Goal: Task Accomplishment & Management: Manage account settings

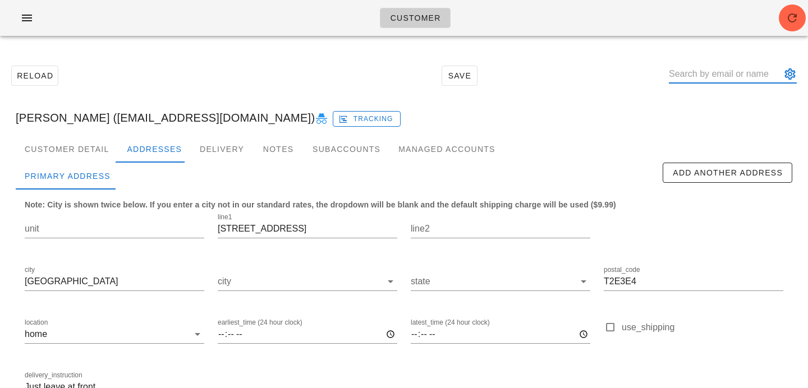
click at [730, 83] on div at bounding box center [733, 74] width 128 height 18
paste input "denisenadredre@gmail.com"
type input "denisenadredre@gmail.com"
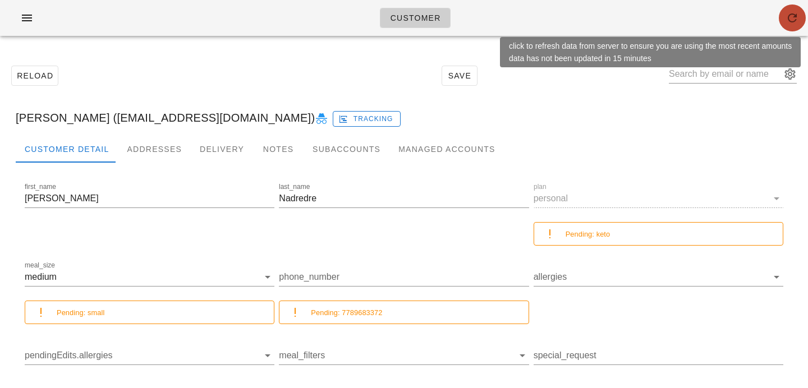
click at [786, 22] on icon "button" at bounding box center [792, 17] width 13 height 13
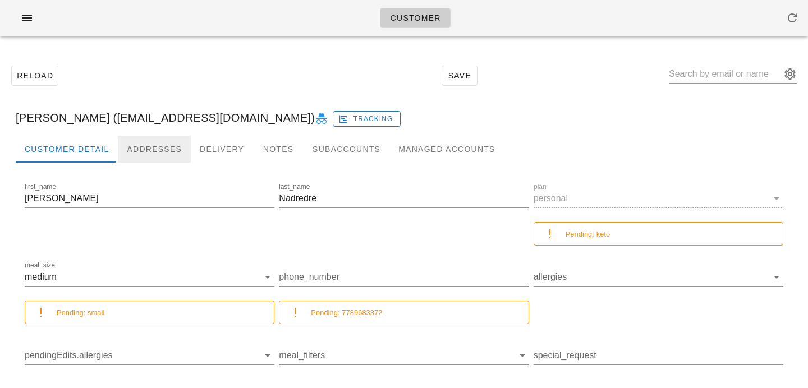
click at [147, 143] on div "Addresses" at bounding box center [154, 149] width 73 height 27
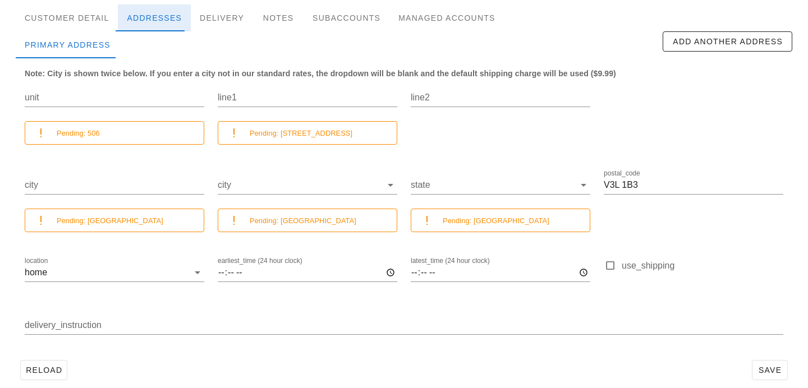
scroll to position [144, 0]
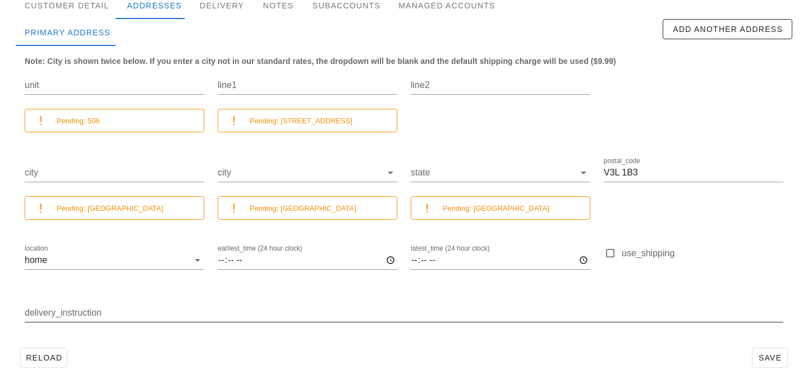
click at [240, 320] on input "delivery_instruction" at bounding box center [404, 313] width 759 height 18
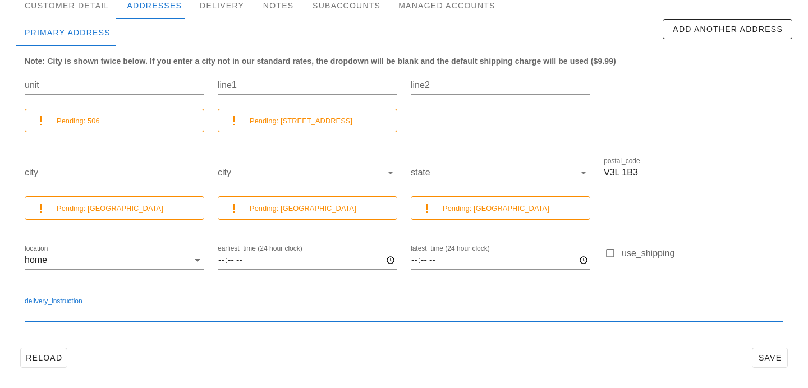
paste input "Leave at my door"
click at [25, 314] on input "Leave at my door" at bounding box center [404, 313] width 759 height 18
click at [209, 313] on input "Unit 506. Buzzer 556. Leave at my door" at bounding box center [404, 313] width 759 height 18
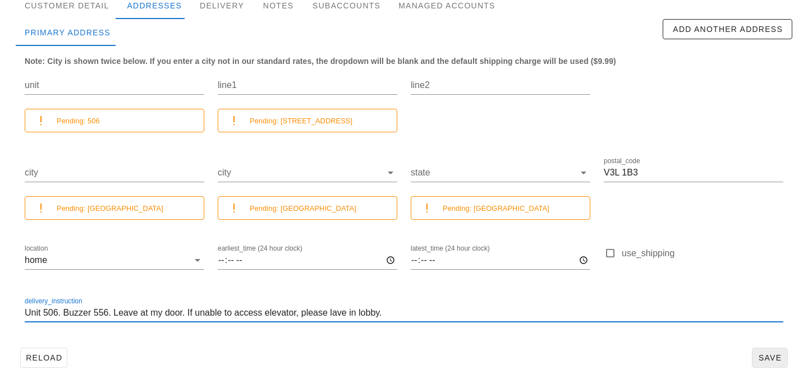
type input "Unit 506. Buzzer 556. Leave at my door. If unable to access elevator, please la…"
click at [762, 359] on span "Save" at bounding box center [770, 358] width 26 height 9
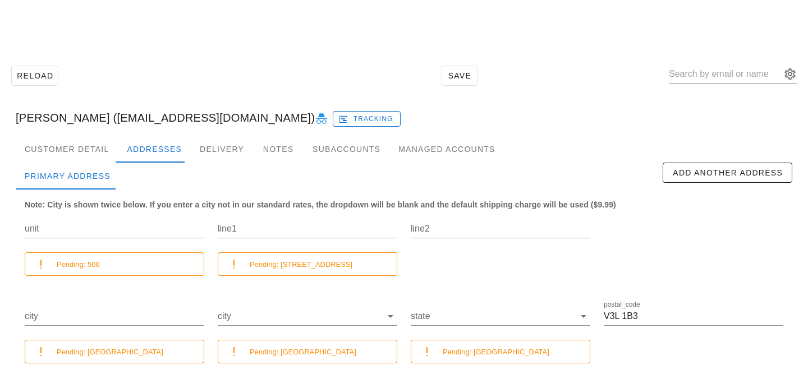
scroll to position [144, 0]
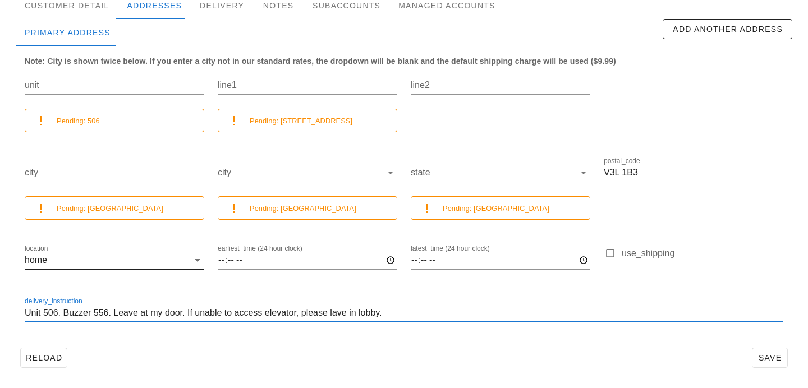
drag, startPoint x: 395, startPoint y: 311, endPoint x: 152, endPoint y: 259, distance: 249.2
click at [154, 260] on div "unit Pending: 506 line1 Pending: 549 Columbia Street line2 city Pending: New We…" at bounding box center [404, 201] width 772 height 281
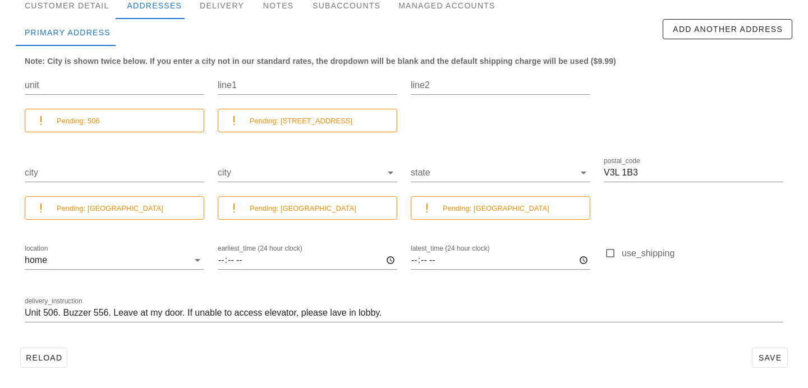
click at [217, 38] on div at bounding box center [391, 32] width 543 height 27
click at [782, 360] on span "Save" at bounding box center [770, 358] width 26 height 9
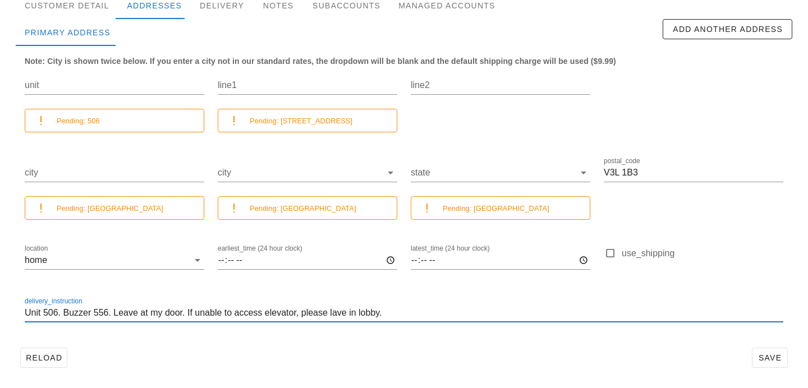
click at [331, 315] on input "Unit 506. Buzzer 556. Leave at my door. If unable to access elevator, please la…" at bounding box center [404, 313] width 759 height 18
type input "Unit 506. Buzzer 556. Leave at my door. If unable to access elevator, please le…"
click at [472, 326] on div "delivery_instruction Unit 506. Buzzer 556. Leave at my door. If unable to acces…" at bounding box center [404, 319] width 759 height 30
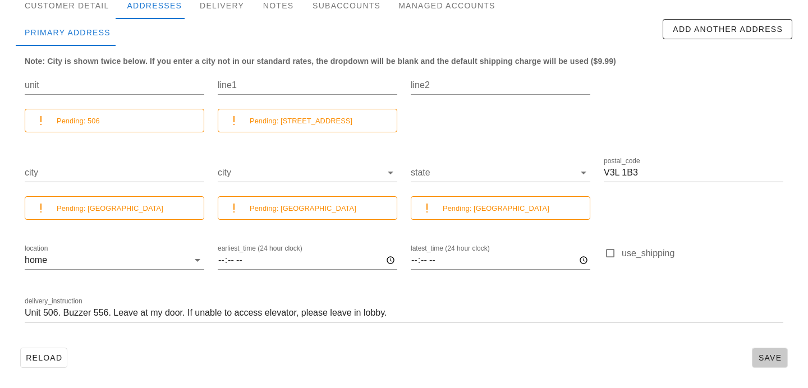
click at [760, 359] on span "Save" at bounding box center [770, 358] width 26 height 9
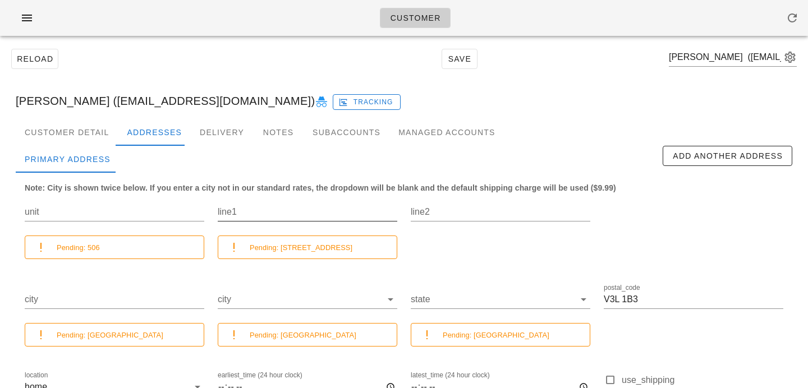
scroll to position [0, 0]
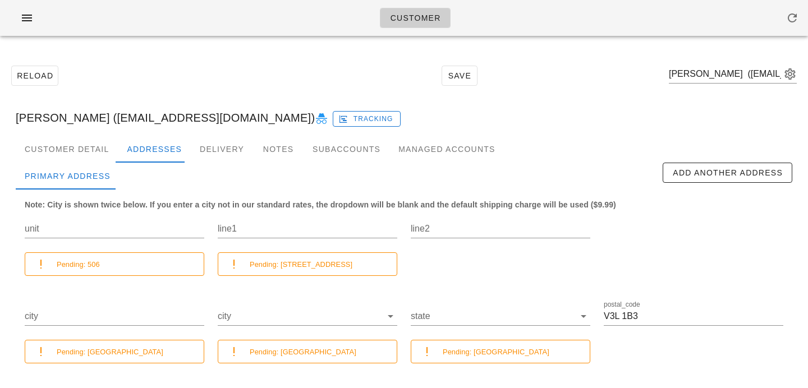
click at [315, 120] on icon at bounding box center [321, 118] width 13 height 13
click at [716, 69] on input "text" at bounding box center [725, 74] width 112 height 18
paste input "Eye.am.nadeem@gmail.com"
type input "Eye.am.nadeem@gmail.com"
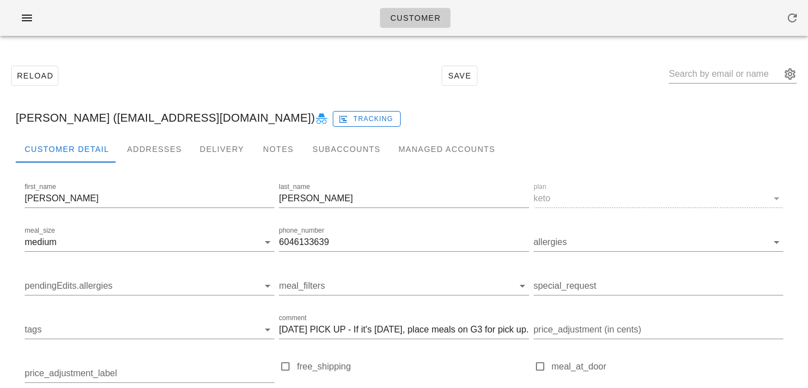
click at [136, 163] on div at bounding box center [404, 172] width 777 height 18
click at [144, 147] on div "Addresses" at bounding box center [154, 149] width 73 height 27
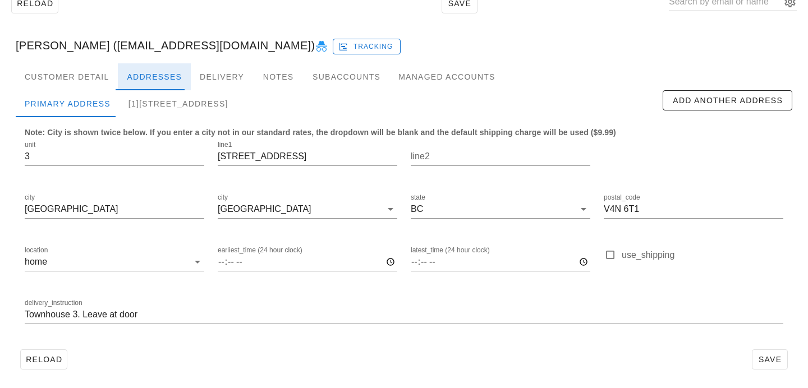
scroll to position [74, 0]
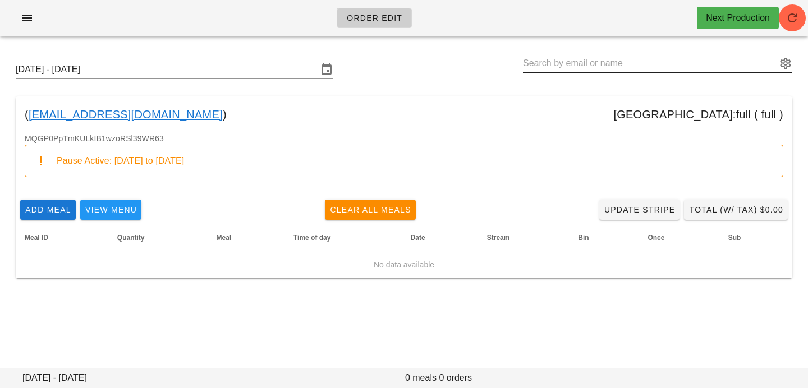
click at [591, 62] on input "text" at bounding box center [650, 63] width 254 height 18
paste input "michaelgoodfellow@gmx.com"
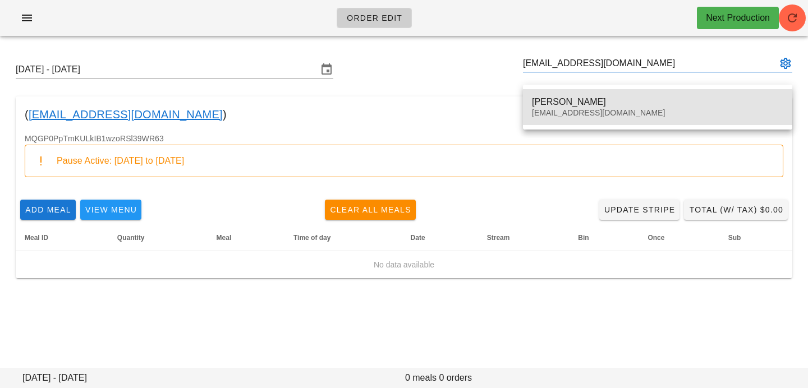
click at [618, 104] on div "Michael Goodfellow" at bounding box center [657, 102] width 251 height 11
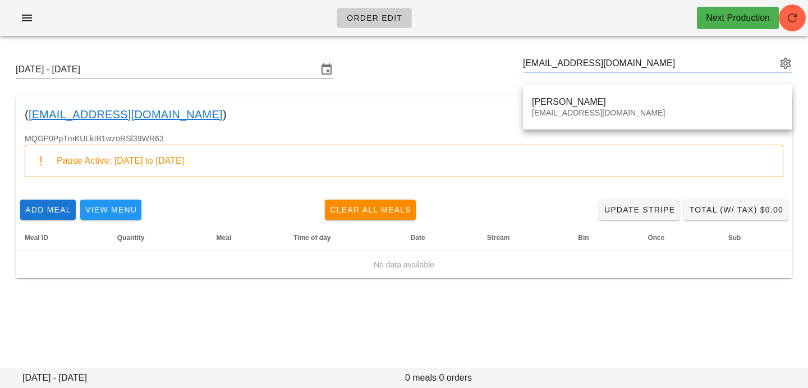
type input "Michael Goodfellow (michaelgoodfellow@gmx.com)"
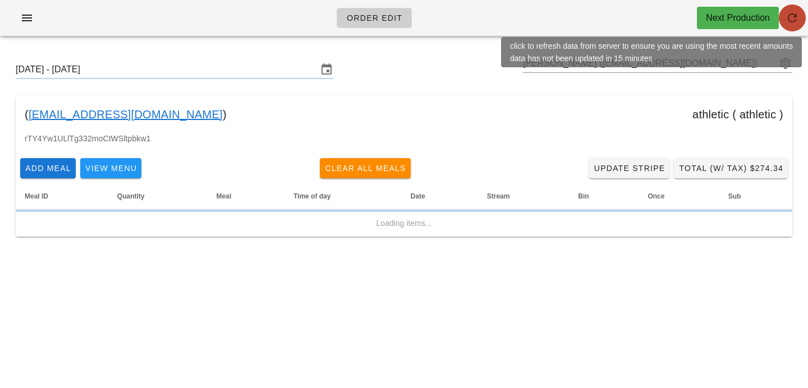
click at [796, 16] on icon "button" at bounding box center [792, 17] width 13 height 13
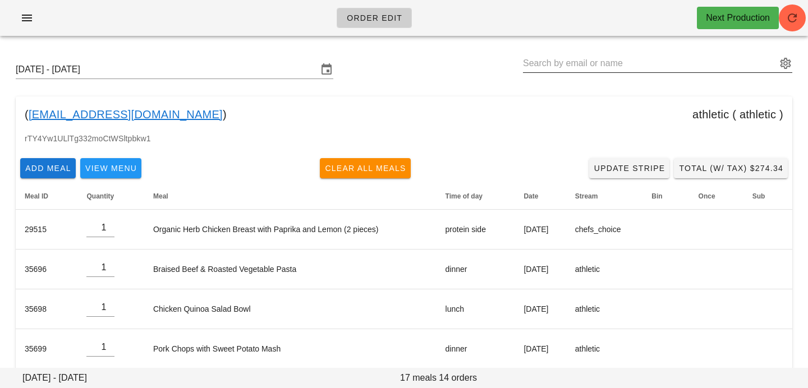
click at [647, 65] on input "text" at bounding box center [650, 63] width 254 height 18
paste input "[EMAIL_ADDRESS][DOMAIN_NAME]"
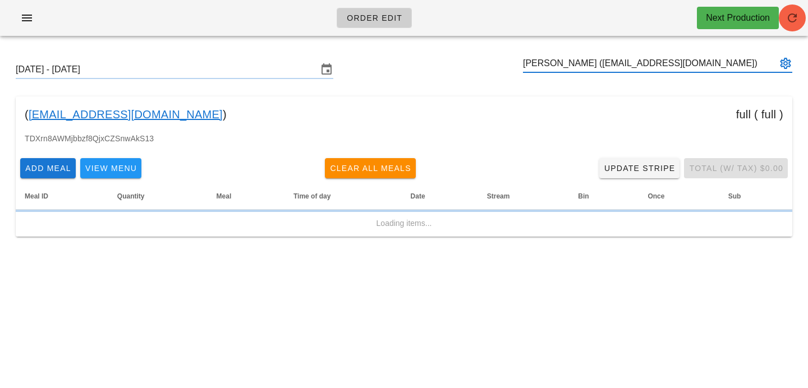
type input "[PERSON_NAME] ([EMAIL_ADDRESS][DOMAIN_NAME])"
click at [790, 15] on icon "button" at bounding box center [792, 17] width 13 height 13
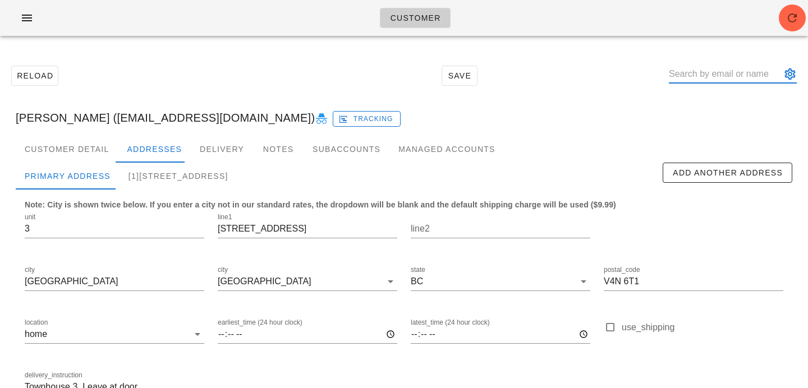
click at [743, 74] on input "text" at bounding box center [725, 74] width 112 height 18
paste input "[EMAIL_ADDRESS][DOMAIN_NAME]"
type input "[EMAIL_ADDRESS][DOMAIN_NAME]"
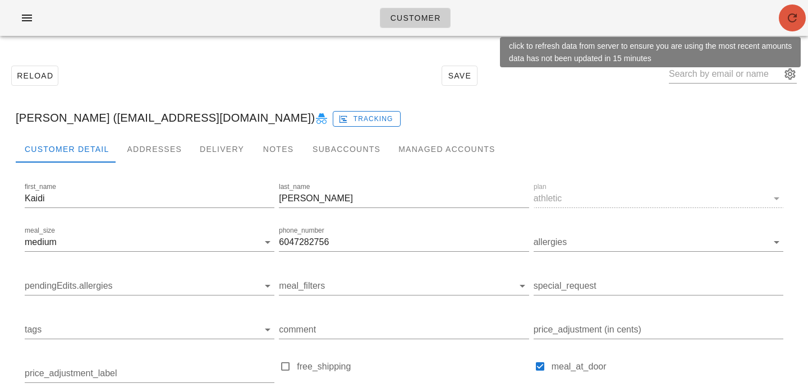
click at [787, 19] on icon "button" at bounding box center [792, 17] width 13 height 13
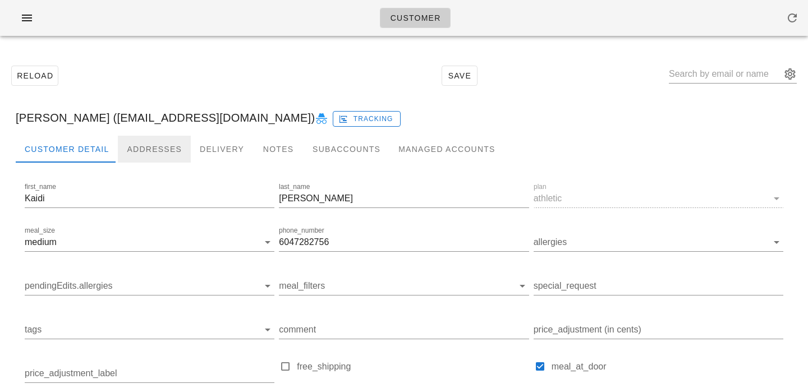
click at [144, 150] on div "Addresses" at bounding box center [154, 149] width 73 height 27
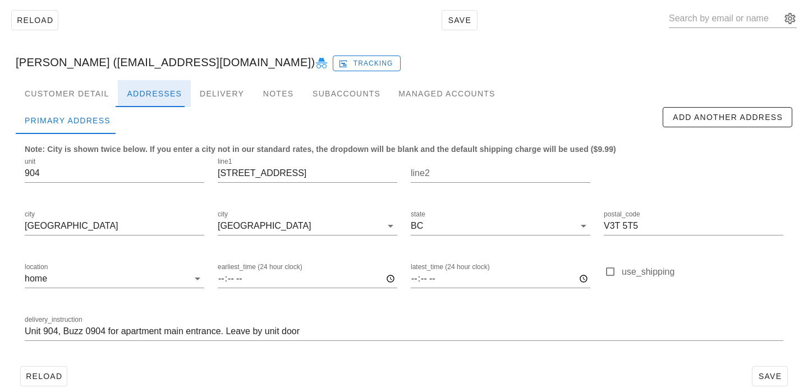
scroll to position [74, 0]
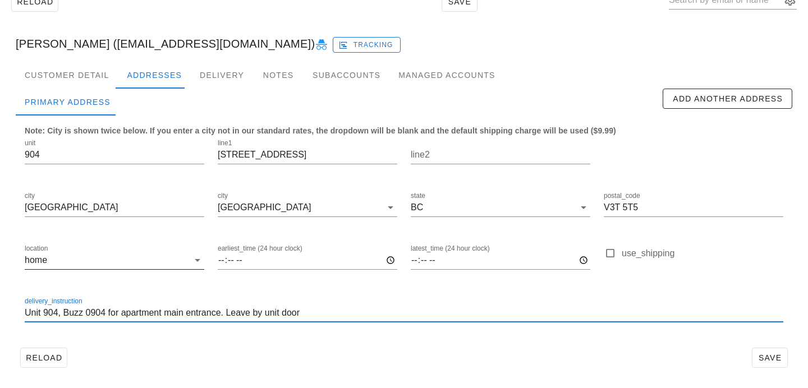
drag, startPoint x: 315, startPoint y: 318, endPoint x: 108, endPoint y: 271, distance: 211.7
click at [108, 271] on div "unit 904 line1 13353 108 AVE line2 city Surrey city Surrey state BC postal_code…" at bounding box center [404, 235] width 772 height 211
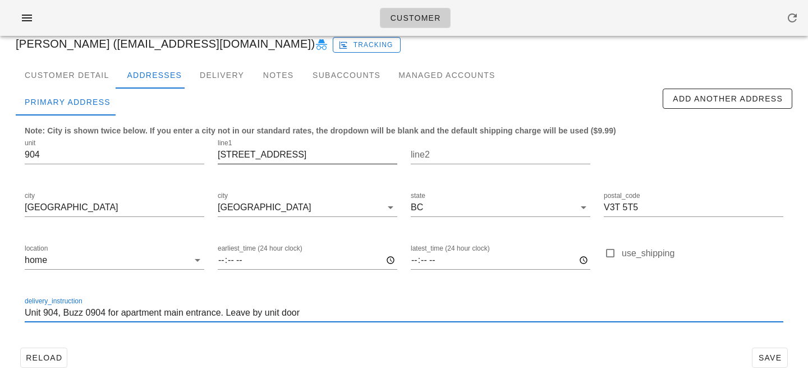
scroll to position [0, 0]
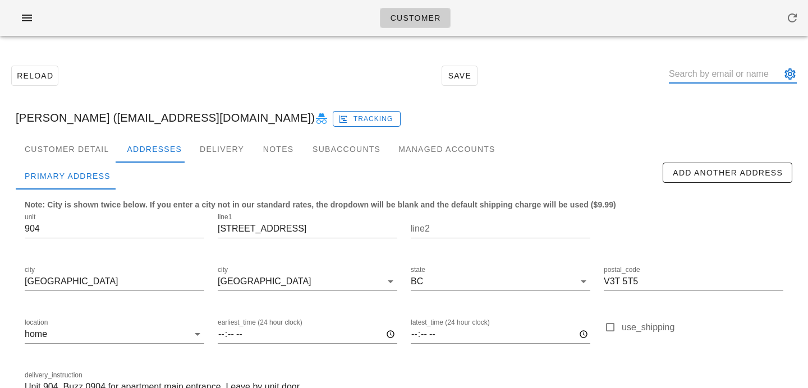
click at [713, 76] on input "text" at bounding box center [725, 74] width 112 height 18
paste input "khullett@gmail.com"
type input "khullett@gmail.com"
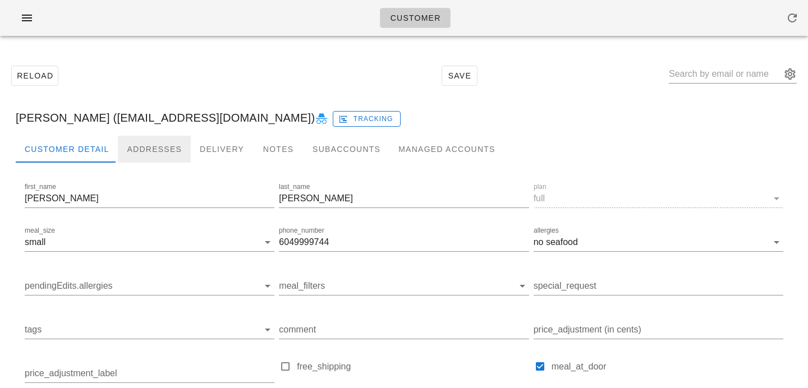
click at [155, 150] on div "Addresses" at bounding box center [154, 149] width 73 height 27
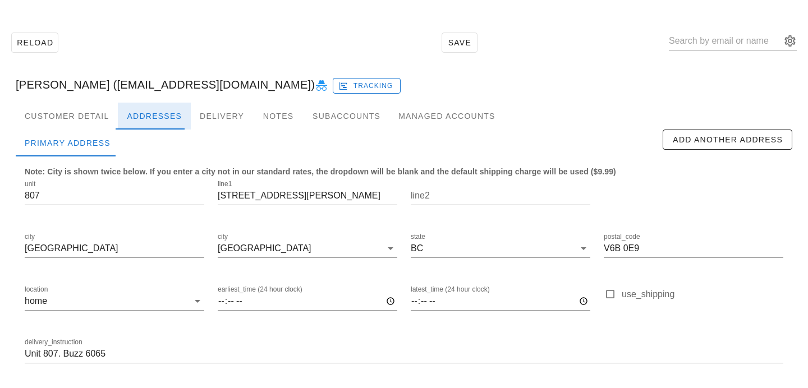
scroll to position [74, 0]
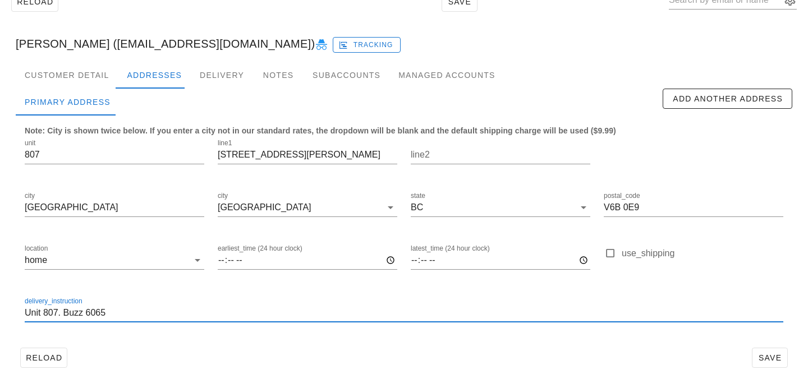
click at [156, 314] on input "Unit 807. Buzz 6065" at bounding box center [404, 313] width 759 height 18
paste input "If no one's home it's ok to leave the package in the mail room."
type input "Unit 807. Buzz 6065. If no one's home it's ok to leave the package in the mail …"
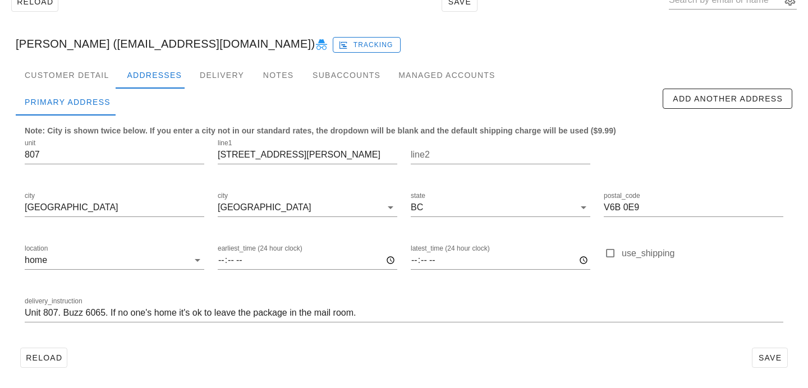
click at [380, 334] on div "delivery_instruction Unit 807. Buzz 6065. If no one's home it's ok to leave the…" at bounding box center [404, 314] width 772 height 53
click at [762, 360] on span "Save" at bounding box center [770, 358] width 26 height 9
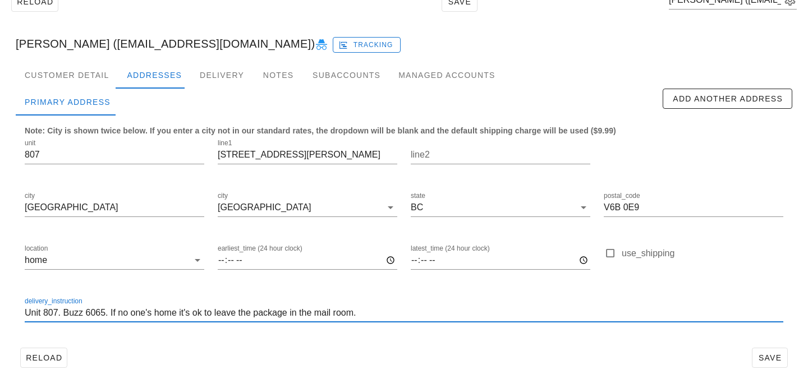
drag, startPoint x: 368, startPoint y: 311, endPoint x: 356, endPoint y: 293, distance: 21.2
click at [356, 293] on div "delivery_instruction Unit 807. Buzz 6065. If no one's home it's ok to leave the…" at bounding box center [404, 314] width 772 height 53
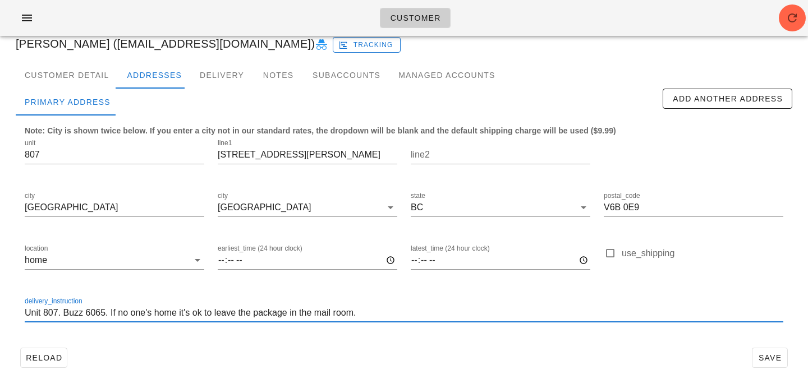
scroll to position [0, 0]
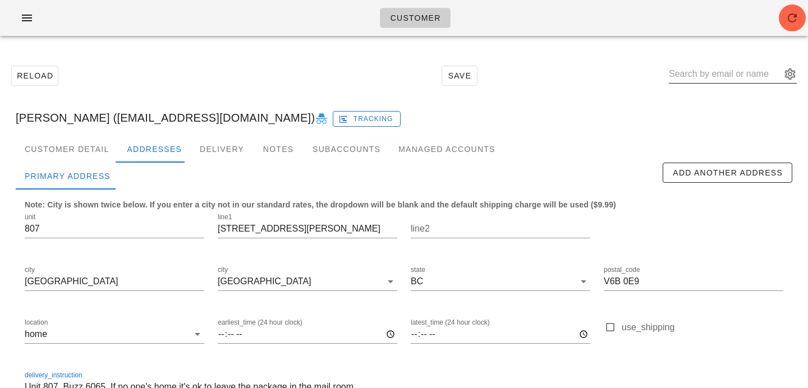
click at [774, 71] on input "text" at bounding box center [725, 74] width 112 height 18
paste input "meriem@erleba.ch"
type input "meriem@erleba.ch"
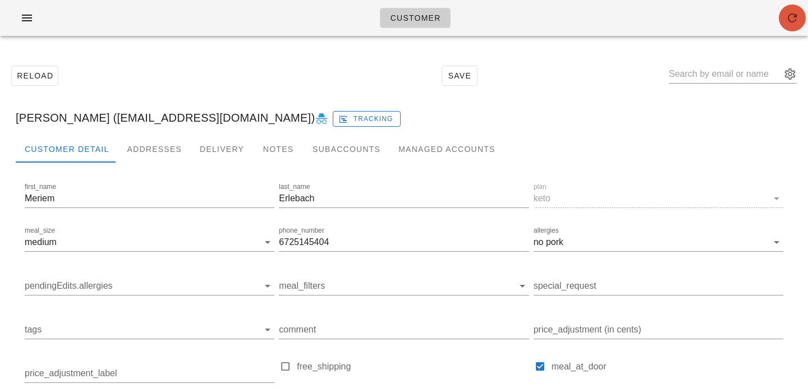
click at [804, 16] on span "button" at bounding box center [792, 17] width 27 height 13
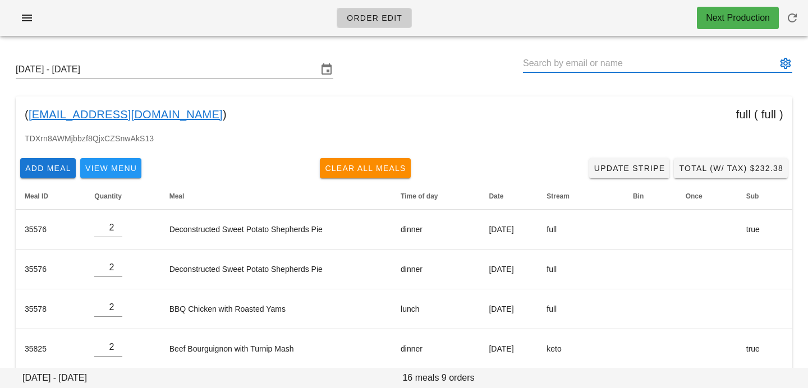
click at [698, 59] on input "text" at bounding box center [650, 63] width 254 height 18
paste input "[EMAIL_ADDRESS][DOMAIN_NAME]"
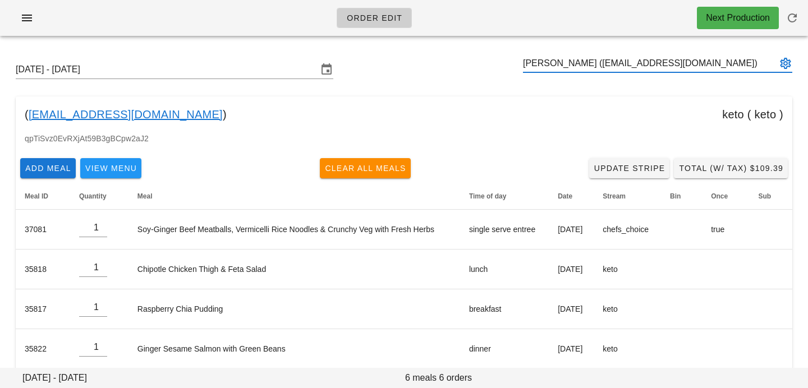
type input "[PERSON_NAME] ([EMAIL_ADDRESS][DOMAIN_NAME])"
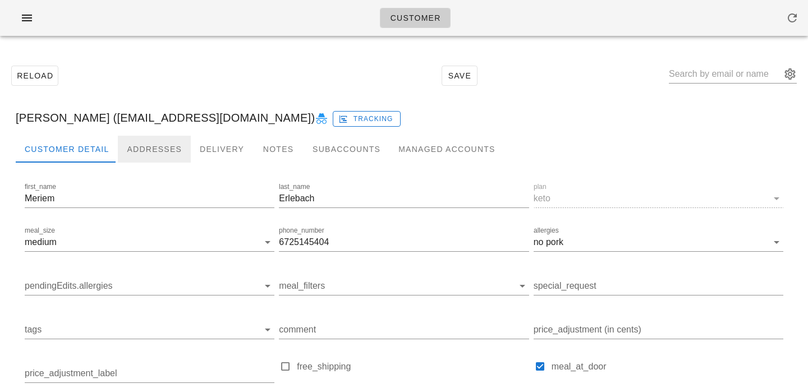
click at [134, 148] on div "Addresses" at bounding box center [154, 149] width 73 height 27
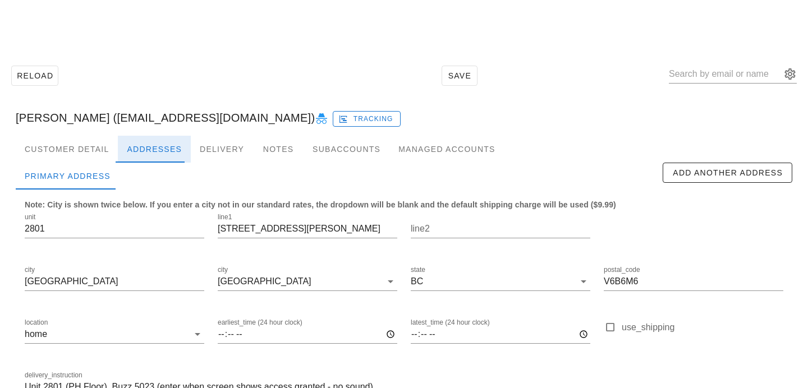
scroll to position [74, 0]
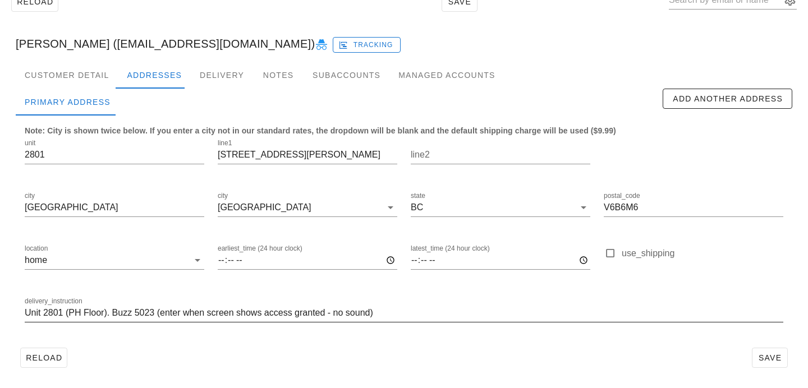
click at [452, 317] on input "Unit 2801 (PH Floor). Buzz 5023 (enter when screen shows access granted - no so…" at bounding box center [404, 313] width 759 height 18
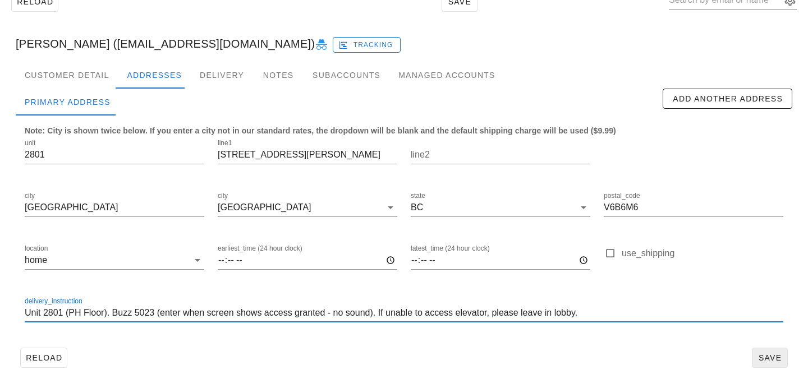
type input "Unit 2801 (PH Floor). Buzz 5023 (enter when screen shows access granted - no so…"
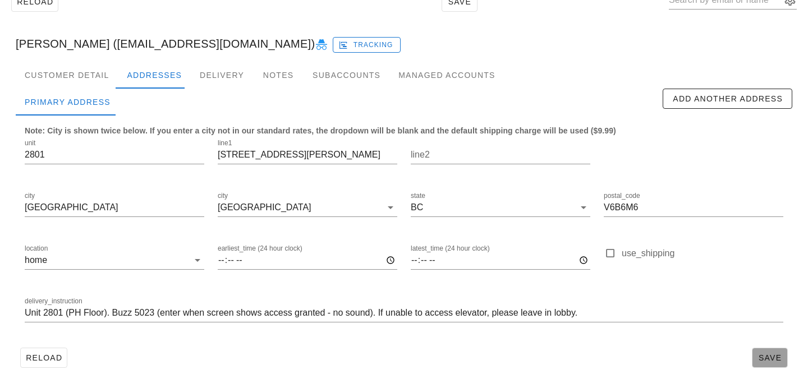
click at [785, 356] on button "Save" at bounding box center [770, 358] width 36 height 20
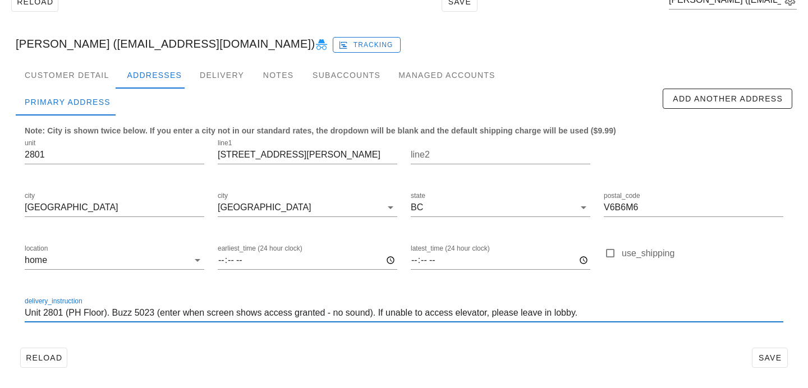
drag, startPoint x: 621, startPoint y: 312, endPoint x: 614, endPoint y: 300, distance: 13.6
click at [614, 300] on div "delivery_instruction Unit 2801 (PH Floor). Buzz 5023 (enter when screen shows a…" at bounding box center [404, 315] width 759 height 37
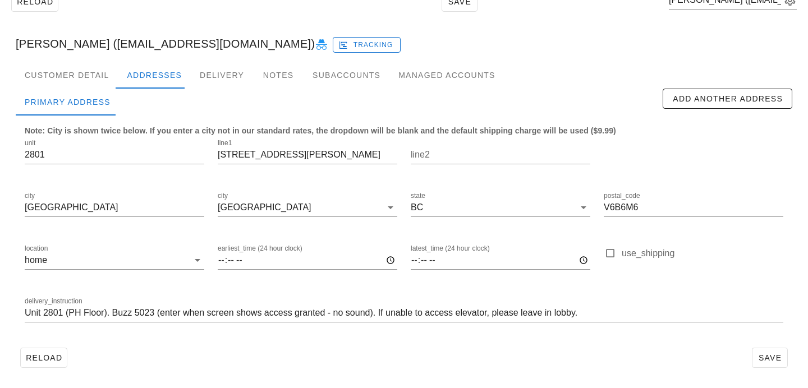
click at [480, 339] on div "delivery_instruction Unit 2801 (PH Floor). Buzz 5023 (enter when screen shows a…" at bounding box center [404, 314] width 772 height 53
click at [764, 360] on span "Save" at bounding box center [770, 358] width 26 height 9
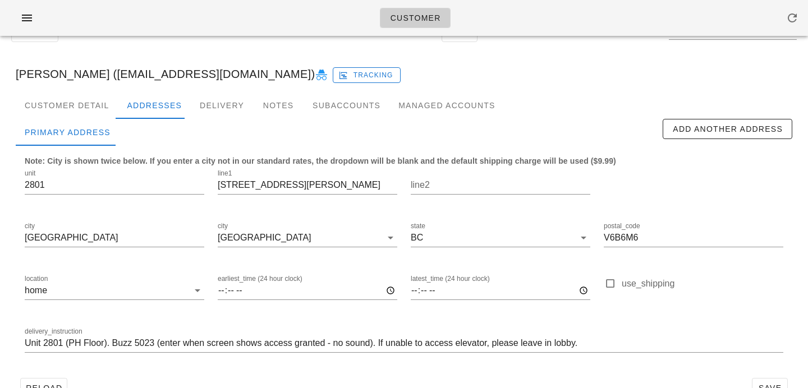
scroll to position [0, 0]
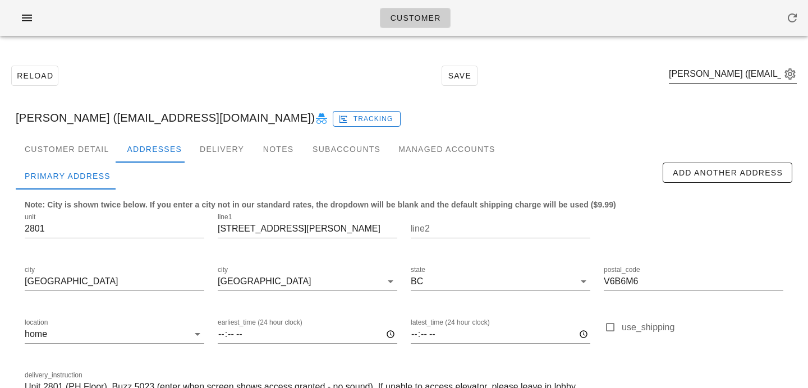
click at [727, 83] on div "[PERSON_NAME] ([EMAIL_ADDRESS][DOMAIN_NAME])" at bounding box center [733, 74] width 128 height 18
paste input "joshua947300@gmail.com"
type input "joshua947300@gmail.com"
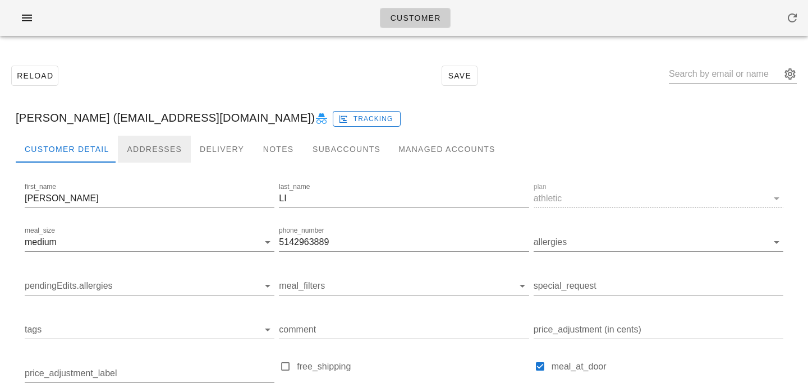
click at [168, 143] on div "Addresses" at bounding box center [154, 149] width 73 height 27
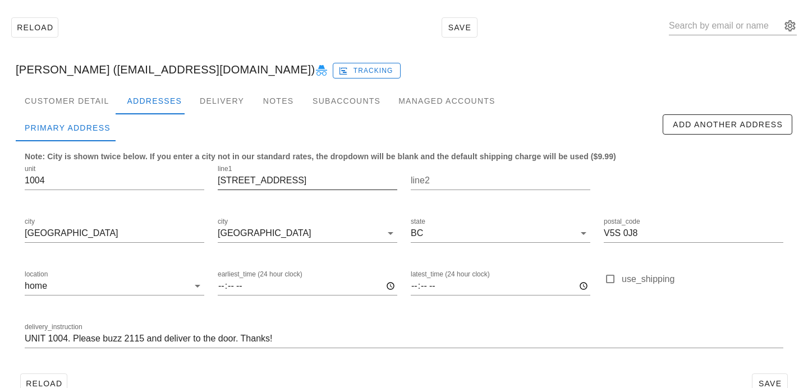
scroll to position [74, 0]
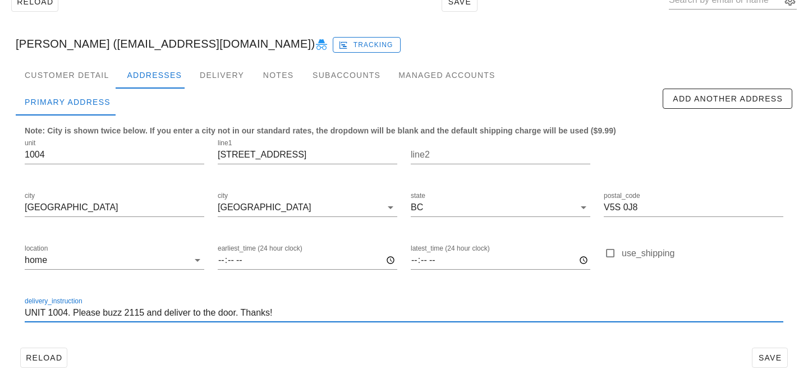
click at [300, 317] on input "UNIT 1004. Please buzz 2115 and deliver to the door. Thanks!" at bounding box center [404, 313] width 759 height 18
click at [241, 309] on input "UNIT 1004. Please buzz 2115 and deliver to the door. Thanks!" at bounding box center [404, 313] width 759 height 18
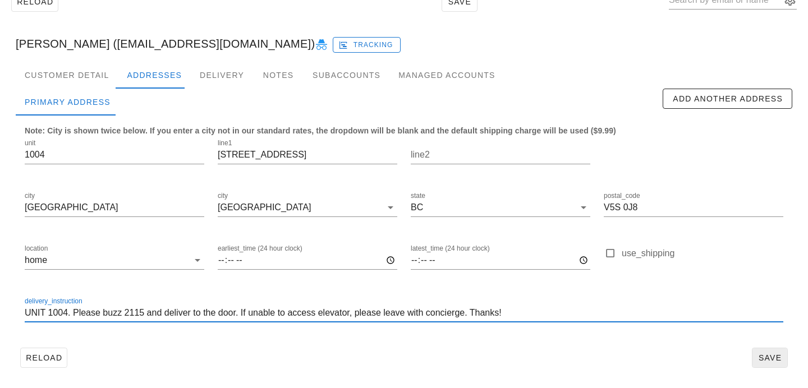
type input "UNIT 1004. Please buzz 2115 and deliver to the door. If unable to access elevat…"
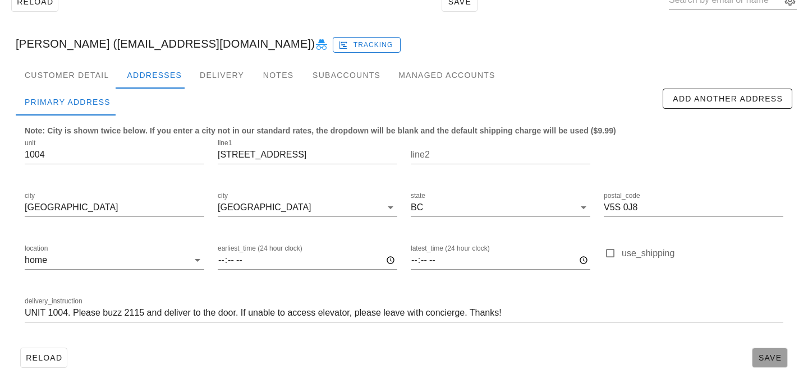
click at [766, 354] on span "Save" at bounding box center [770, 358] width 26 height 9
click at [768, 349] on button "Save" at bounding box center [770, 358] width 36 height 20
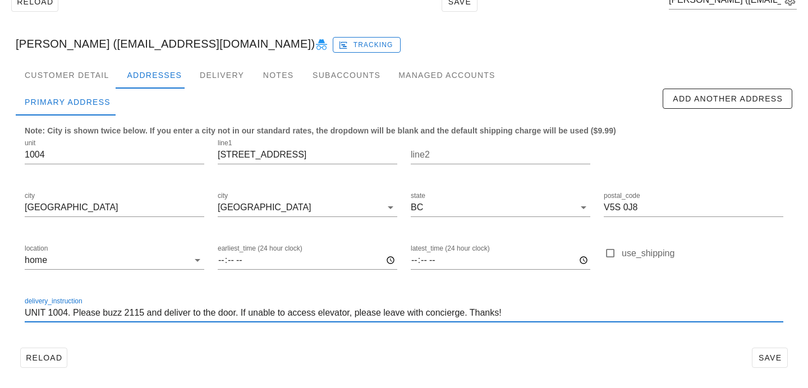
drag, startPoint x: 534, startPoint y: 312, endPoint x: 514, endPoint y: 296, distance: 26.4
click at [514, 297] on div "delivery_instruction UNIT 1004. Please buzz 2115 and deliver to the door. If un…" at bounding box center [404, 315] width 759 height 37
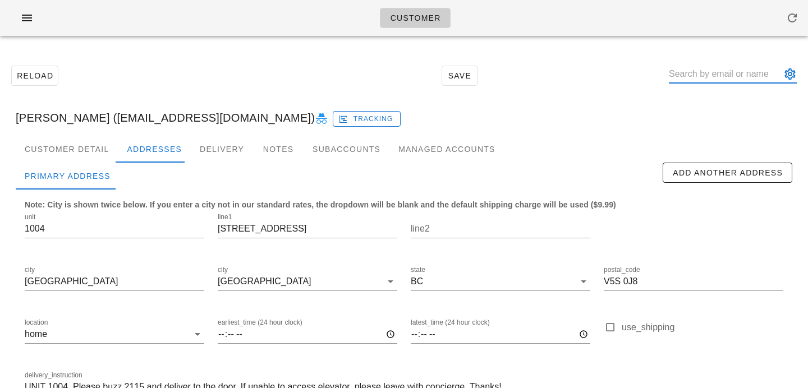
click at [704, 79] on input "text" at bounding box center [725, 74] width 112 height 18
paste input "[EMAIL_ADDRESS][DOMAIN_NAME]"
type input "[EMAIL_ADDRESS][DOMAIN_NAME]"
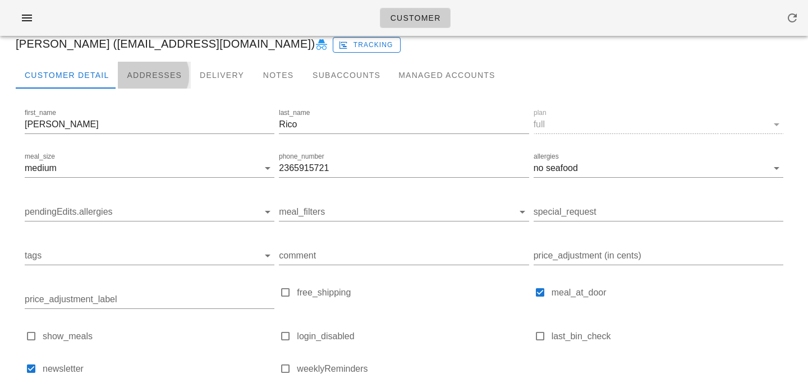
click at [143, 79] on div "Addresses" at bounding box center [154, 75] width 73 height 27
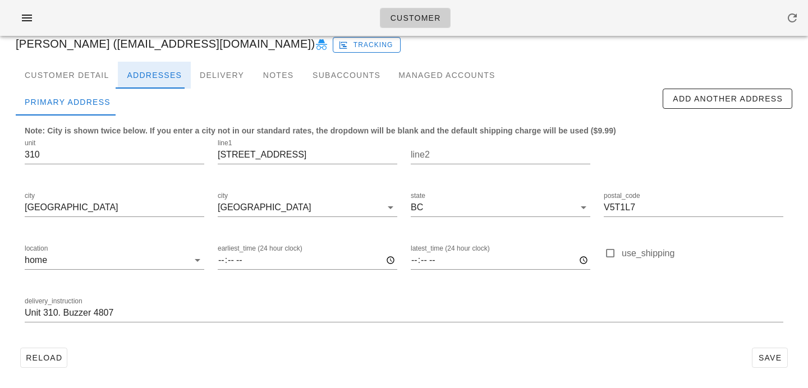
scroll to position [74, 0]
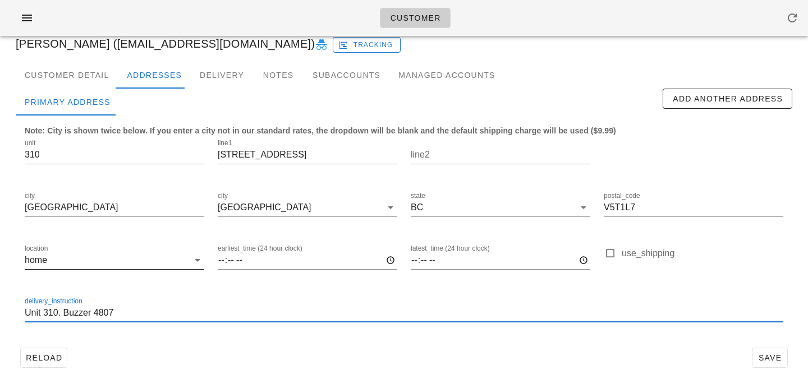
drag, startPoint x: 125, startPoint y: 315, endPoint x: 104, endPoint y: 276, distance: 44.7
click at [104, 276] on div "unit 310 line1 711 E 6th Ave line2 city Vancouver city Vancouver state BC posta…" at bounding box center [404, 235] width 772 height 211
click at [348, 351] on div "Reload Save" at bounding box center [404, 357] width 777 height 29
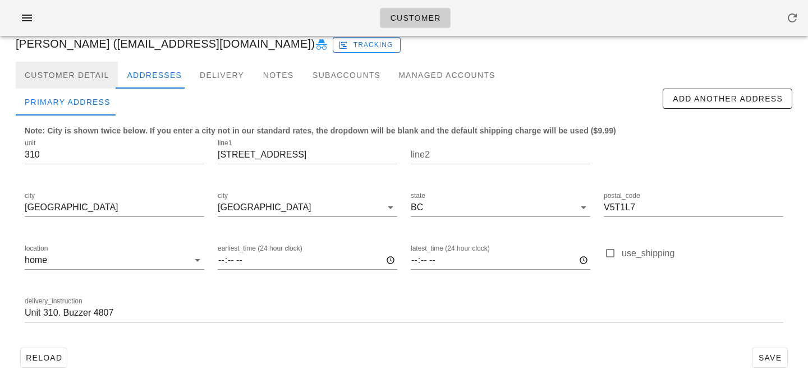
click at [87, 72] on div "Customer Detail" at bounding box center [67, 75] width 102 height 27
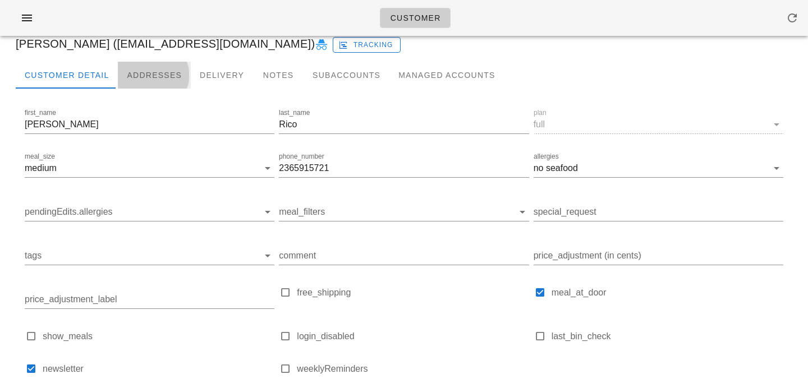
click at [144, 80] on div "Addresses" at bounding box center [154, 75] width 73 height 27
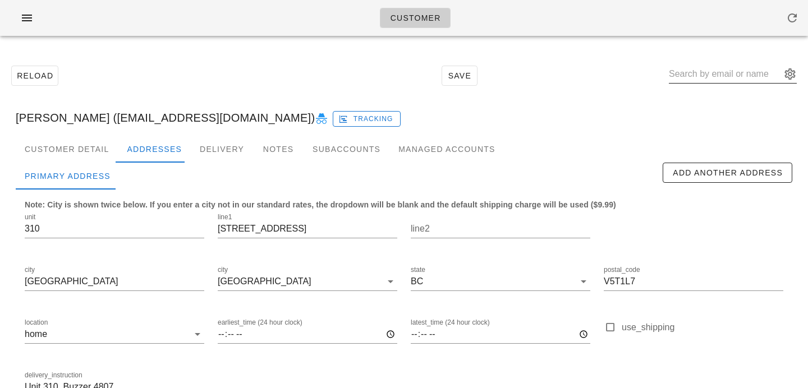
click at [703, 70] on input "text" at bounding box center [725, 74] width 112 height 18
paste input "[EMAIL_ADDRESS][DOMAIN_NAME]"
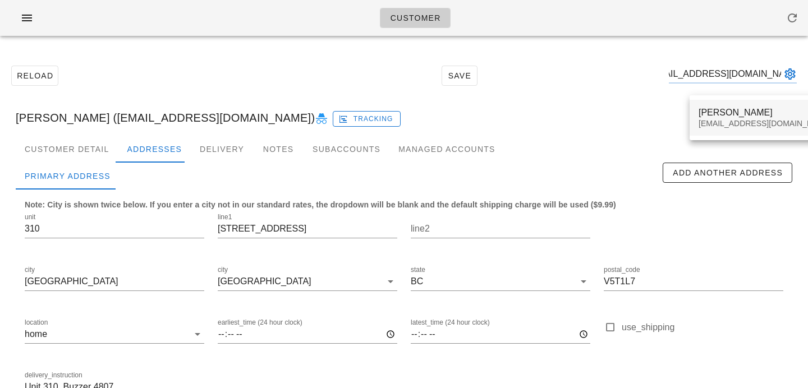
type input "[EMAIL_ADDRESS][DOMAIN_NAME]"
click at [703, 122] on div "[EMAIL_ADDRESS][DOMAIN_NAME]" at bounding box center [765, 124] width 133 height 10
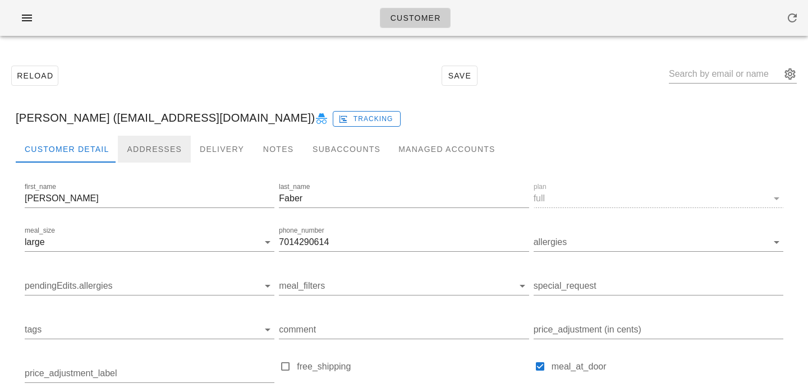
click at [131, 148] on div "Addresses" at bounding box center [154, 149] width 73 height 27
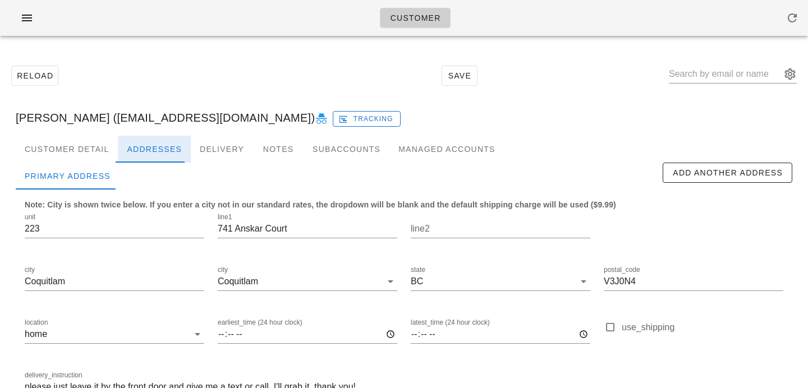
scroll to position [74, 0]
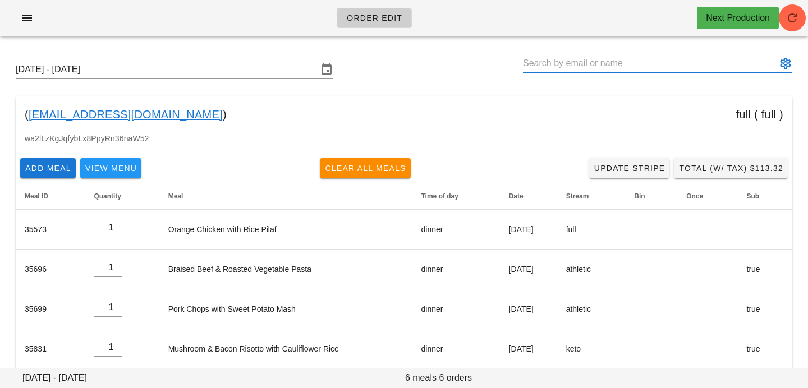
paste input "[EMAIL_ADDRESS][DOMAIN_NAME]"
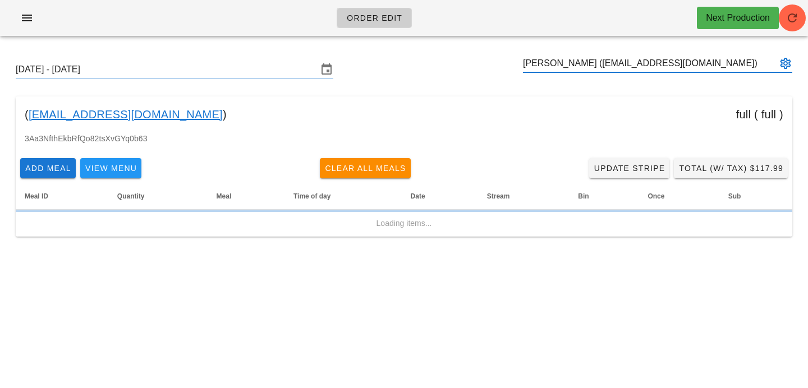
type input "[PERSON_NAME] ([EMAIL_ADDRESS][DOMAIN_NAME])"
click at [783, 4] on div "Order Edit Next Production" at bounding box center [404, 18] width 808 height 36
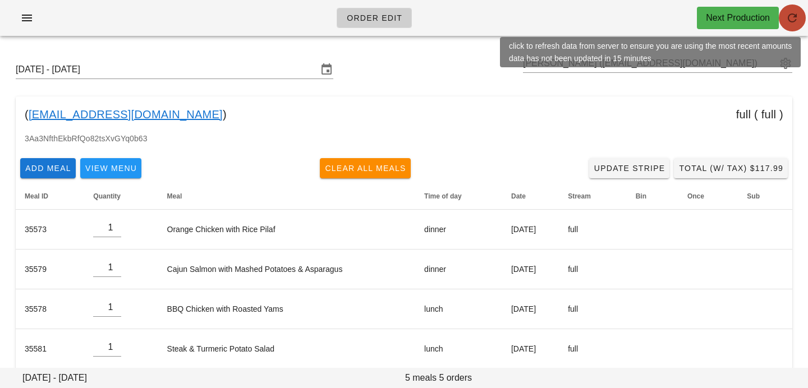
click at [794, 22] on icon "button" at bounding box center [792, 17] width 13 height 13
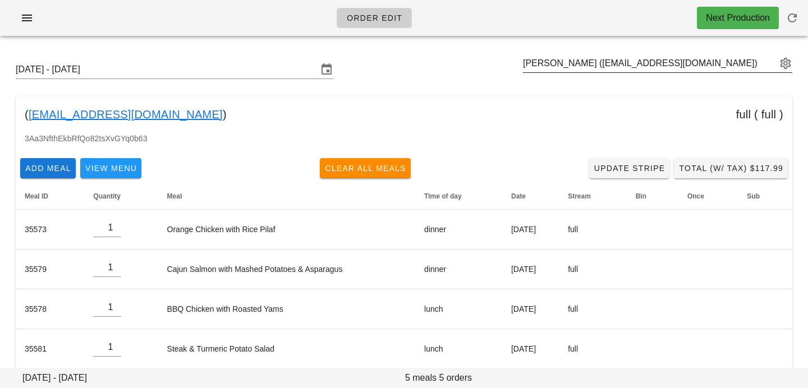
click at [785, 63] on button "appended action" at bounding box center [785, 63] width 13 height 13
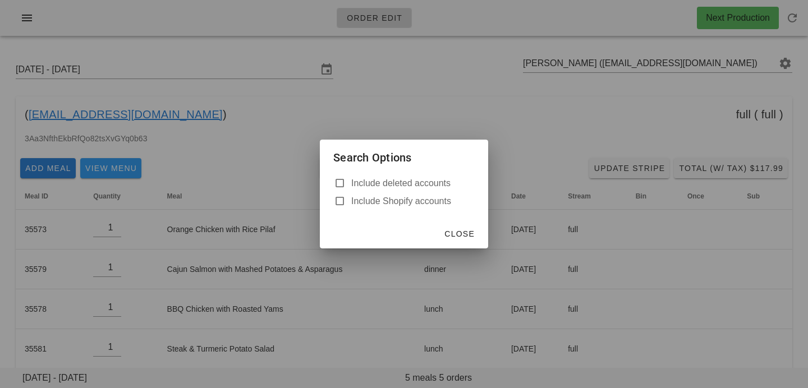
click at [394, 181] on label "Include deleted accounts" at bounding box center [412, 183] width 123 height 11
checkbox input "true"
click at [474, 241] on button "Close" at bounding box center [459, 234] width 40 height 20
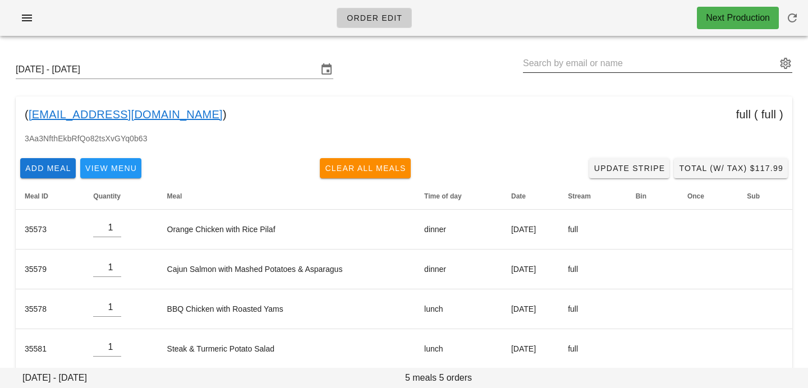
click at [720, 63] on input "text" at bounding box center [650, 63] width 254 height 18
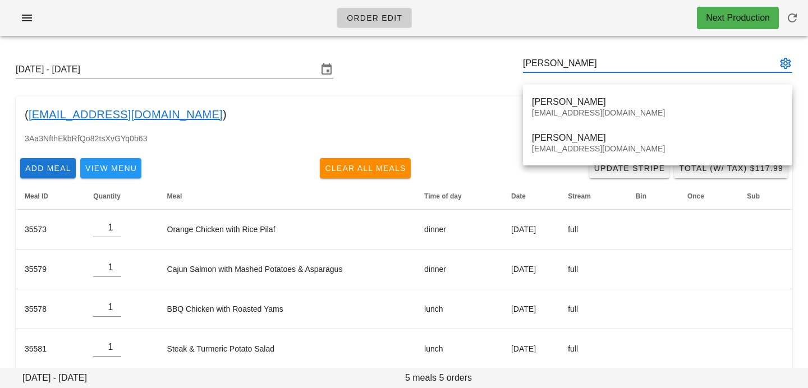
type input "[PERSON_NAME]"
click at [373, 107] on div "( [EMAIL_ADDRESS][DOMAIN_NAME] ) full ( full )" at bounding box center [404, 115] width 777 height 36
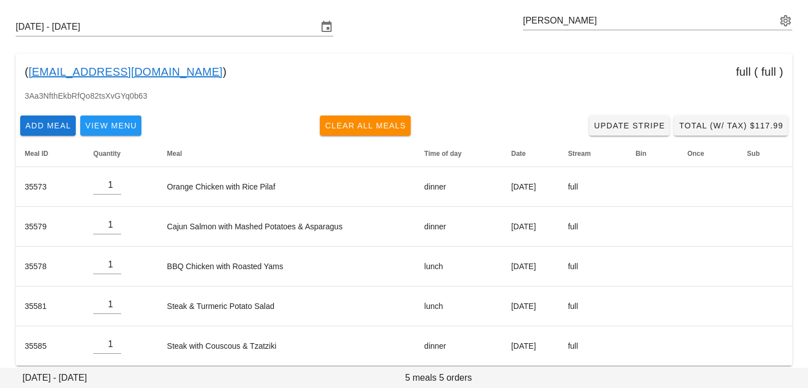
scroll to position [54, 0]
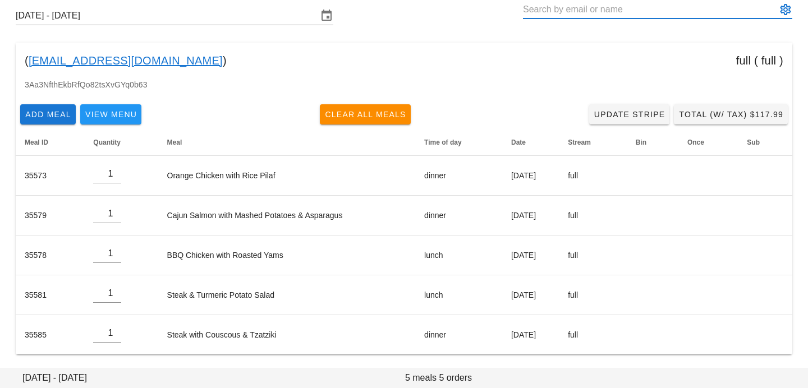
click at [680, 11] on input "text" at bounding box center [650, 10] width 254 height 18
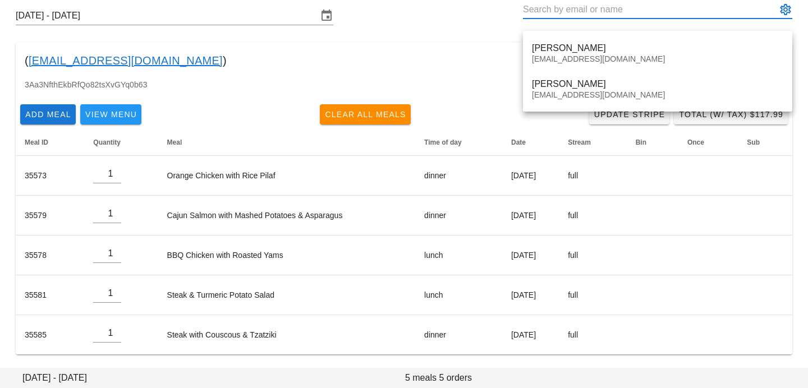
paste input "[EMAIL_ADDRESS][PERSON_NAME][DOMAIN_NAME]"
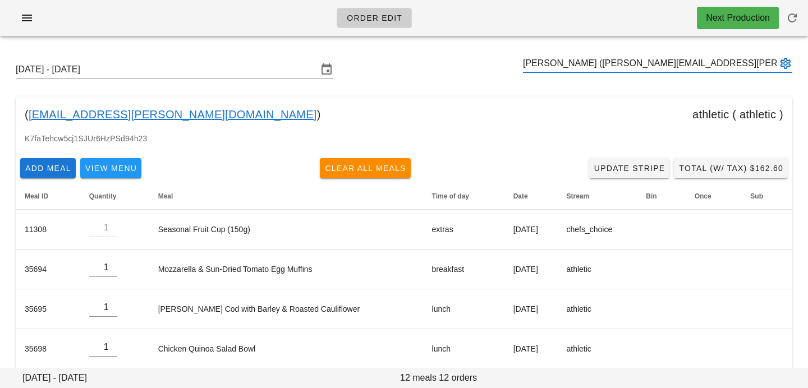
click at [780, 65] on button "appended action" at bounding box center [785, 63] width 13 height 13
type input "[PERSON_NAME] ([PERSON_NAME][EMAIL_ADDRESS][PERSON_NAME][DOMAIN_NAME])"
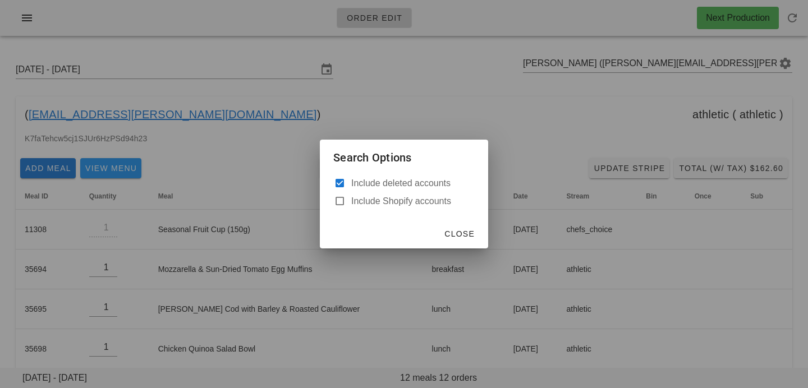
click at [667, 66] on div at bounding box center [404, 194] width 808 height 388
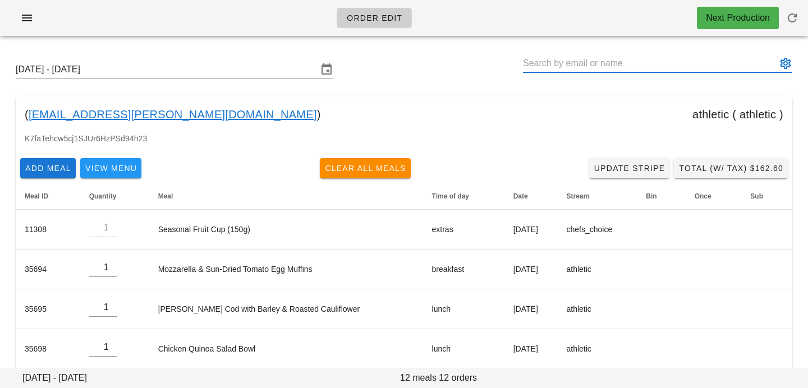
click at [789, 65] on button "appended action" at bounding box center [785, 63] width 13 height 13
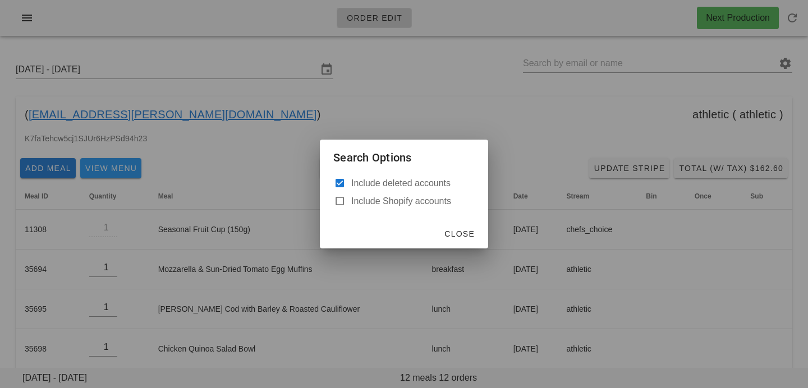
click at [539, 132] on div at bounding box center [404, 194] width 808 height 388
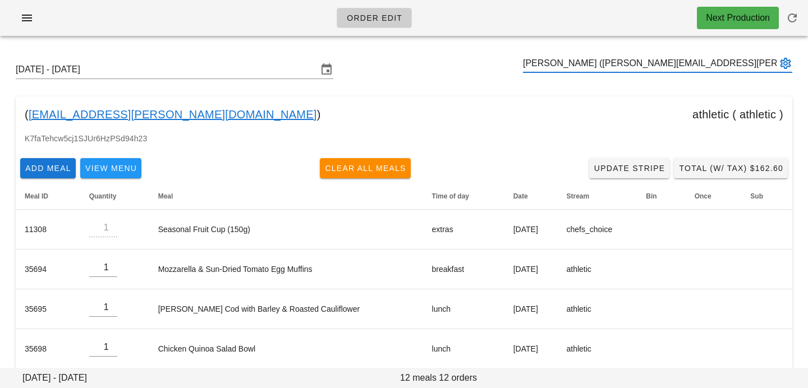
type input "[PERSON_NAME] ([PERSON_NAME][EMAIL_ADDRESS][PERSON_NAME][DOMAIN_NAME])"
paste input "[EMAIL_ADDRESS][DOMAIN_NAME]"
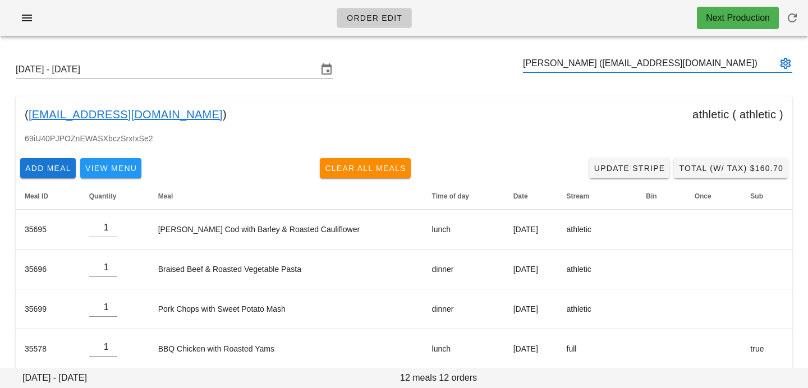
type input "[PERSON_NAME] ([EMAIL_ADDRESS][DOMAIN_NAME])"
click at [777, 63] on div at bounding box center [785, 63] width 16 height 13
click at [782, 66] on button "appended action" at bounding box center [785, 63] width 13 height 13
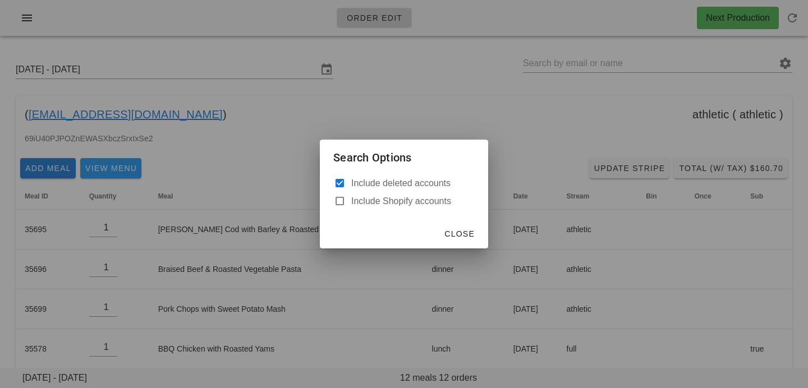
click at [528, 109] on div at bounding box center [404, 194] width 808 height 388
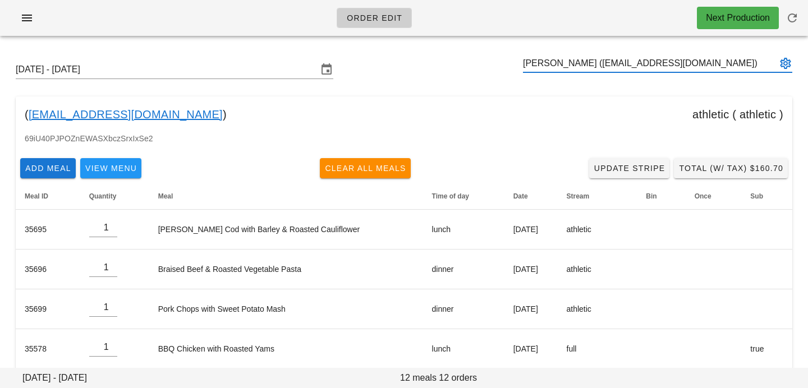
type input "[PERSON_NAME] ([EMAIL_ADDRESS][DOMAIN_NAME])"
click at [645, 71] on input "text" at bounding box center [650, 63] width 254 height 18
paste input "[EMAIL_ADDRESS][PERSON_NAME][DOMAIN_NAME]"
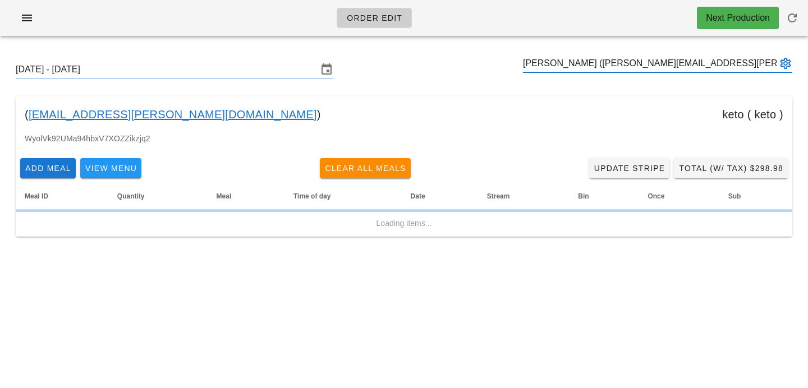
type input "[PERSON_NAME] ([PERSON_NAME][EMAIL_ADDRESS][PERSON_NAME][DOMAIN_NAME])"
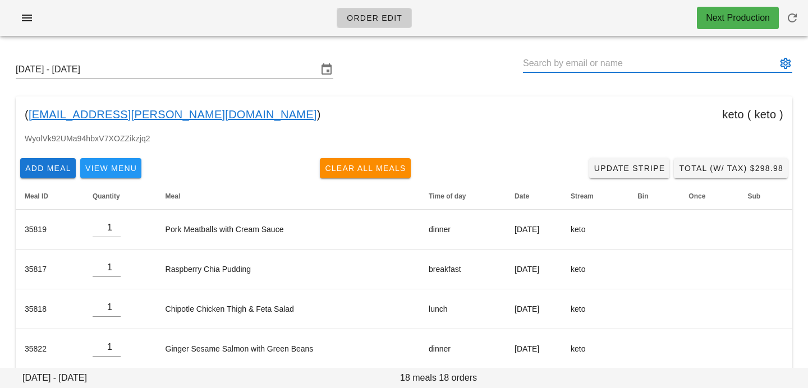
click at [781, 65] on button "appended action" at bounding box center [785, 63] width 13 height 13
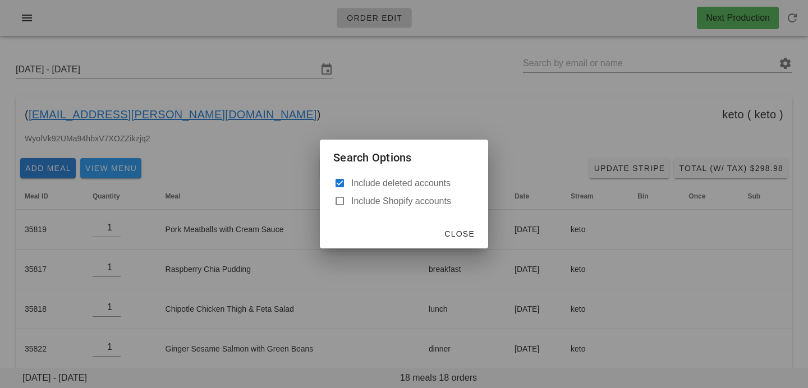
click at [531, 141] on div at bounding box center [404, 194] width 808 height 388
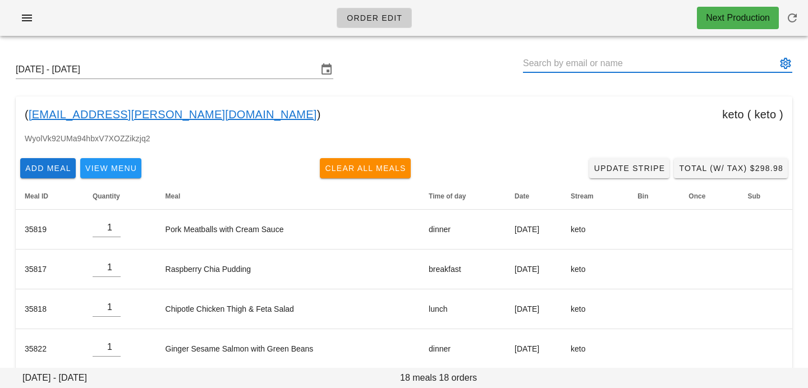
click at [575, 70] on input "text" at bounding box center [650, 63] width 254 height 18
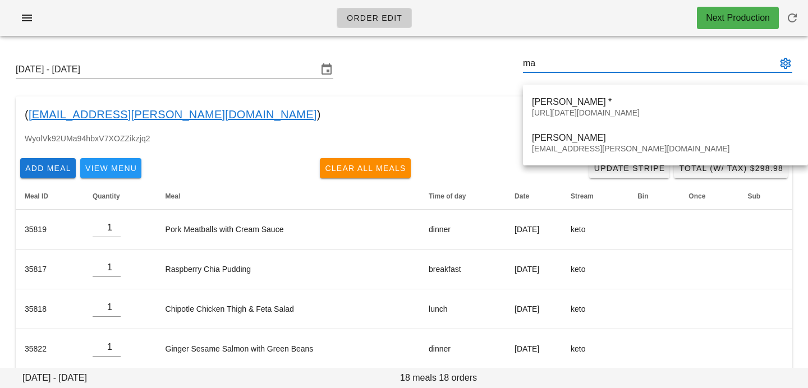
type input "m"
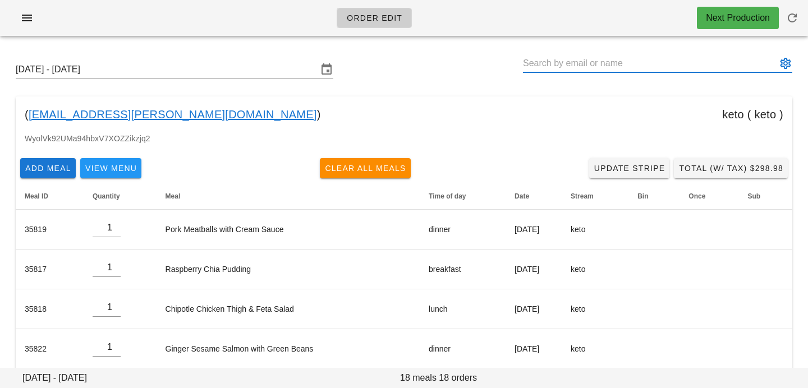
paste input "mvankuipers@gmail.com"
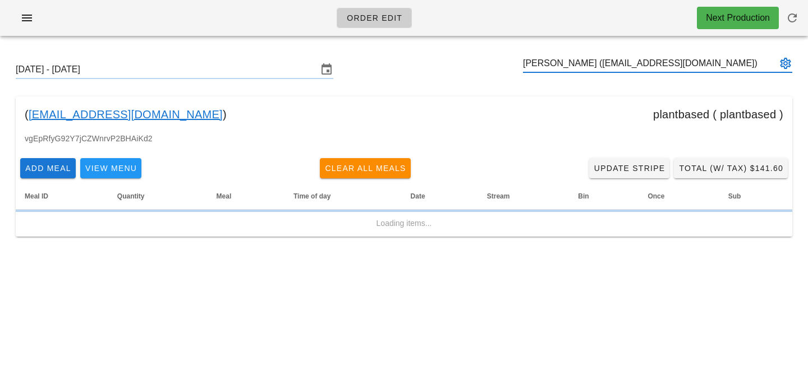
type input "Michael VanKuipers (mvankuipers@gmail.com)"
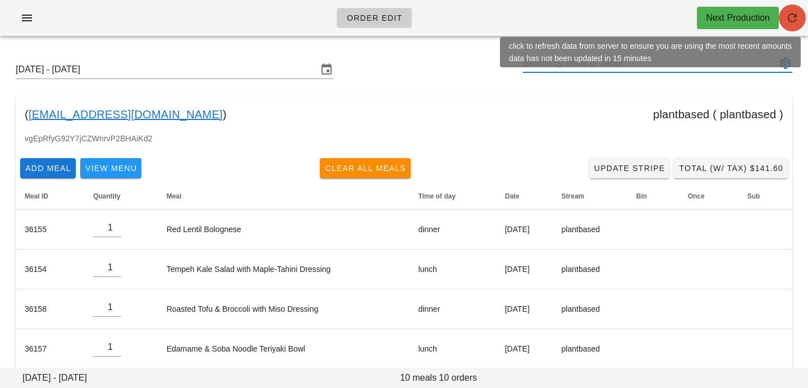
click at [803, 26] on div "Order Edit Next Production" at bounding box center [404, 18] width 808 height 36
click at [787, 21] on icon "button" at bounding box center [792, 17] width 13 height 13
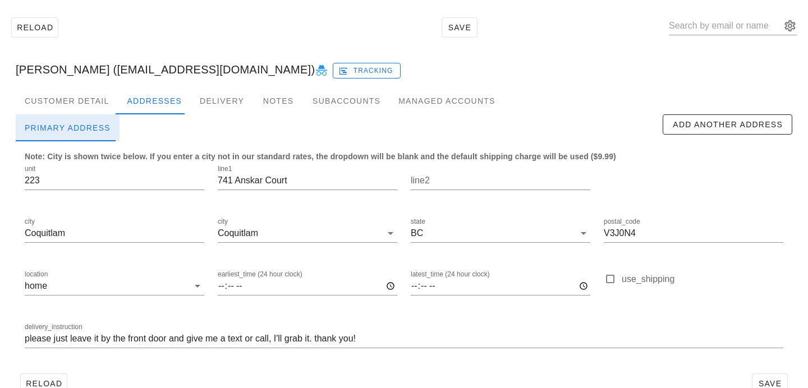
scroll to position [55, 0]
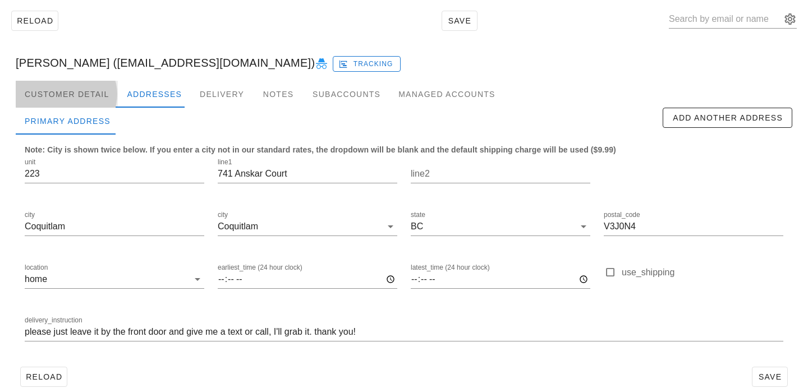
click at [89, 94] on div "Customer Detail" at bounding box center [67, 94] width 102 height 27
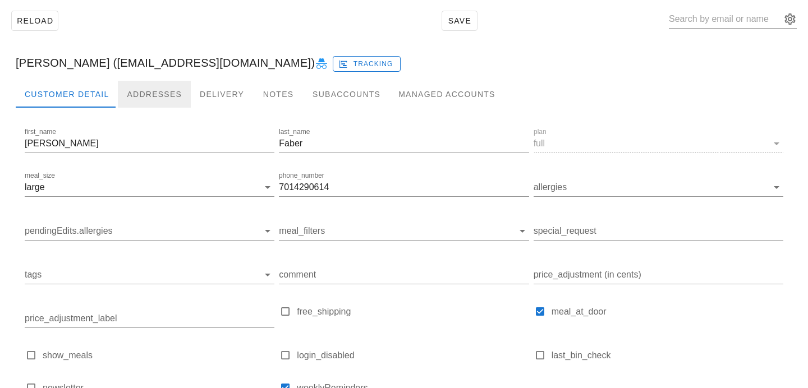
click at [139, 94] on div "Addresses" at bounding box center [154, 94] width 73 height 27
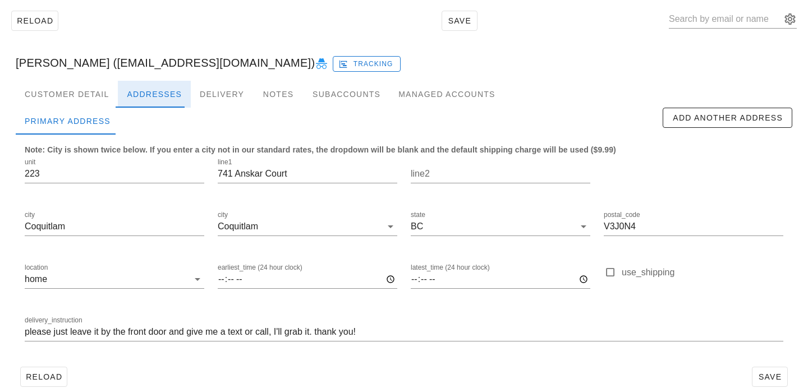
scroll to position [74, 0]
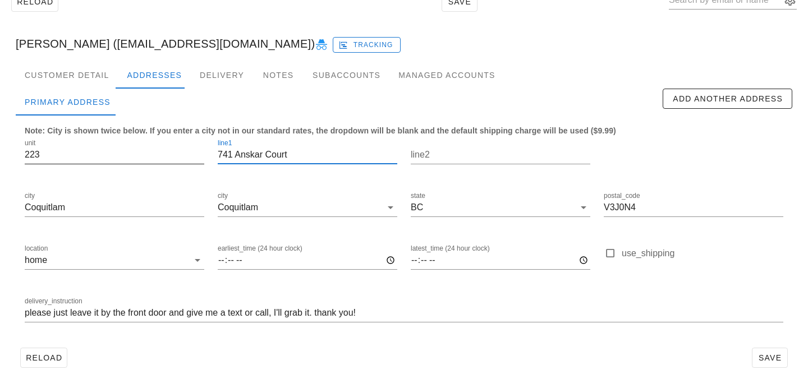
drag, startPoint x: 294, startPoint y: 149, endPoint x: 203, endPoint y: 147, distance: 90.9
click at [203, 148] on div "unit [STREET_ADDRESS] postal_code V3J0N4 location home earliest_time (24 hour c…" at bounding box center [404, 235] width 772 height 211
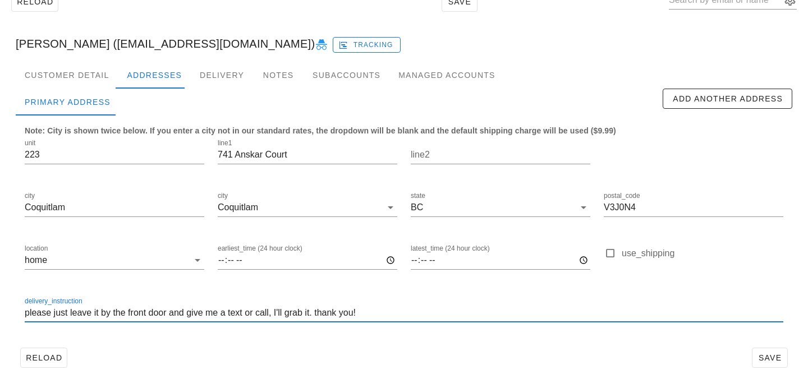
click at [25, 313] on input "please just leave it by the front door and give me a text or call, I'll grab it…" at bounding box center [404, 313] width 759 height 18
click at [76, 79] on div "Customer Detail" at bounding box center [67, 75] width 102 height 27
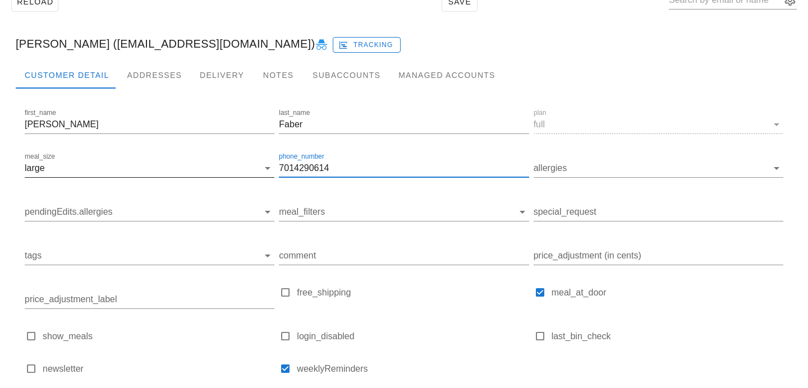
drag, startPoint x: 343, startPoint y: 169, endPoint x: 212, endPoint y: 160, distance: 131.7
click at [212, 160] on div "first_name [PERSON_NAME] last_name [PERSON_NAME] plan full meal_size large phon…" at bounding box center [403, 246] width 763 height 284
click at [155, 70] on div "Addresses" at bounding box center [154, 75] width 73 height 27
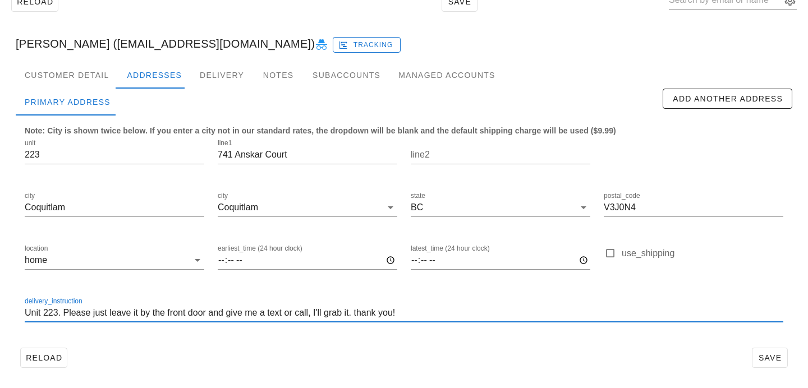
click at [311, 313] on input "Unit 223. Please just leave it by the front door and give me a text or call, I'…" at bounding box center [404, 313] width 759 height 18
paste input "7014290614"
click at [331, 313] on input "Unit 223. Please just leave it by the front door and give me a text or call (70…" at bounding box center [404, 313] width 759 height 18
type input "Unit 223. Please just leave it by the front door and give me a text or call (70…"
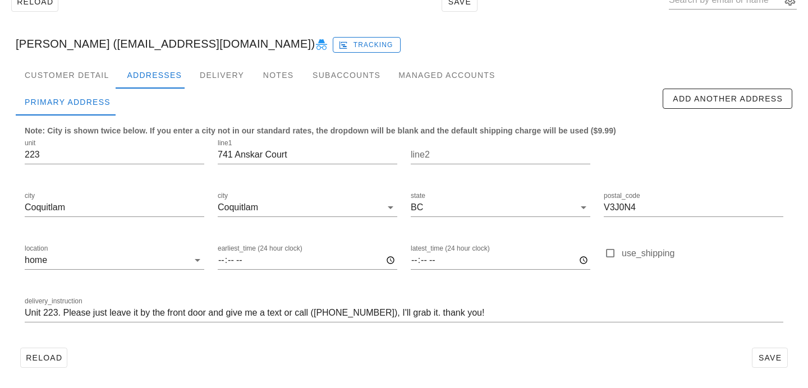
click at [552, 344] on div "Reload Save" at bounding box center [404, 357] width 777 height 29
click at [775, 356] on span "Save" at bounding box center [770, 358] width 26 height 9
click at [83, 84] on div "Customer Detail" at bounding box center [67, 75] width 102 height 27
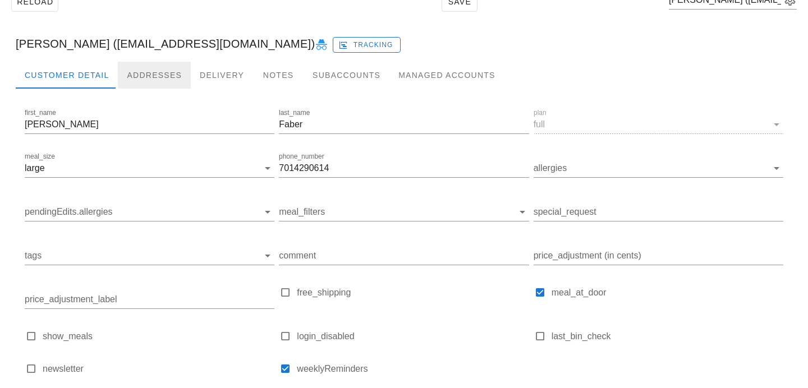
click at [135, 72] on div "Addresses" at bounding box center [154, 75] width 73 height 27
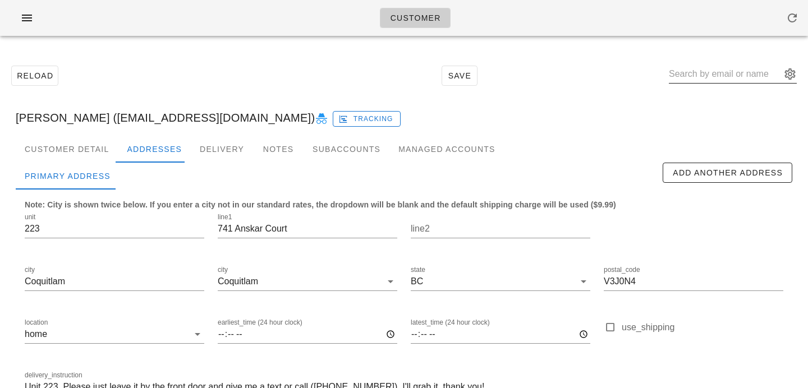
click at [704, 70] on input "text" at bounding box center [725, 74] width 112 height 18
paste input "Rachael.williams@hotmail.ca"
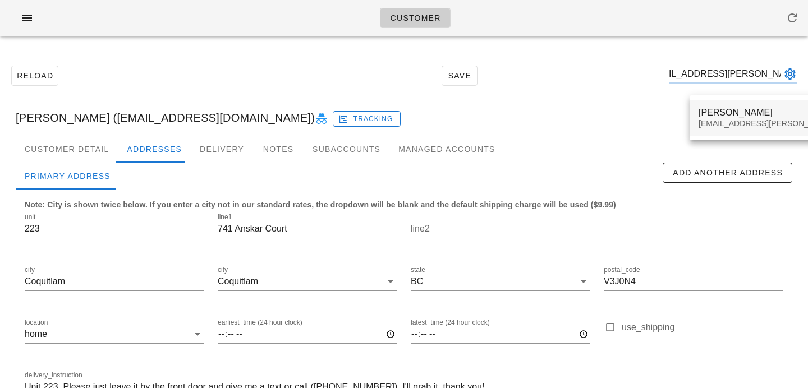
type input "Rachael.williams@hotmail.ca"
click at [694, 125] on div "Rachael Williams Rachael.williams@hotmail.ca" at bounding box center [798, 118] width 216 height 36
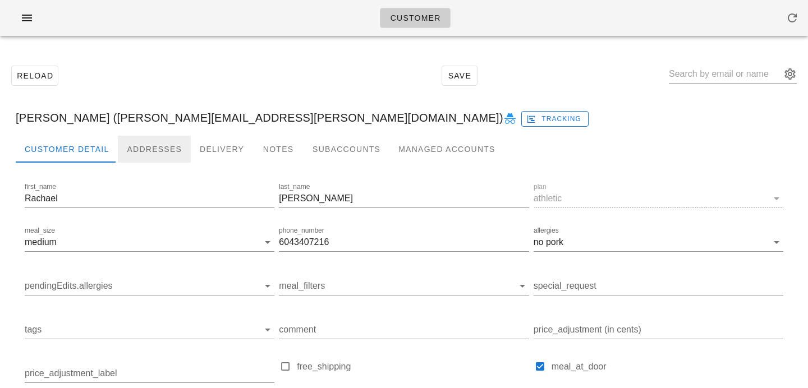
click at [158, 149] on div "Addresses" at bounding box center [154, 149] width 73 height 27
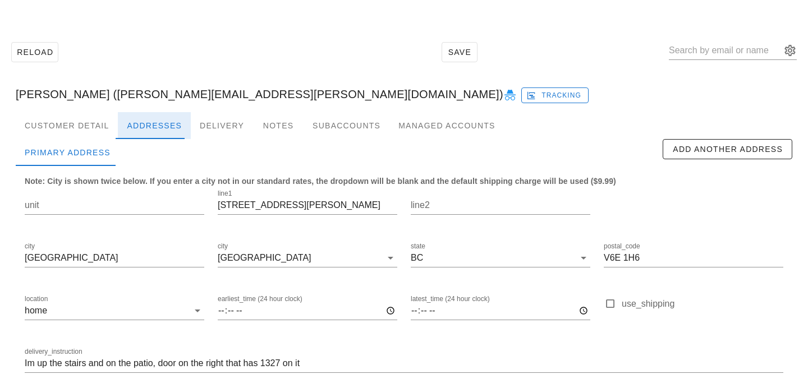
scroll to position [74, 0]
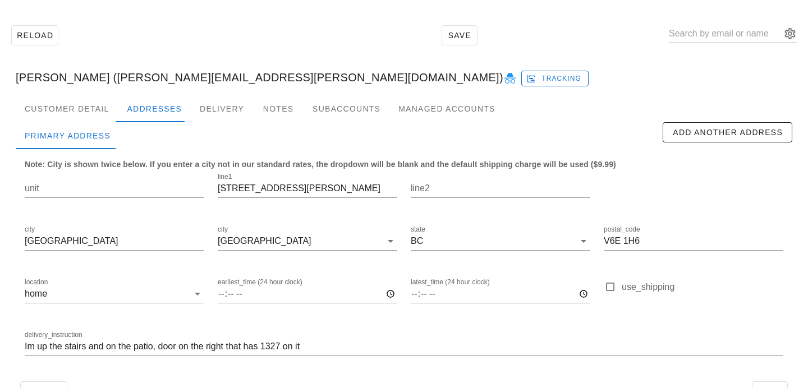
scroll to position [74, 0]
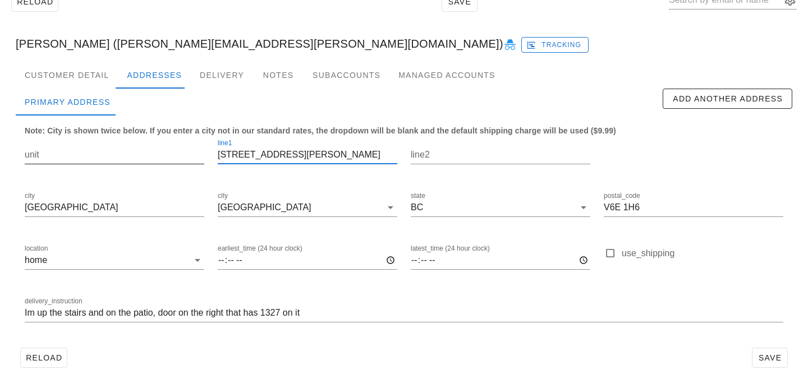
drag, startPoint x: 290, startPoint y: 154, endPoint x: 204, endPoint y: 152, distance: 85.9
click at [204, 153] on div "unit line1 [STREET_ADDRESS][PERSON_NAME] postal_code V6E 1H6 location home earl…" at bounding box center [404, 235] width 772 height 211
click at [67, 76] on div "Customer Detail" at bounding box center [67, 75] width 102 height 27
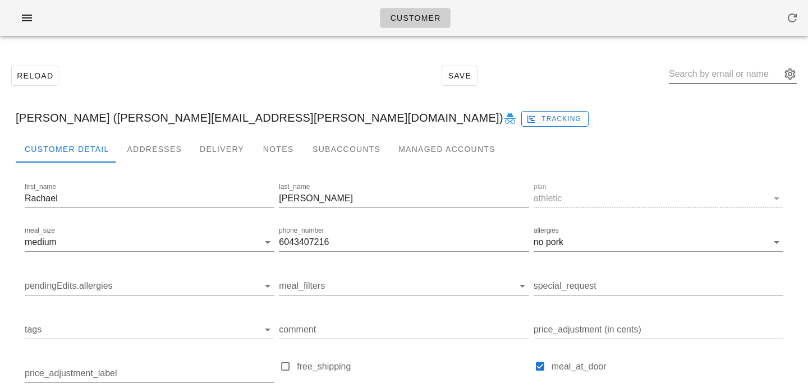
click at [731, 75] on input "text" at bounding box center [725, 74] width 112 height 18
paste input "kaylagallo12@hotmail.com"
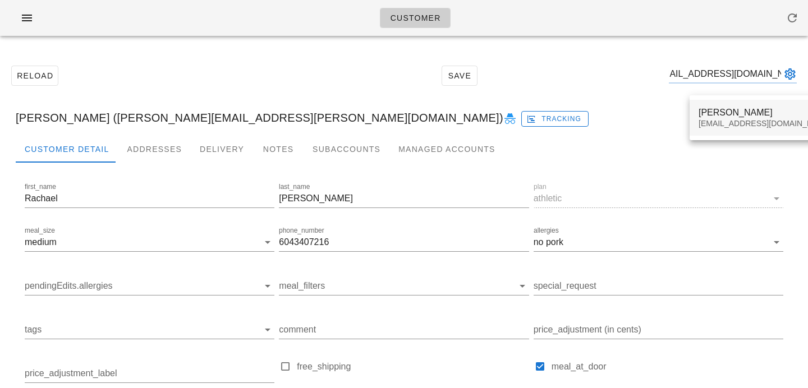
type input "kaylagallo12@hotmail.com"
click at [712, 122] on div "kaylagallo12@hotmail.com" at bounding box center [765, 124] width 133 height 10
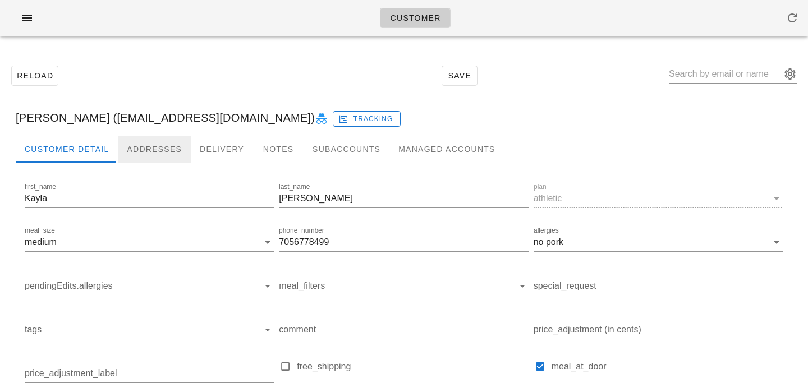
click at [158, 154] on div "Addresses" at bounding box center [154, 149] width 73 height 27
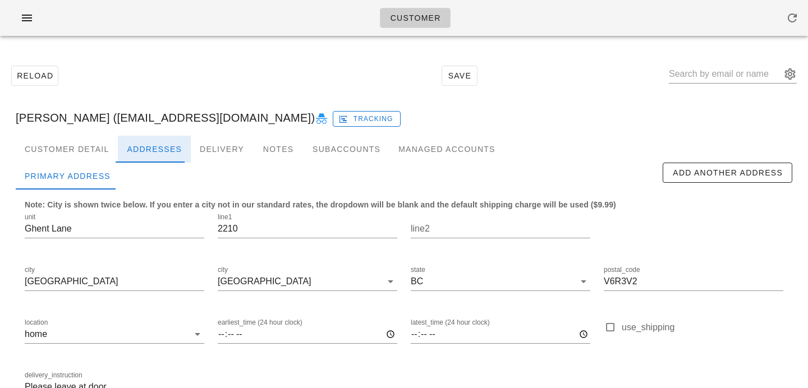
scroll to position [74, 0]
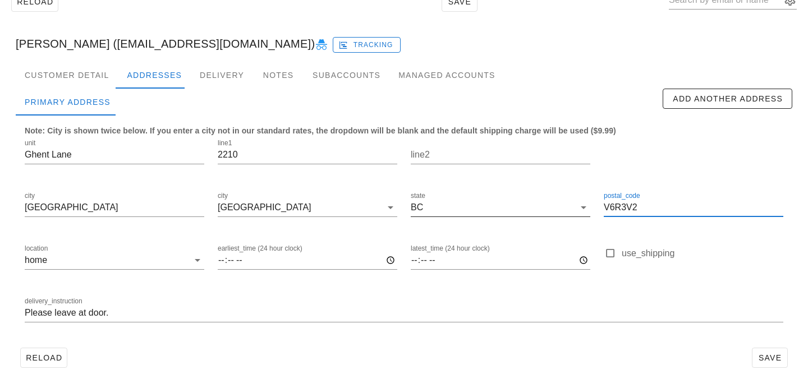
scroll to position [1, 0]
drag, startPoint x: 657, startPoint y: 213, endPoint x: 464, endPoint y: 204, distance: 193.8
click at [468, 205] on div "unit [GEOGRAPHIC_DATA] line1 2210 line2 city [GEOGRAPHIC_DATA] [GEOGRAPHIC_DATA…" at bounding box center [404, 235] width 772 height 211
drag, startPoint x: 98, startPoint y: 153, endPoint x: 0, endPoint y: 118, distance: 104.0
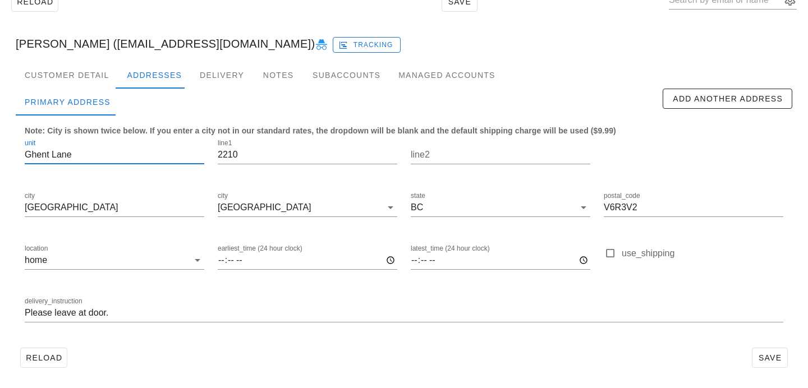
click at [0, 119] on div "Reload Save [PERSON_NAME] ([EMAIL_ADDRESS][DOMAIN_NAME]) Tracking Customer Deta…" at bounding box center [404, 180] width 808 height 418
click at [265, 154] on input "2210" at bounding box center [308, 155] width 180 height 18
paste input "Ghent Lane"
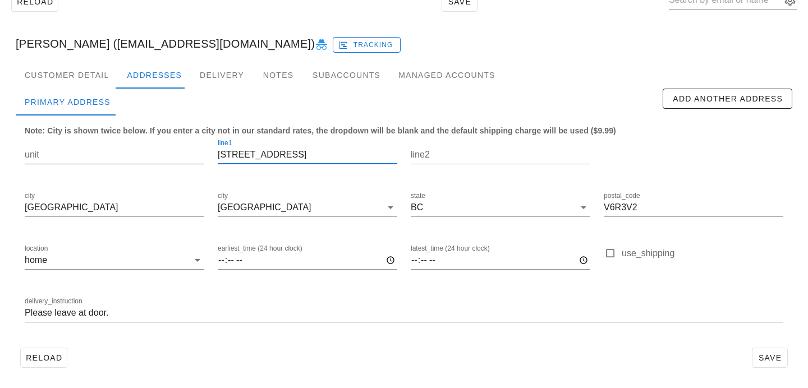
drag, startPoint x: 308, startPoint y: 157, endPoint x: 145, endPoint y: 146, distance: 163.7
type input "[STREET_ADDRESS]"
click at [145, 146] on div "unit line1 [STREET_ADDRESS] state [GEOGRAPHIC_DATA] postal_code V6R3V2 location…" at bounding box center [404, 235] width 772 height 211
drag, startPoint x: 297, startPoint y: 156, endPoint x: 182, endPoint y: 156, distance: 114.5
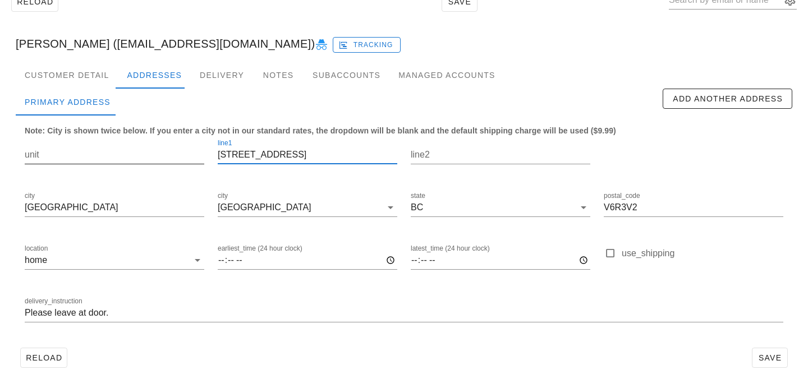
click at [182, 156] on div "unit line1 [STREET_ADDRESS] state [GEOGRAPHIC_DATA] postal_code V6R3V2 location…" at bounding box center [404, 235] width 772 height 211
click at [774, 354] on span "Save" at bounding box center [770, 358] width 26 height 9
click at [772, 359] on span "Save" at bounding box center [770, 358] width 26 height 9
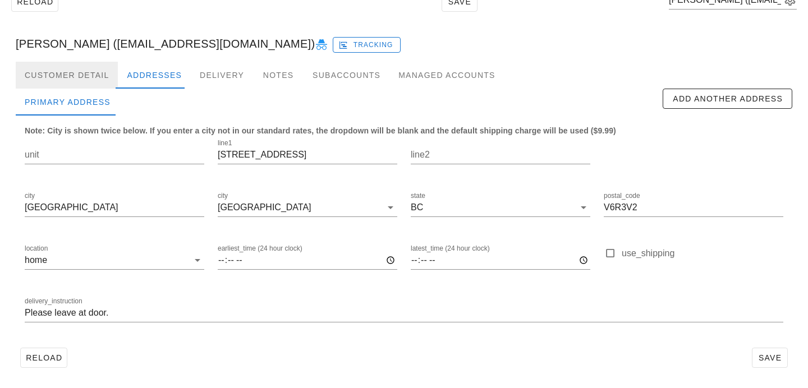
click at [106, 71] on div "Customer Detail" at bounding box center [67, 75] width 102 height 27
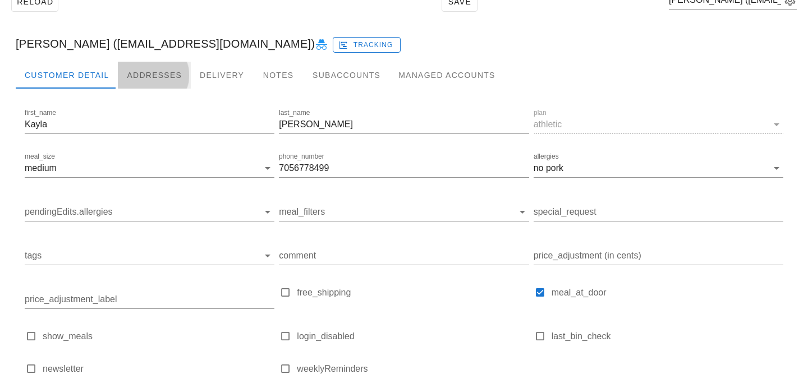
click at [141, 73] on div "Addresses" at bounding box center [154, 75] width 73 height 27
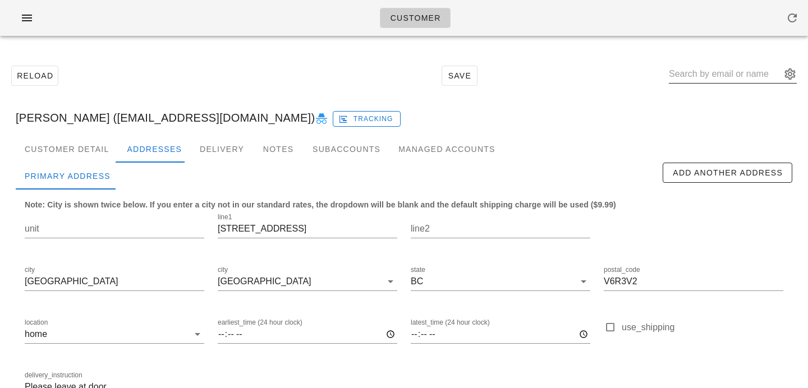
click at [719, 76] on input "text" at bounding box center [725, 74] width 112 height 18
paste input "jvickers@dal.ca"
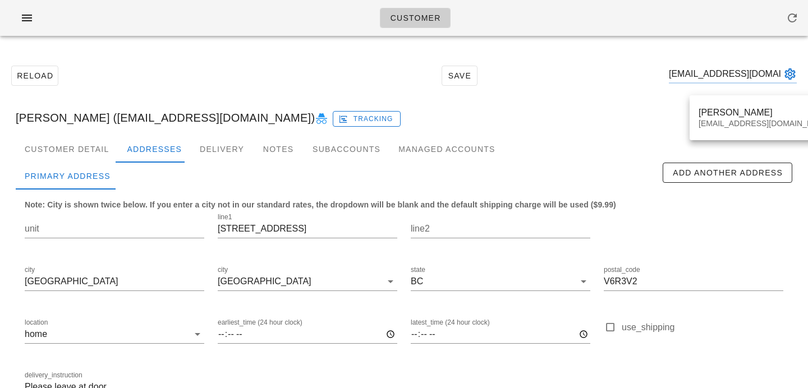
type input "jvickers@dal.ca"
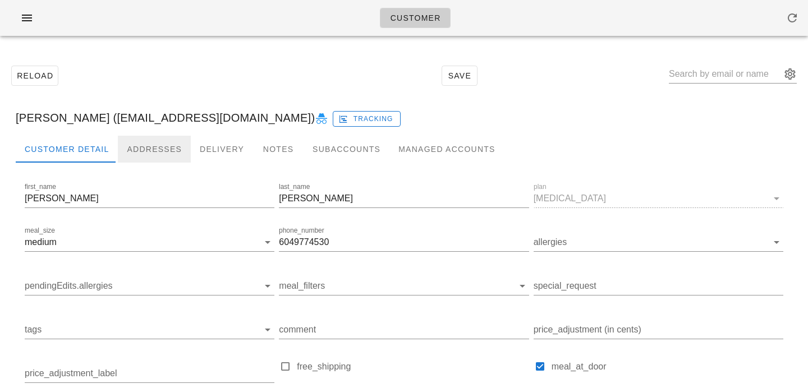
click at [157, 161] on div "Addresses" at bounding box center [154, 149] width 73 height 27
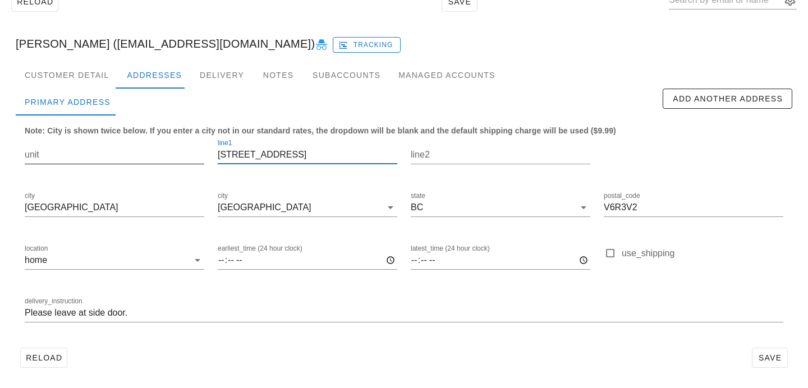
drag, startPoint x: 299, startPoint y: 160, endPoint x: 192, endPoint y: 143, distance: 108.0
click at [193, 143] on div "unit line1 2220 Ghent Lane line2 city West Vancouver city West Vancouver state …" at bounding box center [404, 235] width 772 height 211
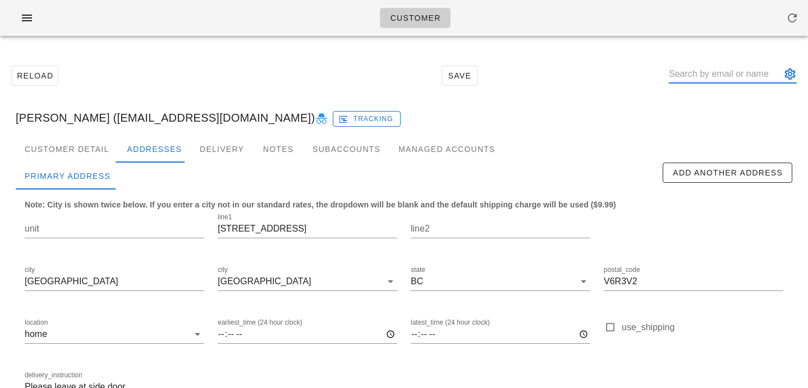
click at [721, 76] on input "text" at bounding box center [725, 74] width 112 height 18
paste input "matt.daggitt@gmail.com"
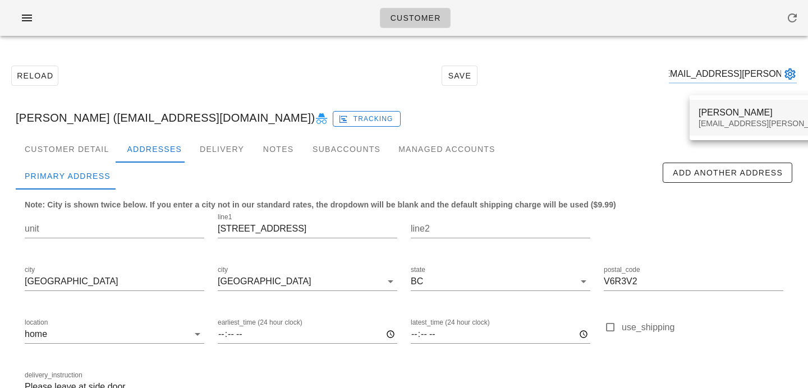
type input "matt.daggitt@gmail.com"
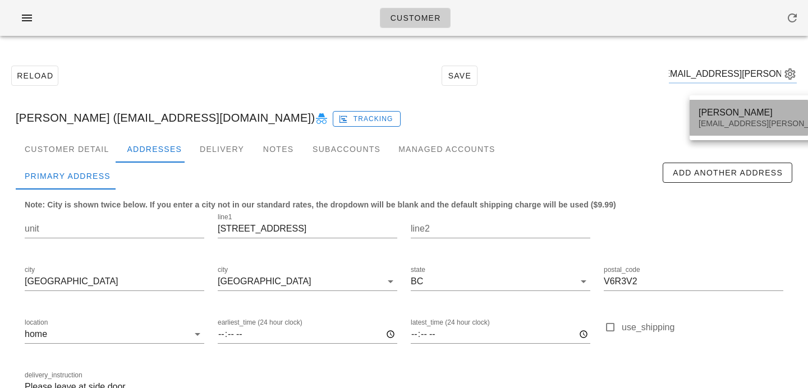
click at [740, 118] on div "Matthew Daggitt matt.daggitt@gmail.com" at bounding box center [798, 117] width 198 height 35
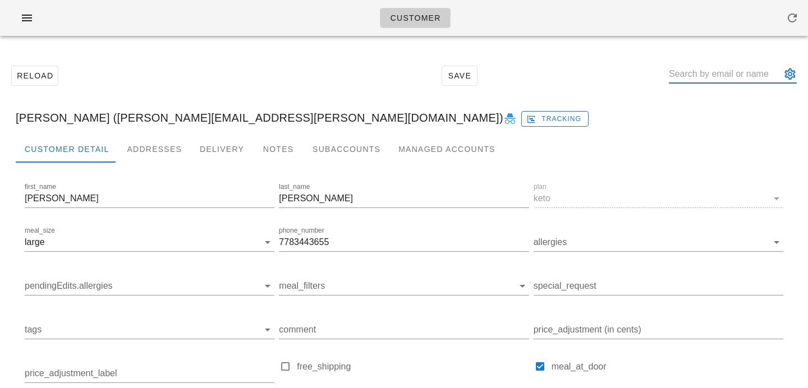
click at [726, 77] on input "text" at bounding box center [725, 74] width 112 height 18
paste input "matt.daggitt@gmail.com"
type input "Matthew Daggitt (matt.daggitt@gmail.com)"
click at [137, 136] on div "Addresses" at bounding box center [154, 149] width 73 height 27
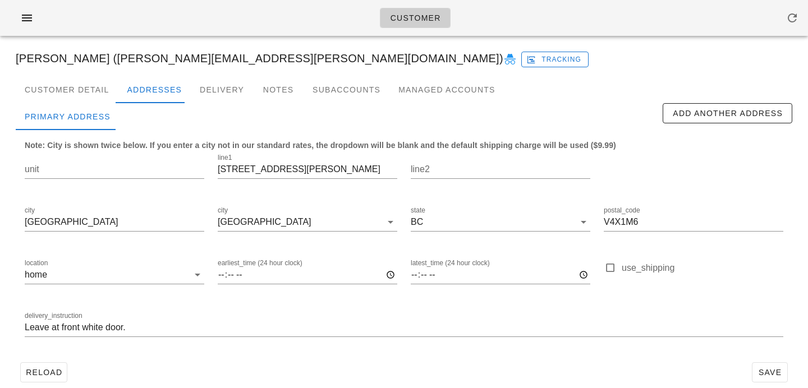
scroll to position [74, 0]
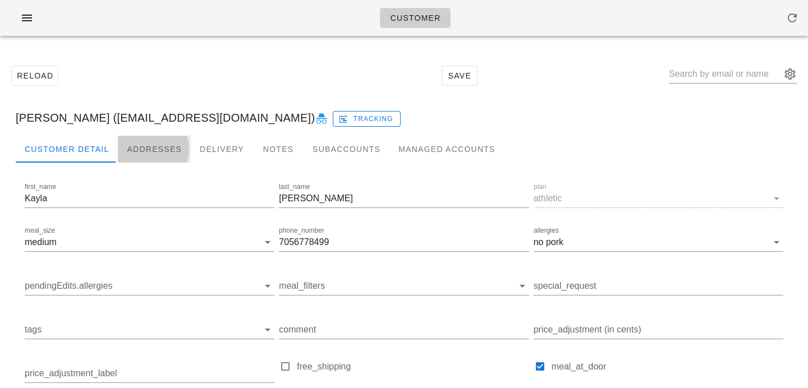
click at [161, 140] on div "Addresses" at bounding box center [154, 149] width 73 height 27
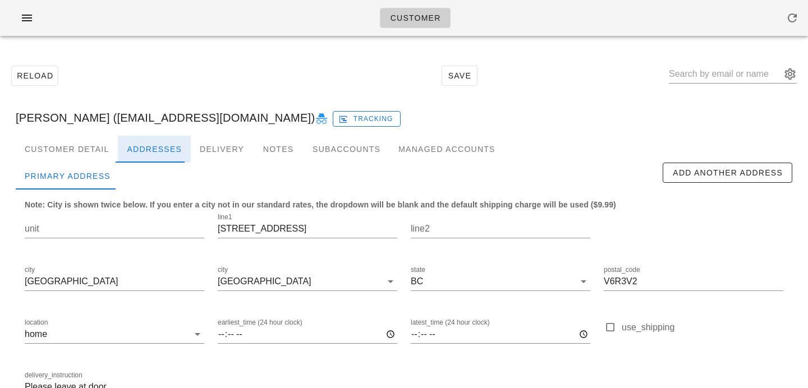
scroll to position [74, 0]
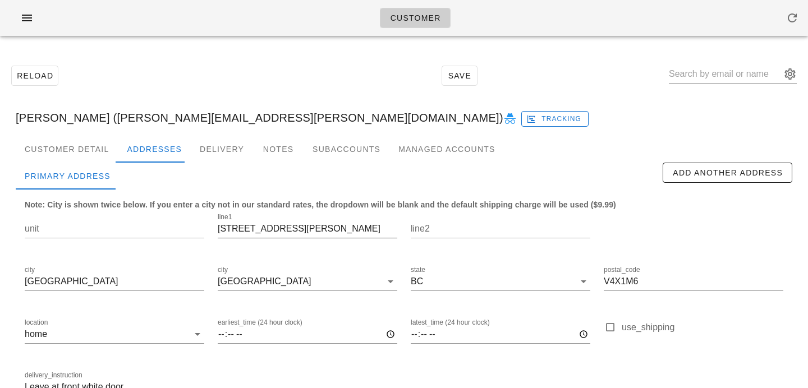
click at [244, 226] on input "3249 ross road" at bounding box center [308, 229] width 180 height 18
click at [264, 230] on input "3249 Ross road" at bounding box center [308, 229] width 180 height 18
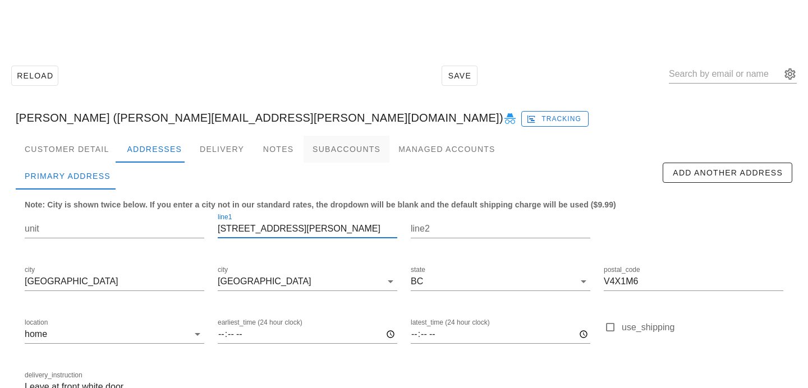
scroll to position [74, 0]
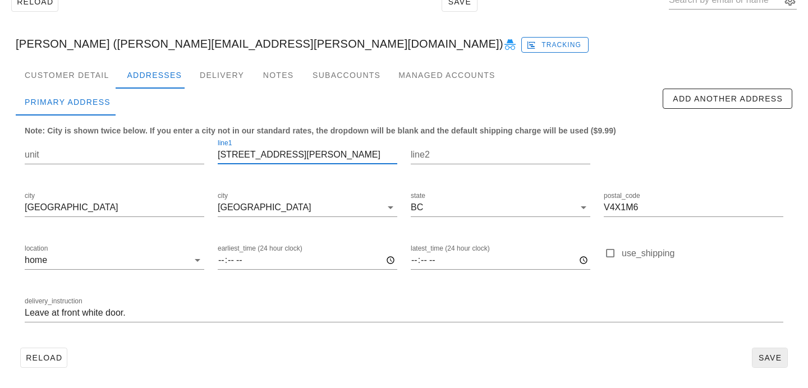
type input "3249 Ross Road"
click at [770, 354] on span "Save" at bounding box center [770, 358] width 26 height 9
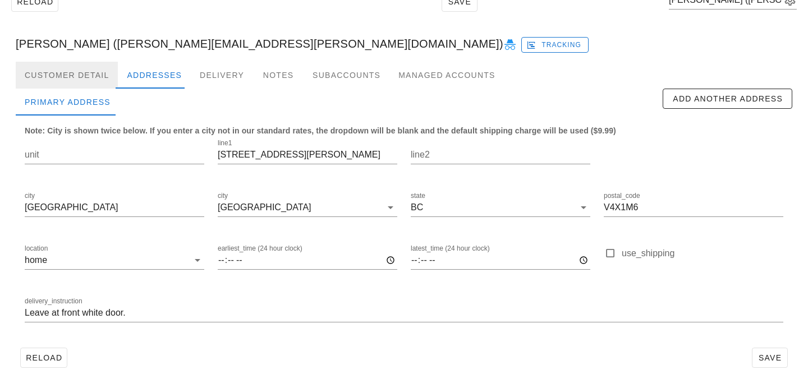
click at [88, 76] on div "Customer Detail" at bounding box center [67, 75] width 102 height 27
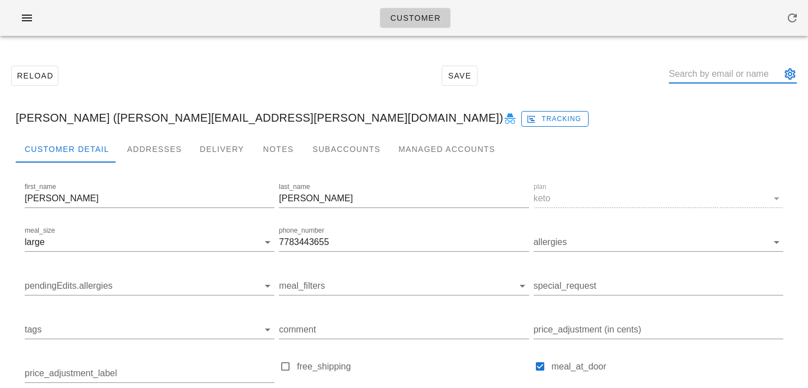
click at [716, 75] on input "text" at bounding box center [725, 74] width 112 height 18
paste input "mvankuipers@gmail.com"
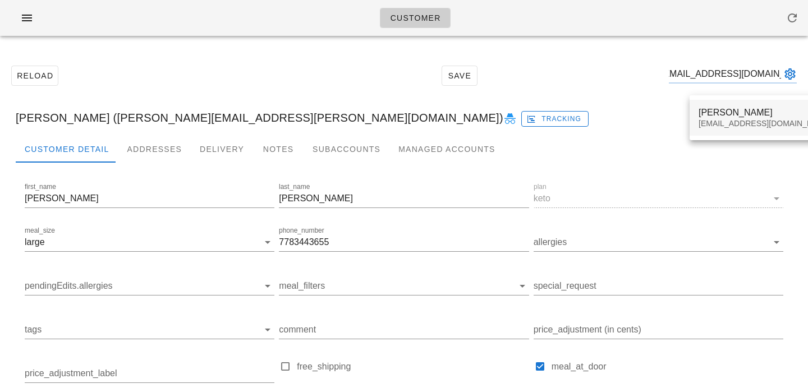
type input "mvankuipers@gmail.com"
click at [718, 123] on div "mvankuipers@gmail.com" at bounding box center [765, 124] width 133 height 10
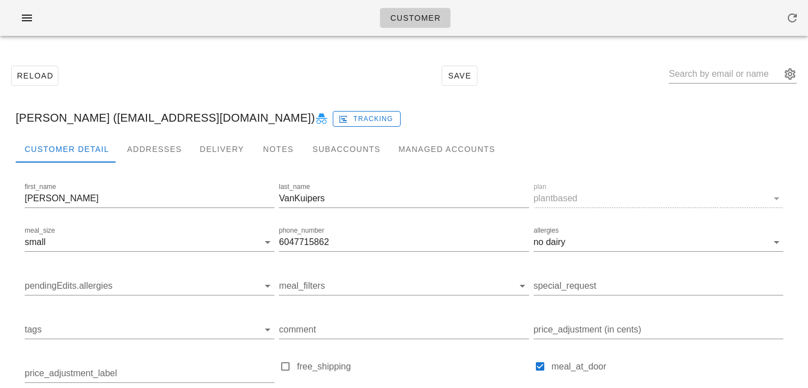
click at [144, 163] on div at bounding box center [404, 172] width 777 height 18
click at [144, 155] on div "Addresses" at bounding box center [154, 149] width 73 height 27
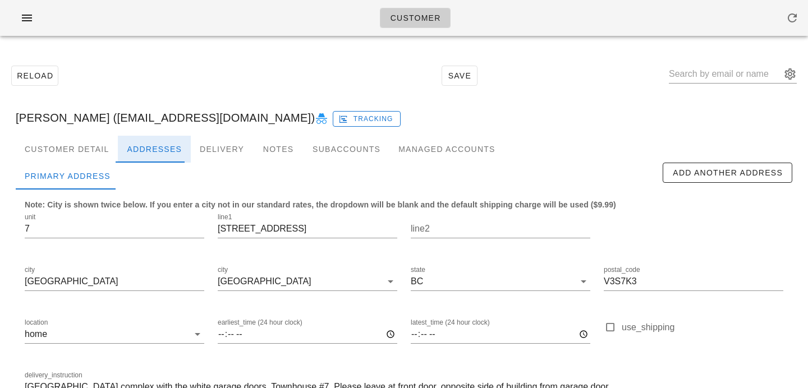
scroll to position [74, 0]
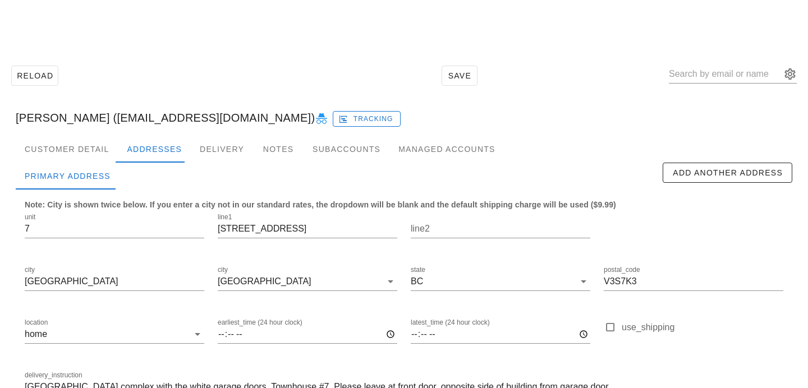
scroll to position [74, 0]
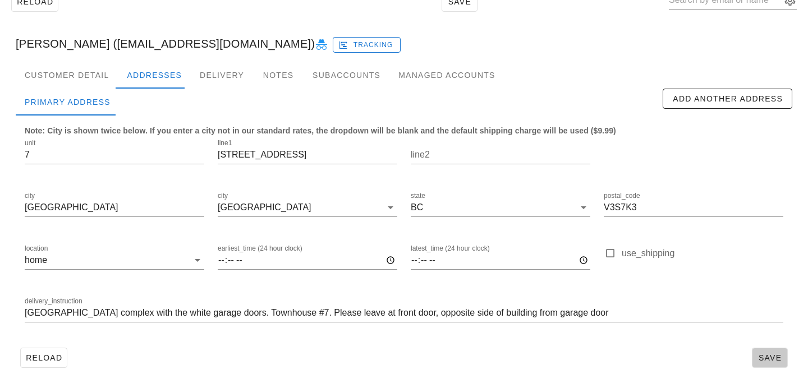
click at [774, 351] on button "Save" at bounding box center [770, 358] width 36 height 20
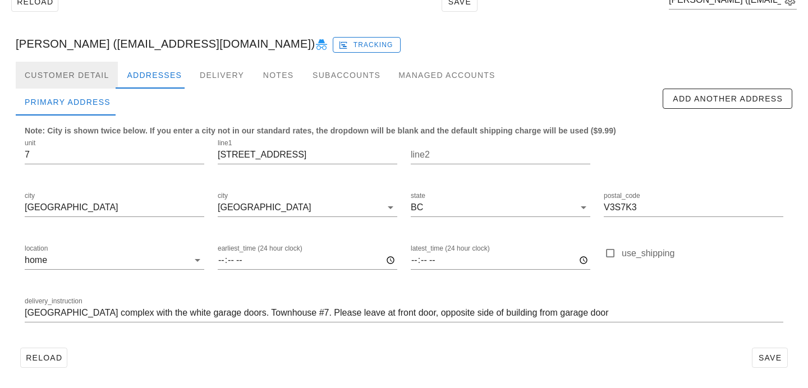
click at [76, 68] on div "Customer Detail" at bounding box center [67, 75] width 102 height 27
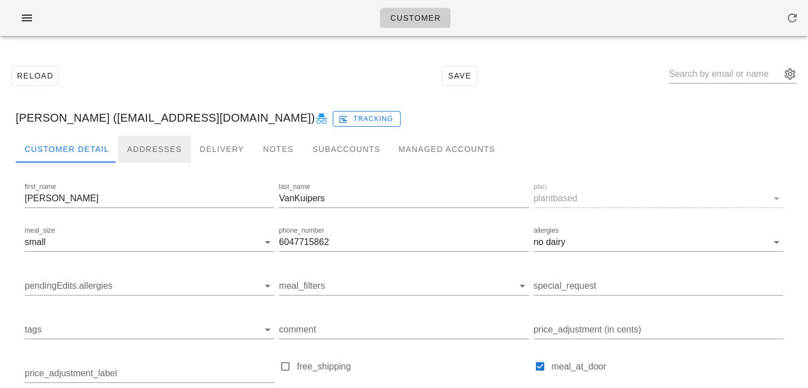
click at [154, 147] on div "Addresses" at bounding box center [154, 149] width 73 height 27
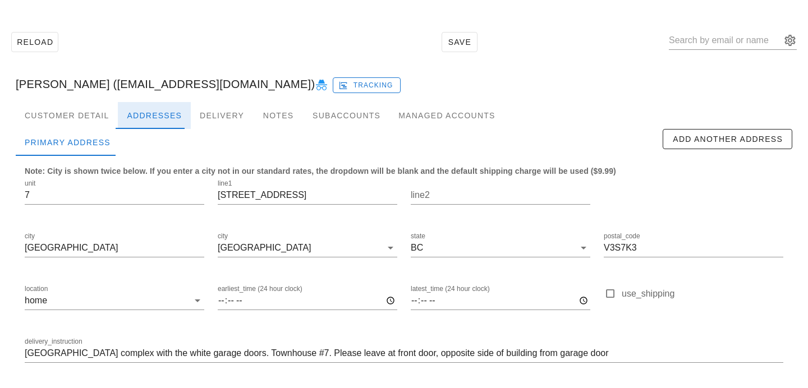
scroll to position [74, 0]
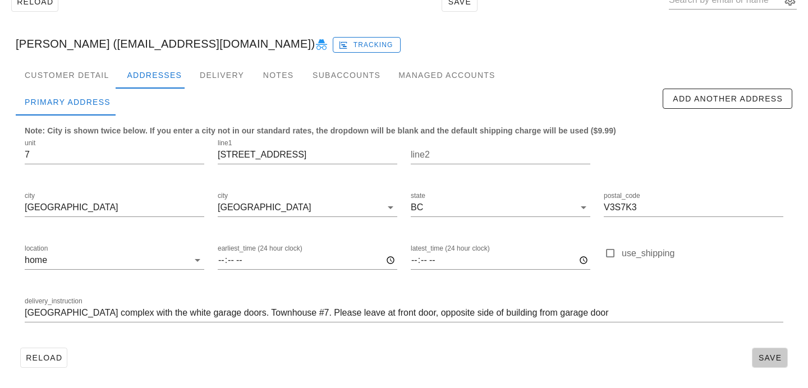
click at [776, 355] on span "Save" at bounding box center [770, 358] width 26 height 9
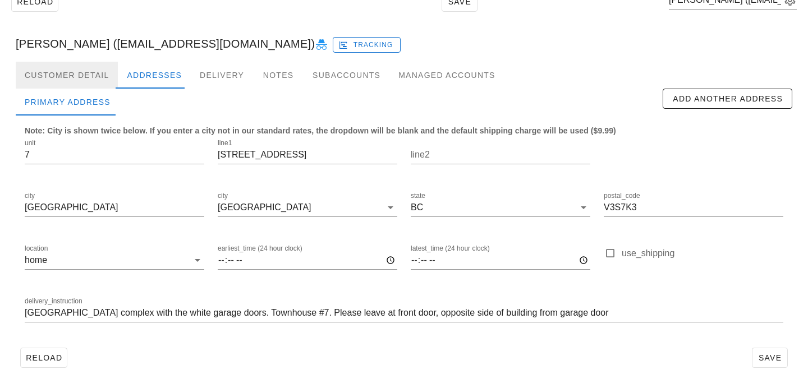
click at [110, 77] on div "Customer Detail" at bounding box center [67, 75] width 102 height 27
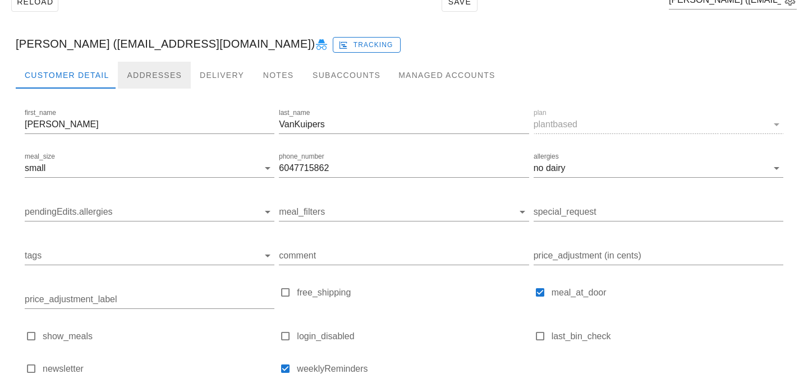
click at [147, 75] on div "Addresses" at bounding box center [154, 75] width 73 height 27
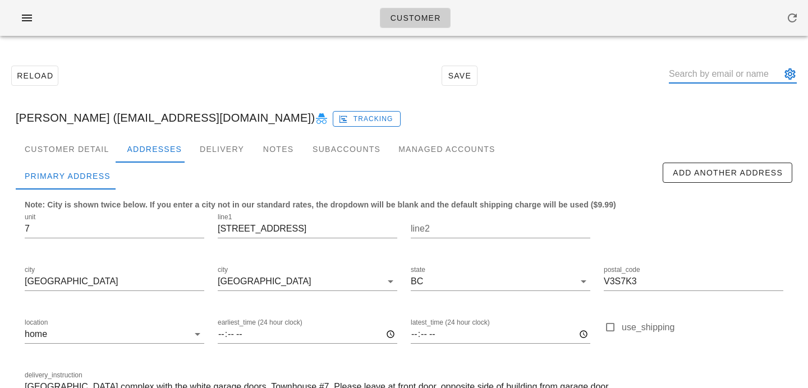
click at [700, 78] on input "text" at bounding box center [725, 74] width 112 height 18
paste input "[PERSON_NAME][EMAIL_ADDRESS][DOMAIN_NAME]"
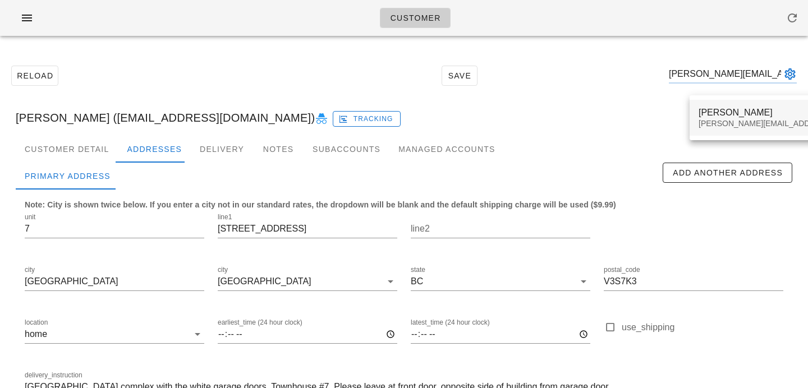
type input "[PERSON_NAME][EMAIL_ADDRESS][DOMAIN_NAME]"
click at [716, 121] on div "[PERSON_NAME][EMAIL_ADDRESS][DOMAIN_NAME]" at bounding box center [798, 124] width 198 height 10
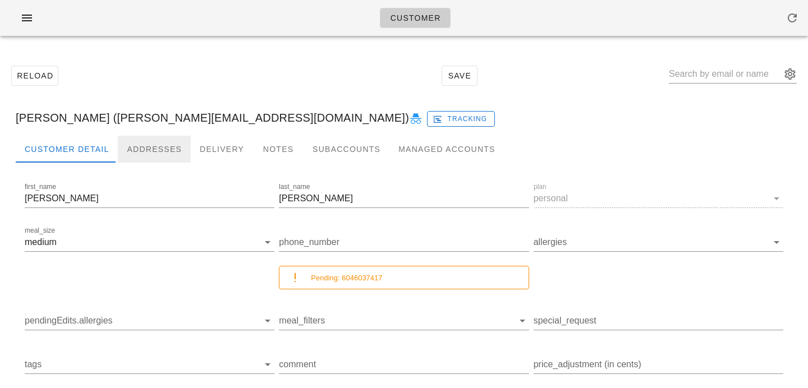
click at [163, 149] on div "Addresses" at bounding box center [154, 149] width 73 height 27
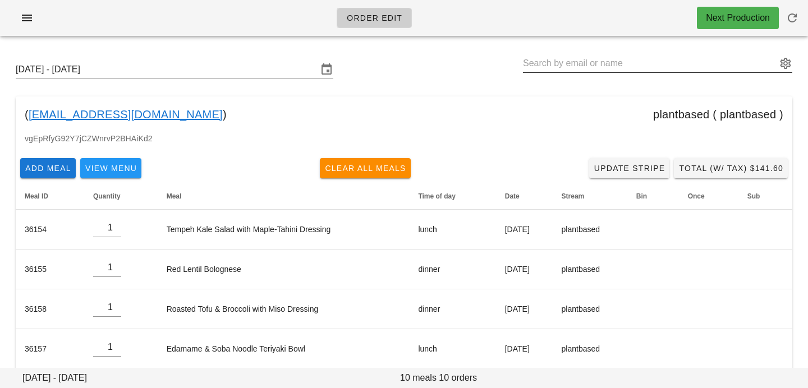
click at [639, 66] on input "text" at bounding box center [650, 63] width 254 height 18
paste input "amy.lakhani@gmail.com"
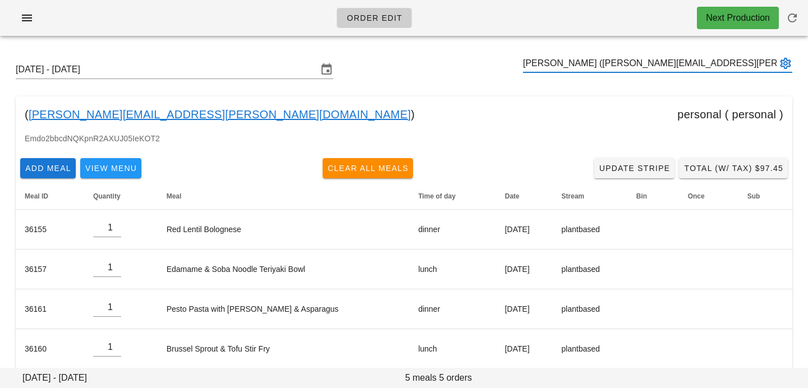
type input "Amy Lakhani (amy.lakhani@gmail.com)"
click at [567, 65] on input "text" at bounding box center [650, 63] width 254 height 18
paste input "gmugasha@yahoo.com"
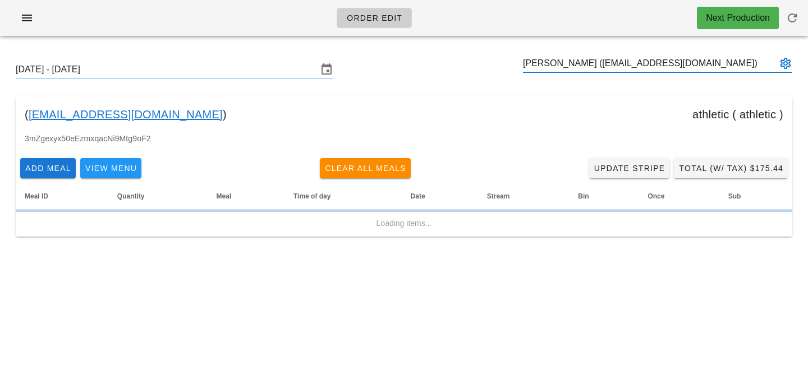
type input "Godfrey Mugasha (gmugasha@yahoo.com)"
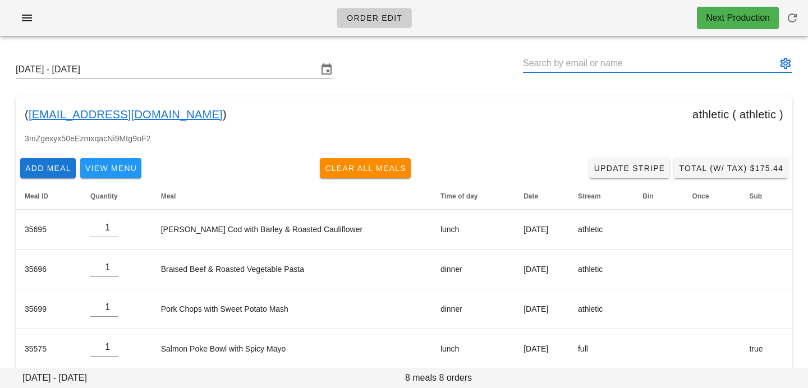
click at [722, 55] on input "text" at bounding box center [650, 63] width 254 height 18
click at [773, 66] on input "text" at bounding box center [650, 63] width 254 height 18
click at [787, 66] on button "appended action" at bounding box center [785, 63] width 13 height 13
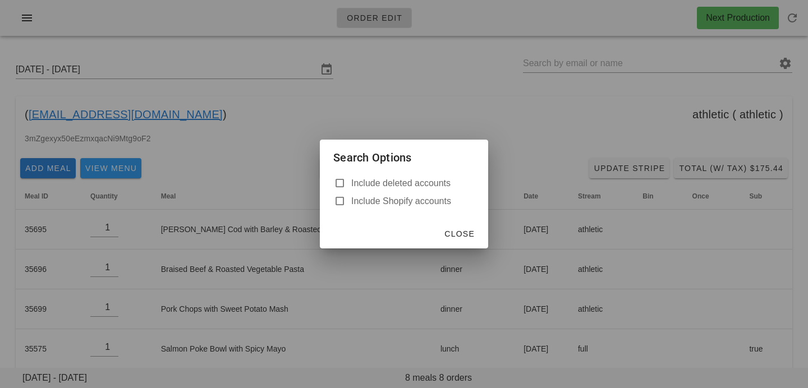
click at [419, 185] on label "Include deleted accounts" at bounding box center [412, 183] width 123 height 11
checkbox input "true"
click at [463, 242] on button "Close" at bounding box center [459, 234] width 40 height 20
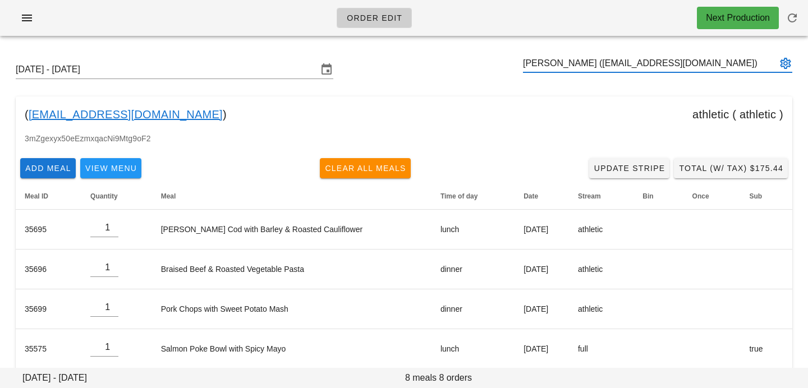
type input "Godfrey Mugasha (gmugasha@yahoo.com)"
click at [618, 59] on input "text" at bounding box center [650, 63] width 254 height 18
paste input "mtpg6814@yahoo.com"
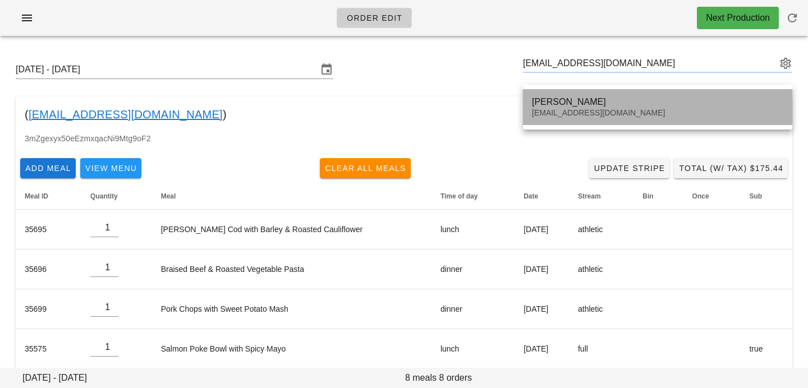
click at [569, 106] on div "Maria Gonzales" at bounding box center [657, 102] width 251 height 11
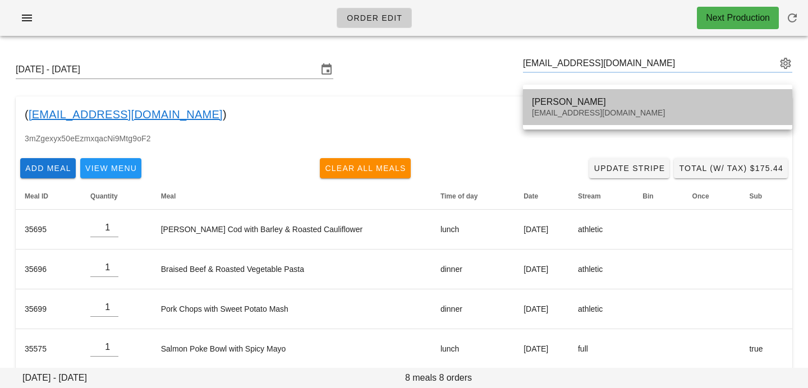
type input "Maria Gonzales (mtpg6814@yahoo.com)"
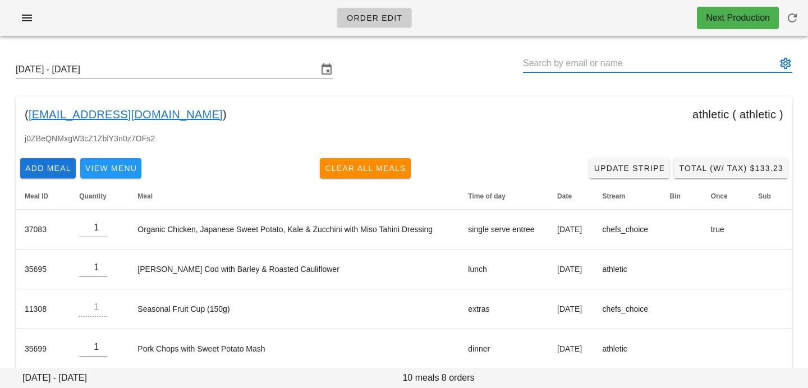
click at [717, 62] on input "text" at bounding box center [650, 63] width 254 height 18
paste input "maidinsquamish@gmail.com"
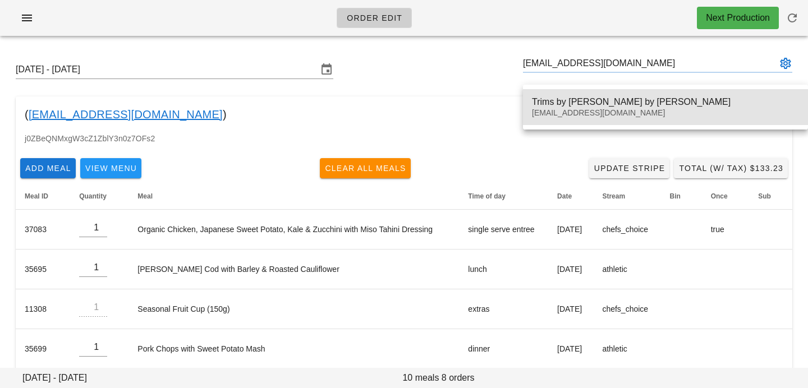
click at [556, 112] on div "maidinsquamish@gmail.com" at bounding box center [665, 113] width 267 height 10
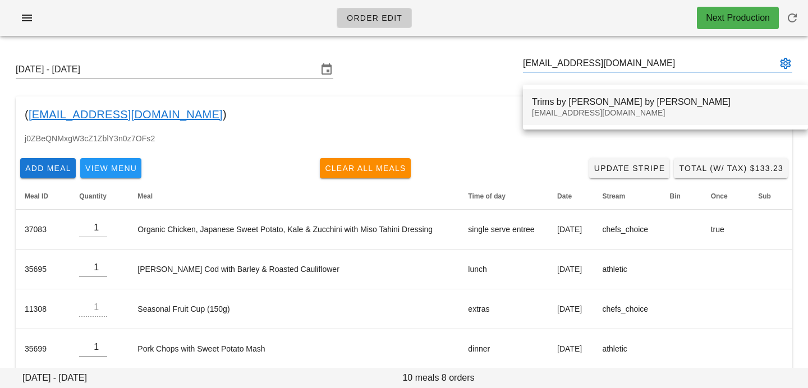
type input "Trims by Vicki Trims by Vicki (maidinsquamish@gmail.com)"
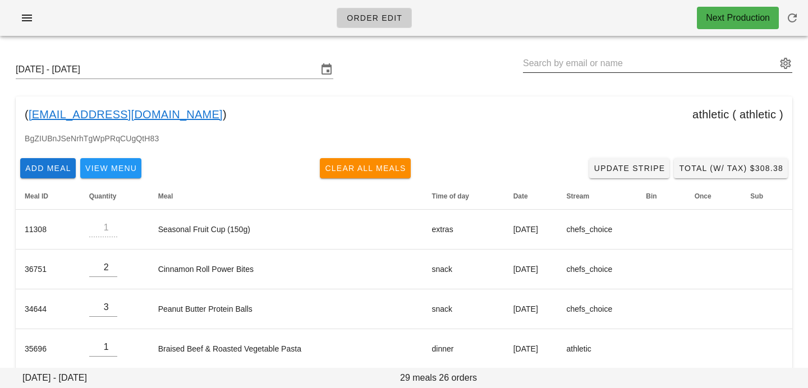
click at [611, 69] on input "text" at bounding box center [650, 63] width 254 height 18
paste input "mavericksmsmith@gmail.com"
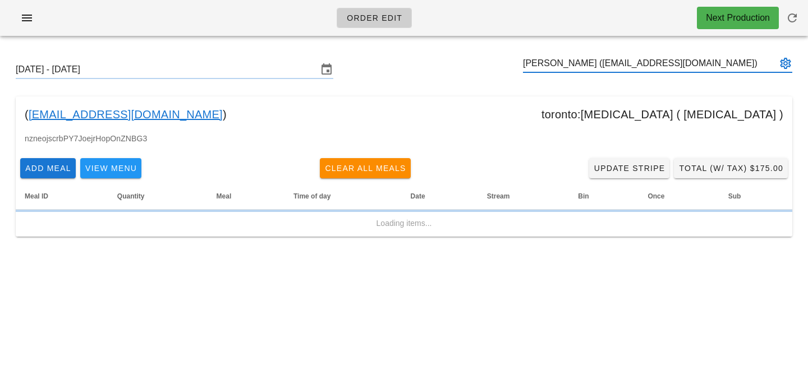
type input "Maverick Smith (mavericksmsmith@gmail.com)"
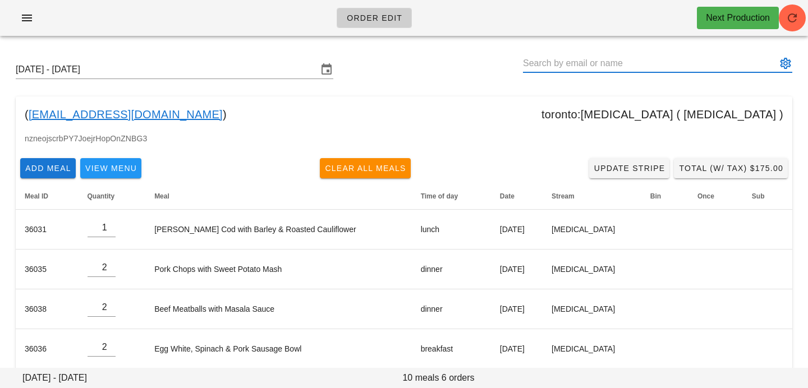
click at [639, 67] on input "text" at bounding box center [650, 63] width 254 height 18
paste input "danqueen1313@gmail.com"
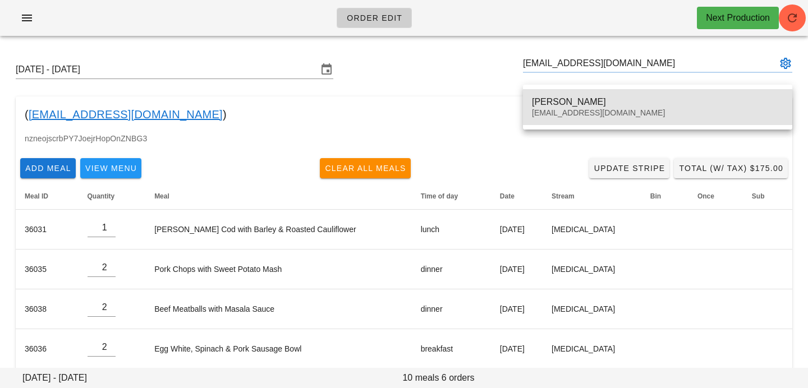
click at [626, 108] on div "danqueen1313@gmail.com" at bounding box center [657, 113] width 251 height 10
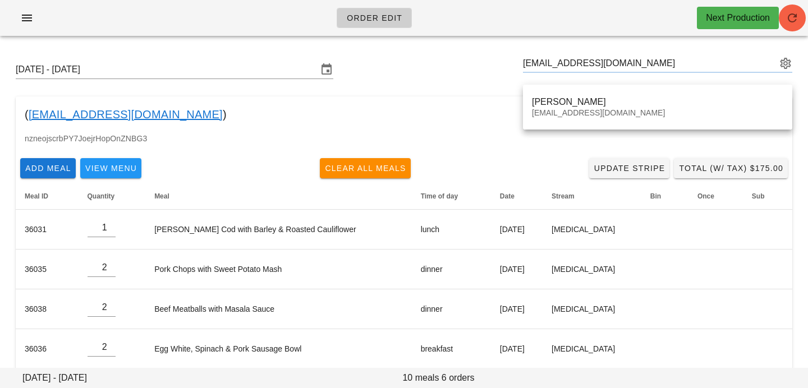
type input "Dan Queen (danqueen1313@gmail.com)"
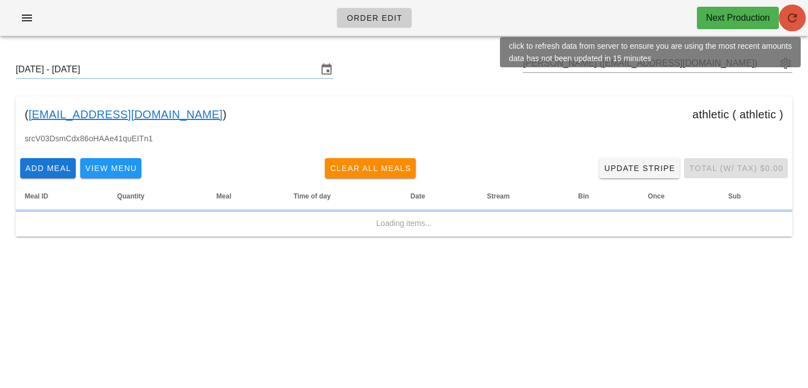
click at [790, 12] on icon "button" at bounding box center [792, 17] width 13 height 13
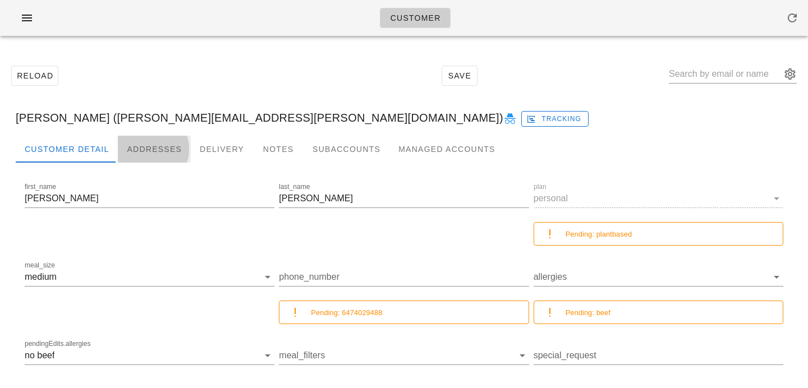
click at [164, 142] on div "Addresses" at bounding box center [154, 149] width 73 height 27
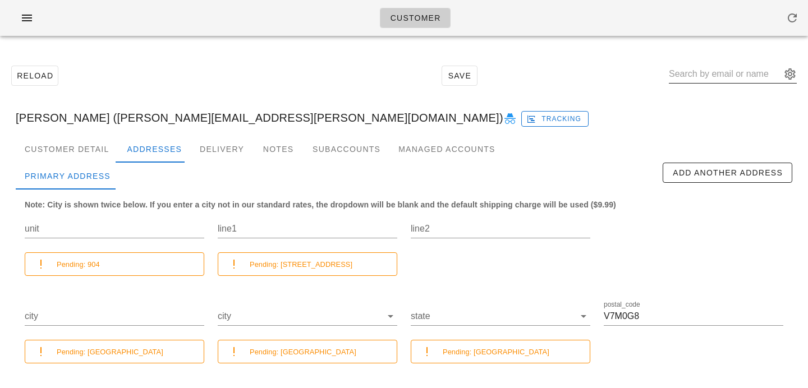
click at [715, 80] on input "text" at bounding box center [725, 74] width 112 height 18
paste input "[PERSON_NAME][EMAIL_ADDRESS][PERSON_NAME][DOMAIN_NAME]"
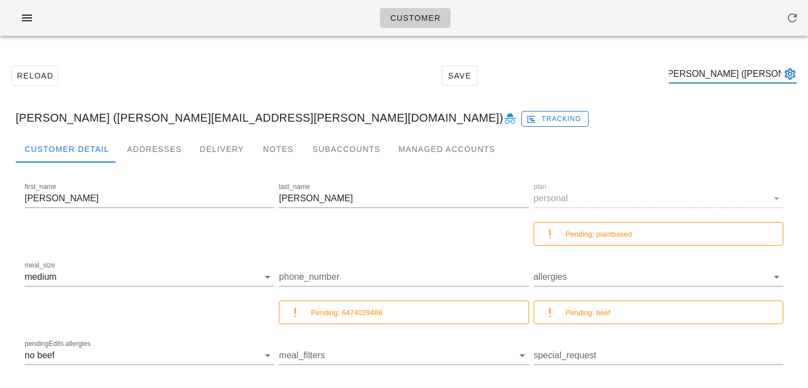
type input "[PERSON_NAME] ([PERSON_NAME][EMAIL_ADDRESS][PERSON_NAME][DOMAIN_NAME])"
click at [169, 143] on div "Addresses" at bounding box center [154, 149] width 73 height 27
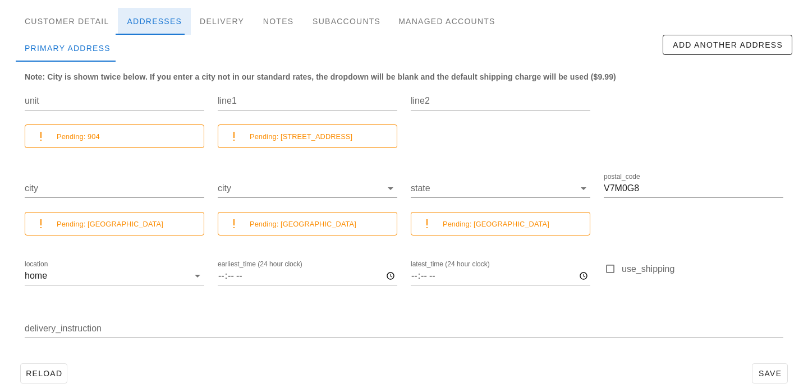
scroll to position [144, 0]
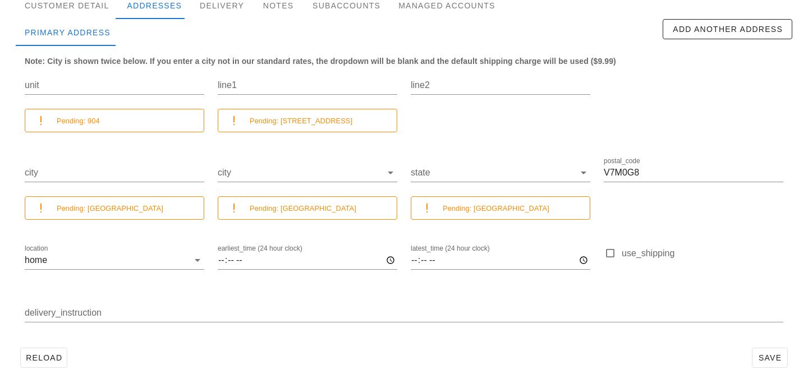
drag, startPoint x: 354, startPoint y: 122, endPoint x: 280, endPoint y: 121, distance: 74.1
click at [280, 121] on div "Pending: 108 13th Street West" at bounding box center [319, 120] width 138 height 13
copy small "108 13th Street West"
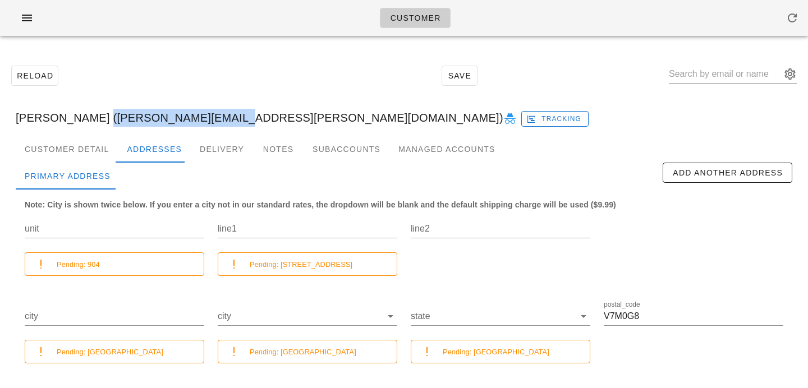
drag, startPoint x: 88, startPoint y: 118, endPoint x: 207, endPoint y: 114, distance: 119.6
click at [209, 116] on div "Amy Lakhani (amy.lakhani@gmail.com) Tracking" at bounding box center [404, 118] width 795 height 36
copy div "[PERSON_NAME][EMAIL_ADDRESS][PERSON_NAME][DOMAIN_NAME]"
click at [90, 152] on div "Customer Detail" at bounding box center [67, 149] width 102 height 27
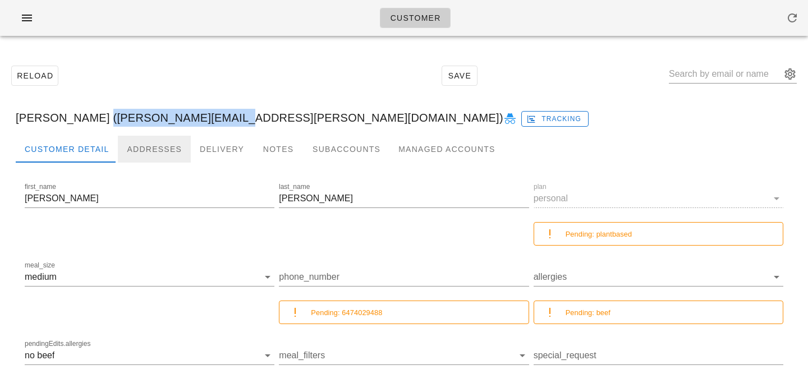
click at [148, 153] on div "Addresses" at bounding box center [154, 149] width 73 height 27
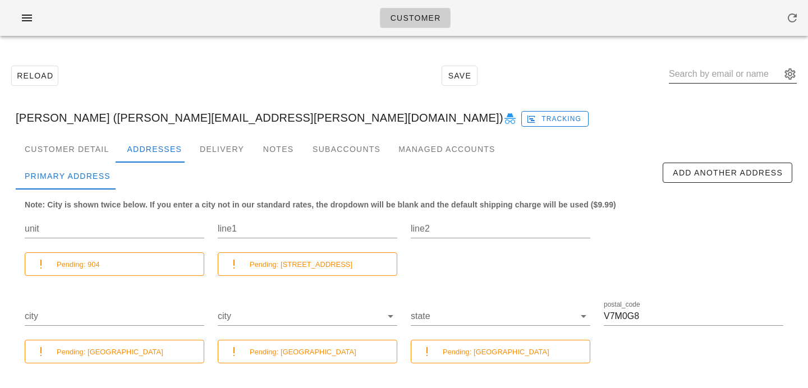
click at [736, 77] on input "text" at bounding box center [725, 74] width 112 height 18
paste input "gmugasha@yahoo.com"
type input "gmugasha@yahoo.com"
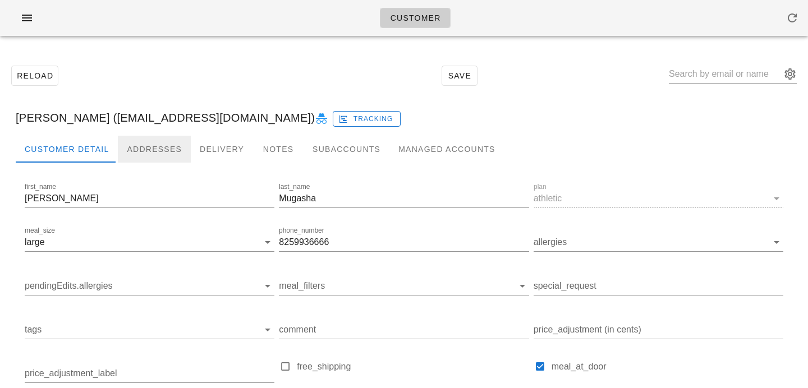
click at [154, 150] on div "Addresses" at bounding box center [154, 149] width 73 height 27
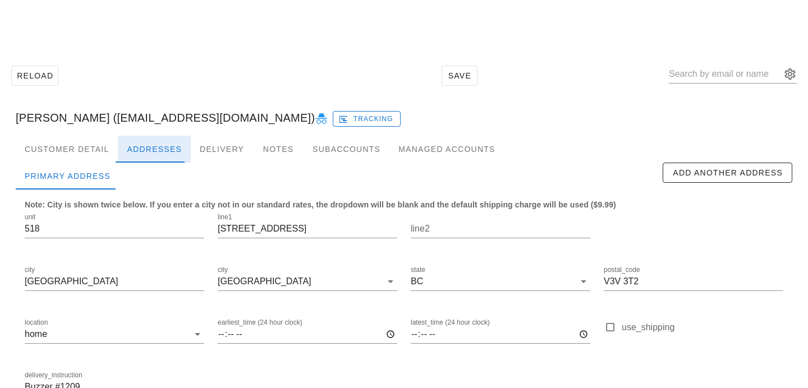
scroll to position [74, 0]
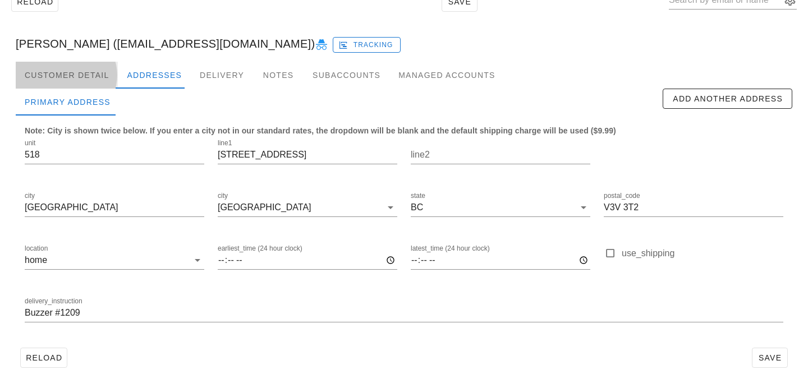
click at [85, 72] on div "Customer Detail" at bounding box center [67, 75] width 102 height 27
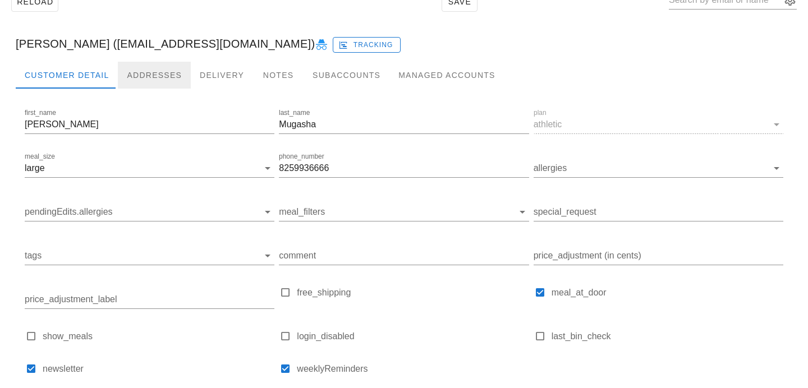
click at [132, 71] on div "Addresses" at bounding box center [154, 75] width 73 height 27
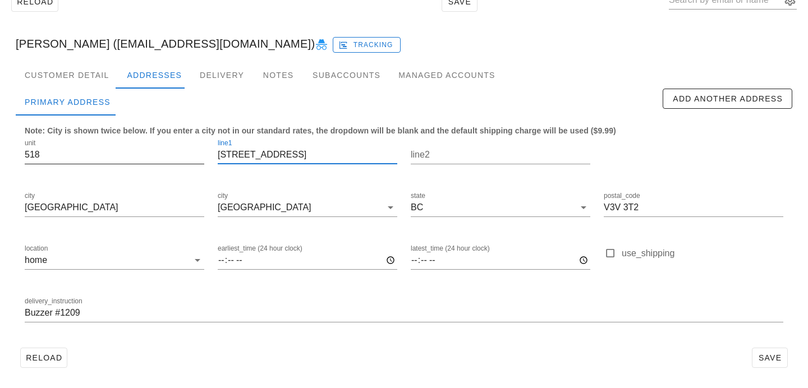
drag, startPoint x: 294, startPoint y: 152, endPoint x: 185, endPoint y: 148, distance: 108.4
click at [185, 148] on div "unit 518 line1 13789 107A Avenue line2 city Surrey city Surrey state BC postal_…" at bounding box center [404, 235] width 772 height 211
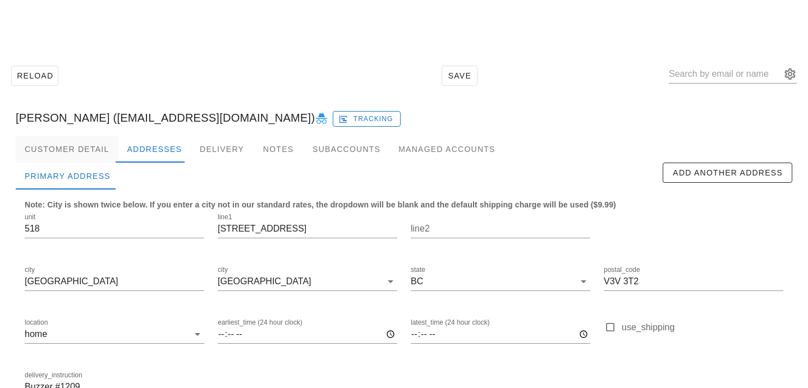
scroll to position [74, 0]
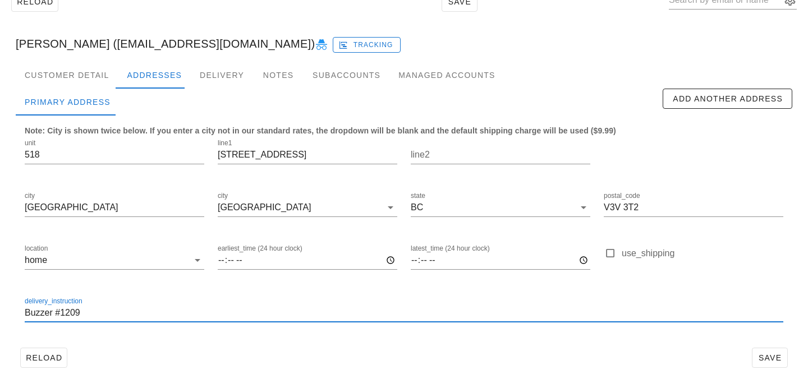
click at [27, 313] on input "Buzzer #1209" at bounding box center [404, 313] width 759 height 18
type input "Unit 518, Buzzer #1209"
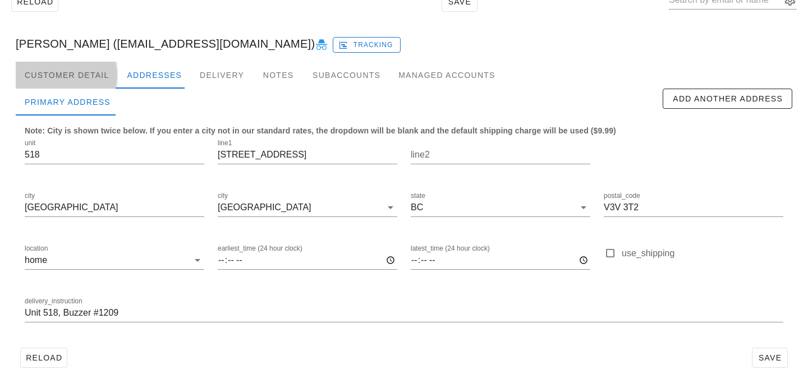
click at [67, 70] on div "Customer Detail" at bounding box center [67, 75] width 102 height 27
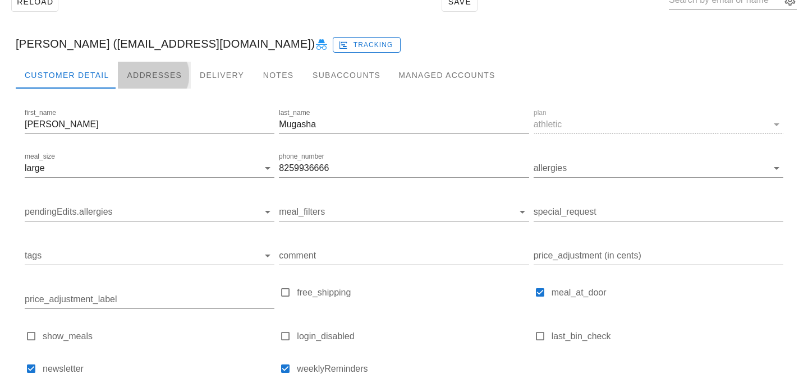
click at [152, 67] on div "Addresses" at bounding box center [154, 75] width 73 height 27
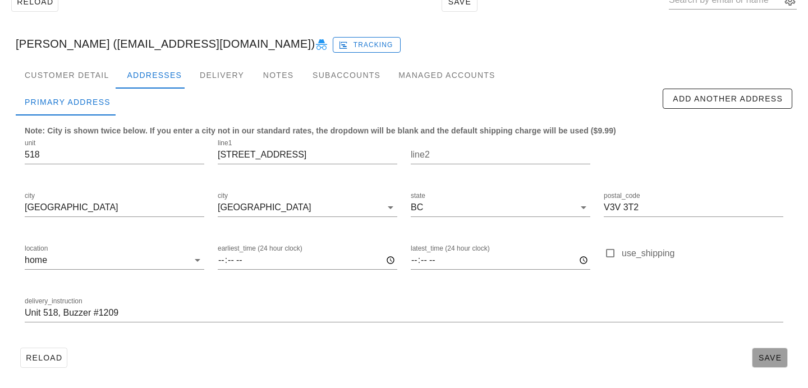
click at [780, 360] on span "Save" at bounding box center [770, 358] width 26 height 9
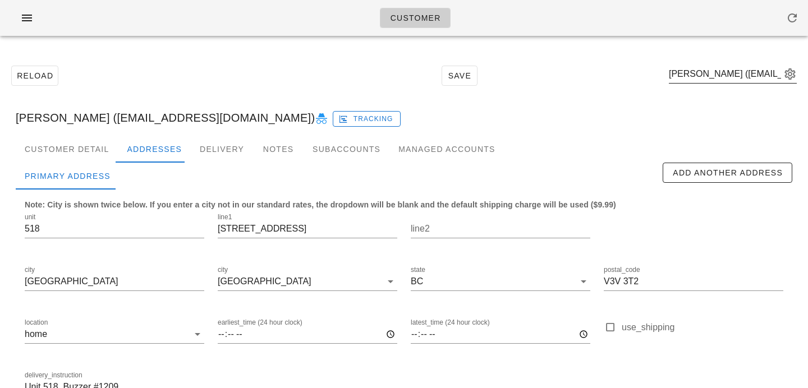
click at [716, 62] on div "Godfrey Mugasha (gmugasha@yahoo.com)" at bounding box center [733, 76] width 128 height 37
click at [714, 70] on input "text" at bounding box center [725, 74] width 112 height 18
paste input "mtpg6814@yahoo.com"
type input "mtpg6814@yahoo.com"
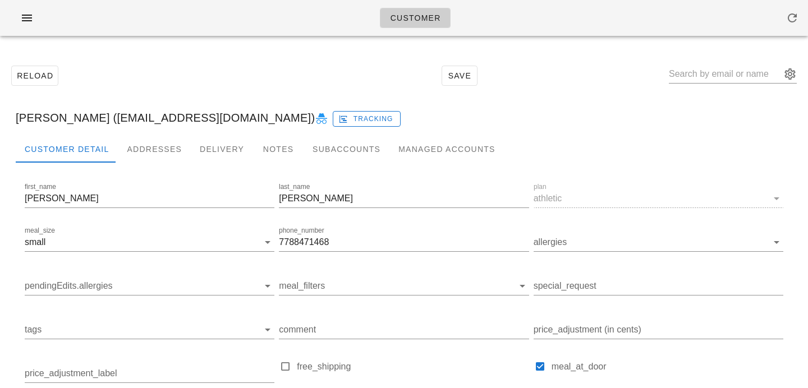
click at [161, 134] on div "Maria Gonzales (mtpg6814@yahoo.com) Tracking" at bounding box center [404, 118] width 795 height 36
click at [157, 154] on div "Addresses" at bounding box center [154, 149] width 73 height 27
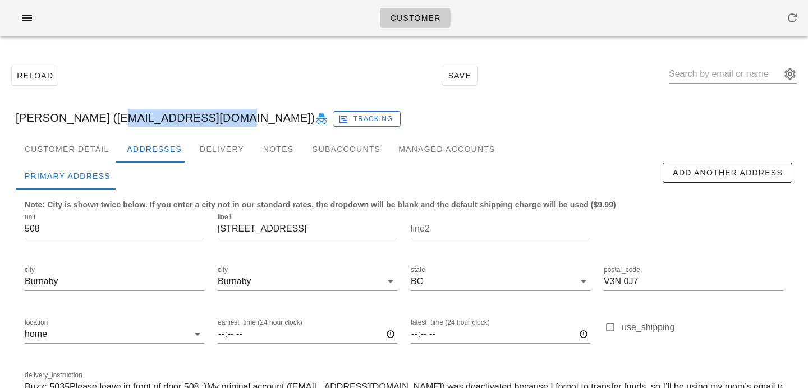
drag, startPoint x: 103, startPoint y: 117, endPoint x: 222, endPoint y: 116, distance: 119.6
click at [222, 116] on div "Maria Gonzales (mtpg6814@yahoo.com) Tracking" at bounding box center [404, 118] width 795 height 36
copy div "mtpg6814@yahoo.com"
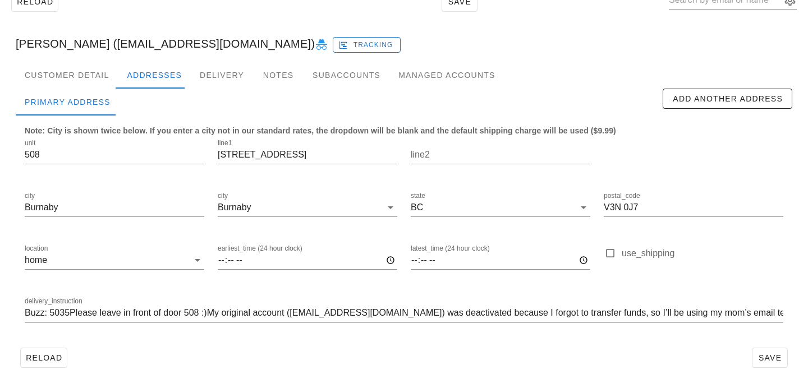
click at [70, 313] on input "Buzz: 5035Please leave in front of door 508 :)My original account (jilliangonza…" at bounding box center [404, 313] width 759 height 18
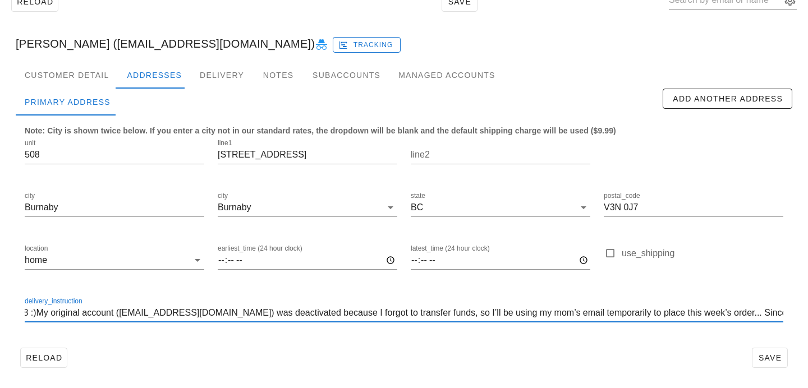
scroll to position [0, 176]
drag, startPoint x: 231, startPoint y: 314, endPoint x: 118, endPoint y: 308, distance: 113.5
click at [118, 308] on input "Buzz: 5035, Please leave in front of door 508 :)My original account (jilliangon…" at bounding box center [404, 313] width 759 height 18
click at [285, 316] on input "Buzz: 5035, Please leave in front of door 508 :)My original account (jilliangon…" at bounding box center [404, 313] width 759 height 18
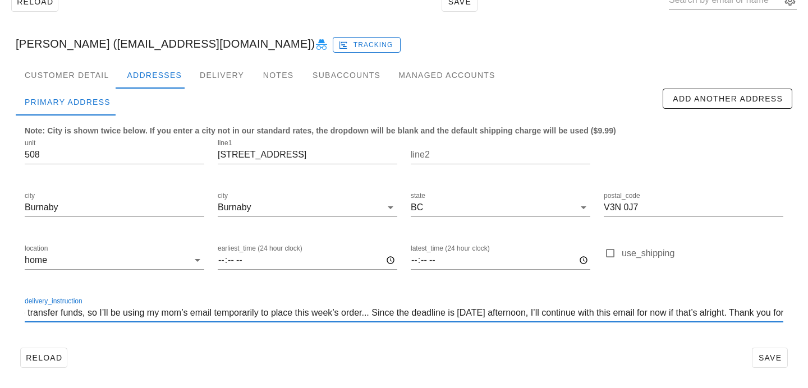
scroll to position [1, 631]
drag, startPoint x: 213, startPoint y: 314, endPoint x: 808, endPoint y: 315, distance: 594.9
click at [808, 315] on div "Reload Save Maria Gonzales (mtpg6814@yahoo.com) Tracking Customer Detail Addres…" at bounding box center [404, 180] width 808 height 418
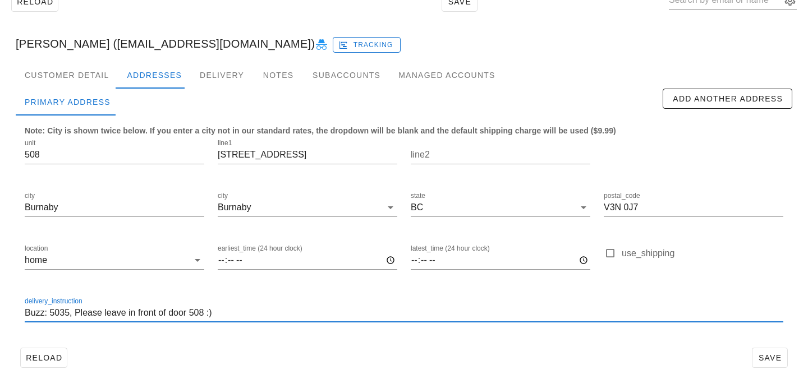
scroll to position [1, 0]
type input "Buzz: 5035, Please leave in front of door 508 :)"
click at [402, 336] on div "delivery_instruction Buzz: 5035, Please leave in front of door 508 :)" at bounding box center [404, 314] width 772 height 53
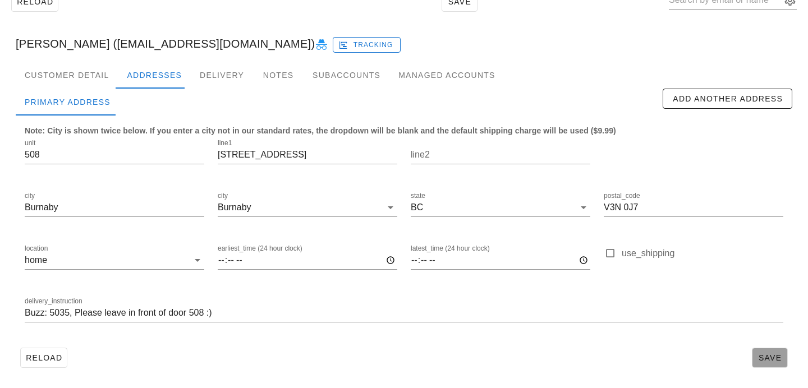
click at [774, 354] on span "Save" at bounding box center [770, 358] width 26 height 9
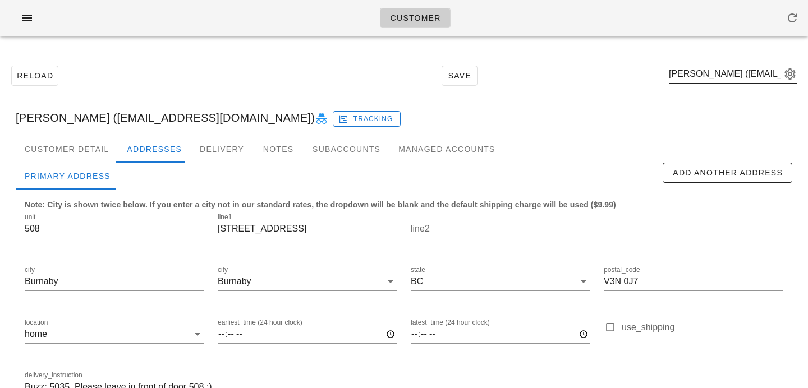
click at [748, 85] on div "Maria Gonzales (mtpg6814@yahoo.com)" at bounding box center [733, 80] width 128 height 30
click at [732, 63] on div "Maria Gonzales (mtpg6814@yahoo.com)" at bounding box center [733, 76] width 128 height 37
click at [728, 79] on input "text" at bounding box center [725, 74] width 112 height 18
paste input "maidinsquamish@gmail.com"
type input "maidinsquamish@gmail.com"
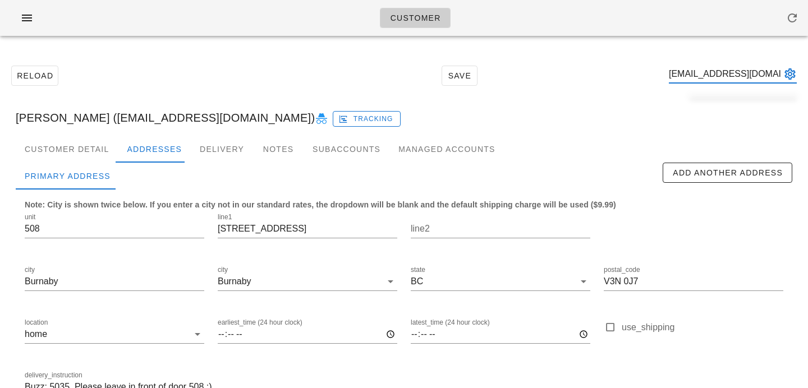
scroll to position [0, 22]
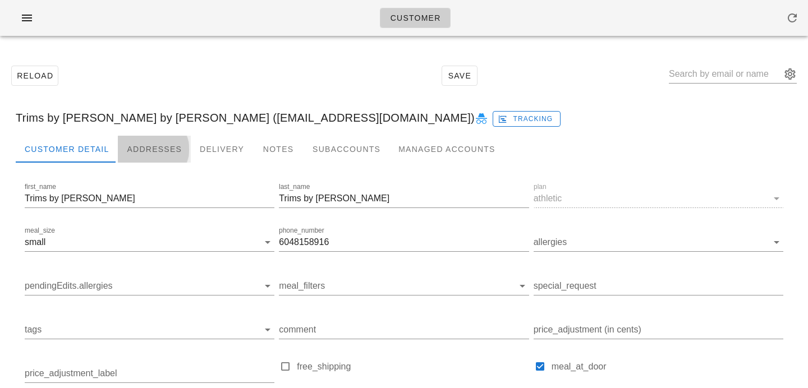
click at [146, 152] on div "Addresses" at bounding box center [154, 149] width 73 height 27
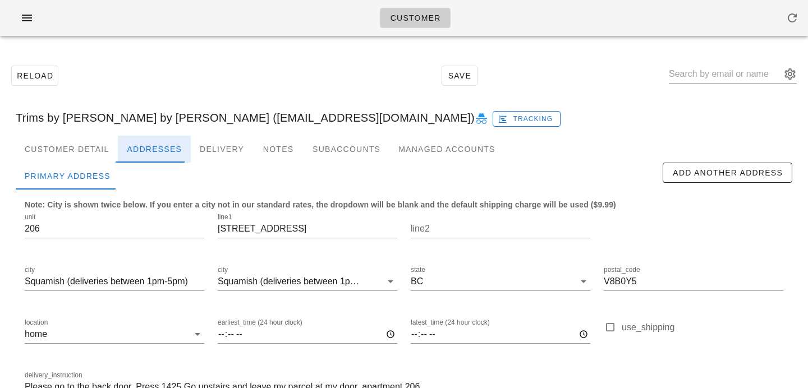
scroll to position [74, 0]
type input "Please go to the back door. Press 1425.Go upstairs and leave my parcel at my do…"
click at [82, 149] on div "Customer Detail" at bounding box center [67, 149] width 102 height 27
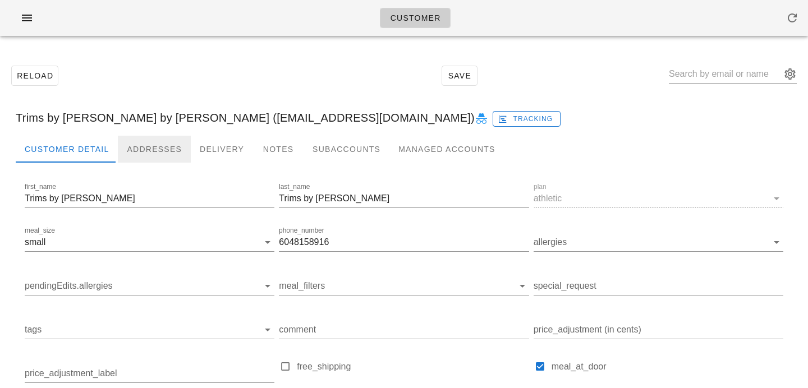
click at [149, 140] on div "Addresses" at bounding box center [154, 149] width 73 height 27
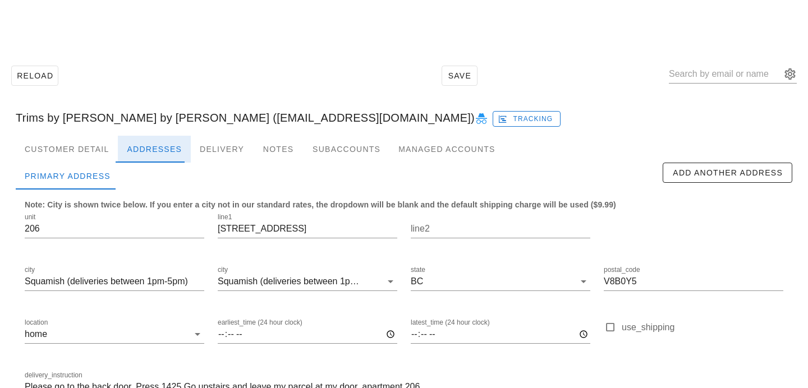
scroll to position [74, 0]
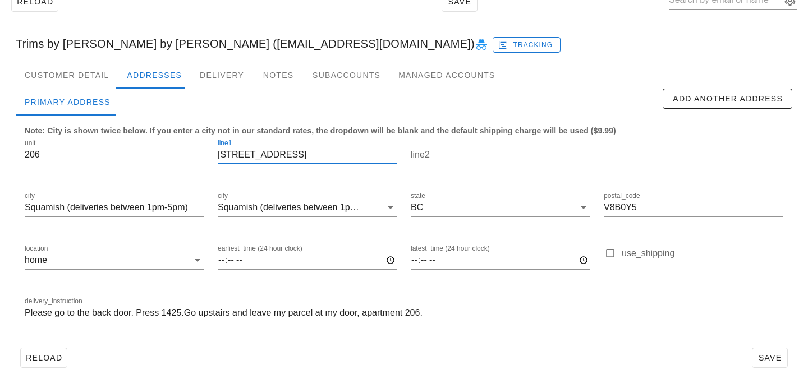
drag, startPoint x: 309, startPoint y: 161, endPoint x: 215, endPoint y: 143, distance: 95.9
click at [215, 143] on div "line1 [STREET_ADDRESS]" at bounding box center [307, 156] width 193 height 53
click at [74, 82] on div "Customer Detail" at bounding box center [67, 75] width 102 height 27
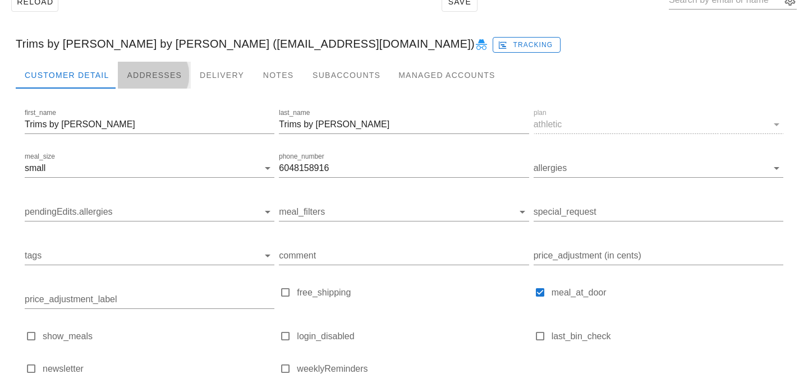
click at [133, 71] on div "Addresses" at bounding box center [154, 75] width 73 height 27
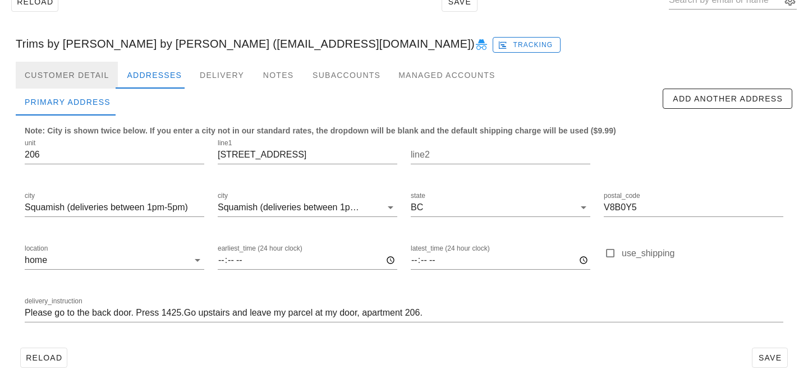
click at [94, 74] on div "Customer Detail" at bounding box center [67, 75] width 102 height 27
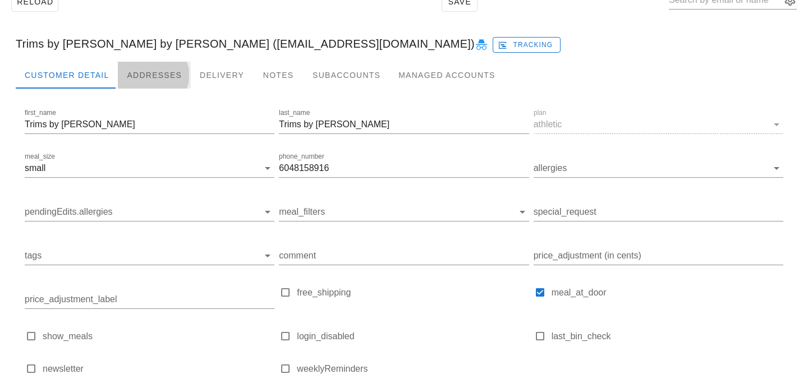
click at [148, 74] on div "Addresses" at bounding box center [154, 75] width 73 height 27
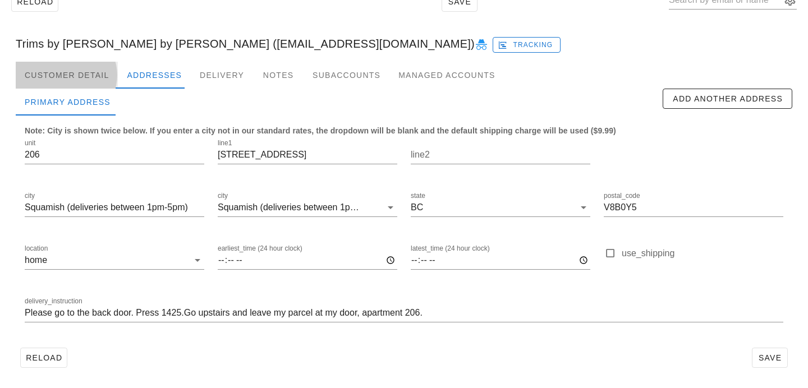
click at [80, 85] on div "Customer Detail" at bounding box center [67, 75] width 102 height 27
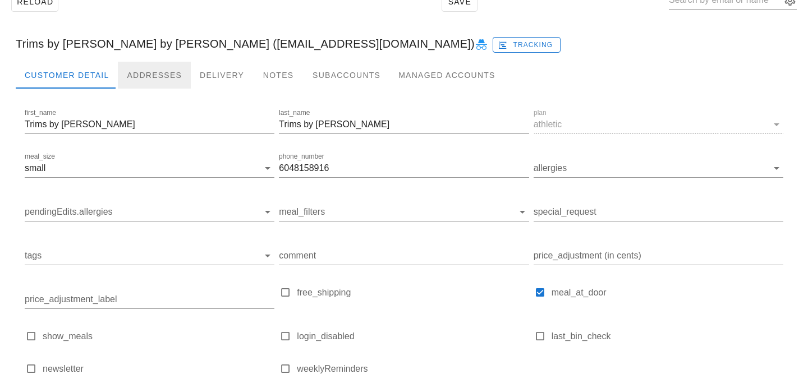
click at [132, 84] on div "Addresses" at bounding box center [154, 75] width 73 height 27
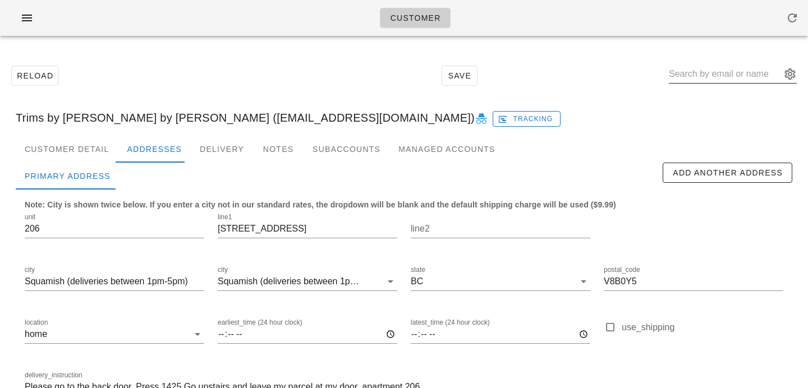
click at [718, 74] on input "text" at bounding box center [725, 74] width 112 height 18
paste input "mavericksmsmith@gmail.com"
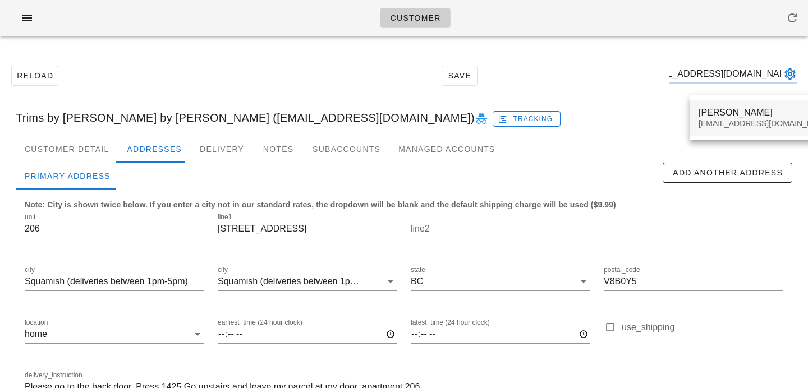
type input "mavericksmsmith@gmail.com"
click at [717, 120] on div "mavericksmsmith@gmail.com" at bounding box center [765, 124] width 133 height 10
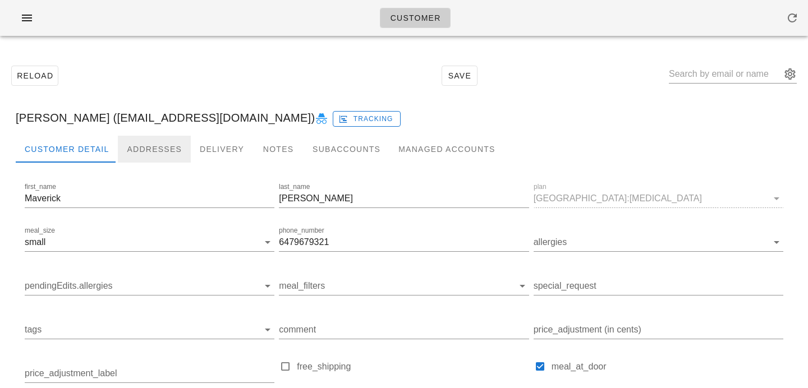
click at [161, 150] on div "Addresses" at bounding box center [154, 149] width 73 height 27
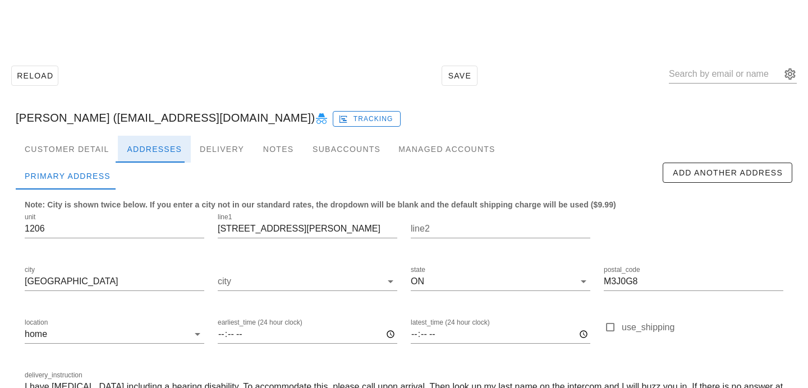
scroll to position [74, 0]
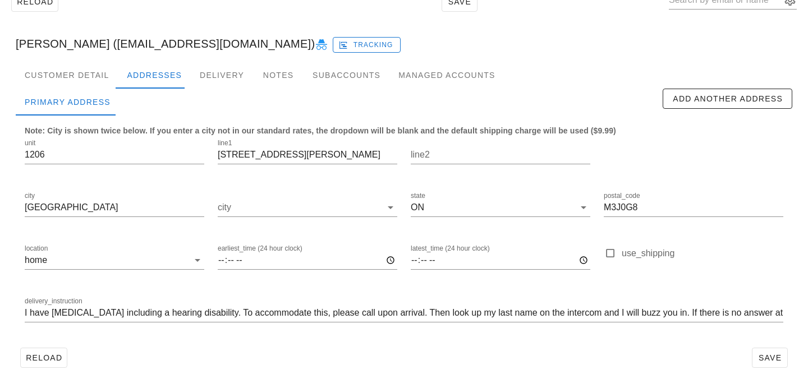
click at [93, 42] on div "[PERSON_NAME] ([EMAIL_ADDRESS][DOMAIN_NAME]) Tracking" at bounding box center [404, 44] width 795 height 36
drag, startPoint x: 61, startPoint y: 43, endPoint x: 0, endPoint y: 42, distance: 61.2
click at [0, 42] on div "Reload Save Maverick Smith (mavericksmsmith@gmail.com) Tracking Customer Detail…" at bounding box center [404, 180] width 808 height 418
copy div "Maverick"
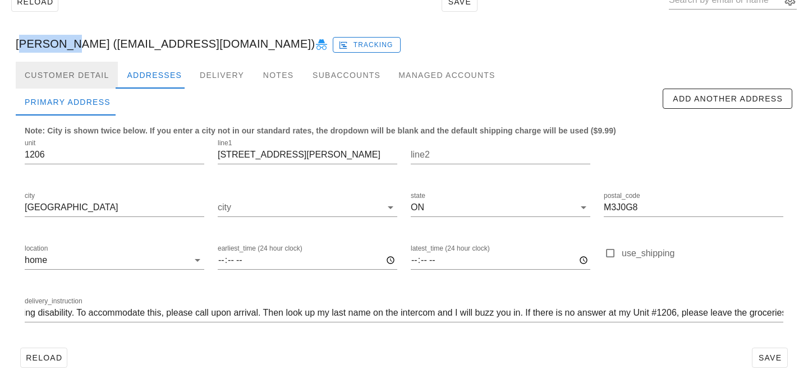
click at [85, 75] on div "Customer Detail" at bounding box center [67, 75] width 102 height 27
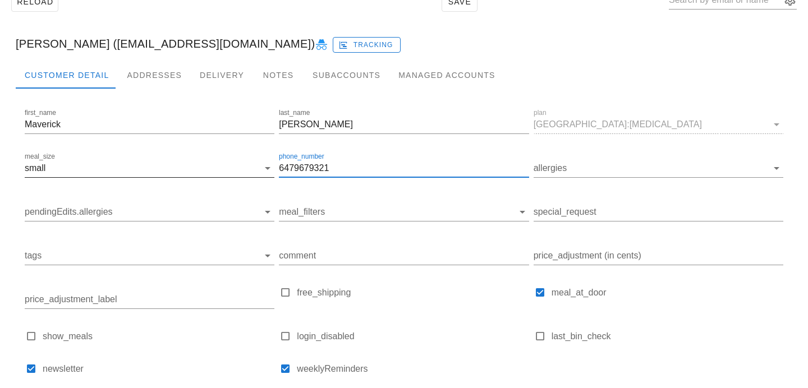
drag, startPoint x: 340, startPoint y: 173, endPoint x: 212, endPoint y: 161, distance: 129.1
click at [212, 161] on div "first_name Maverick last_name Smith plan toronto:diabetes meal_size small phone…" at bounding box center [403, 246] width 763 height 284
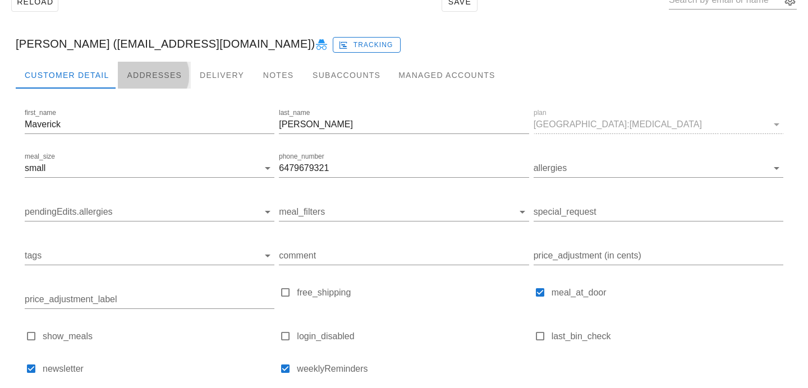
click at [140, 76] on div "Addresses" at bounding box center [154, 75] width 73 height 27
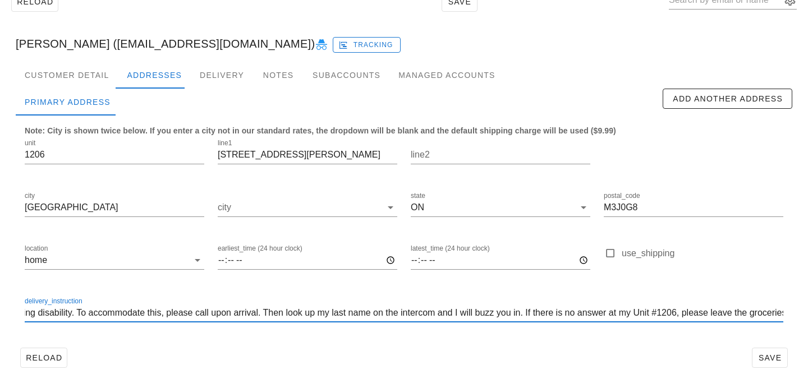
click at [218, 313] on input "I have multiple disabilities including a hearing disability. To accommodate thi…" at bounding box center [404, 313] width 759 height 18
paste input "6479679321"
click at [233, 313] on input "I have multiple disabilities including a hearing disability. To accommodate thi…" at bounding box center [404, 313] width 759 height 18
click at [251, 313] on input "I have multiple disabilities including a hearing disability. To accommodate thi…" at bounding box center [404, 313] width 759 height 18
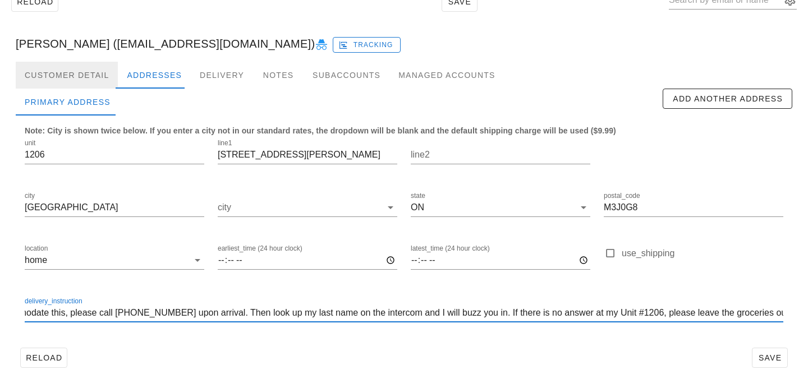
click at [99, 77] on div "Customer Detail" at bounding box center [67, 75] width 102 height 27
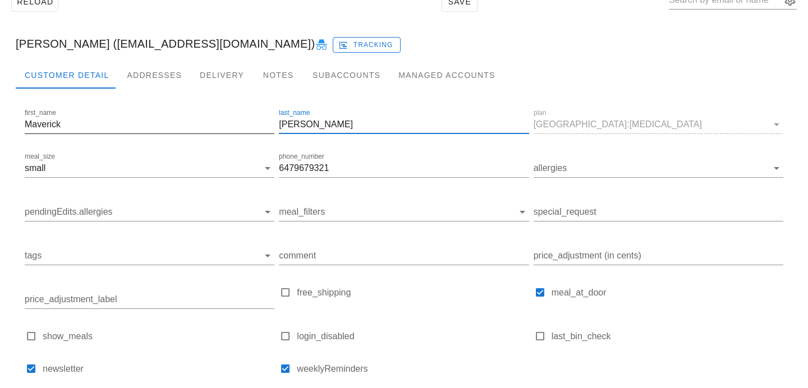
drag, startPoint x: 318, startPoint y: 123, endPoint x: 262, endPoint y: 122, distance: 56.1
click at [263, 122] on div "first_name Maverick last_name Smith plan toronto:diabetes meal_size small phone…" at bounding box center [403, 246] width 763 height 284
click at [147, 76] on div "Addresses" at bounding box center [154, 75] width 73 height 27
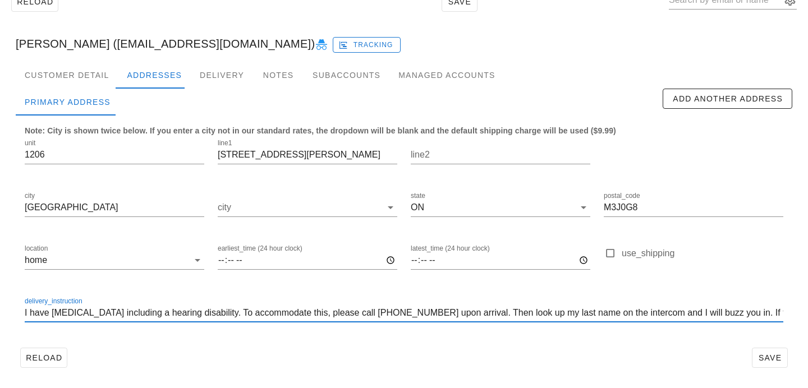
drag, startPoint x: 520, startPoint y: 311, endPoint x: 494, endPoint y: 306, distance: 26.2
click at [494, 307] on input "I have multiple disabilities including a hearing disability. To accommodate thi…" at bounding box center [404, 313] width 759 height 18
click at [523, 312] on input "I have multiple disabilities including a hearing disability. To accommodate thi…" at bounding box center [404, 313] width 759 height 18
drag, startPoint x: 493, startPoint y: 312, endPoint x: 519, endPoint y: 310, distance: 25.4
click at [519, 310] on input "I have multiple disabilities including a hearing disability. To accommodate thi…" at bounding box center [404, 313] width 759 height 18
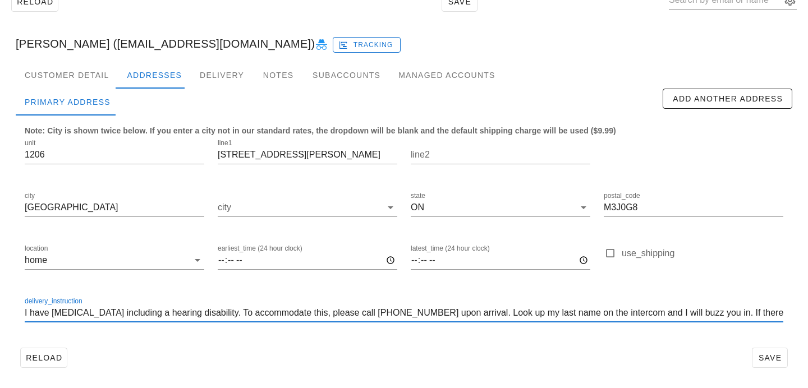
click at [581, 313] on input "I have multiple disabilities including a hearing disability. To accommodate thi…" at bounding box center [404, 313] width 759 height 18
paste input "Smith"
click at [640, 312] on input "I have multiple disabilities including a hearing disability. To accommodate thi…" at bounding box center [404, 313] width 759 height 18
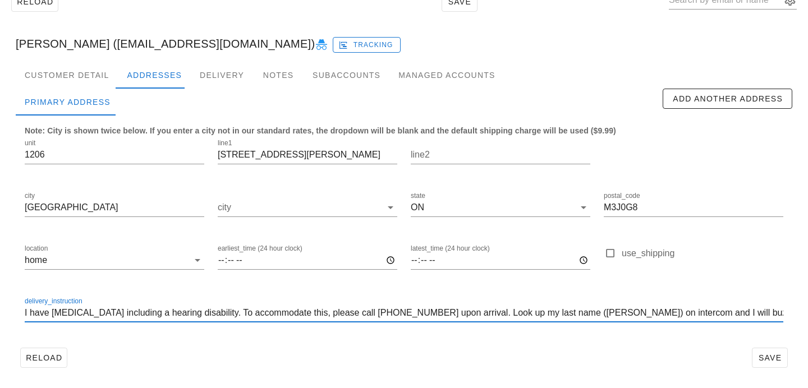
drag, startPoint x: 343, startPoint y: 313, endPoint x: 250, endPoint y: 310, distance: 93.2
click at [250, 310] on input "I have multiple disabilities including a hearing disability. To accommodate thi…" at bounding box center [404, 313] width 759 height 18
click at [582, 313] on input "I have multiple disabilities including a hearing disability. Please call 647 96…" at bounding box center [404, 313] width 759 height 18
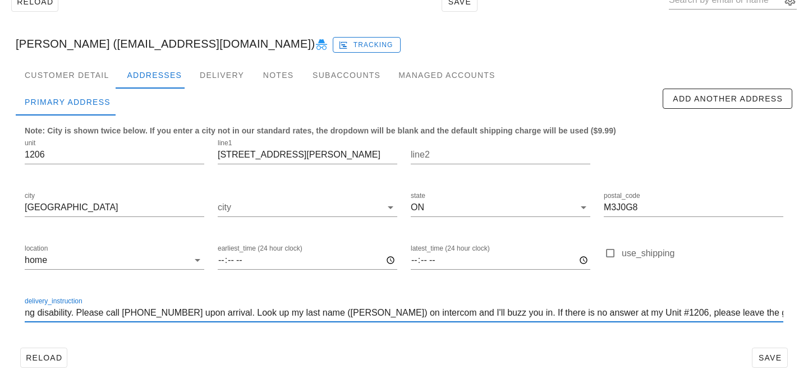
drag, startPoint x: 521, startPoint y: 311, endPoint x: 495, endPoint y: 309, distance: 26.5
click at [495, 309] on input "I have multiple disabilities including a hearing disability. Please call 647 96…" at bounding box center [404, 313] width 759 height 18
click at [558, 315] on input "I have multiple disabilities including a hearing disability. Please call 647 96…" at bounding box center [404, 313] width 759 height 18
drag, startPoint x: 658, startPoint y: 313, endPoint x: 714, endPoint y: 311, distance: 55.6
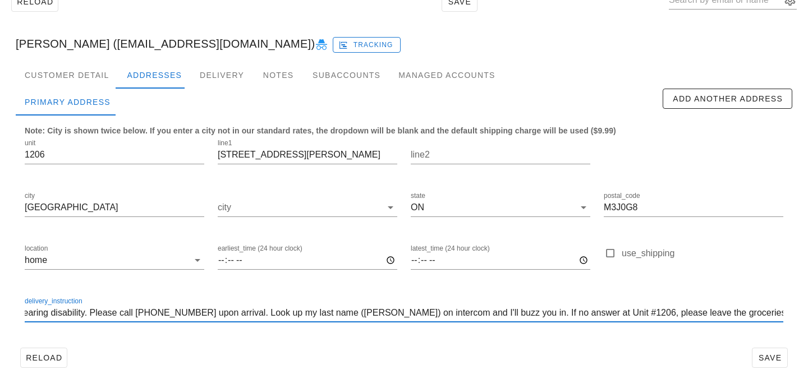
click at [714, 311] on input "I have multiple disabilities including a hearing disability. Please call 647 96…" at bounding box center [404, 313] width 759 height 18
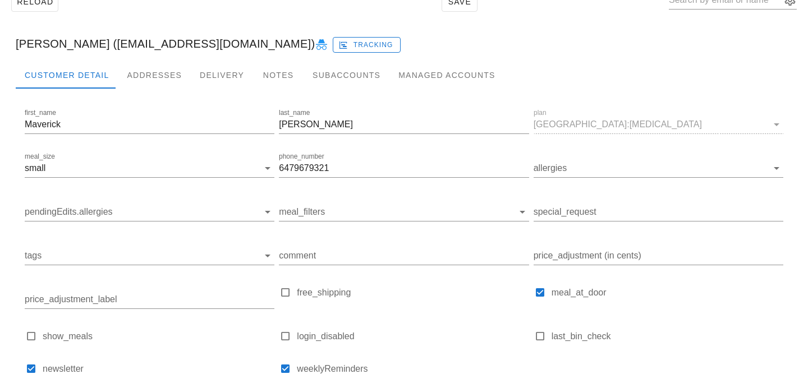
type input "I have multiple disabilities including a hearing disability. Please call 647 96…"
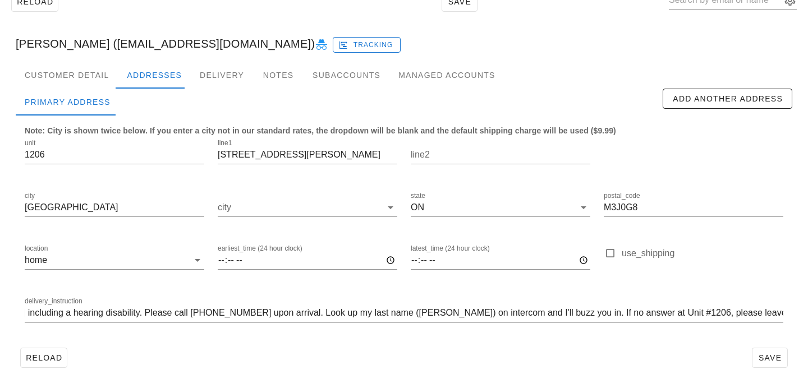
click at [548, 315] on input "I have multiple disabilities including a hearing disability. Please call 647 96…" at bounding box center [404, 313] width 759 height 18
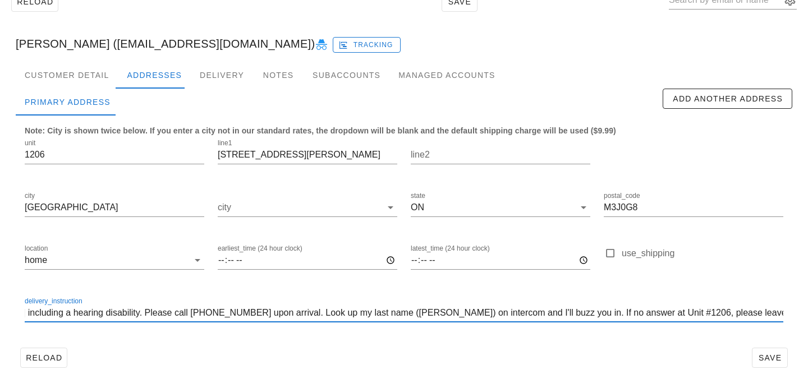
click at [516, 316] on input "I have multiple disabilities including a hearing disability. Please call 647 96…" at bounding box center [404, 313] width 759 height 18
click at [516, 349] on div "Reload Save" at bounding box center [404, 357] width 777 height 29
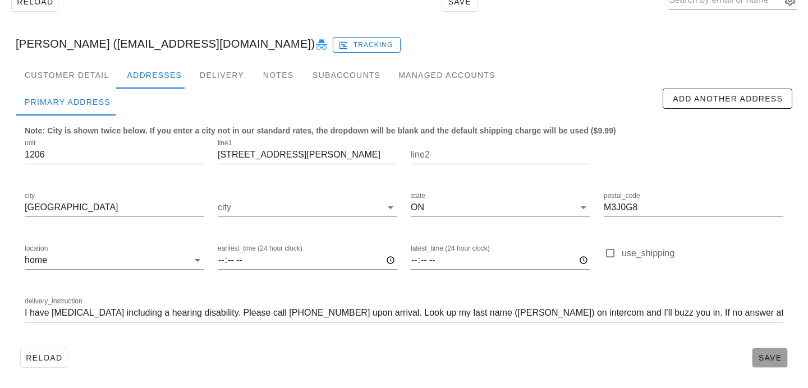
click at [768, 354] on span "Save" at bounding box center [770, 358] width 26 height 9
click at [90, 81] on div "Customer Detail" at bounding box center [67, 75] width 102 height 27
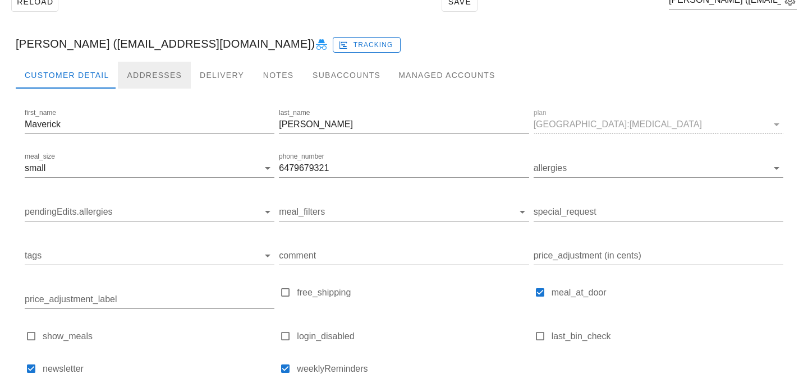
click at [131, 85] on div "Addresses" at bounding box center [154, 75] width 73 height 27
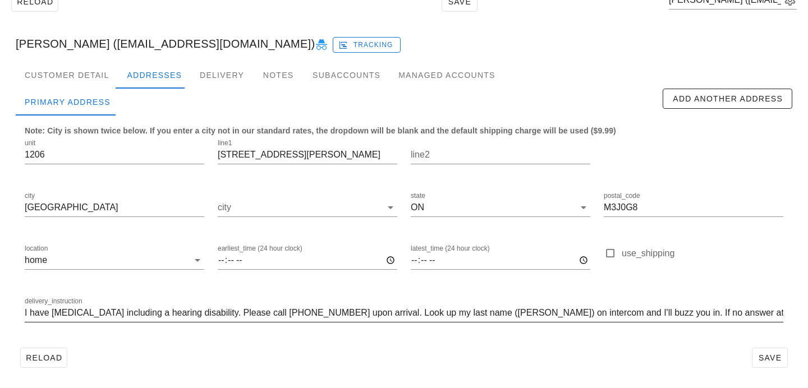
scroll to position [0, 99]
click at [772, 360] on span "Save" at bounding box center [770, 358] width 26 height 9
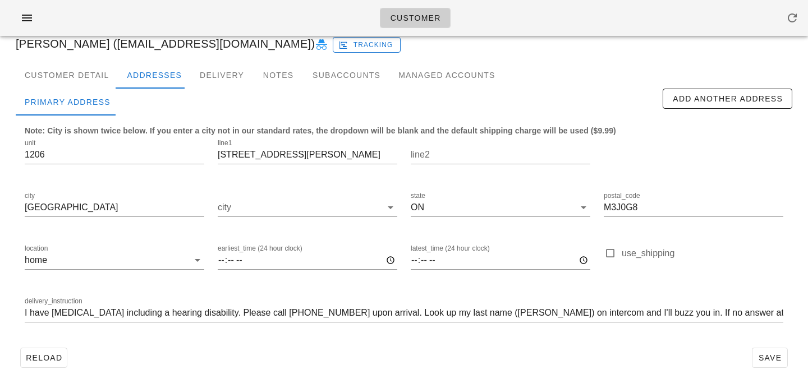
scroll to position [0, 0]
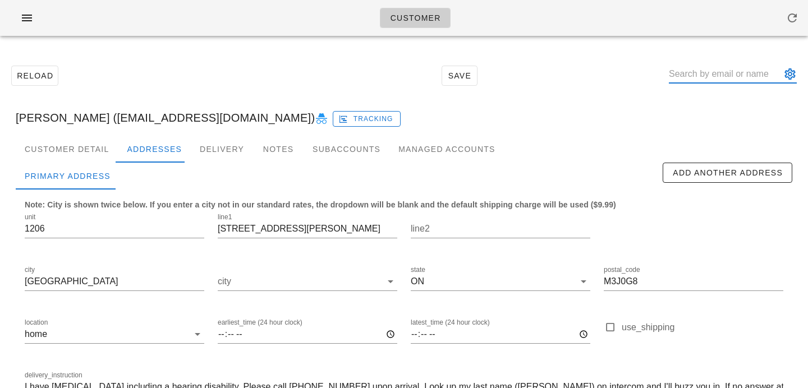
click at [703, 73] on input "text" at bounding box center [725, 74] width 112 height 18
paste input "danqueen1313@gmail.com"
type input "danqueen1313@gmail.com"
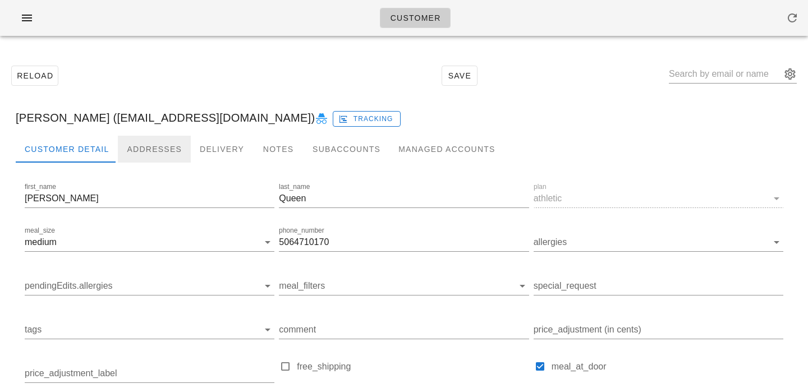
click at [140, 147] on div "Addresses" at bounding box center [154, 149] width 73 height 27
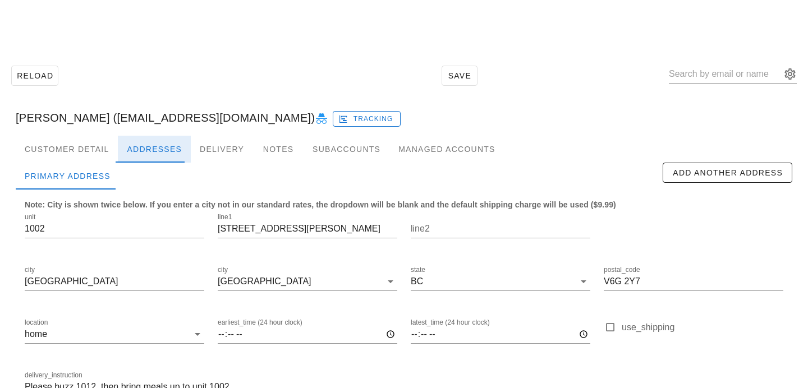
scroll to position [74, 0]
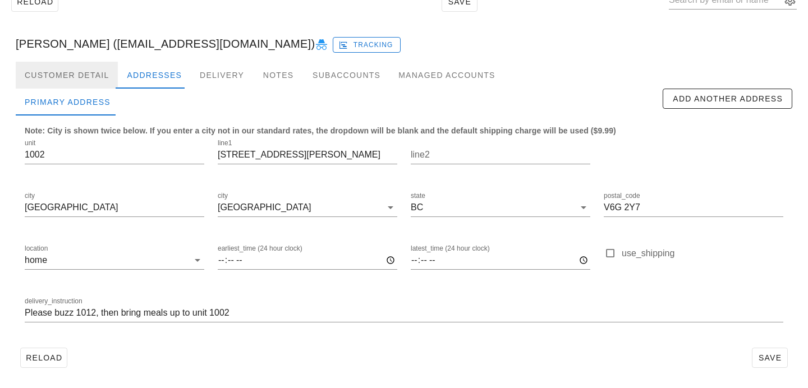
click at [76, 71] on div "Customer Detail" at bounding box center [67, 75] width 102 height 27
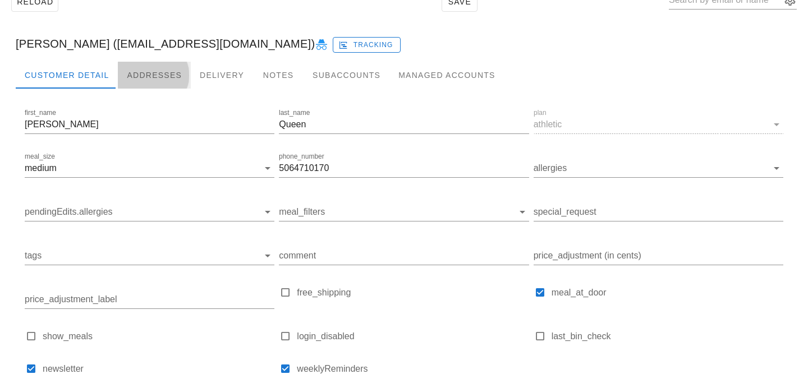
click at [167, 70] on div "Addresses" at bounding box center [154, 75] width 73 height 27
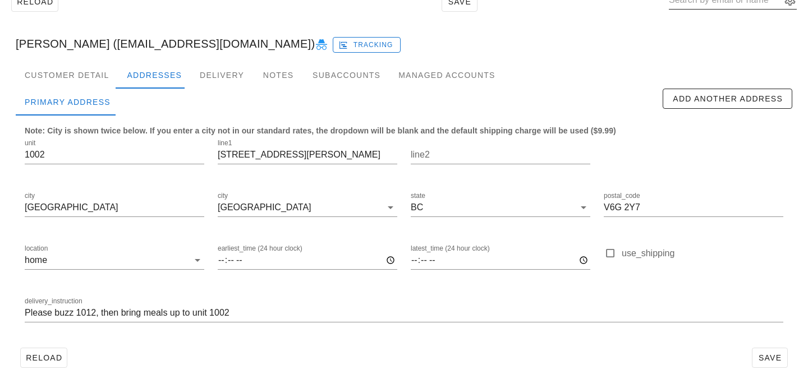
click at [727, 3] on input "text" at bounding box center [725, 0] width 112 height 18
paste input "laceshaw@gmail.com"
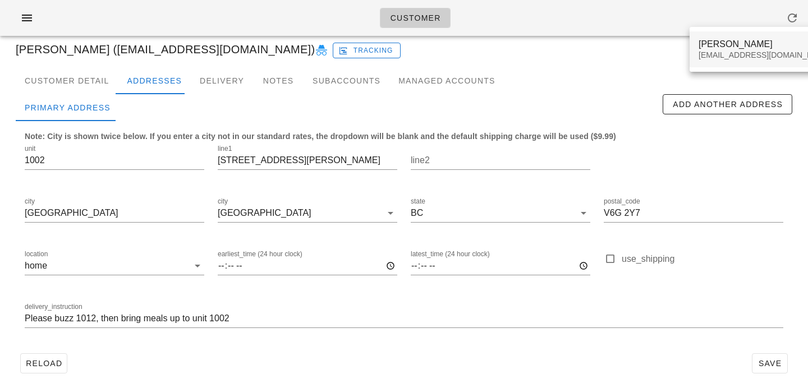
type input "laceshaw@gmail.com"
click at [725, 58] on div "laceshaw@gmail.com" at bounding box center [765, 56] width 133 height 10
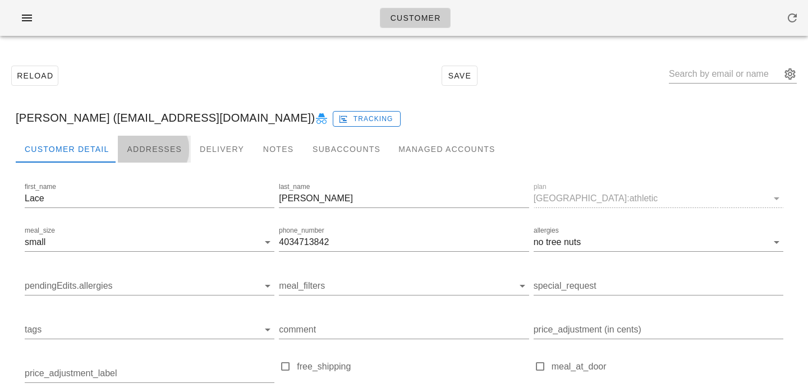
click at [123, 148] on div "Addresses" at bounding box center [154, 149] width 73 height 27
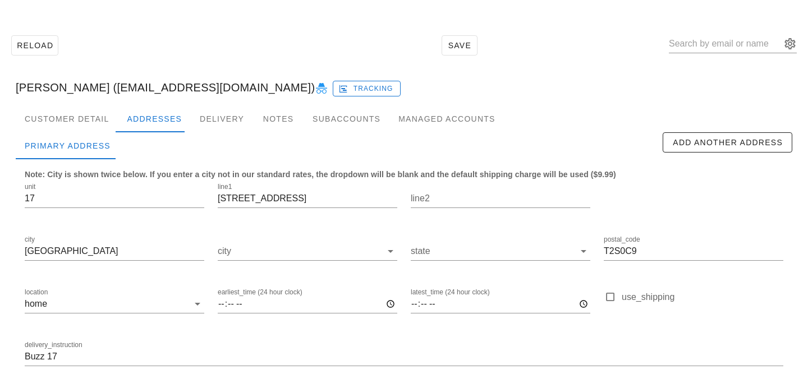
scroll to position [74, 0]
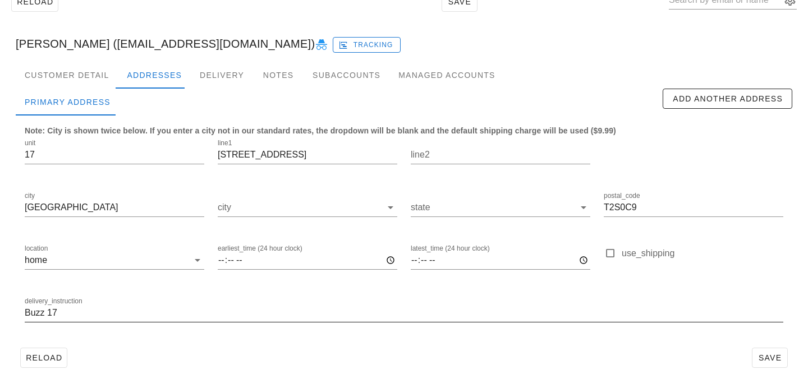
click at [27, 316] on input "Buzz 17" at bounding box center [404, 313] width 759 height 18
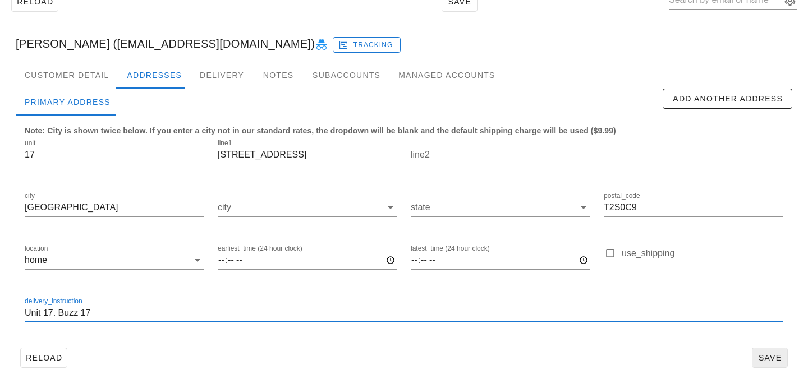
type input "Unit 17. Buzz 17"
click at [777, 364] on button "Save" at bounding box center [770, 358] width 36 height 20
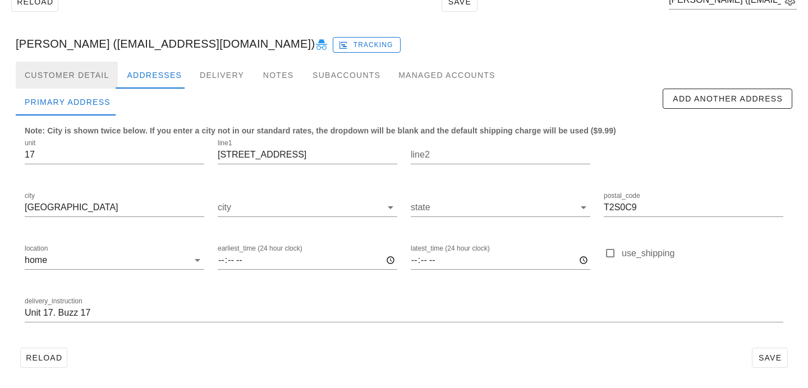
click at [101, 77] on div "Customer Detail" at bounding box center [67, 75] width 102 height 27
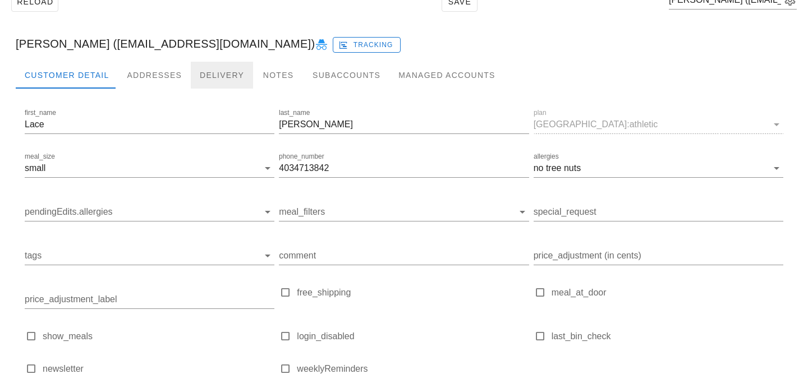
click at [191, 72] on div "Delivery" at bounding box center [222, 75] width 62 height 27
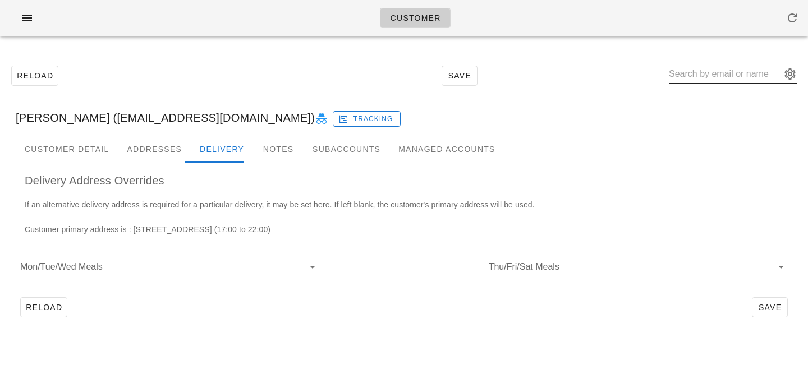
click at [728, 70] on input "text" at bounding box center [725, 74] width 112 height 18
paste input "brendaschedel@gmail.com"
type input "brendaschedel@gmail.com"
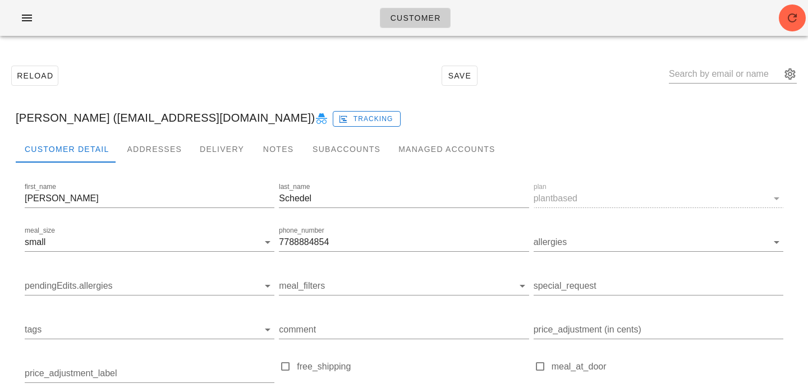
click at [688, 75] on div "Reload Save" at bounding box center [404, 76] width 795 height 48
click at [702, 77] on input "text" at bounding box center [725, 74] width 112 height 18
paste input "kristinebaz@gmail.com"
type input "kristinebaz@gmail.com"
click at [783, 30] on div "Customer" at bounding box center [404, 18] width 808 height 36
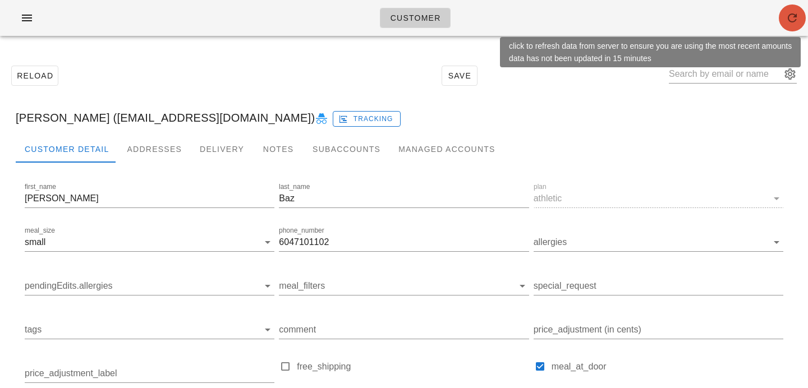
click at [799, 20] on span "button" at bounding box center [792, 17] width 27 height 13
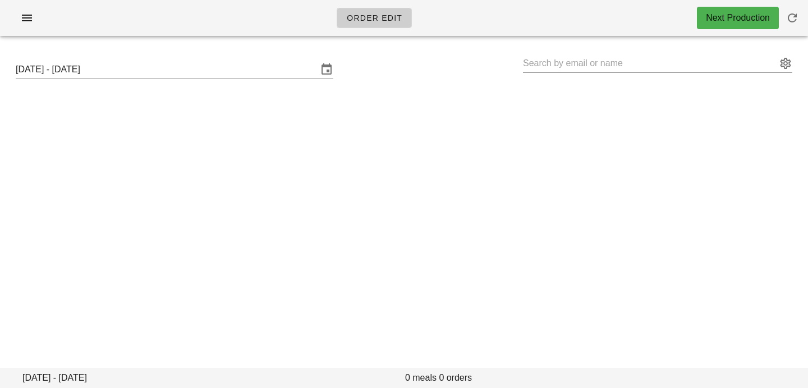
type input "[PERSON_NAME] ([EMAIL_ADDRESS][DOMAIN_NAME])"
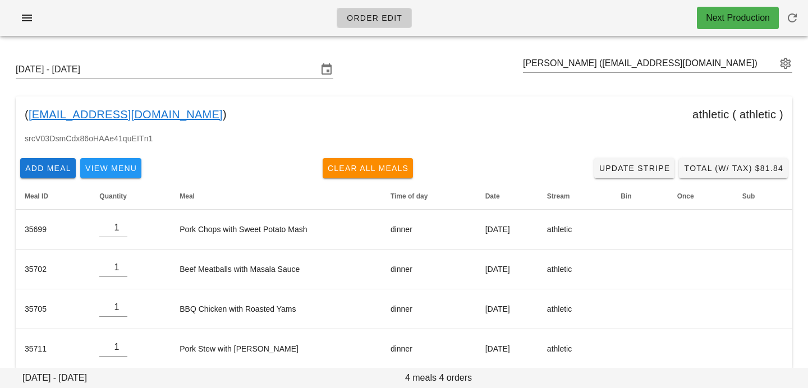
scroll to position [14, 0]
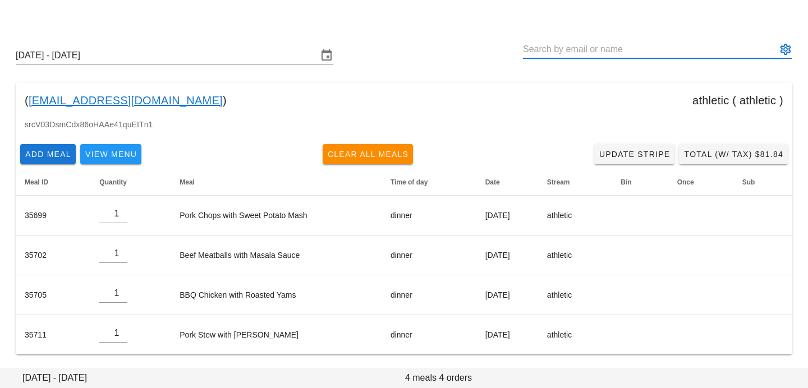
click at [534, 49] on input "text" at bounding box center [650, 49] width 254 height 18
paste input "[EMAIL_ADDRESS][DOMAIN_NAME]"
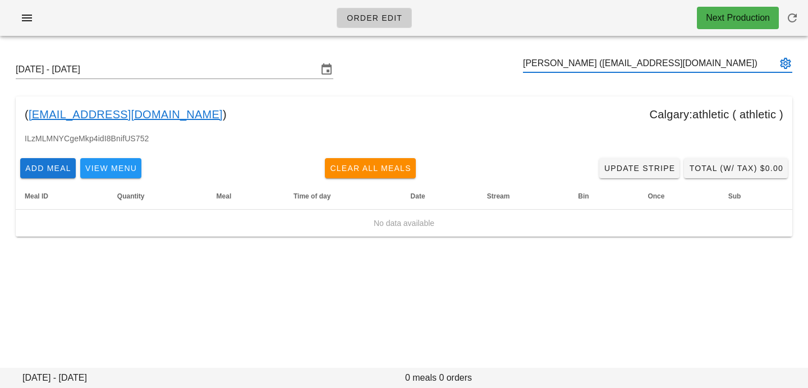
type input "[PERSON_NAME] ([EMAIL_ADDRESS][DOMAIN_NAME])"
paste input "[EMAIL_ADDRESS][DOMAIN_NAME]"
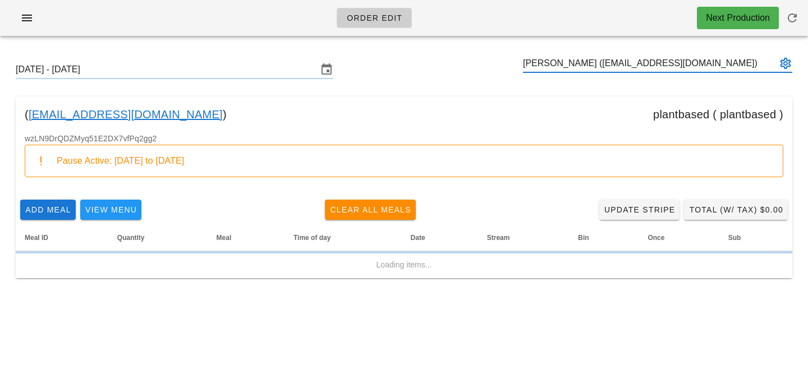
type input "[PERSON_NAME] ([EMAIL_ADDRESS][DOMAIN_NAME])"
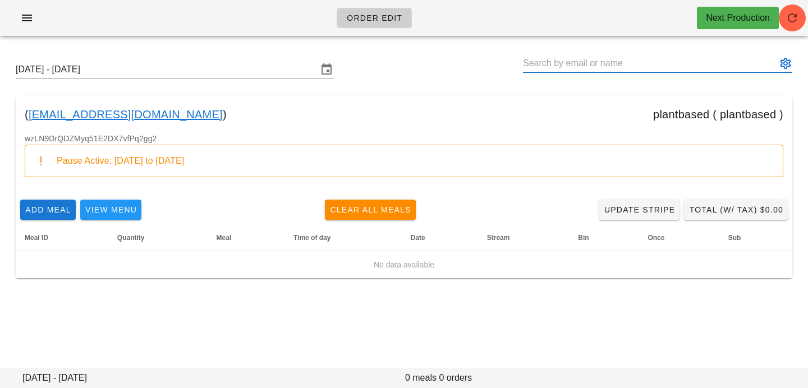
paste input "[EMAIL_ADDRESS][DOMAIN_NAME]"
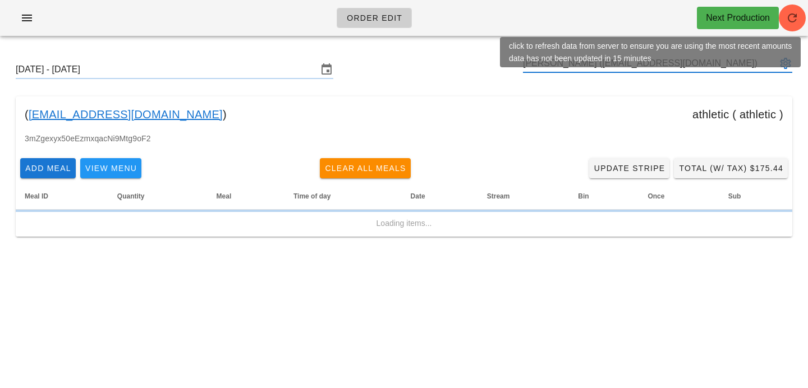
type input "[PERSON_NAME] ([EMAIL_ADDRESS][DOMAIN_NAME])"
click at [793, 20] on icon "button" at bounding box center [792, 17] width 13 height 13
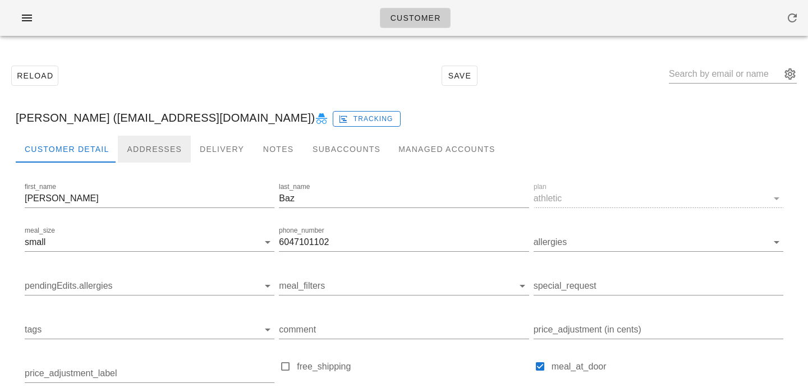
click at [145, 158] on div "Addresses" at bounding box center [154, 149] width 73 height 27
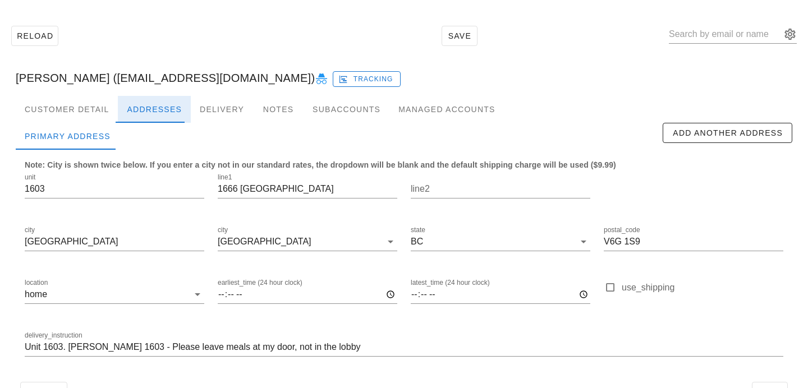
scroll to position [74, 0]
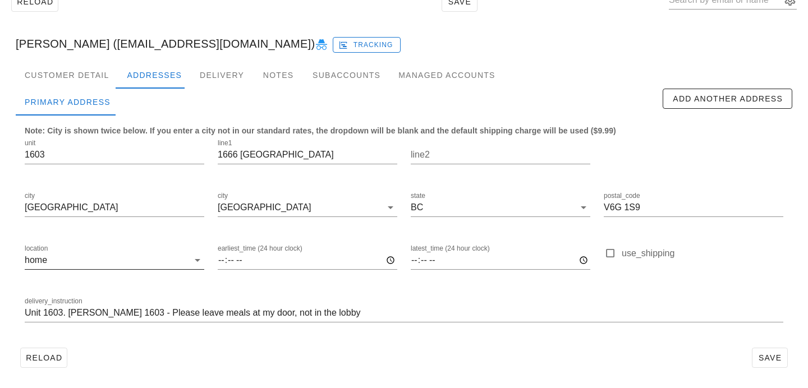
click at [85, 263] on input "location" at bounding box center [118, 260] width 139 height 18
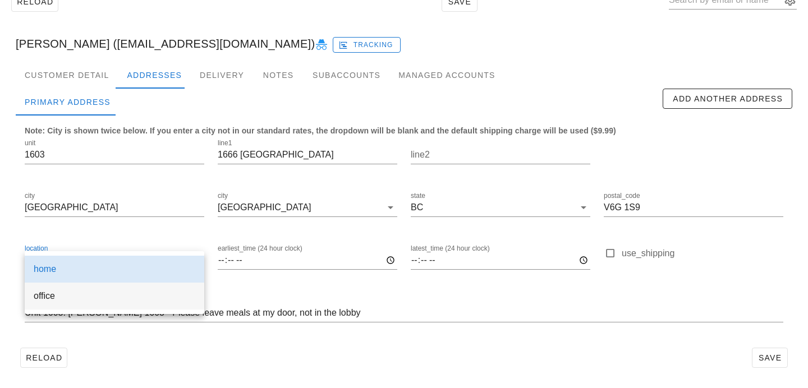
click at [106, 300] on div "office" at bounding box center [115, 296] width 162 height 11
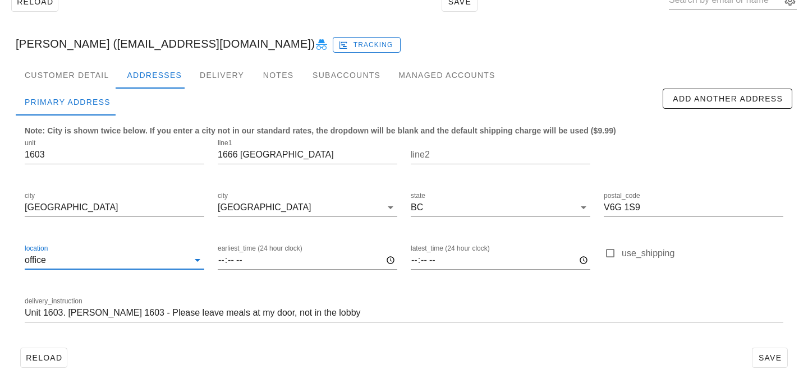
click at [247, 364] on div "Reload Save" at bounding box center [404, 357] width 777 height 29
click at [778, 361] on span "Save" at bounding box center [770, 358] width 26 height 9
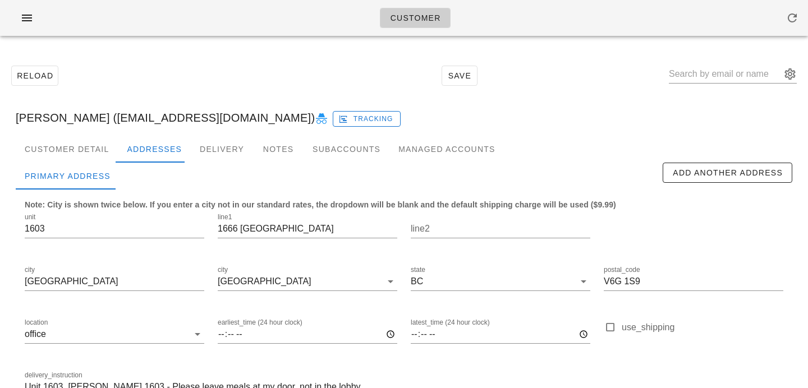
click at [315, 114] on icon at bounding box center [321, 118] width 13 height 13
click at [744, 79] on input "text" at bounding box center [725, 74] width 112 height 18
paste input "[EMAIL_ADDRESS][DOMAIN_NAME]"
type input "[EMAIL_ADDRESS][DOMAIN_NAME]"
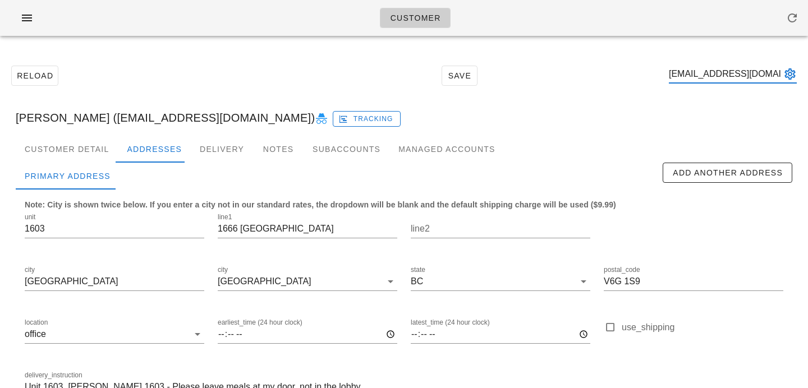
scroll to position [0, 2]
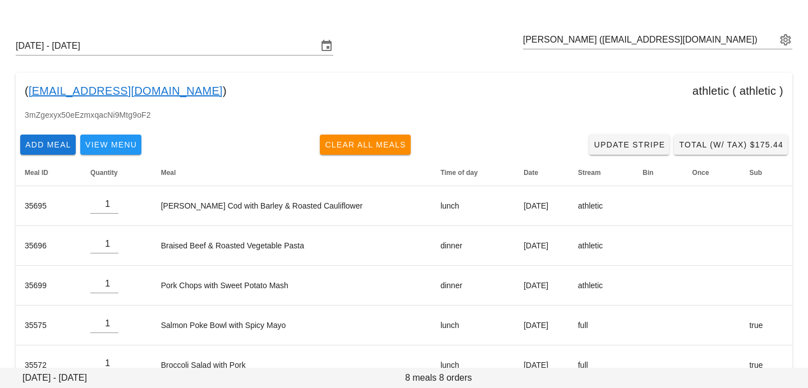
scroll to position [25, 0]
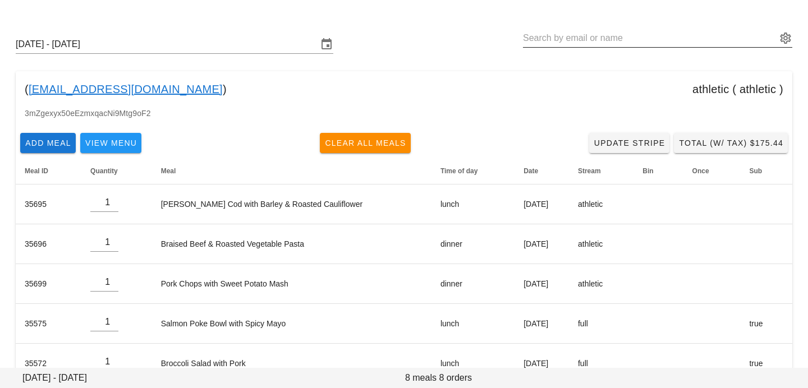
click at [558, 42] on input "text" at bounding box center [650, 38] width 254 height 18
paste input "[EMAIL_ADDRESS][PERSON_NAME][DOMAIN_NAME]"
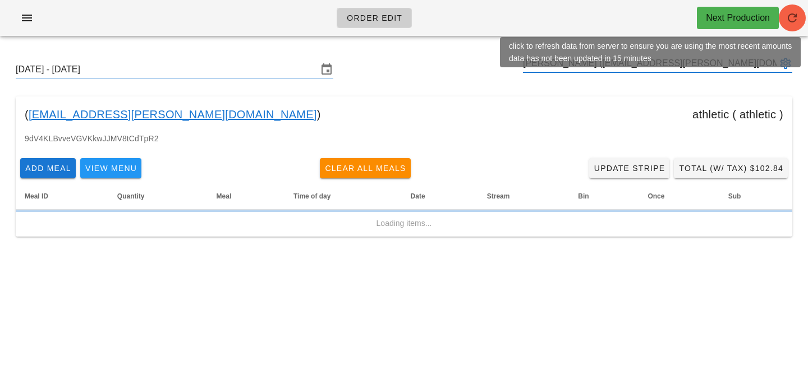
type input "[PERSON_NAME] ([EMAIL_ADDRESS][PERSON_NAME][DOMAIN_NAME])"
click at [793, 16] on icon "button" at bounding box center [792, 17] width 13 height 13
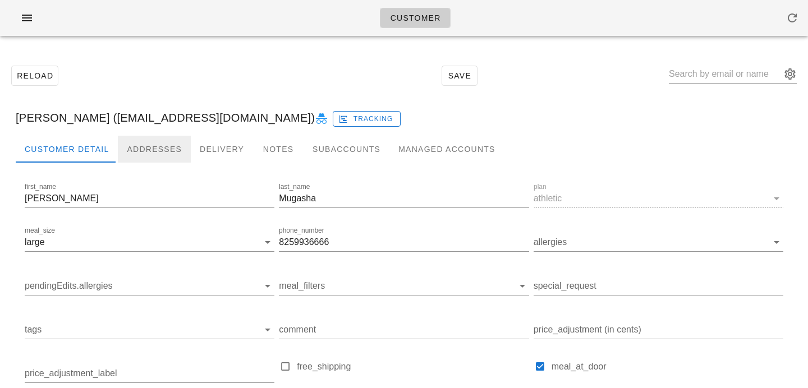
click at [136, 144] on div "Addresses" at bounding box center [154, 149] width 73 height 27
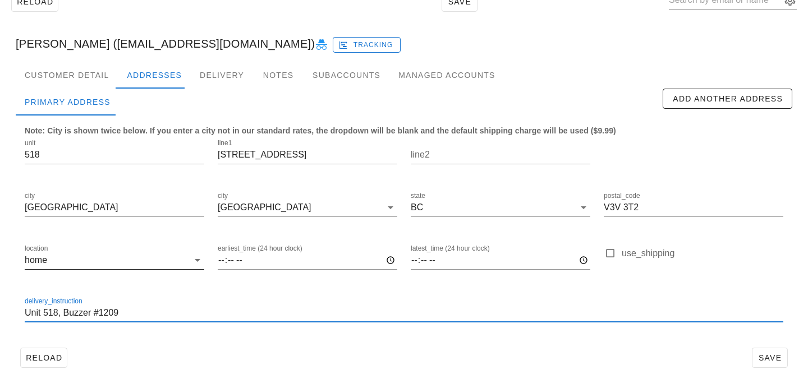
drag, startPoint x: 125, startPoint y: 315, endPoint x: 42, endPoint y: 281, distance: 89.6
click at [42, 281] on div "unit 518 line1 13789 107A Avenue line2 city Surrey city Surrey state BC postal_…" at bounding box center [404, 235] width 772 height 211
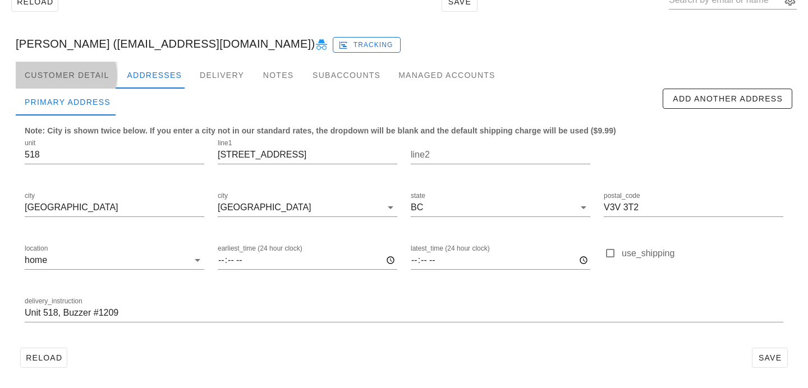
click at [74, 67] on div "Customer Detail" at bounding box center [67, 75] width 102 height 27
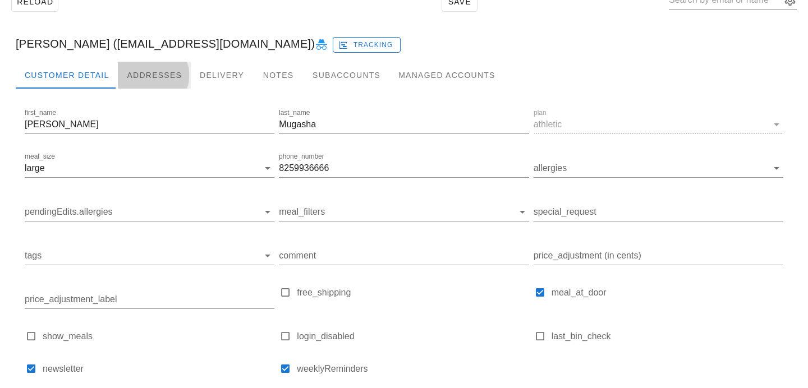
click at [145, 75] on div "Addresses" at bounding box center [154, 75] width 73 height 27
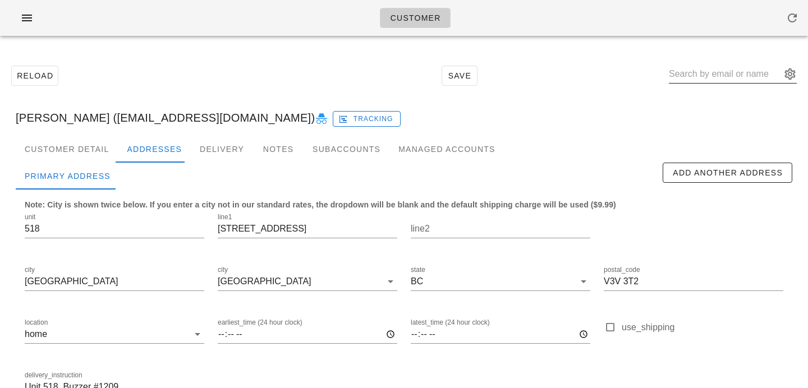
click at [715, 78] on input "text" at bounding box center [725, 74] width 112 height 18
paste input "danielkshephard@gmail.com"
type input "danielkshephard@gmail.com"
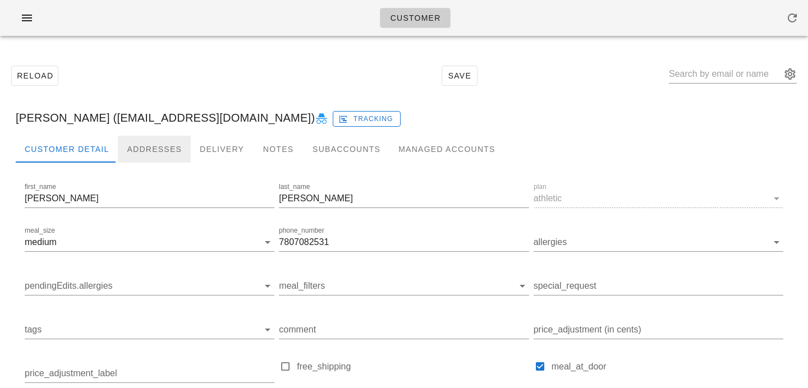
click at [139, 159] on div "Addresses" at bounding box center [154, 149] width 73 height 27
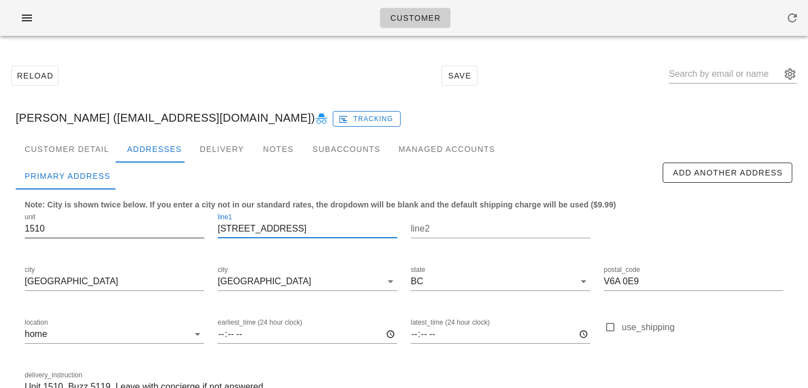
drag, startPoint x: 241, startPoint y: 228, endPoint x: 193, endPoint y: 224, distance: 48.9
click at [193, 224] on div "unit 1510 line1 1510 111 East 1st Ave line2 city Vancouver city Vancouver state…" at bounding box center [404, 309] width 772 height 211
type input "111 East 1st Ave"
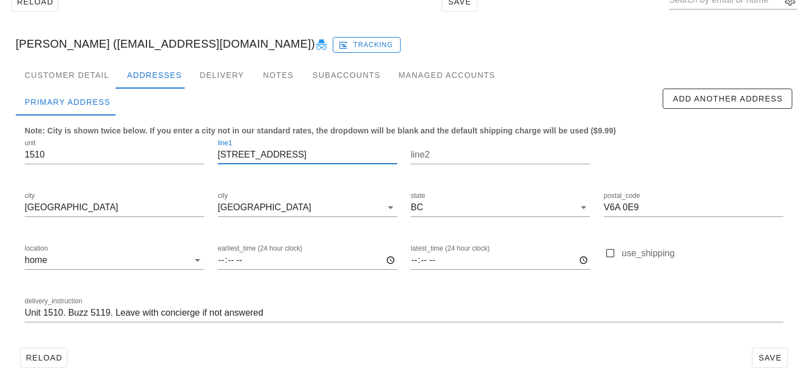
click at [585, 341] on div "Note: City is shown twice below. If you enter a city not in our standard rates,…" at bounding box center [404, 230] width 777 height 228
click at [759, 354] on span "Save" at bounding box center [770, 358] width 26 height 9
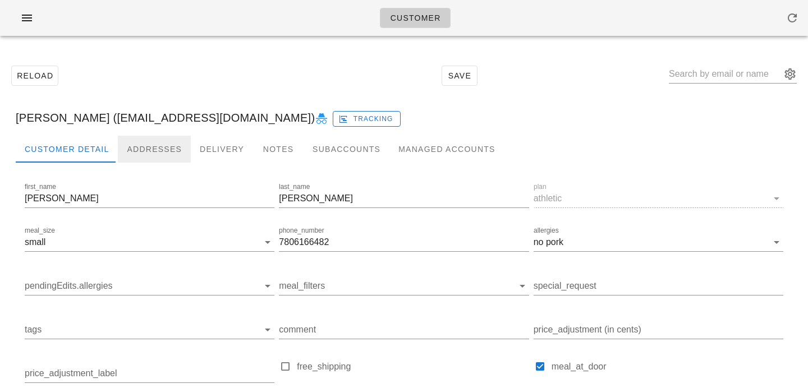
click at [150, 153] on div "Addresses" at bounding box center [154, 149] width 73 height 27
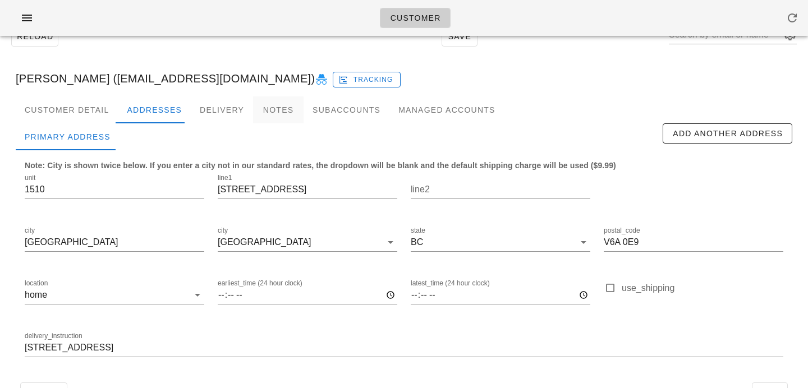
scroll to position [74, 0]
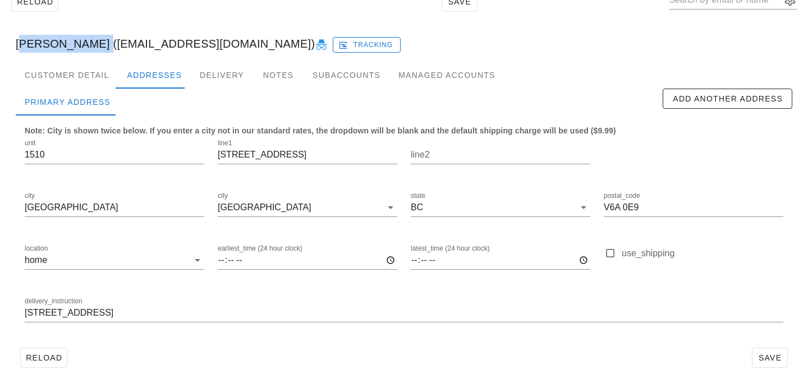
drag, startPoint x: 84, startPoint y: 45, endPoint x: 0, endPoint y: 43, distance: 83.6
click at [0, 43] on div "Reload Save [PERSON_NAME] ([EMAIL_ADDRESS][DOMAIN_NAME]) Tracking Customer Deta…" at bounding box center [404, 180] width 808 height 418
copy div "[PERSON_NAME]"
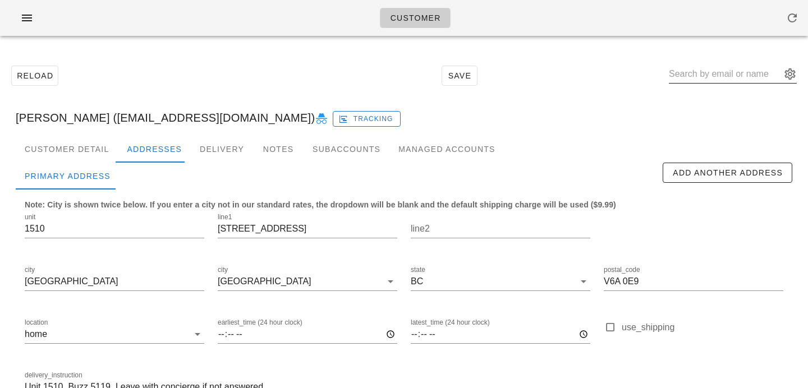
click at [721, 66] on input "text" at bounding box center [725, 74] width 112 height 18
paste input "[EMAIL_ADDRESS][PERSON_NAME][DOMAIN_NAME]"
type input "[EMAIL_ADDRESS][PERSON_NAME][DOMAIN_NAME]"
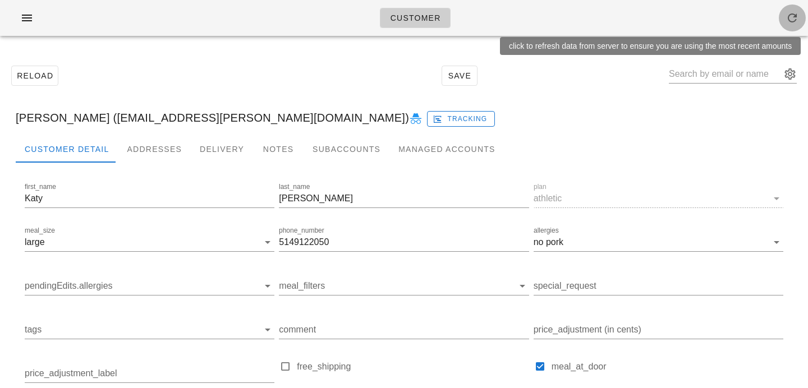
click at [790, 20] on icon "button" at bounding box center [792, 17] width 13 height 13
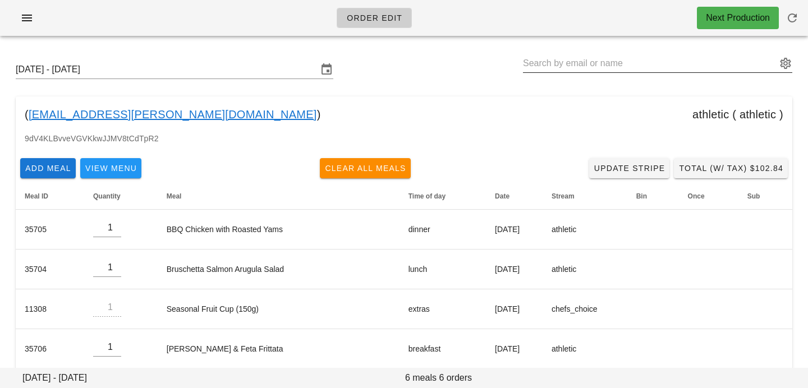
click at [663, 56] on input "text" at bounding box center [650, 63] width 254 height 18
paste input "hallamory@gmail.com"
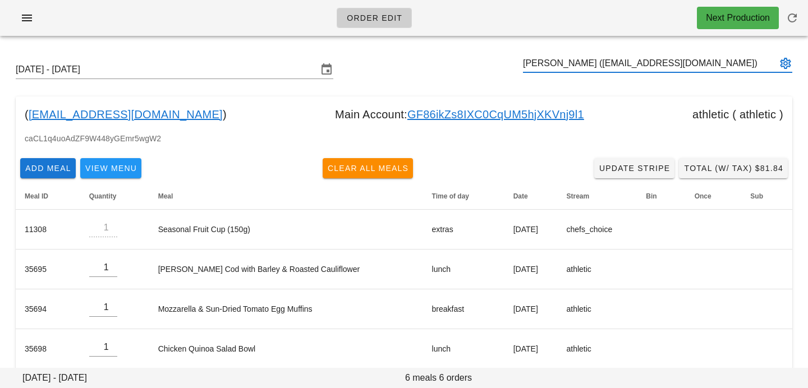
type input "Amory Hall (hallamory@gmail.com)"
click at [630, 67] on input "text" at bounding box center [650, 63] width 254 height 18
paste input "[PERSON_NAME]"
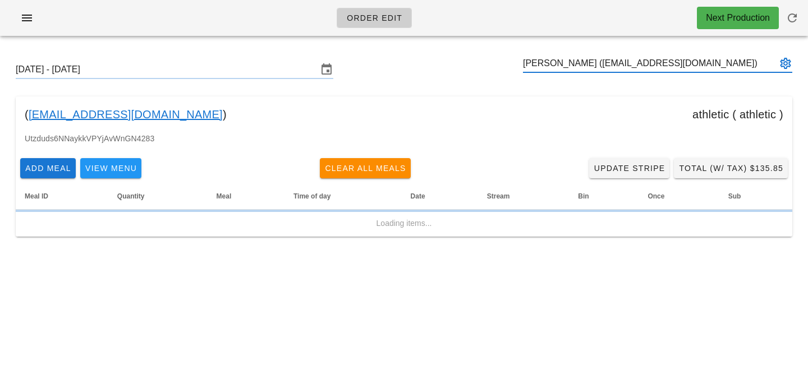
type input "[PERSON_NAME] ([EMAIL_ADDRESS][DOMAIN_NAME])"
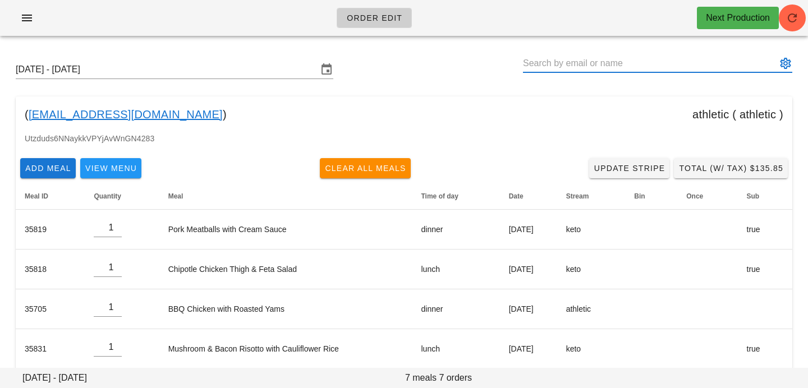
click at [569, 66] on input "text" at bounding box center [650, 63] width 254 height 18
paste input "[PERSON_NAME]"
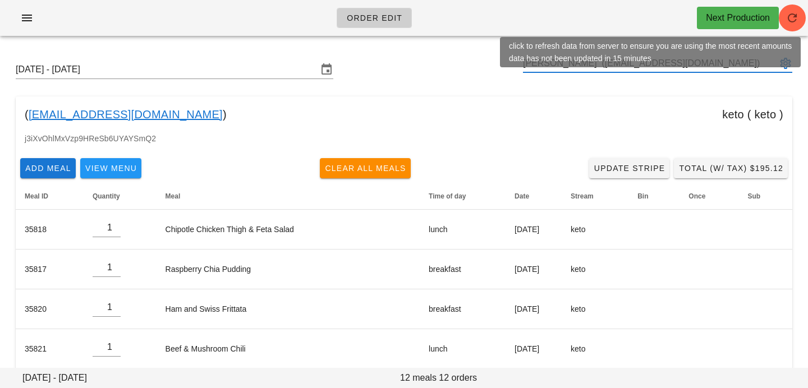
type input "[PERSON_NAME] ([EMAIL_ADDRESS][DOMAIN_NAME])"
click at [790, 14] on icon "button" at bounding box center [792, 17] width 13 height 13
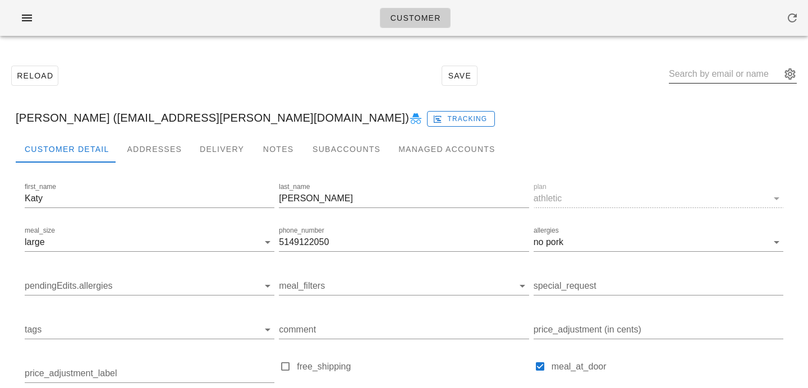
click at [713, 74] on input "text" at bounding box center [725, 74] width 112 height 18
paste input "[EMAIL_ADDRESS][DOMAIN_NAME]"
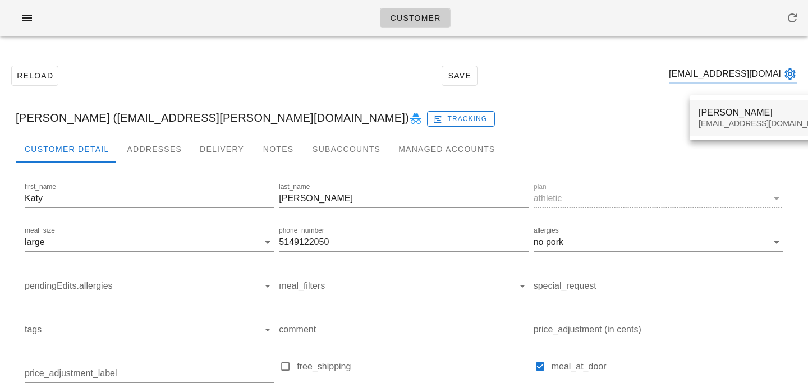
type input "[EMAIL_ADDRESS][DOMAIN_NAME]"
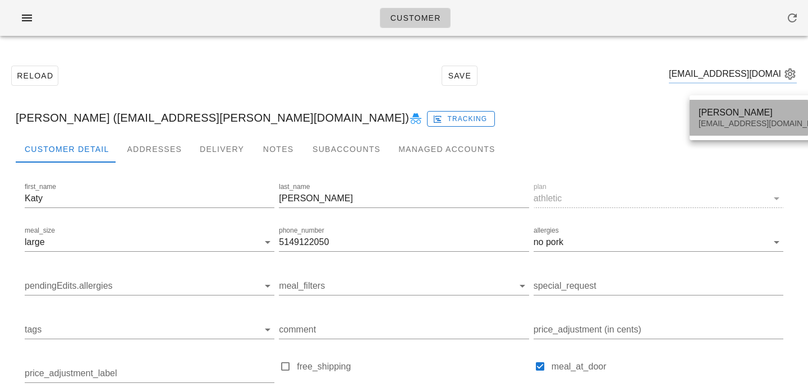
click at [711, 133] on div "[PERSON_NAME] [EMAIL_ADDRESS][DOMAIN_NAME]" at bounding box center [765, 117] width 133 height 35
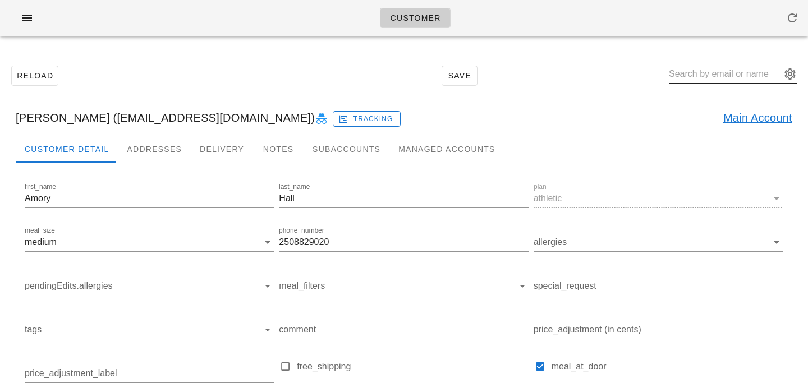
click at [706, 80] on input "text" at bounding box center [725, 74] width 112 height 18
paste input "[PERSON_NAME]"
type input "[PERSON_NAME]"
click at [342, 151] on div "Subaccounts" at bounding box center [347, 149] width 86 height 27
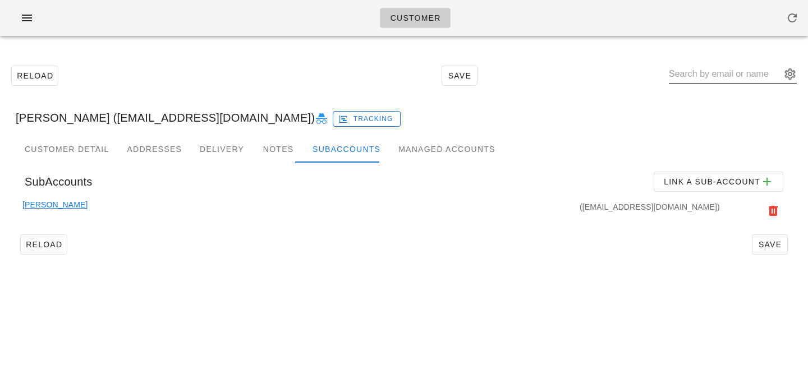
click at [700, 70] on input "text" at bounding box center [725, 74] width 112 height 18
paste input "[PERSON_NAME]"
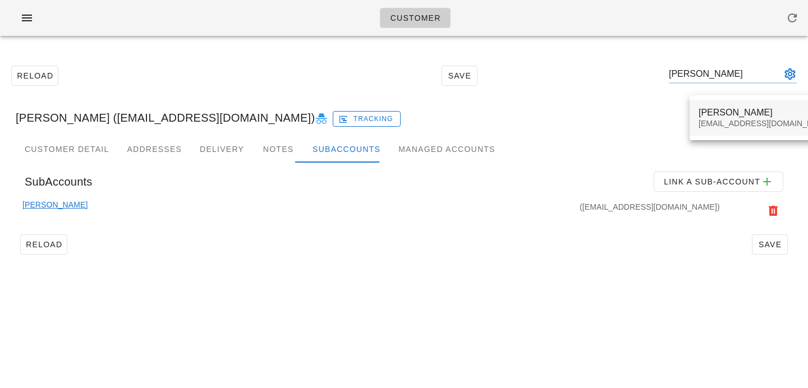
type input "[PERSON_NAME]"
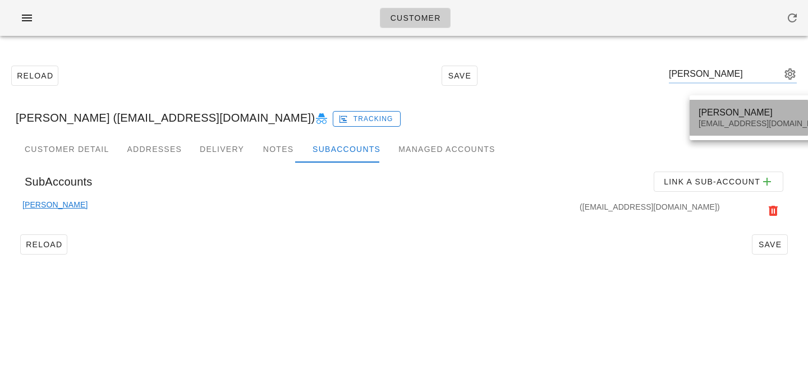
click at [712, 103] on div "[PERSON_NAME] [EMAIL_ADDRESS][DOMAIN_NAME]" at bounding box center [765, 117] width 133 height 35
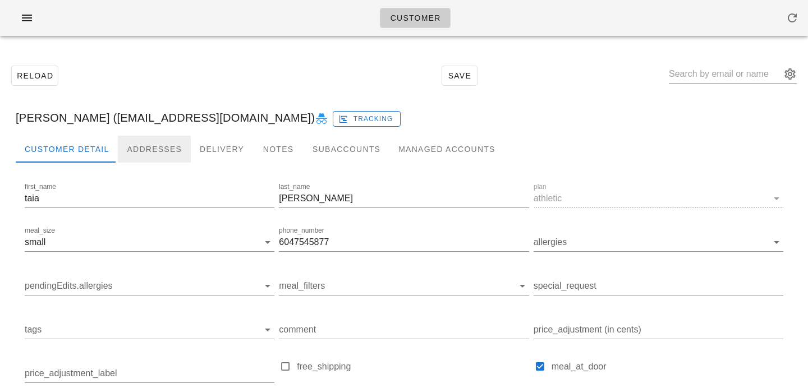
click at [167, 155] on div "Addresses" at bounding box center [154, 149] width 73 height 27
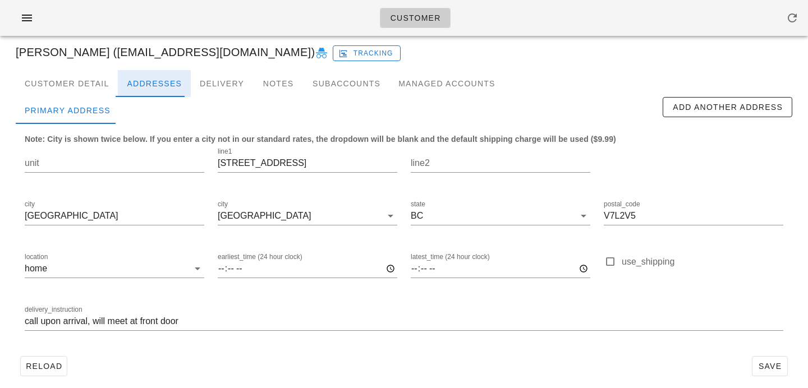
scroll to position [74, 0]
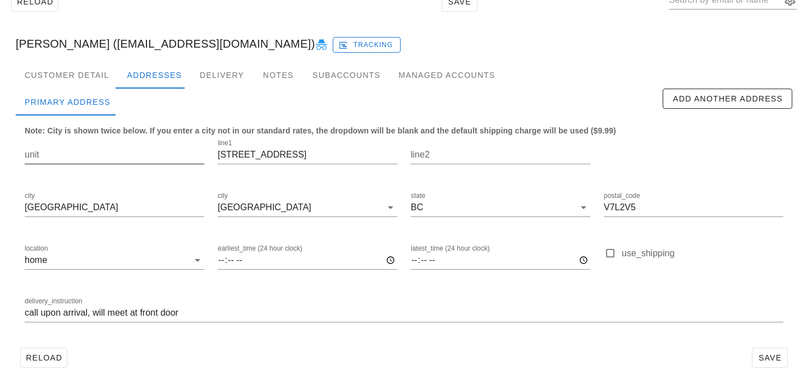
click at [63, 157] on input "unit" at bounding box center [115, 155] width 180 height 18
type input "12"
click at [27, 314] on input "call upon arrival, will meet at front door" at bounding box center [404, 313] width 759 height 18
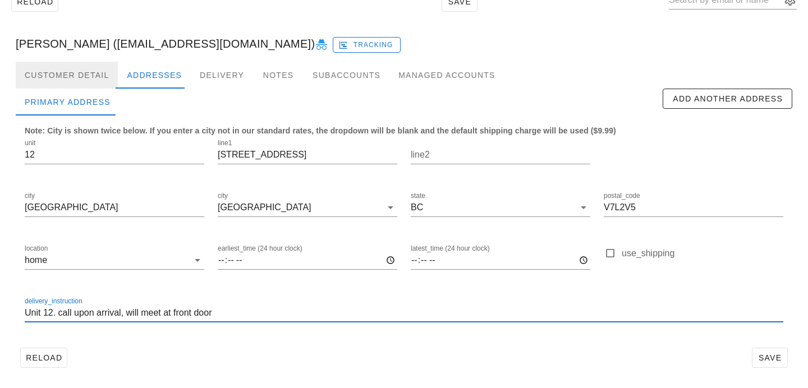
click at [68, 76] on div "Customer Detail" at bounding box center [67, 75] width 102 height 27
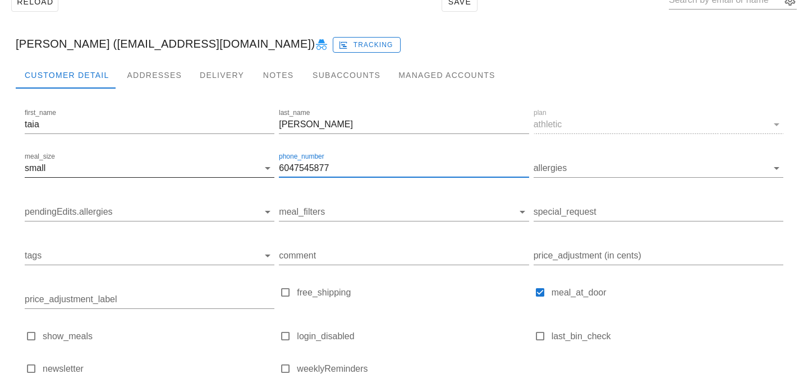
scroll to position [1, 0]
drag, startPoint x: 351, startPoint y: 164, endPoint x: 241, endPoint y: 168, distance: 110.6
click at [241, 168] on div "first_name taia last_name aylesworth plan athletic meal_size small phone_number…" at bounding box center [403, 246] width 763 height 284
click at [142, 78] on div "Addresses" at bounding box center [154, 75] width 73 height 27
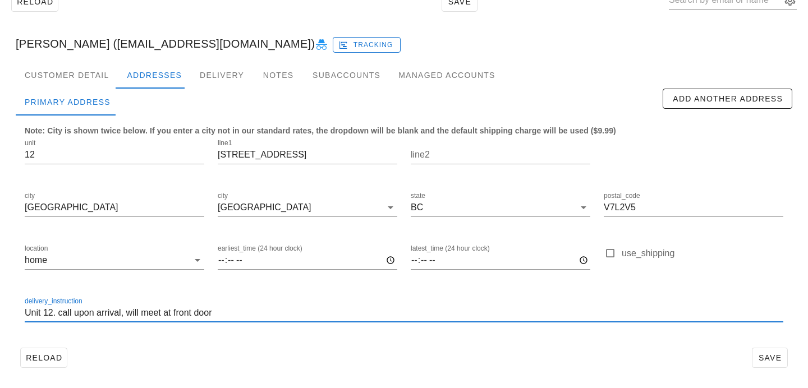
click at [62, 315] on input "Unit 12. call upon arrival, will meet at front door" at bounding box center [404, 313] width 759 height 18
click at [79, 313] on input "Unit 12. Call upon arrival, will meet at front door" at bounding box center [404, 313] width 759 height 18
paste input "6047545877"
click at [91, 308] on input "Unit 12. Call 6047545877 upon arrival, will meet at front door" at bounding box center [404, 313] width 759 height 18
click at [291, 310] on input "Unit 12. Call 604 754 5877 upon arrival, will meet at front door" at bounding box center [404, 313] width 759 height 18
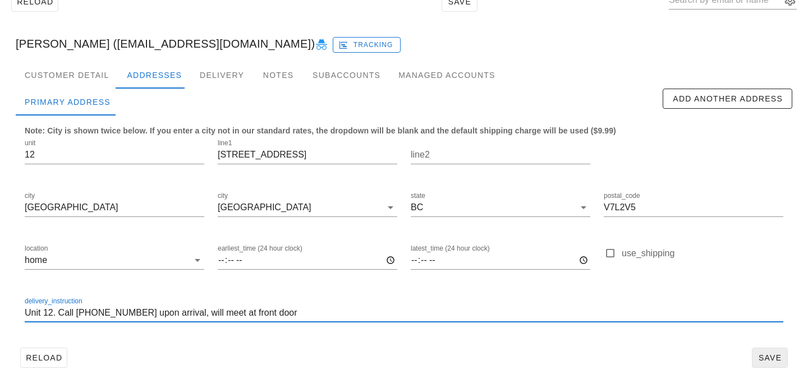
type input "Unit 12. Call 604 754 5877 upon arrival, will meet at front door"
click at [760, 356] on span "Save" at bounding box center [770, 358] width 26 height 9
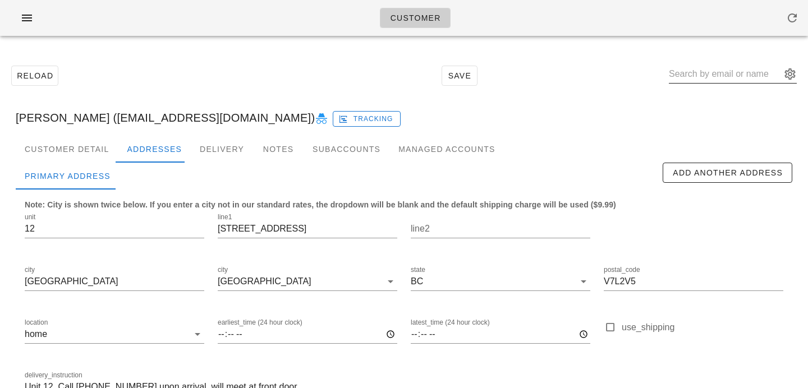
click at [703, 75] on input "text" at bounding box center [725, 74] width 112 height 18
paste input "Karen Ballesteros"
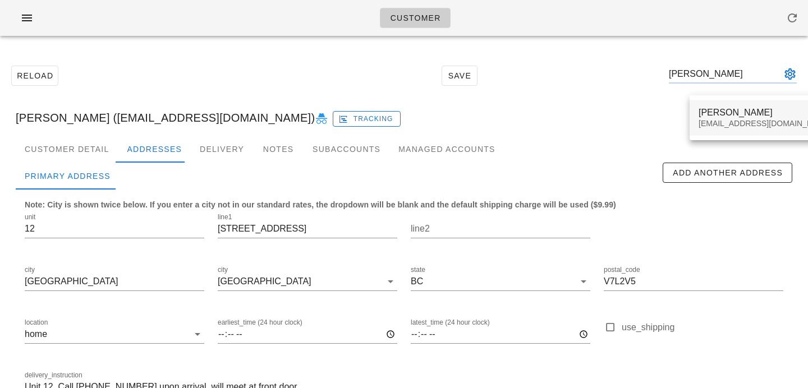
type input "Karen Ballesteros"
click at [730, 117] on div "Karen Ballesteros" at bounding box center [765, 112] width 133 height 11
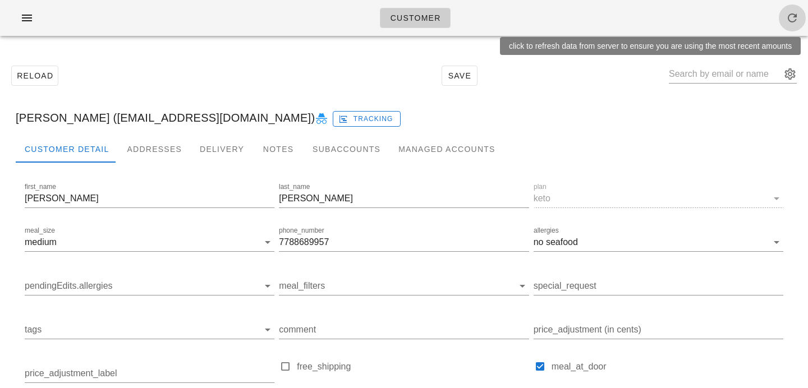
click at [798, 19] on icon "button" at bounding box center [792, 17] width 13 height 13
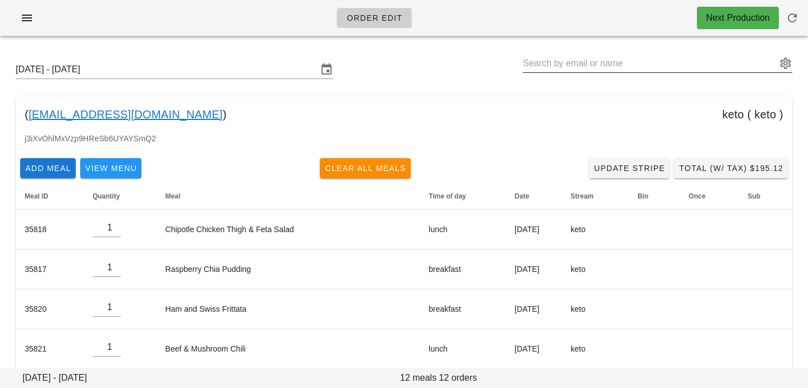
click at [540, 59] on input "text" at bounding box center [650, 63] width 254 height 18
paste input "[EMAIL_ADDRESS][DOMAIN_NAME]"
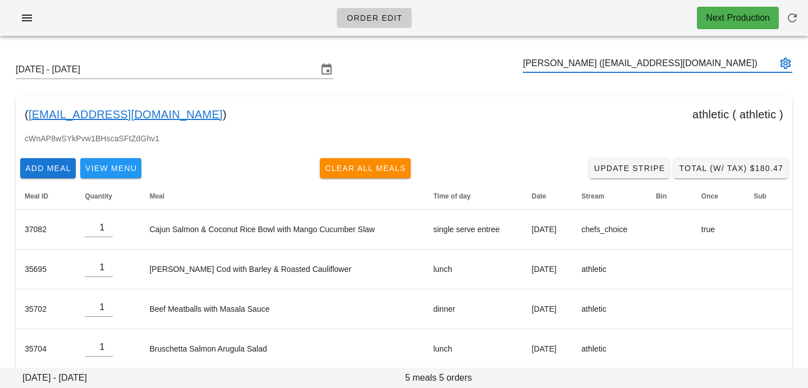
type input "[PERSON_NAME] ([EMAIL_ADDRESS][DOMAIN_NAME])"
click at [549, 67] on input "text" at bounding box center [650, 63] width 254 height 18
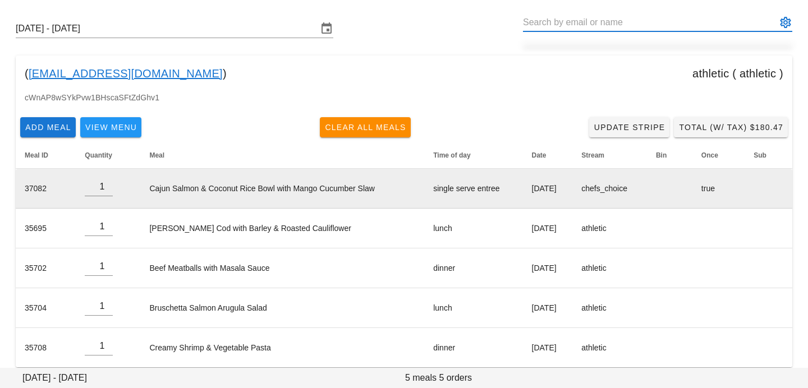
scroll to position [39, 0]
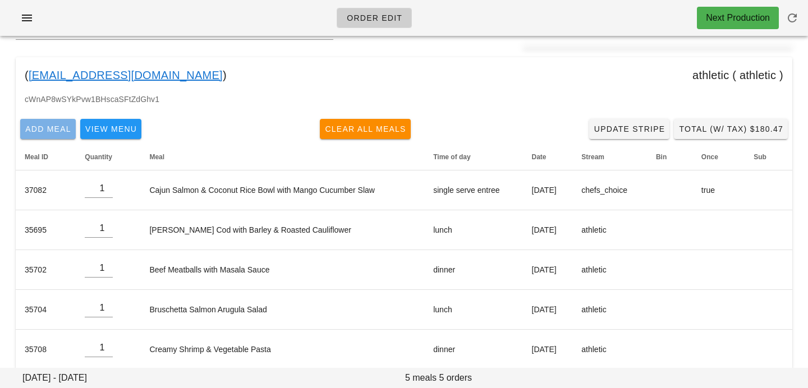
click at [54, 131] on span "Add Meal" at bounding box center [48, 129] width 47 height 9
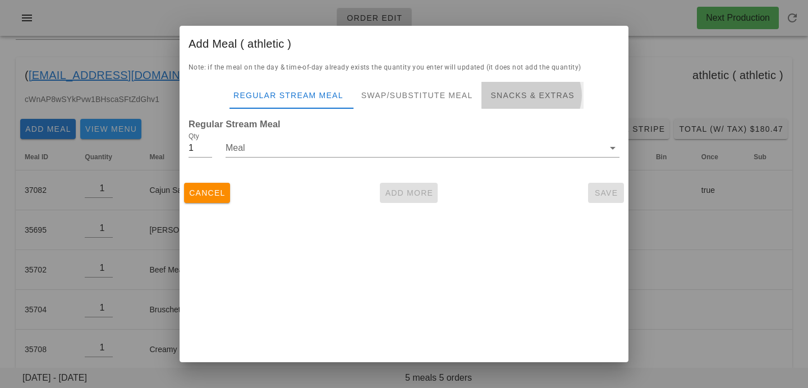
click at [520, 107] on div "Snacks & Extras" at bounding box center [533, 95] width 102 height 27
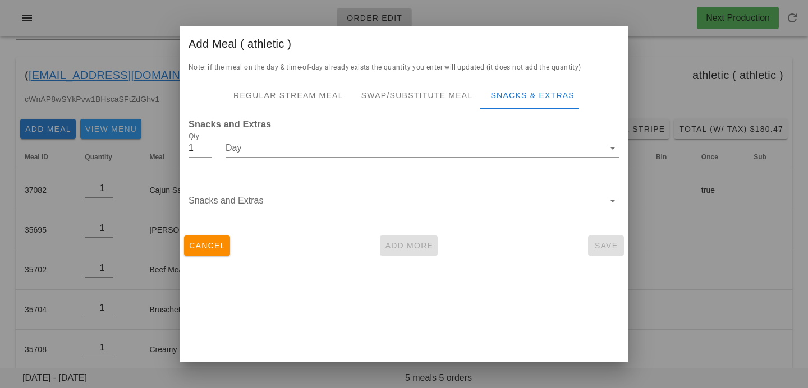
click at [221, 206] on input "Snacks and Extras" at bounding box center [396, 201] width 415 height 18
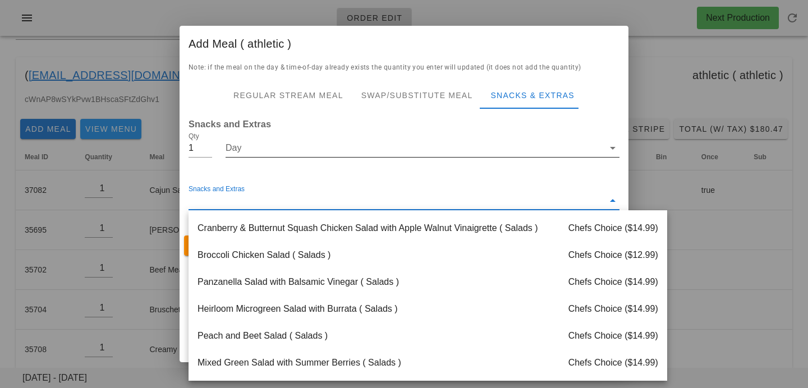
click at [246, 159] on div "Day" at bounding box center [423, 154] width 394 height 30
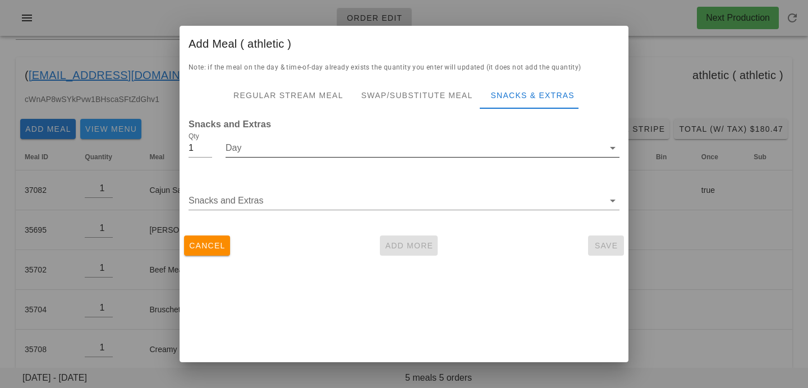
click at [254, 146] on input "Day" at bounding box center [415, 148] width 378 height 18
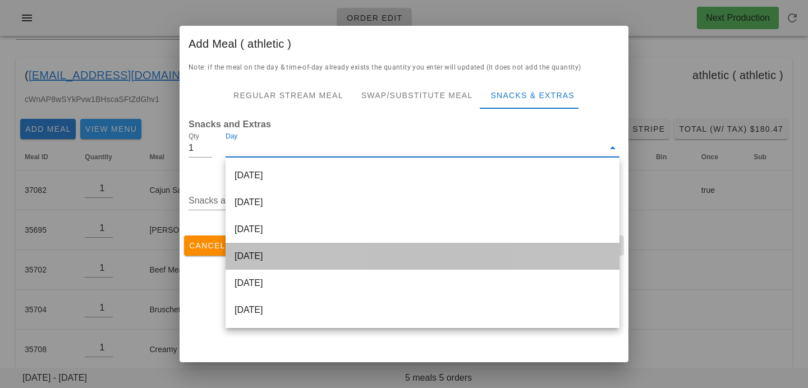
click at [266, 252] on div "[DATE]" at bounding box center [423, 256] width 394 height 27
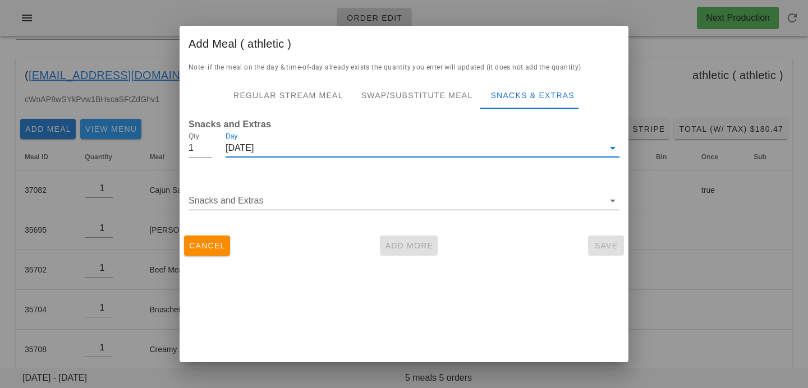
click at [248, 190] on div "Snacks and Extras" at bounding box center [404, 203] width 431 height 37
click at [246, 204] on input "Snacks and Extras" at bounding box center [396, 201] width 415 height 18
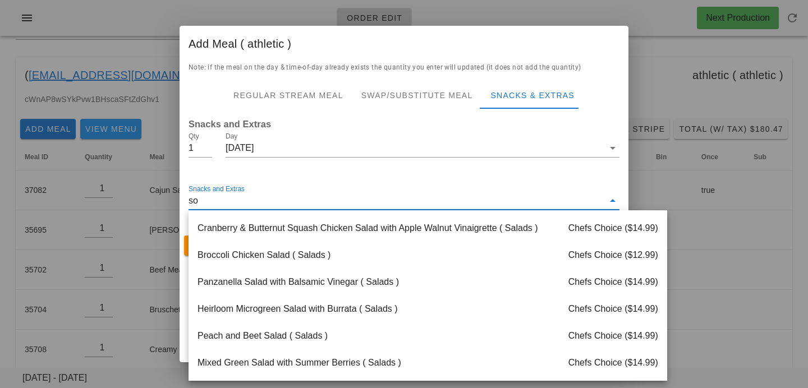
type input "soy"
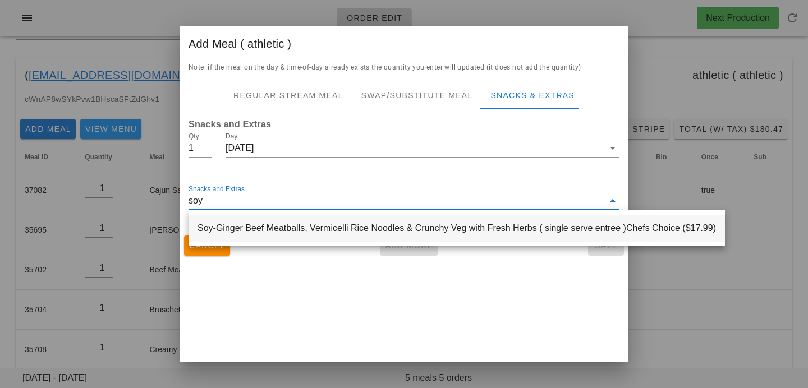
click at [355, 228] on div "Soy-Ginger Beef Meatballs, Vermicelli Rice Noodles & Crunchy Veg with Fresh Her…" at bounding box center [457, 228] width 537 height 27
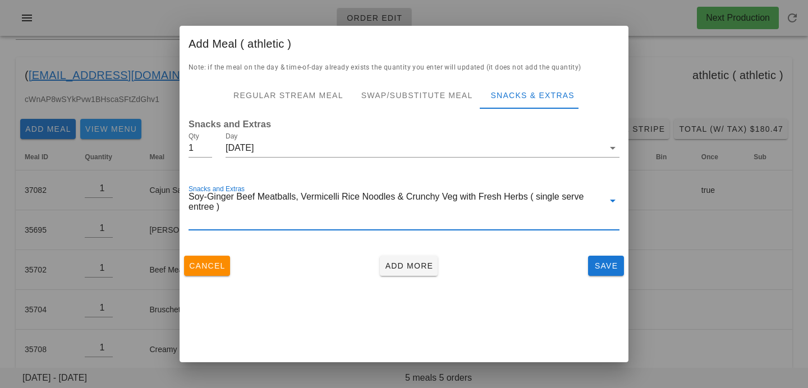
click at [351, 240] on div at bounding box center [404, 239] width 431 height 8
click at [297, 268] on div "Cancel Add More Save" at bounding box center [404, 265] width 449 height 29
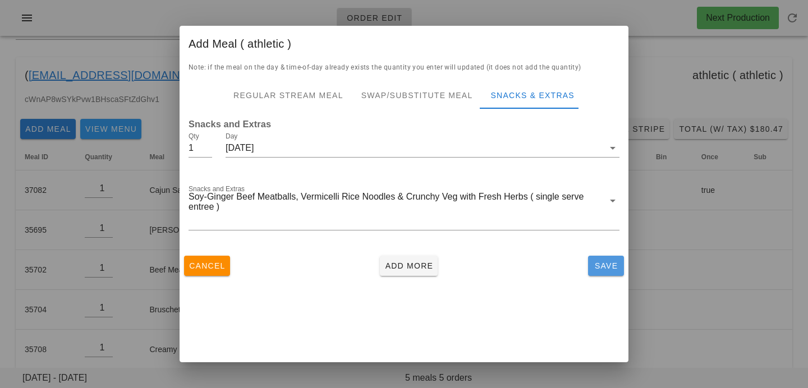
click at [603, 264] on span "Save" at bounding box center [606, 266] width 27 height 9
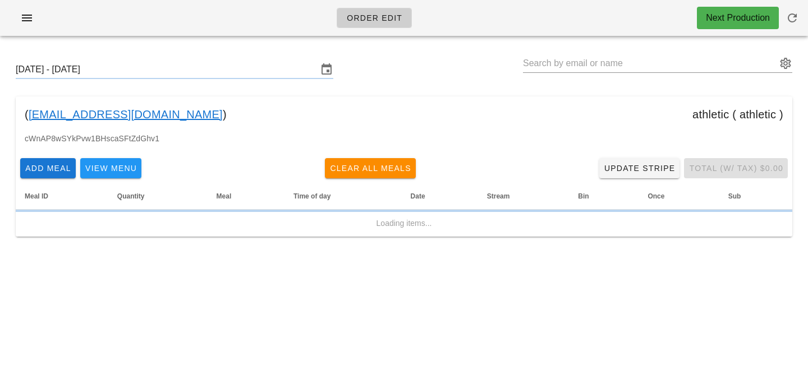
scroll to position [0, 0]
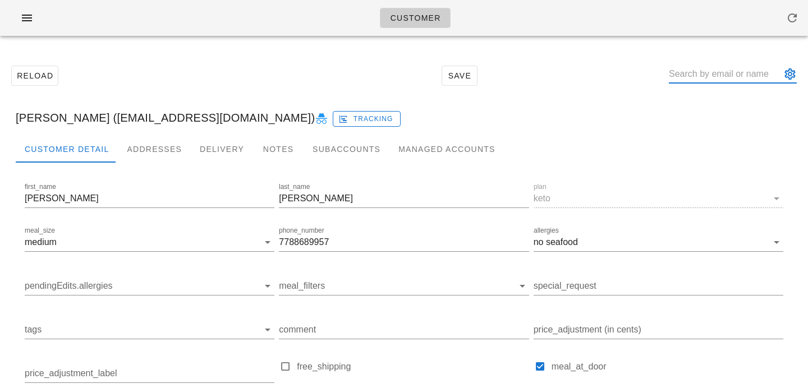
click at [708, 71] on input "text" at bounding box center [725, 74] width 112 height 18
paste input "[PERSON_NAME]"
type input "[PERSON_NAME]"
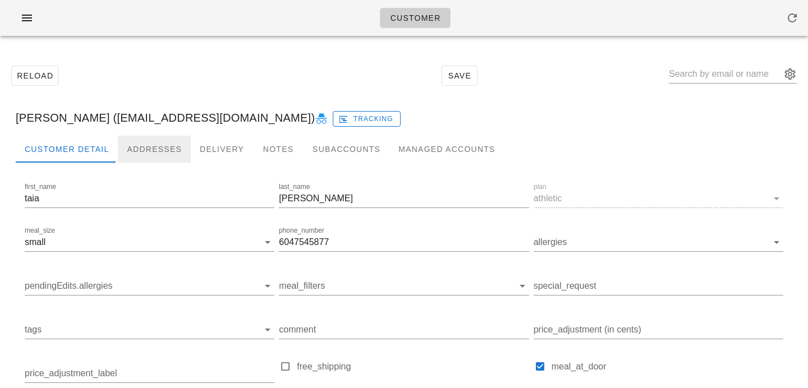
click at [139, 150] on div "Addresses" at bounding box center [154, 149] width 73 height 27
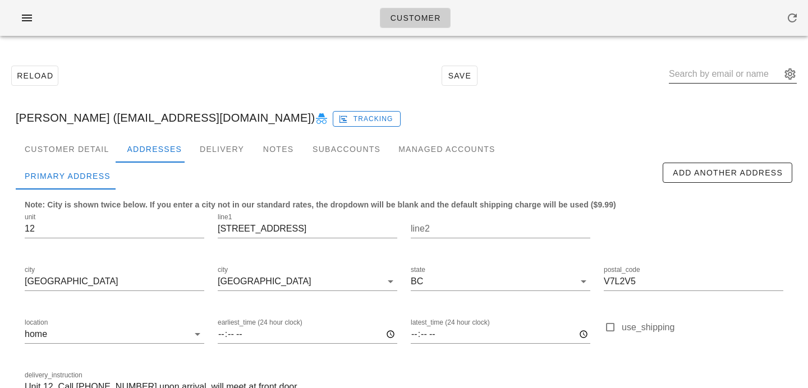
click at [721, 84] on div at bounding box center [733, 80] width 128 height 30
click at [718, 76] on input "text" at bounding box center [725, 74] width 112 height 18
paste input "[PERSON_NAME]"
type input "[PERSON_NAME]"
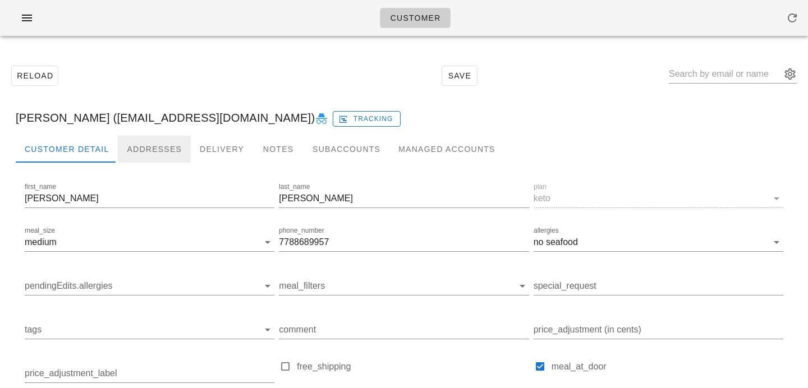
click at [173, 147] on div "Addresses" at bounding box center [154, 149] width 73 height 27
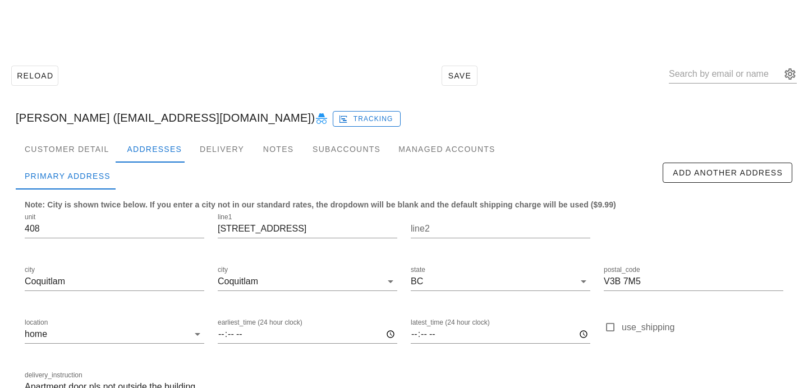
scroll to position [74, 0]
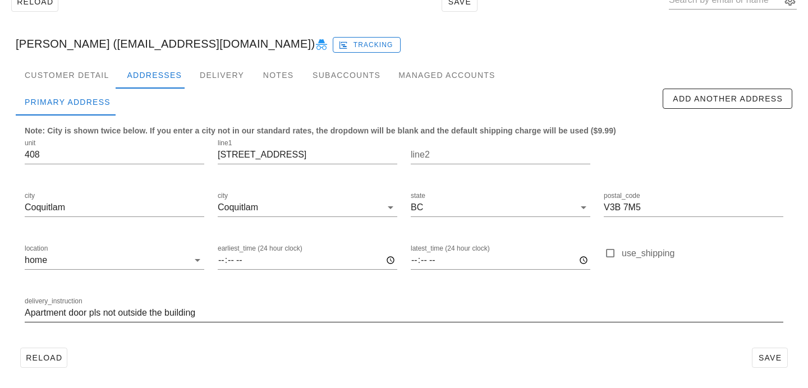
click at [25, 314] on input "Apartment door pls not outside the building" at bounding box center [404, 313] width 759 height 18
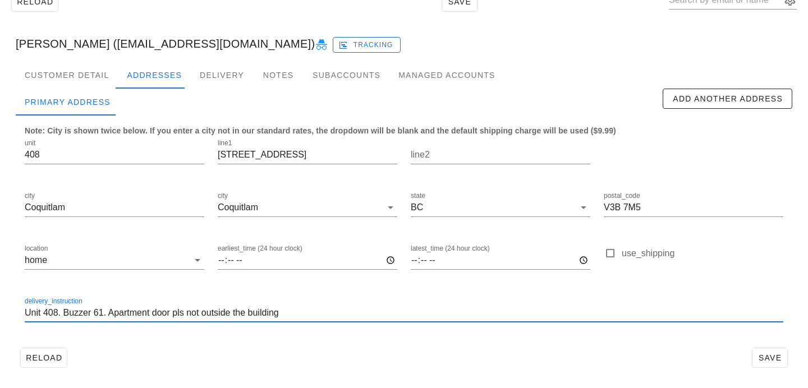
type input "Unit 408. Buzzer 61. Apartment door pls not outside the building"
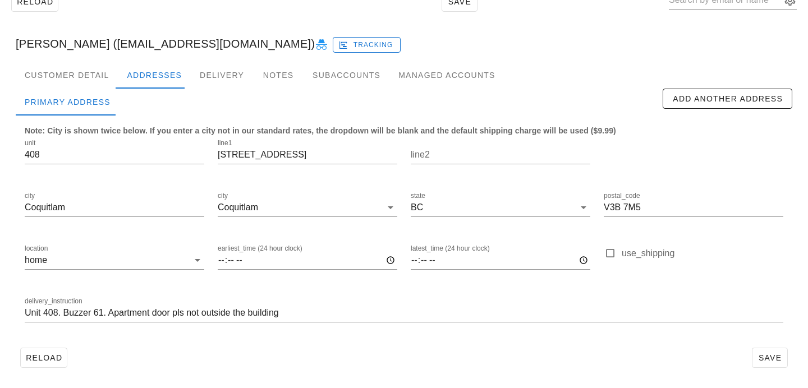
click at [454, 337] on div "delivery_instruction Unit 408. Buzzer 61. Apartment door pls not outside the bu…" at bounding box center [404, 314] width 772 height 53
click at [776, 354] on span "Save" at bounding box center [770, 358] width 26 height 9
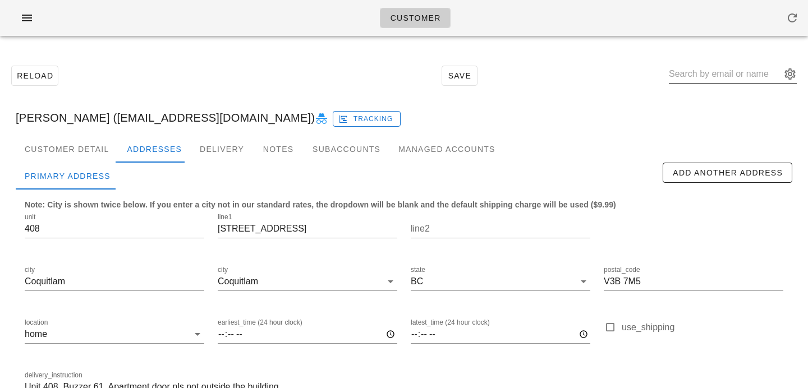
click at [731, 72] on input "text" at bounding box center [725, 74] width 112 height 18
paste input "[PERSON_NAME]"
type input "[PERSON_NAME]"
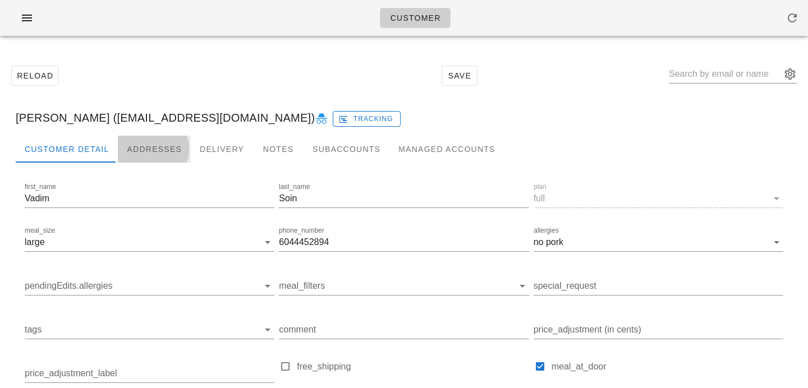
click at [140, 141] on div "Addresses" at bounding box center [154, 149] width 73 height 27
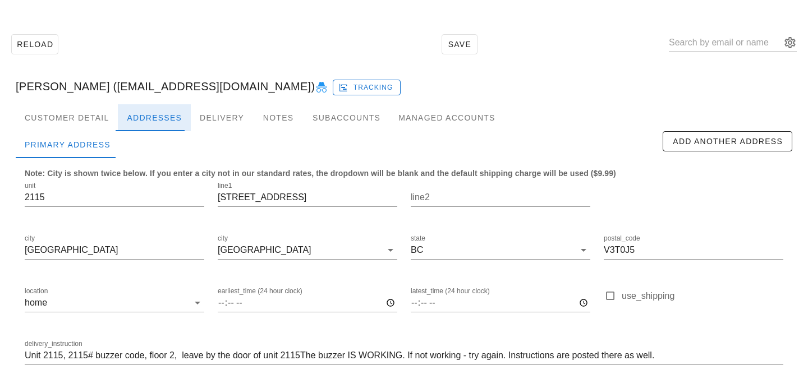
scroll to position [74, 0]
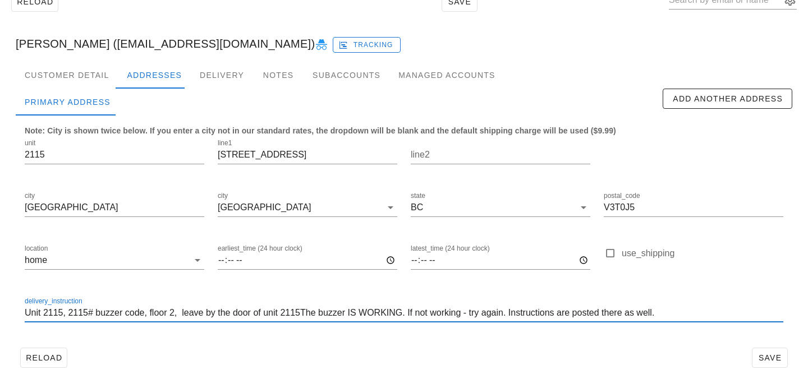
click at [305, 314] on input "Unit 2115, 2115# buzzer code, floor 2, leave by the door of unit 2115The buzzer…" at bounding box center [404, 313] width 759 height 18
click at [67, 314] on input "Unit 2115, 2115# buzzer code, floor 2, leave by the door of unit 2115 The buzze…" at bounding box center [404, 313] width 759 height 18
click at [303, 313] on input "Unit 2115, 2115# buzzer code, floor 2, leave by the door of unit 2115 The buzze…" at bounding box center [404, 313] width 759 height 18
drag, startPoint x: 69, startPoint y: 314, endPoint x: 0, endPoint y: 314, distance: 69.0
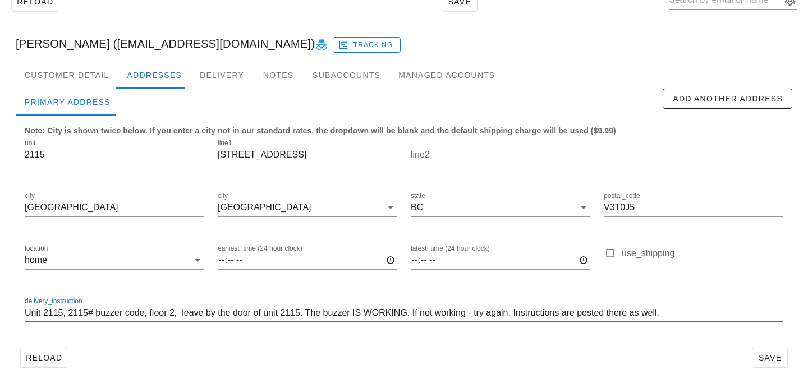
click at [0, 314] on div "Reload Save [PERSON_NAME] ([EMAIL_ADDRESS][DOMAIN_NAME]) Tracking Customer Deta…" at bounding box center [404, 180] width 808 height 418
click at [113, 328] on div at bounding box center [404, 331] width 759 height 8
click at [226, 312] on input "2115# buzzer code, floor 2, leave by the door of unit 2115. The buzzer IS WORKI…" at bounding box center [404, 313] width 759 height 18
type input "2115# buzzer code, floor 2, leave by the door of Unit 2115. The buzzer IS WORKI…"
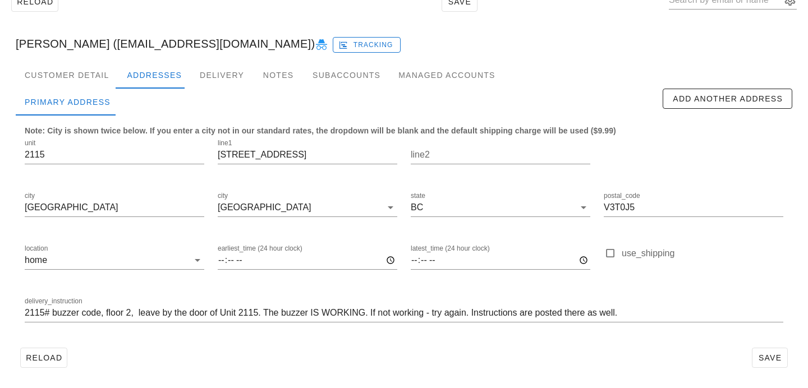
click at [416, 351] on div "Reload Save" at bounding box center [404, 357] width 777 height 29
click at [766, 350] on button "Save" at bounding box center [770, 358] width 36 height 20
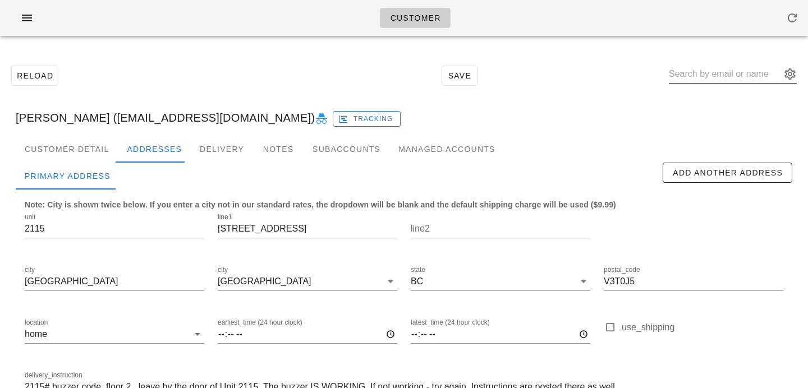
click at [696, 79] on input "text" at bounding box center [725, 74] width 112 height 18
paste input "yanghuanghuang@gmail.com"
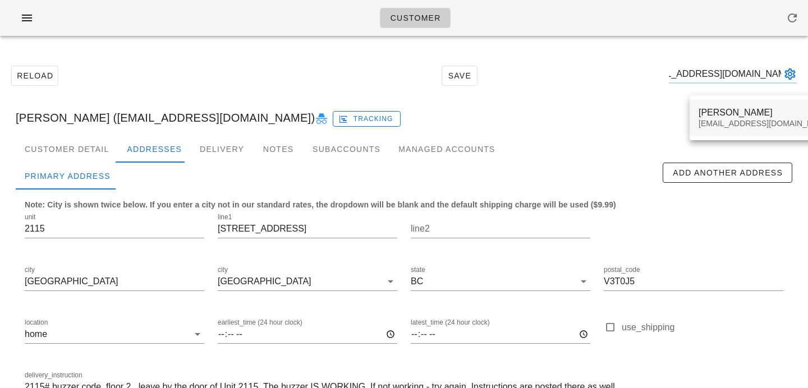
type input "yanghuanghuang@gmail.com"
click at [714, 120] on div "Yanghuanghuang@gmail.com" at bounding box center [765, 124] width 133 height 10
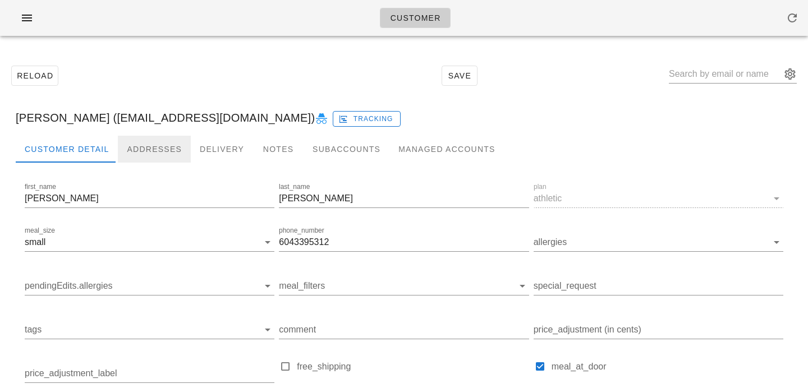
click at [136, 150] on div "Addresses" at bounding box center [154, 149] width 73 height 27
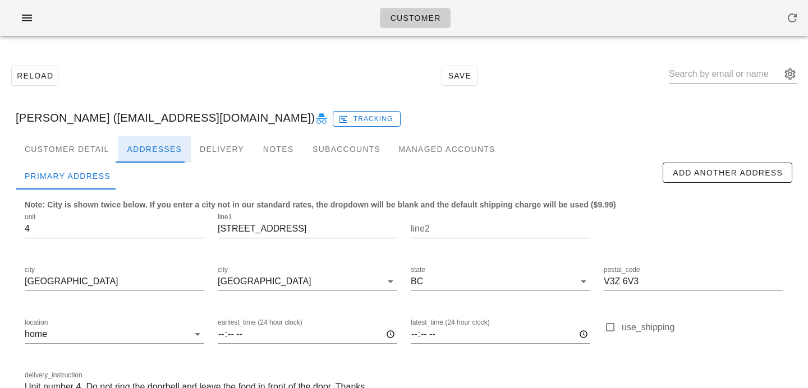
scroll to position [74, 0]
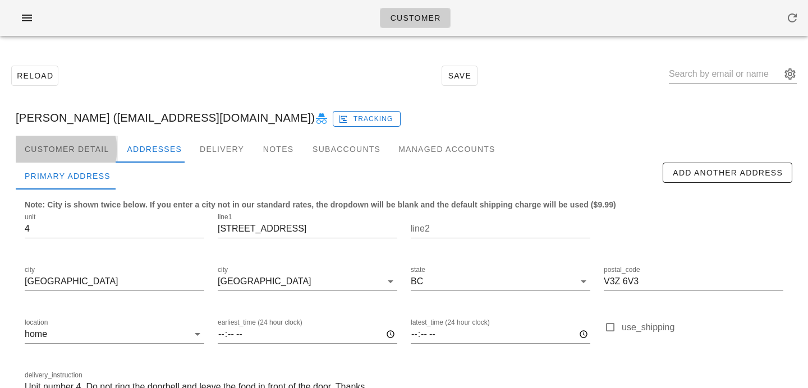
click at [80, 145] on div "Customer Detail" at bounding box center [67, 149] width 102 height 27
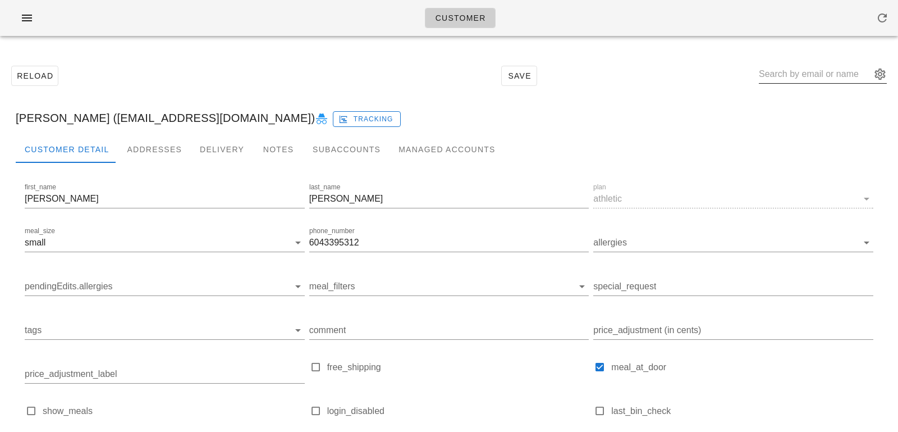
click at [808, 76] on input "text" at bounding box center [815, 74] width 112 height 18
paste input "[EMAIL_ADDRESS][DOMAIN_NAME]"
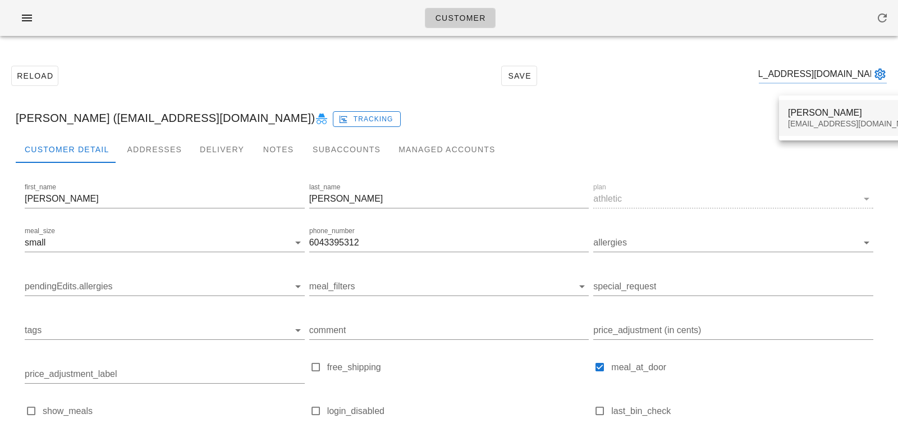
type input "[EMAIL_ADDRESS][DOMAIN_NAME]"
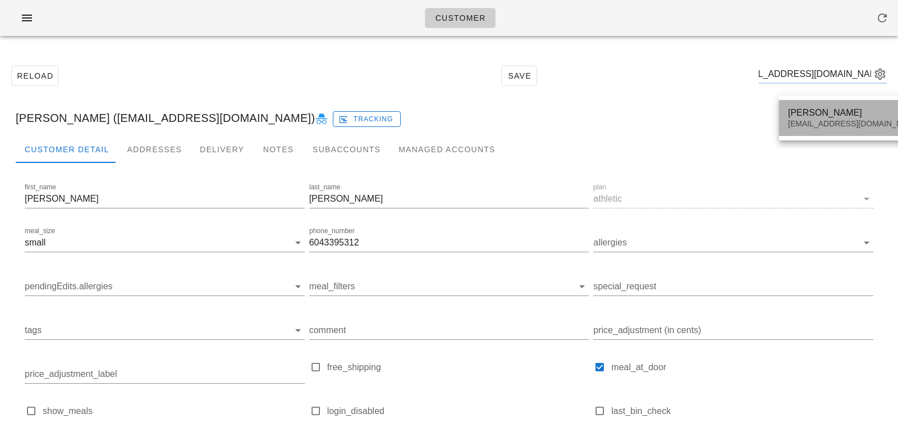
click at [808, 121] on div "[EMAIL_ADDRESS][DOMAIN_NAME]" at bounding box center [854, 124] width 133 height 10
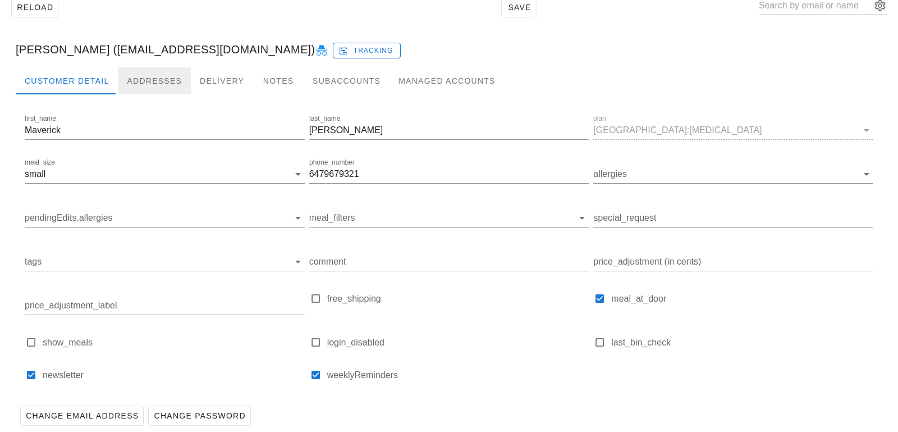
click at [161, 86] on div "Addresses" at bounding box center [154, 80] width 73 height 27
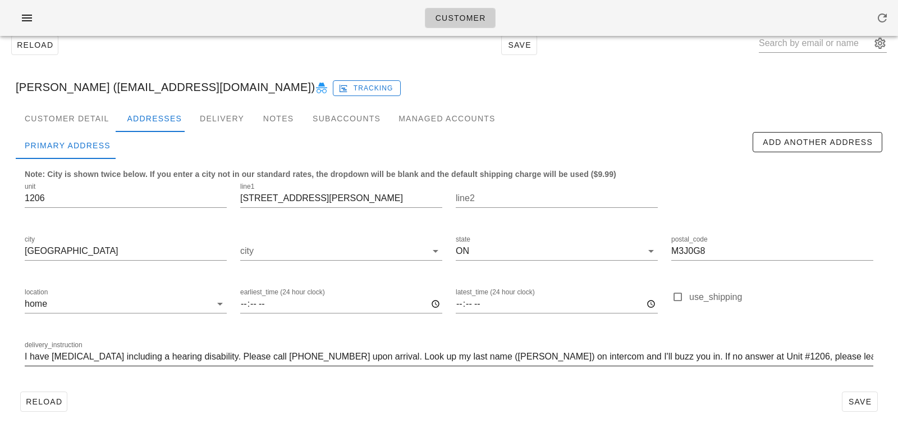
scroll to position [0, 9]
click at [283, 356] on input "I have [MEDICAL_DATA] including a hearing disability. Please call [PHONE_NUMBER…" at bounding box center [449, 356] width 849 height 18
click at [486, 357] on input "I have [MEDICAL_DATA] including a hearing disability. Please call/text [PHONE_N…" at bounding box center [449, 356] width 849 height 18
click at [499, 355] on input "I have [MEDICAL_DATA] including a hearing disability. Please call/text [PHONE_N…" at bounding box center [449, 356] width 849 height 18
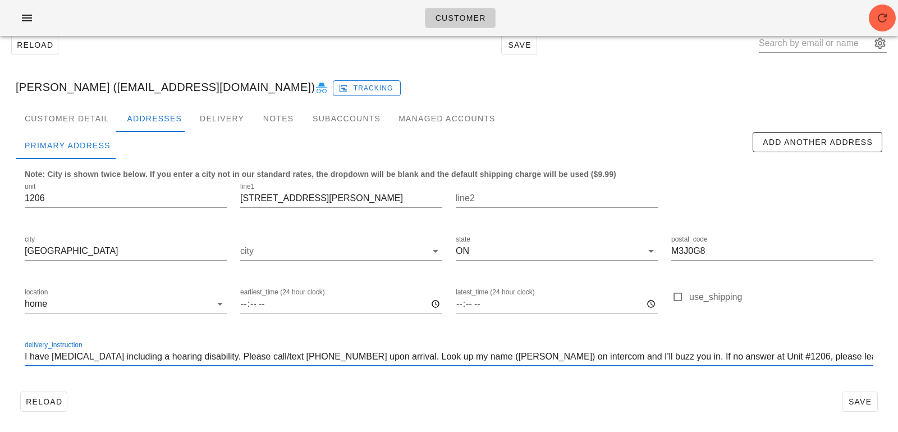
click at [690, 354] on input "I have [MEDICAL_DATA] including a hearing disability. Please call/text [PHONE_N…" at bounding box center [449, 356] width 849 height 18
click at [510, 353] on input "I have [MEDICAL_DATA] including a hearing disability. Please call/text [PHONE_N…" at bounding box center [449, 356] width 849 height 18
drag, startPoint x: 505, startPoint y: 353, endPoint x: 459, endPoint y: 351, distance: 46.1
click at [459, 351] on input "I have [MEDICAL_DATA] including a hearing disability. Please call/text [PHONE_N…" at bounding box center [449, 356] width 849 height 18
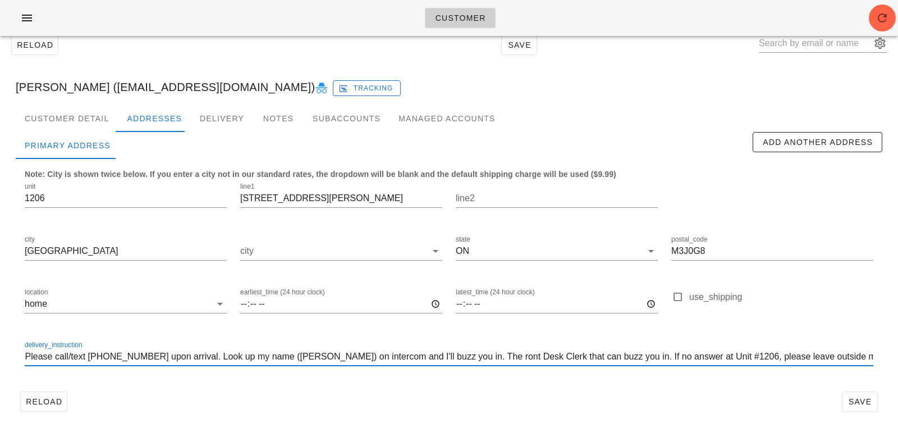
scroll to position [0, 216]
click at [523, 355] on input "I have [MEDICAL_DATA] including a hearing disability. Please call/text [PHONE_N…" at bounding box center [449, 356] width 849 height 18
click at [563, 357] on input "I have [MEDICAL_DATA] including a hearing disability. Please call/text [PHONE_N…" at bounding box center [449, 356] width 849 height 18
drag, startPoint x: 586, startPoint y: 355, endPoint x: 543, endPoint y: 350, distance: 43.0
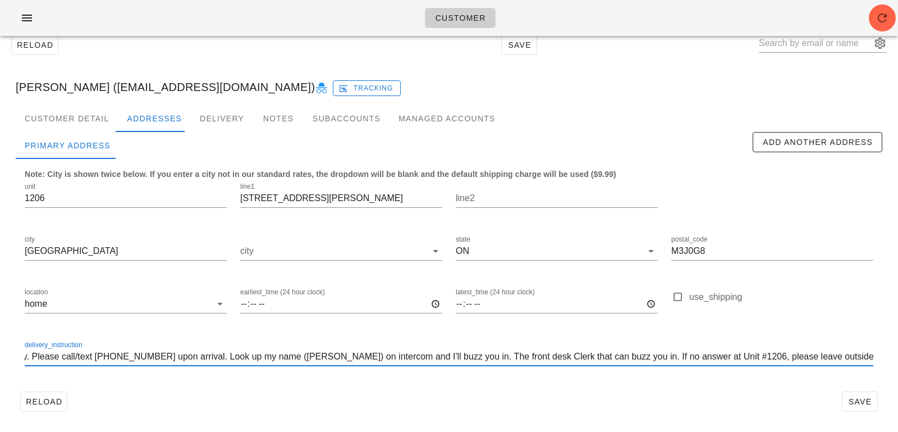
click at [543, 350] on input "I have [MEDICAL_DATA] including a hearing disability. Please call/text [PHONE_N…" at bounding box center [449, 356] width 849 height 18
drag, startPoint x: 543, startPoint y: 356, endPoint x: 583, endPoint y: 356, distance: 39.9
click at [583, 356] on input "I have [MEDICAL_DATA] including a hearing disability. Please call/text [PHONE_N…" at bounding box center [449, 356] width 849 height 18
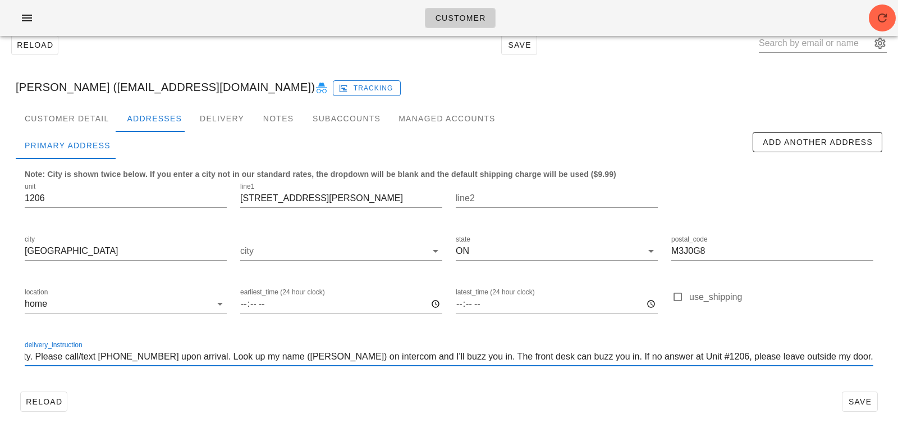
scroll to position [0, 176]
click at [591, 358] on input "I have [MEDICAL_DATA] including a hearing disability. Please call/text [PHONE_N…" at bounding box center [449, 356] width 849 height 18
click at [690, 360] on input "I have [MEDICAL_DATA] including a hearing disability. Please call/text [PHONE_N…" at bounding box center [449, 356] width 849 height 18
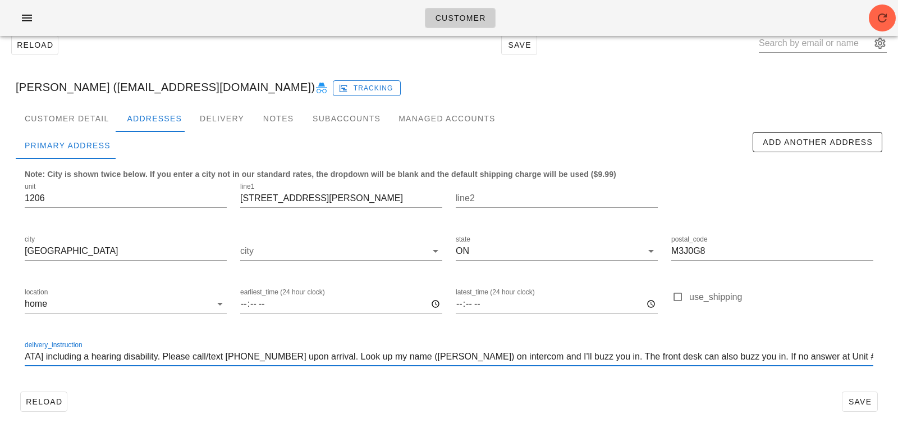
click at [410, 358] on input "I have [MEDICAL_DATA] including a hearing disability. Please call/text [PHONE_N…" at bounding box center [449, 356] width 849 height 18
click at [378, 356] on input "I have [MEDICAL_DATA] including a hearing disability. Please call/text [PHONE_N…" at bounding box center [449, 356] width 849 height 18
click at [440, 357] on input "I have [MEDICAL_DATA] including a hearing disability. Please call/text [PHONE_N…" at bounding box center [449, 356] width 849 height 18
type input "I have [MEDICAL_DATA] including a hearing disability. Please call/text [PHONE_N…"
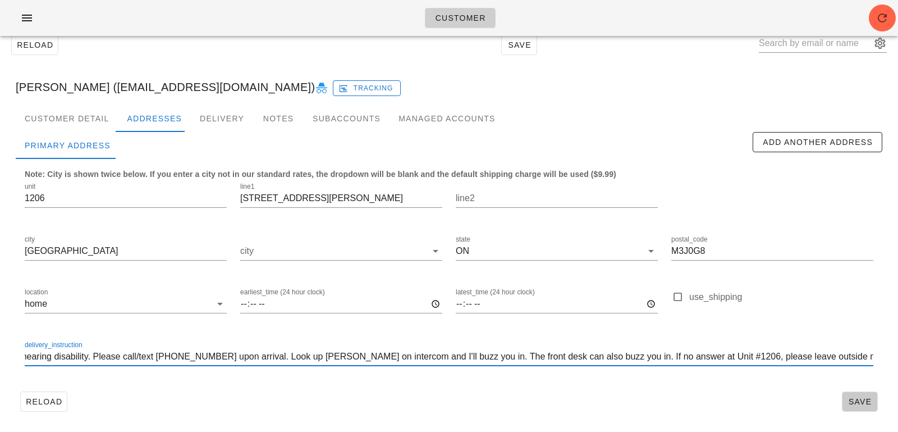
scroll to position [0, 0]
click at [808, 388] on span "Save" at bounding box center [860, 401] width 26 height 9
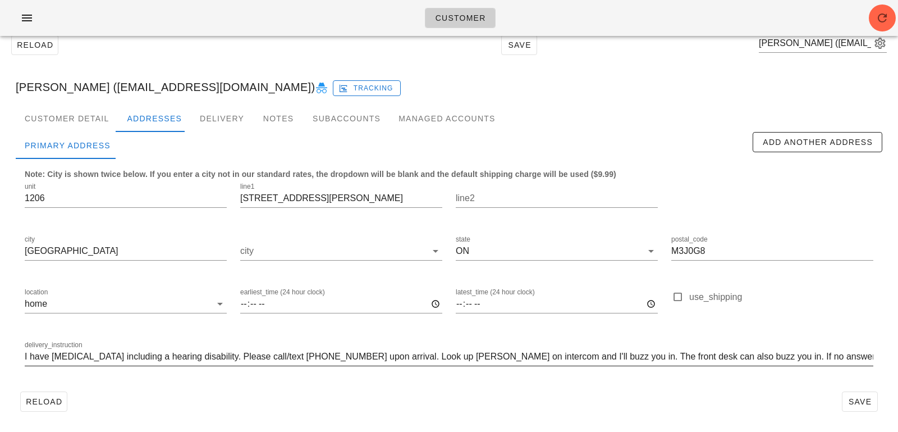
click at [259, 366] on div "delivery_instruction I have [MEDICAL_DATA] including a hearing disability. Plea…" at bounding box center [449, 362] width 849 height 30
click at [258, 358] on input "I have [MEDICAL_DATA] including a hearing disability. Please call/text [PHONE_N…" at bounding box center [449, 356] width 849 height 18
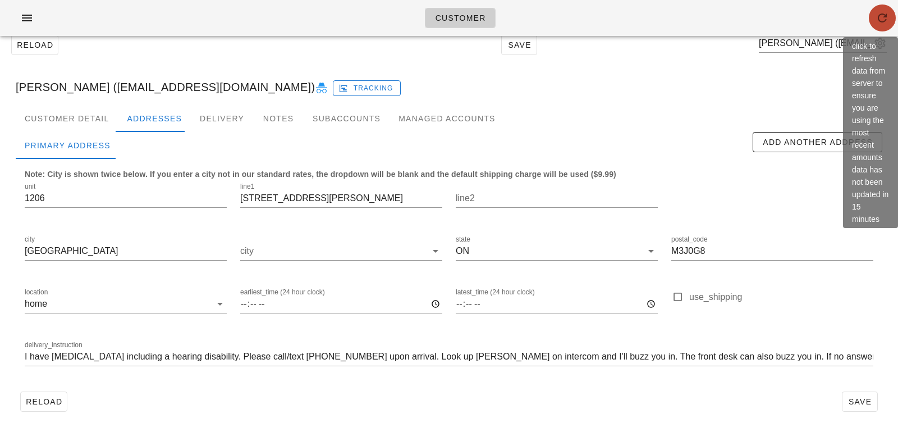
click at [808, 12] on icon "button" at bounding box center [882, 17] width 13 height 13
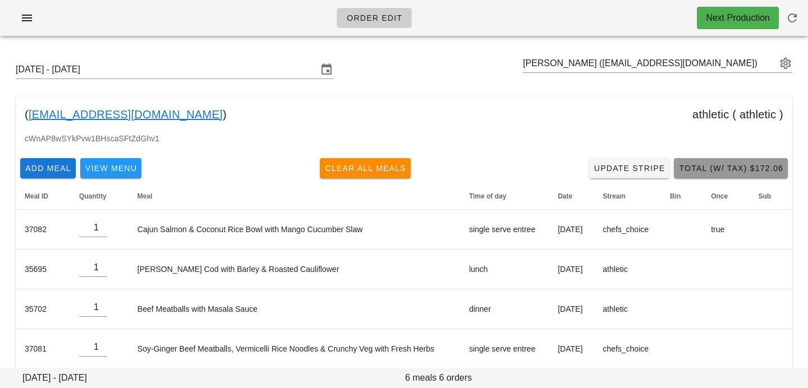
click at [715, 165] on span "Total (w/ Tax) $172.06" at bounding box center [731, 168] width 105 height 9
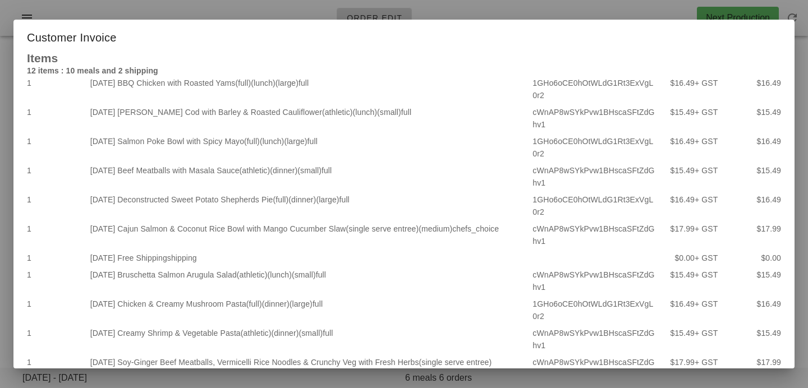
click at [292, 382] on div at bounding box center [404, 194] width 808 height 388
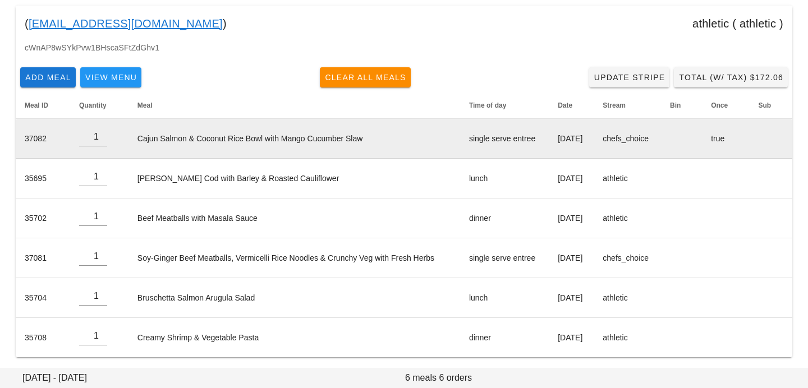
scroll to position [94, 0]
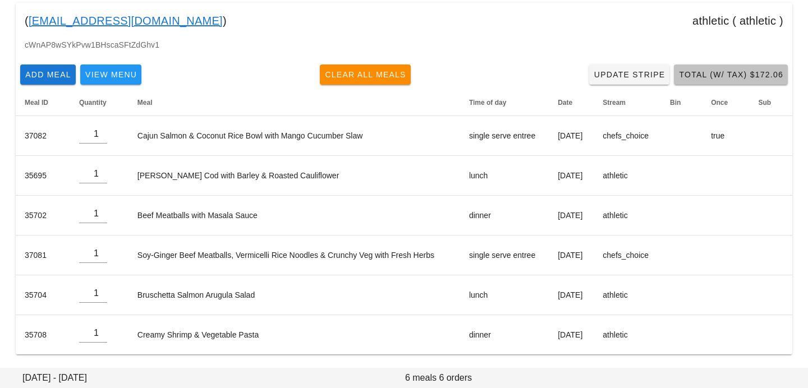
click at [702, 77] on span "Total (w/ Tax) $172.06" at bounding box center [731, 74] width 105 height 9
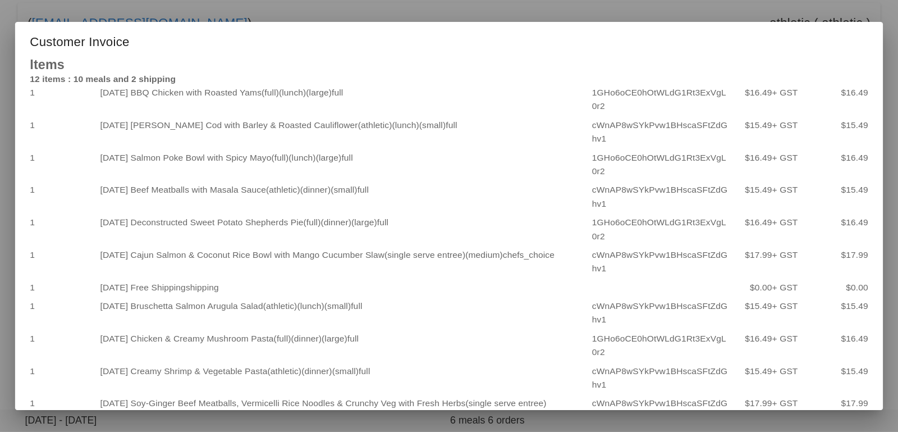
scroll to position [49, 0]
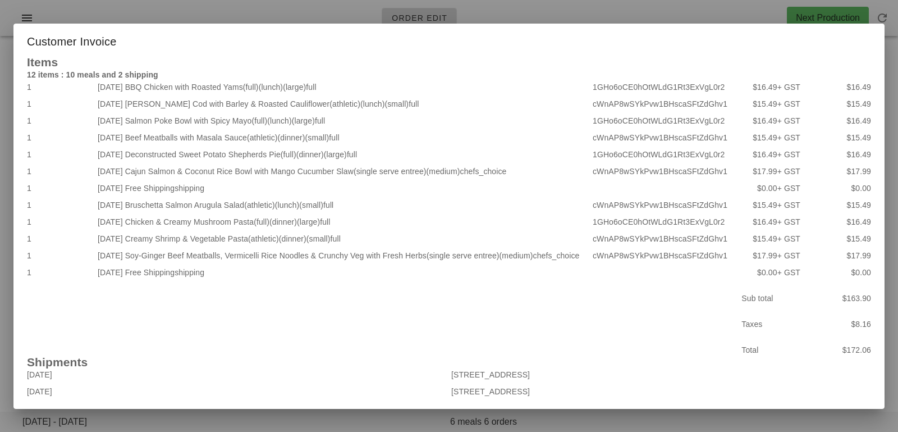
click at [52, 10] on div at bounding box center [449, 216] width 898 height 432
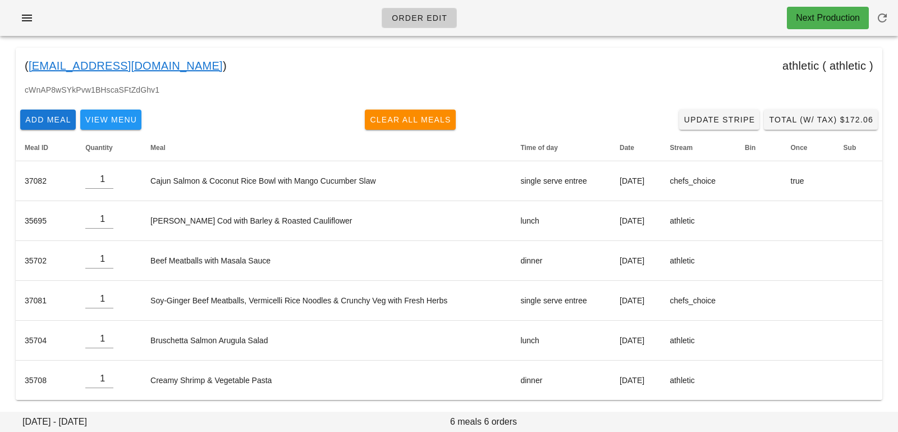
scroll to position [0, 0]
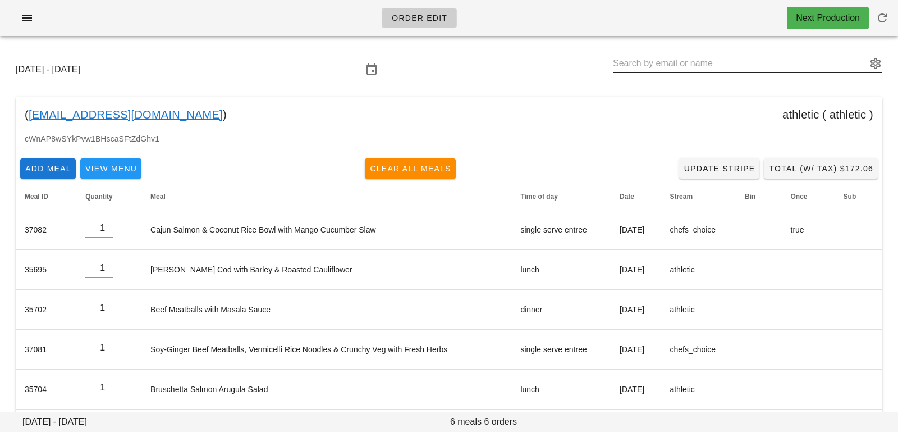
click at [711, 62] on input "text" at bounding box center [740, 63] width 254 height 18
paste input "[EMAIL_ADDRESS][DOMAIN_NAME]"
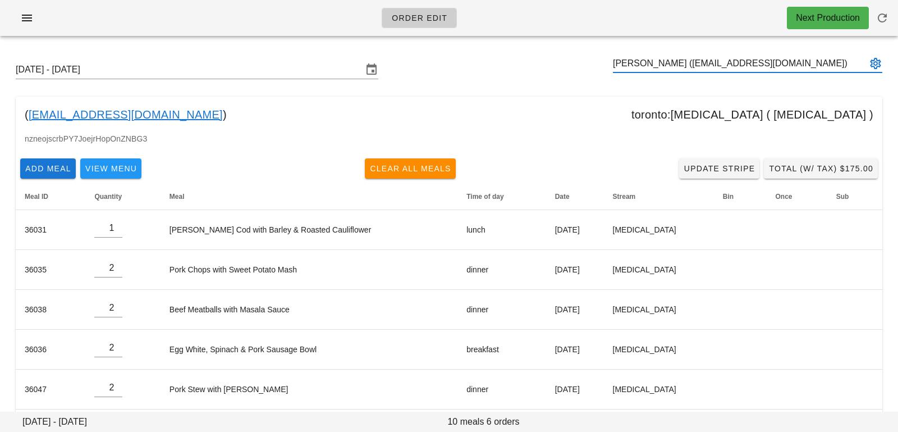
type input "[PERSON_NAME] ([EMAIL_ADDRESS][DOMAIN_NAME])"
paste input "[PERSON_NAME]"
type input "[PERSON_NAME]"
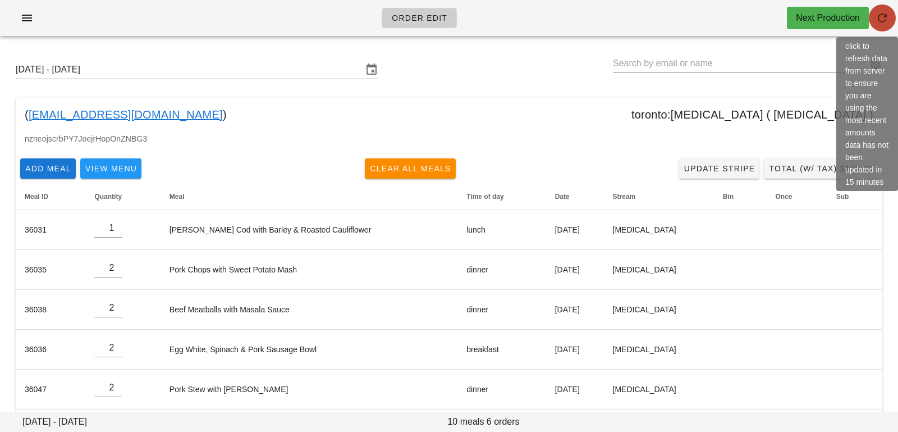
click at [808, 20] on span "button" at bounding box center [882, 17] width 27 height 13
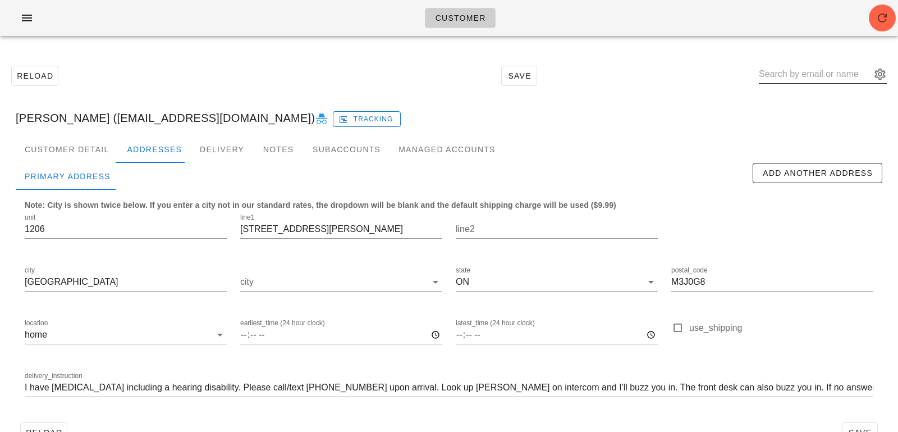
click at [787, 71] on input "text" at bounding box center [815, 74] width 112 height 18
paste input "[PERSON_NAME]"
type input "[PERSON_NAME]"
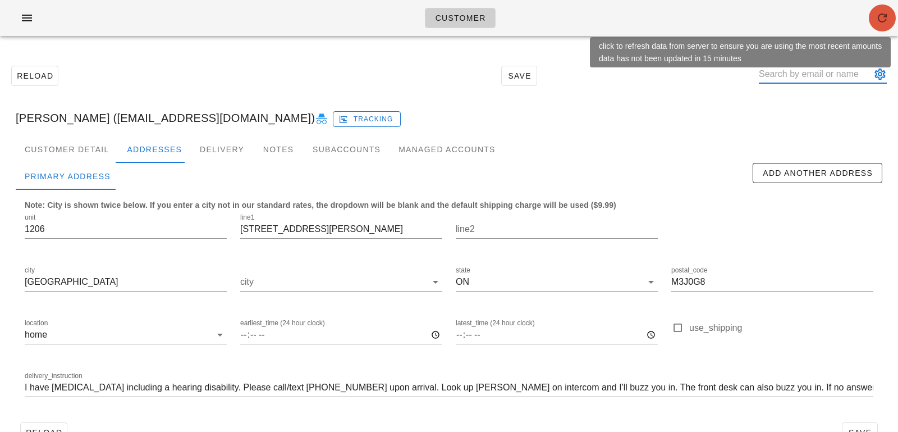
click at [879, 25] on button "button" at bounding box center [882, 17] width 27 height 27
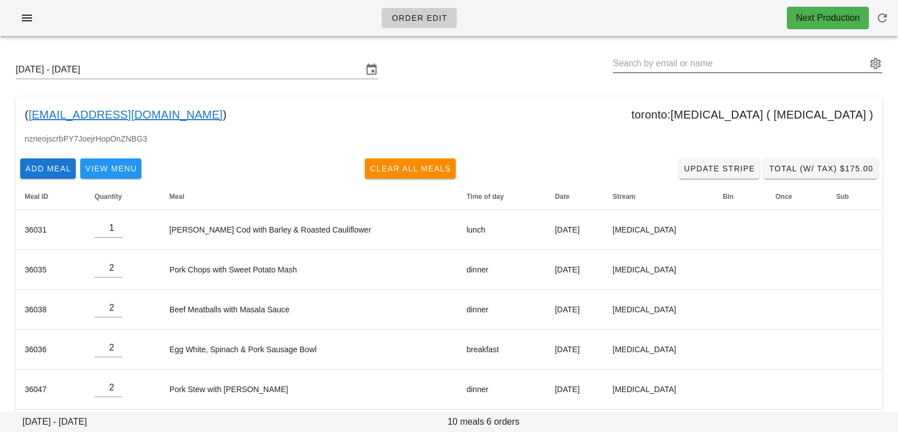
click at [638, 59] on input "text" at bounding box center [740, 63] width 254 height 18
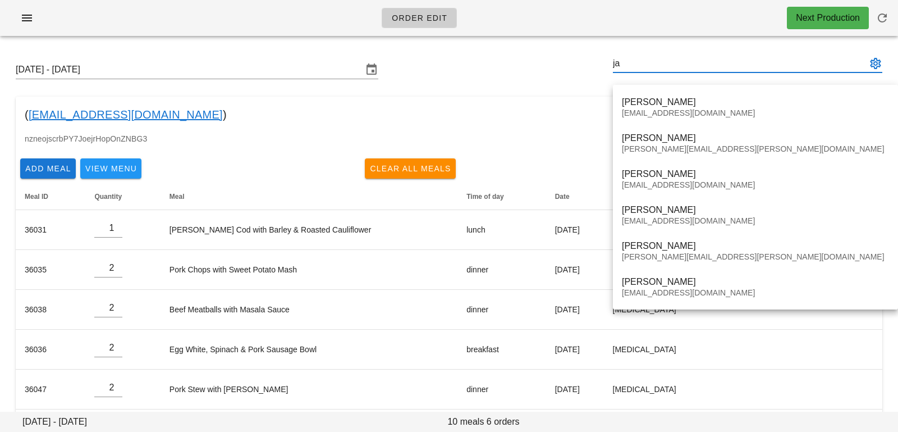
type input "j"
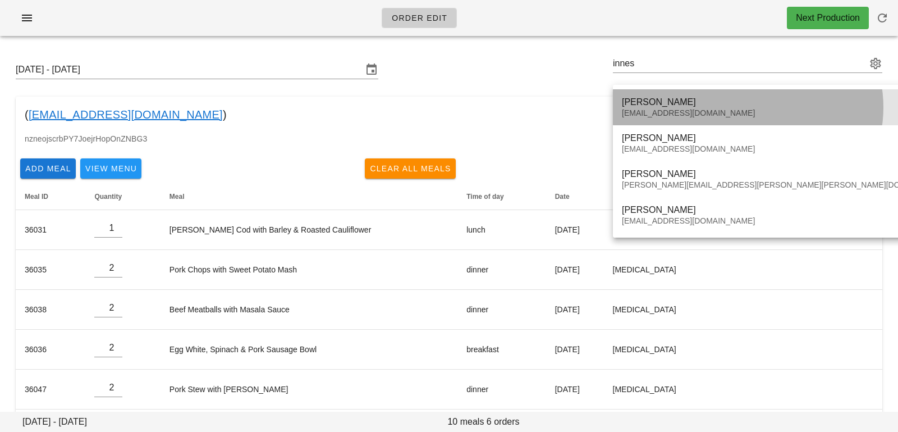
click at [668, 93] on div "[PERSON_NAME] [EMAIL_ADDRESS][DOMAIN_NAME]" at bounding box center [785, 107] width 327 height 35
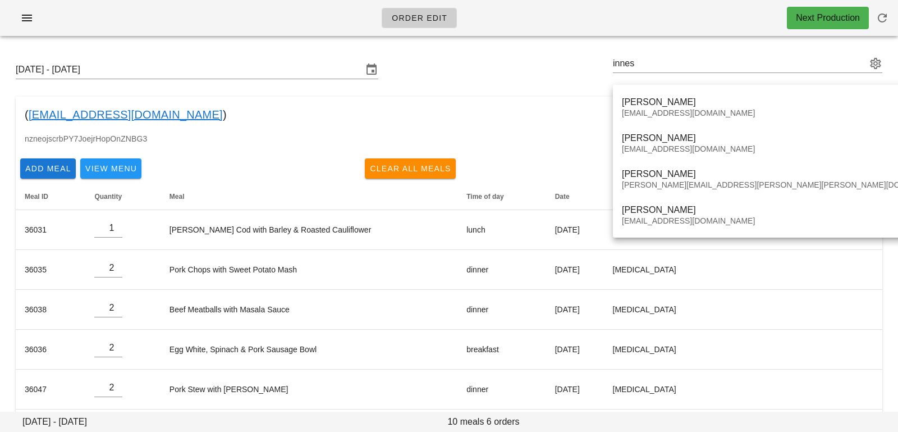
type input "[PERSON_NAME] ([EMAIL_ADDRESS][DOMAIN_NAME])"
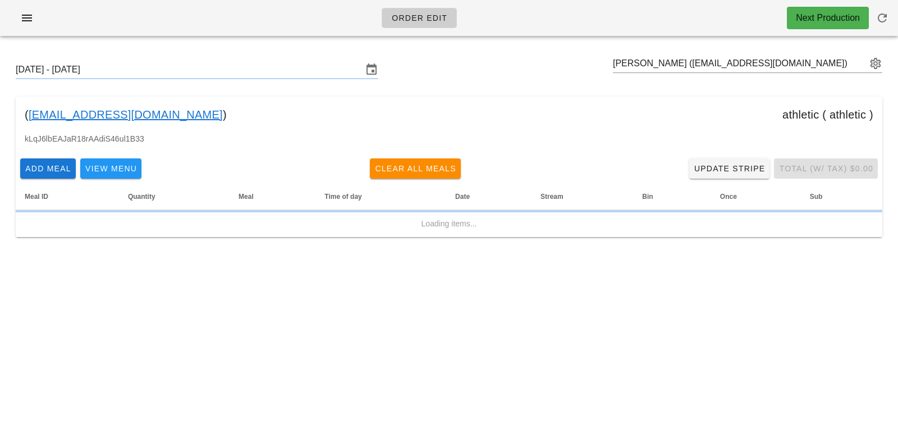
click at [671, 104] on div "( [EMAIL_ADDRESS][DOMAIN_NAME] ) athletic ( athletic )" at bounding box center [449, 115] width 867 height 36
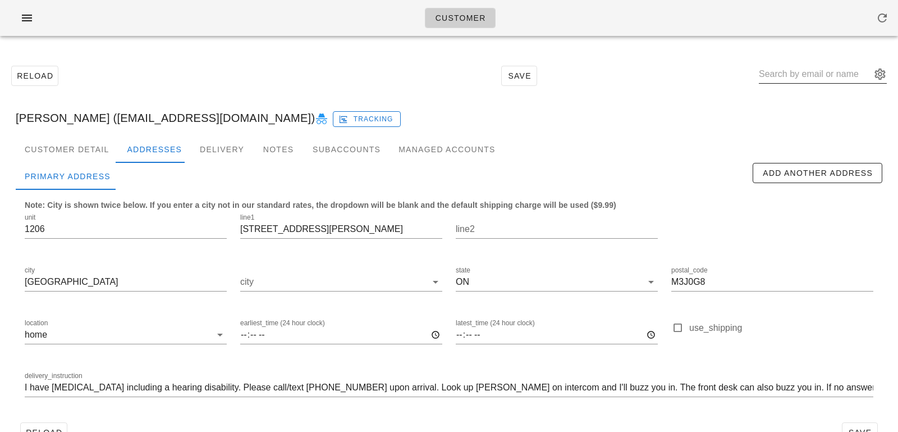
click at [792, 69] on input "text" at bounding box center [815, 74] width 112 height 18
paste input "[PERSON_NAME]"
drag, startPoint x: 808, startPoint y: 73, endPoint x: 859, endPoint y: 72, distance: 51.1
click at [854, 74] on input "James McInnes" at bounding box center [815, 74] width 112 height 18
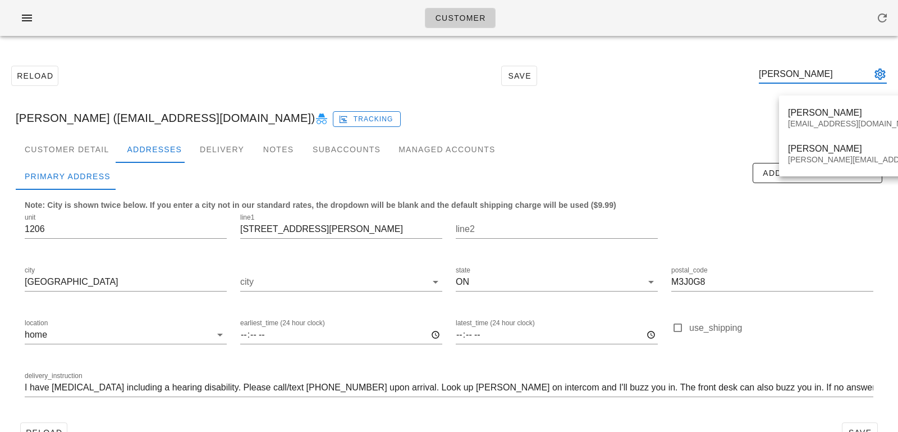
click at [780, 76] on input "James mc" at bounding box center [815, 74] width 112 height 18
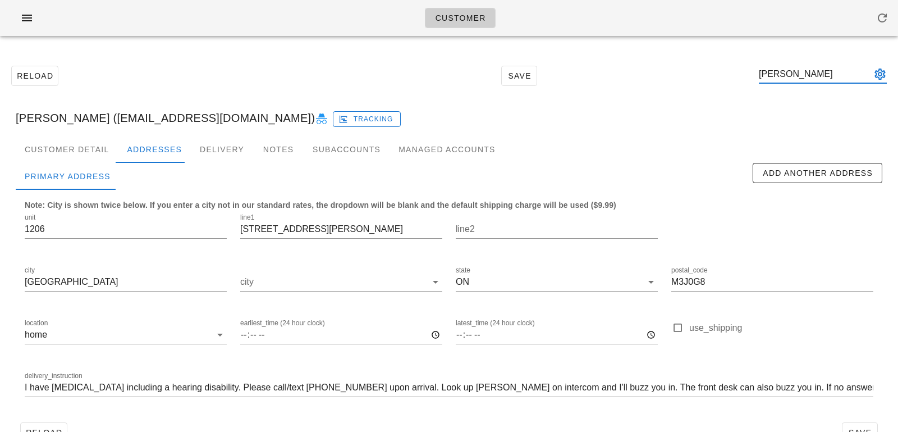
type input "James mc"
type input "j"
type input "mcinn"
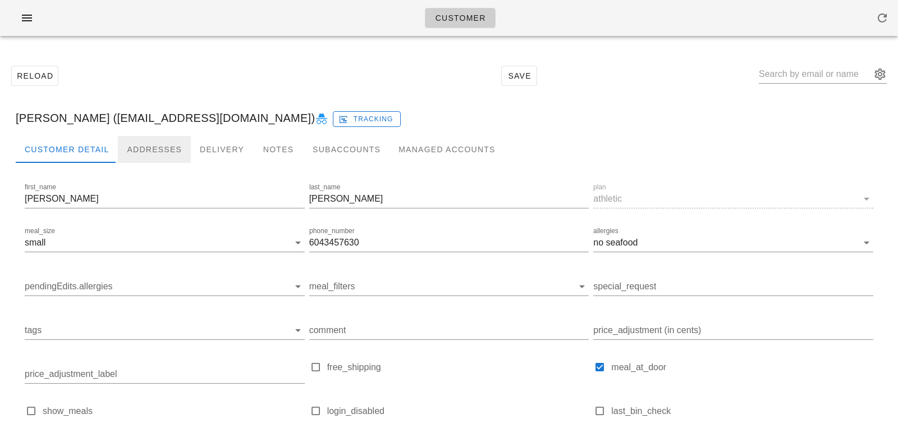
click at [150, 148] on div "Addresses" at bounding box center [154, 149] width 73 height 27
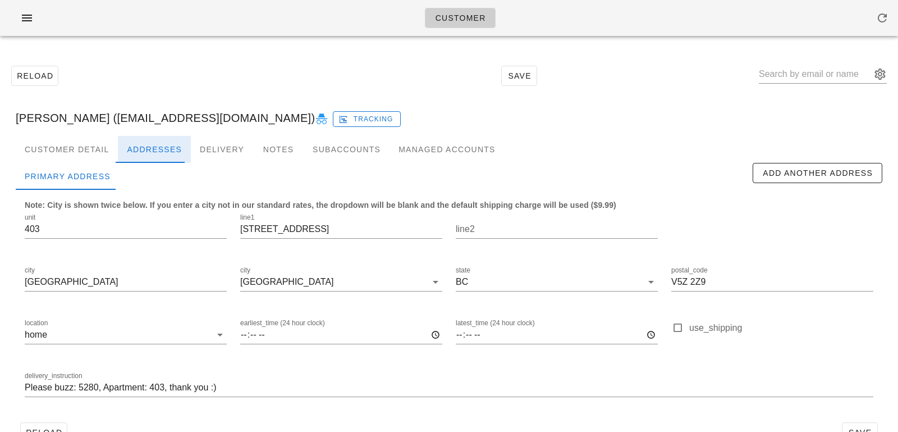
scroll to position [31, 0]
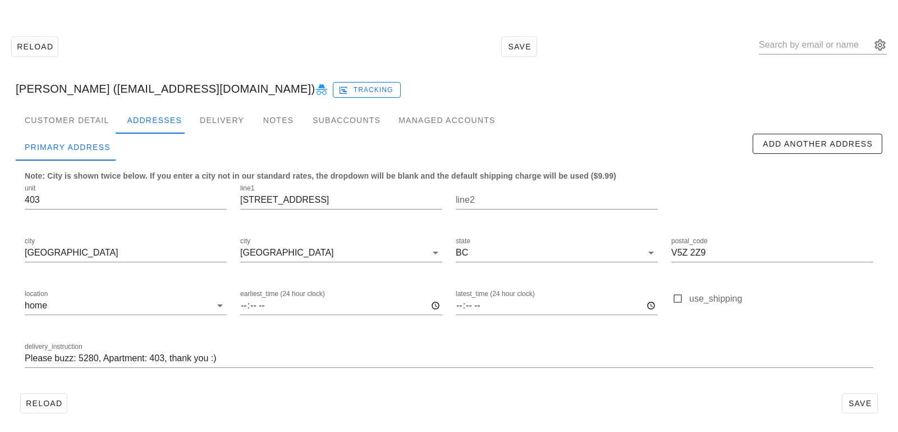
scroll to position [31, 0]
click at [282, 132] on div at bounding box center [436, 145] width 633 height 27
click at [274, 120] on div "Notes" at bounding box center [278, 118] width 51 height 27
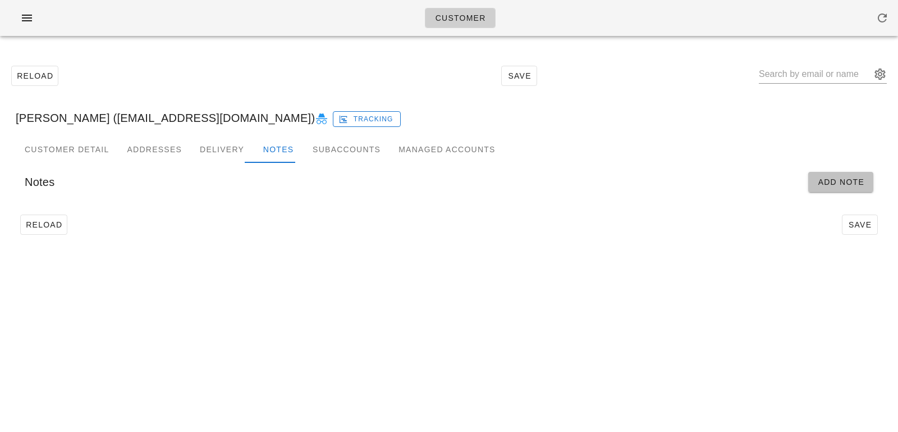
click at [809, 177] on button "Add Note" at bounding box center [840, 182] width 65 height 20
type input "[PERSON_NAME] ([EMAIL_ADDRESS][DOMAIN_NAME])"
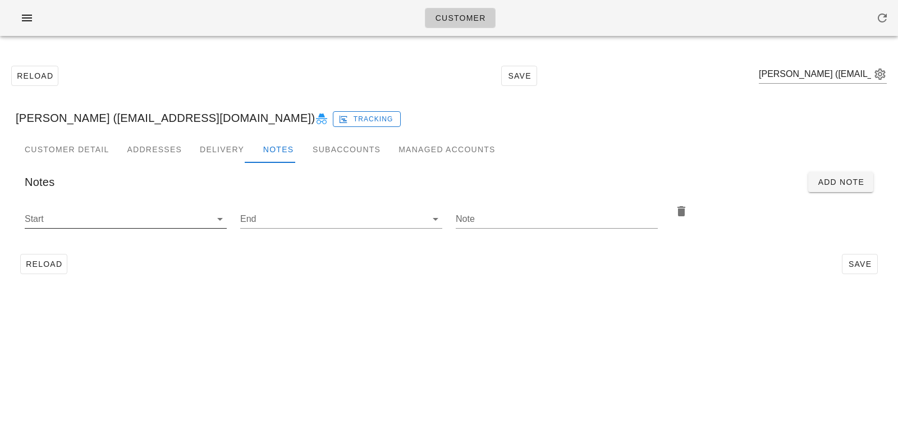
click at [134, 219] on input "Start" at bounding box center [117, 219] width 184 height 18
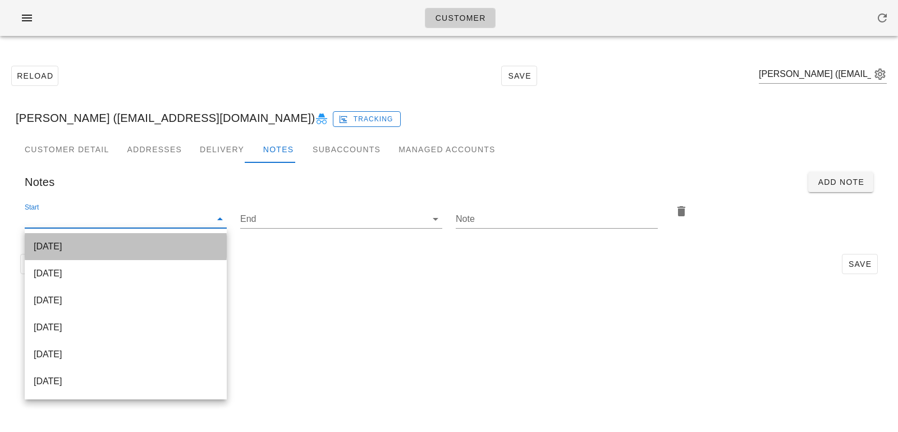
click at [140, 252] on div "[DATE]" at bounding box center [126, 246] width 184 height 24
type input "[DATE]"
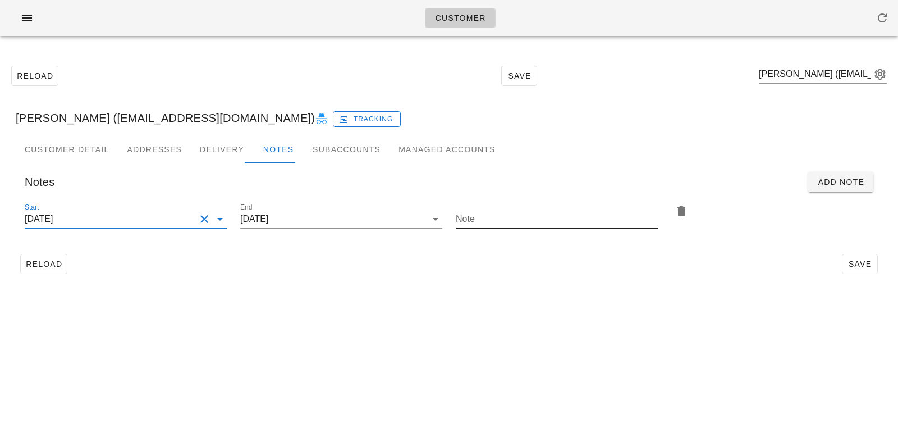
click at [525, 210] on input "Note" at bounding box center [557, 219] width 202 height 18
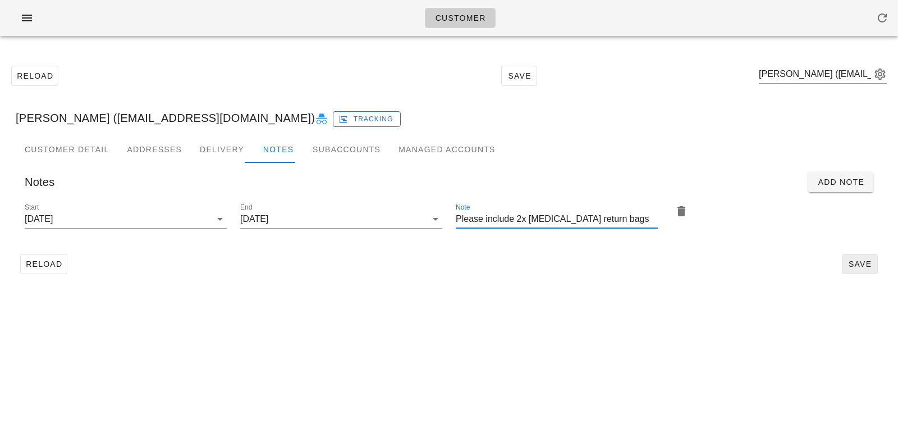
type input "Please include 2x ice pack return bags"
drag, startPoint x: 859, startPoint y: 270, endPoint x: 850, endPoint y: 261, distance: 12.7
click at [854, 265] on button "Save" at bounding box center [860, 264] width 36 height 20
click at [647, 120] on div "James MacInnes (sendaven@gmail.com) Tracking" at bounding box center [449, 118] width 884 height 36
click at [796, 65] on div "[PERSON_NAME] ([EMAIL_ADDRESS][DOMAIN_NAME])" at bounding box center [823, 76] width 128 height 37
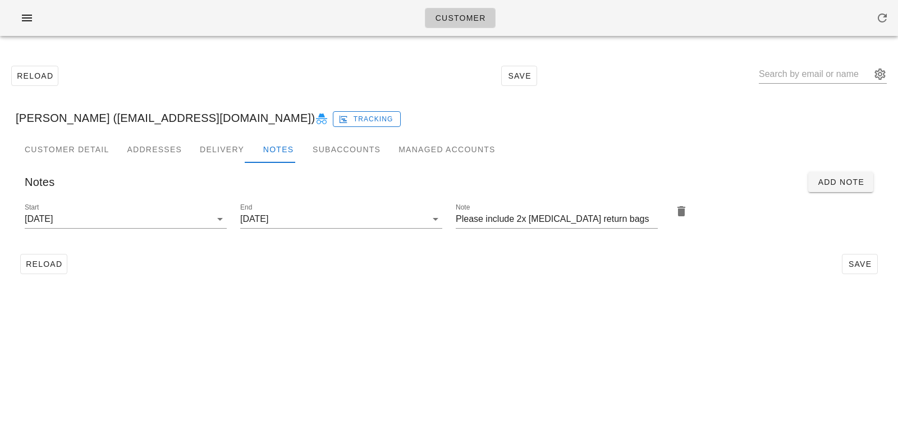
drag, startPoint x: 796, startPoint y: 65, endPoint x: 796, endPoint y: 57, distance: 7.9
click at [796, 65] on div at bounding box center [823, 76] width 128 height 37
paste input "[PERSON_NAME]"
type input "[PERSON_NAME]"
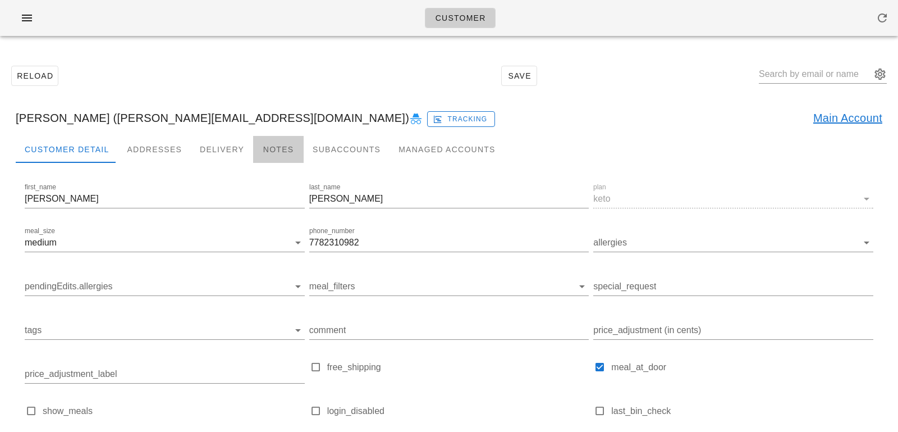
click at [266, 150] on div "Notes" at bounding box center [278, 149] width 51 height 27
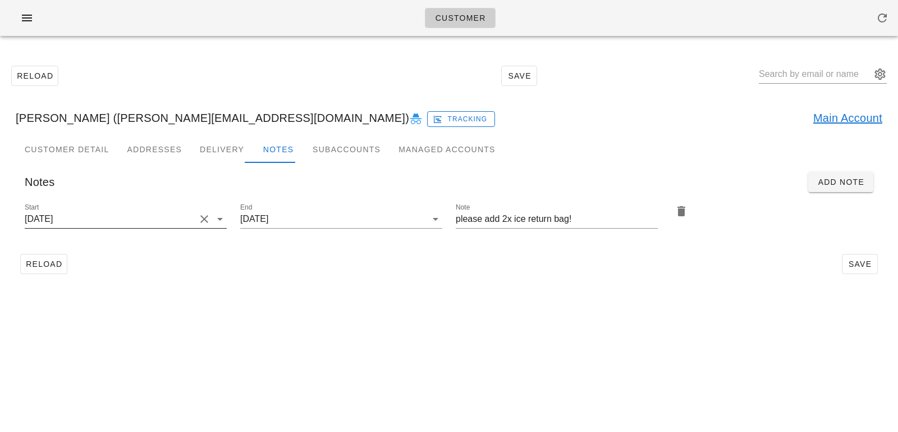
click at [198, 223] on button "Clear Start" at bounding box center [204, 218] width 13 height 13
click at [195, 223] on input "Start" at bounding box center [117, 219] width 184 height 18
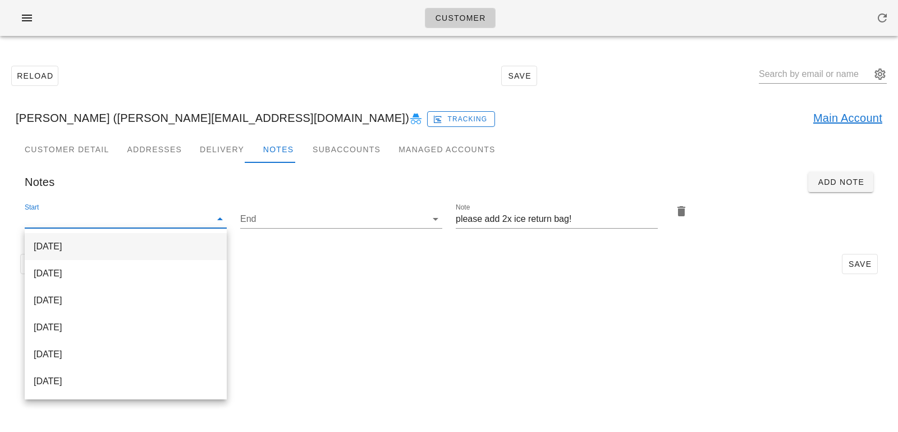
click at [169, 245] on div "2025-10-05" at bounding box center [126, 246] width 184 height 11
type input "2025-10-05"
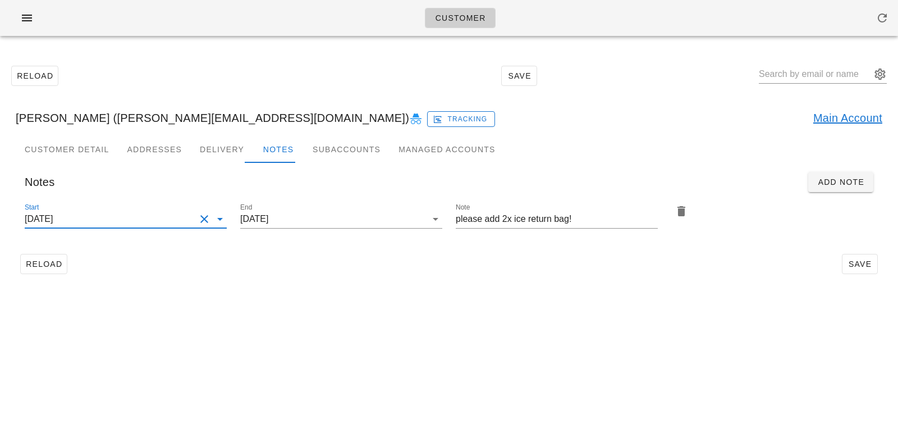
click at [848, 274] on div "Reload Save" at bounding box center [449, 263] width 867 height 29
click at [854, 264] on span "Save" at bounding box center [860, 263] width 26 height 9
click at [828, 78] on input "text" at bounding box center [815, 74] width 112 height 18
paste input "[PERSON_NAME]"
click at [801, 76] on input "[PERSON_NAME]" at bounding box center [815, 74] width 112 height 18
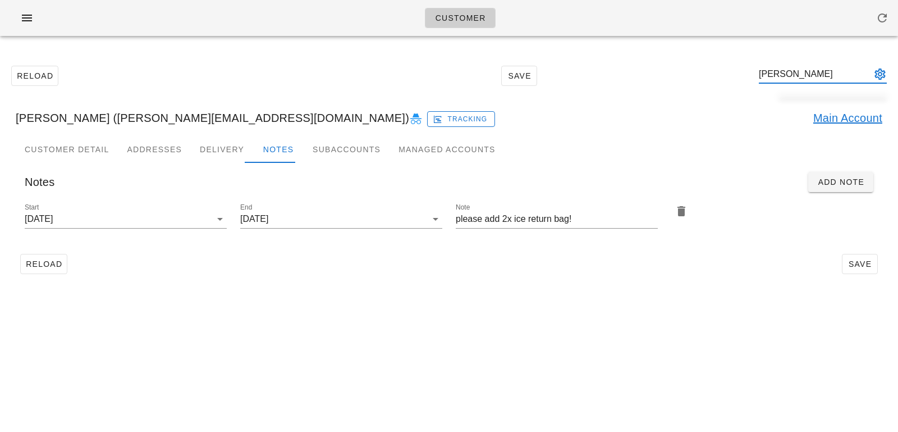
type input "[PERSON_NAME]"
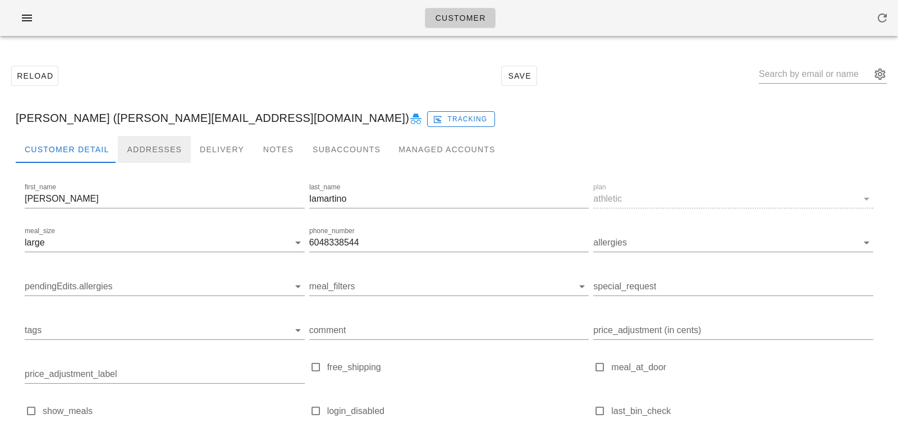
click at [146, 149] on div "Addresses" at bounding box center [154, 149] width 73 height 27
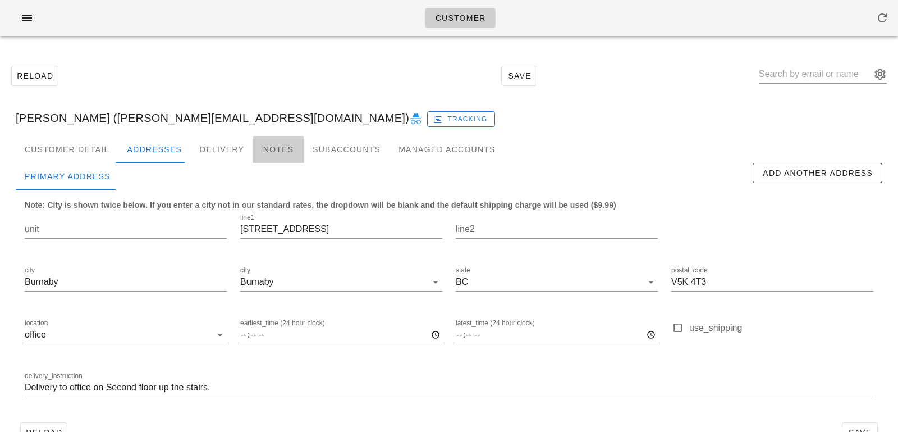
click at [277, 143] on div "Notes" at bounding box center [278, 149] width 51 height 27
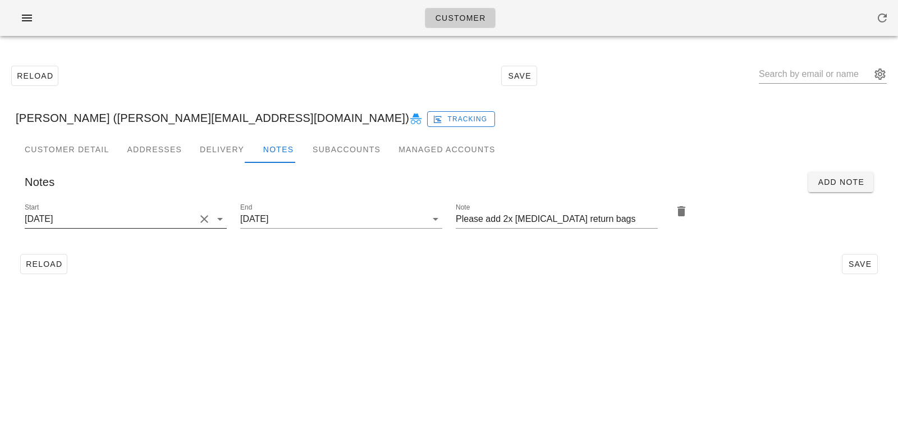
click at [199, 223] on button "Clear Start" at bounding box center [204, 218] width 13 height 13
click at [199, 223] on input "Start" at bounding box center [117, 219] width 184 height 18
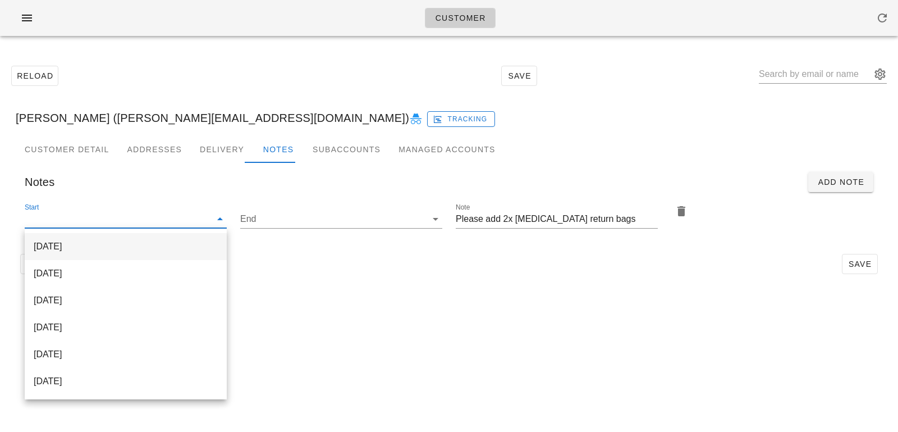
click at [164, 254] on div "2025-10-05" at bounding box center [126, 246] width 184 height 24
type input "2025-10-05"
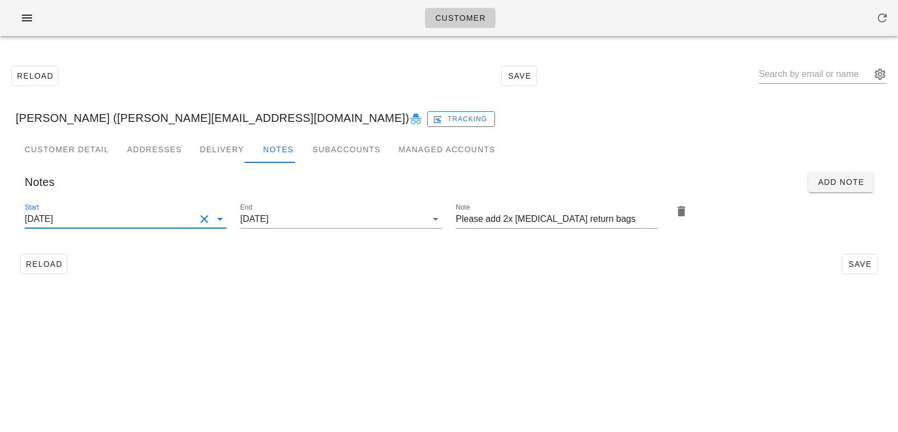
click at [402, 294] on div "Customer Reload Save Piero Iamartino (piero@tinomechanical.com) Tracking Custom…" at bounding box center [449, 216] width 898 height 432
click at [873, 267] on button "Save" at bounding box center [860, 264] width 36 height 20
click at [787, 79] on input "text" at bounding box center [815, 74] width 112 height 18
paste input "[PERSON_NAME]"
type input "[PERSON_NAME]"
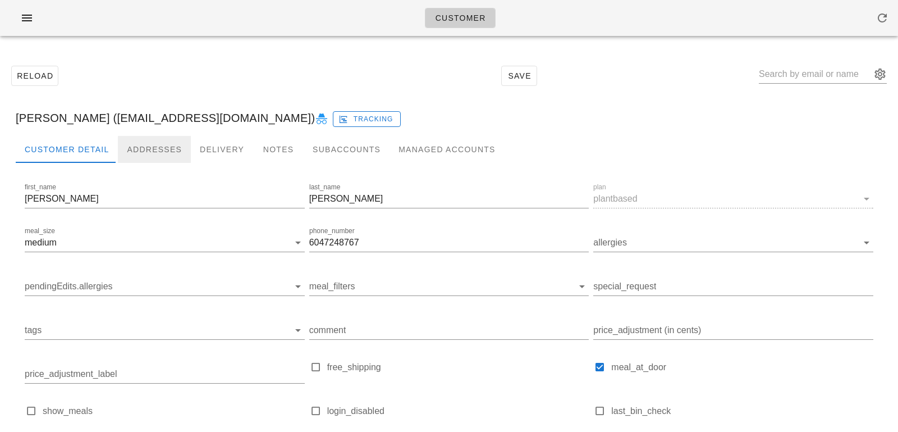
click at [157, 143] on div "Addresses" at bounding box center [154, 149] width 73 height 27
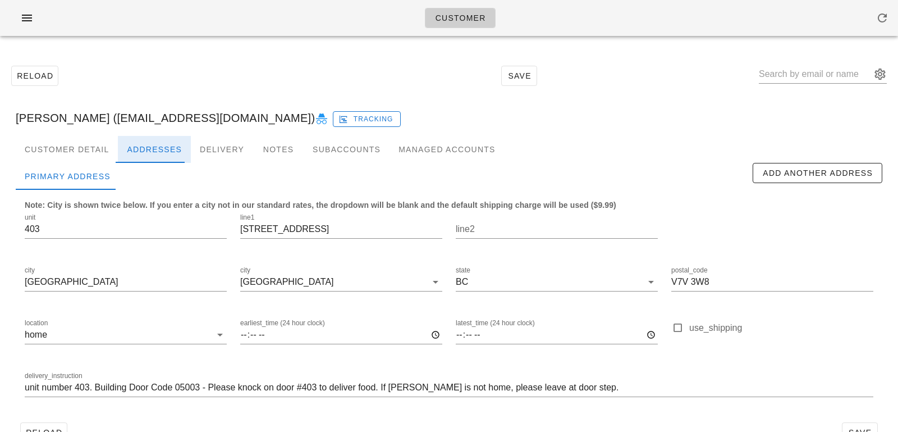
scroll to position [31, 0]
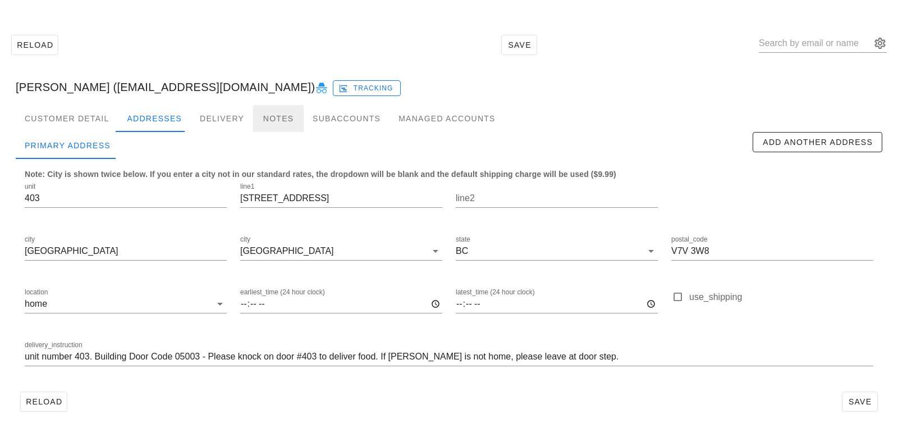
click at [262, 111] on div "Notes" at bounding box center [278, 118] width 51 height 27
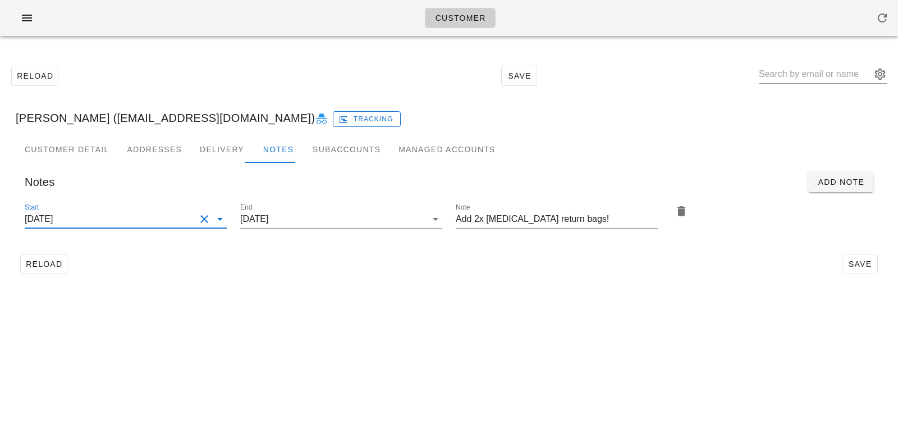
click at [159, 221] on input "2025-03-23" at bounding box center [110, 219] width 171 height 18
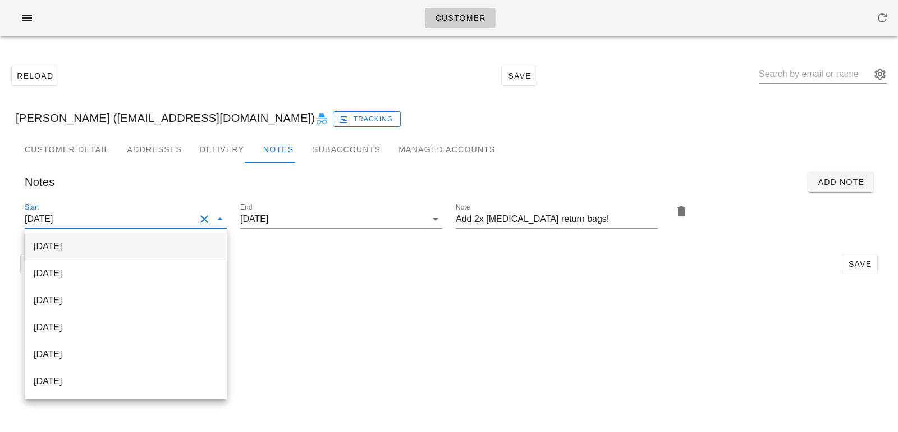
click at [156, 249] on div "2025-10-05" at bounding box center [126, 246] width 184 height 11
type input "2025-10-05"
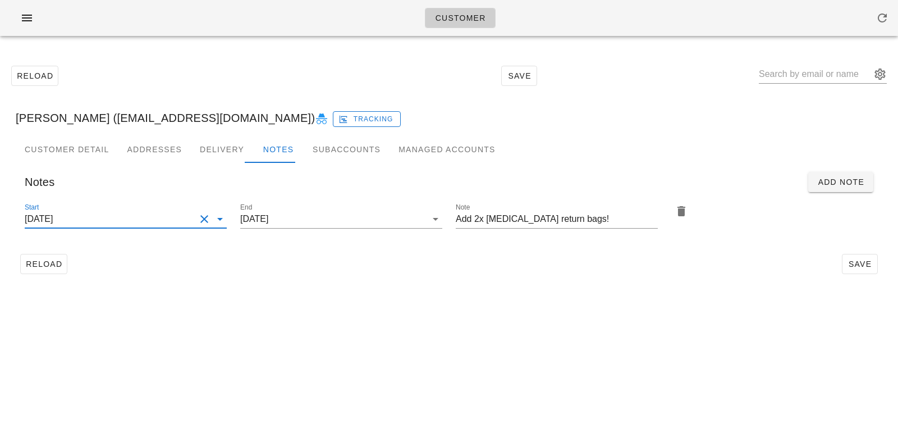
scroll to position [0, 0]
click at [507, 288] on div "Reload Save Andrea Miller (andmiller7@yahoo.com) Tracking Customer Detail Addre…" at bounding box center [449, 169] width 898 height 249
click at [858, 257] on button "Save" at bounding box center [860, 264] width 36 height 20
click at [696, 311] on div "Customer Reload Save Andrea Miller (andmiller7@yahoo.com) Tracking Customer Det…" at bounding box center [449, 216] width 898 height 432
click at [801, 79] on input "text" at bounding box center [815, 74] width 112 height 18
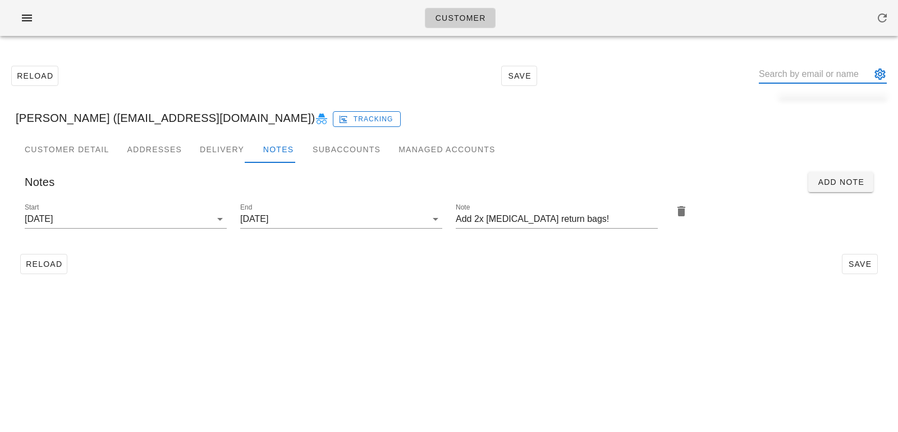
paste input "Amanda Yee"
type input "Amanda Yee"
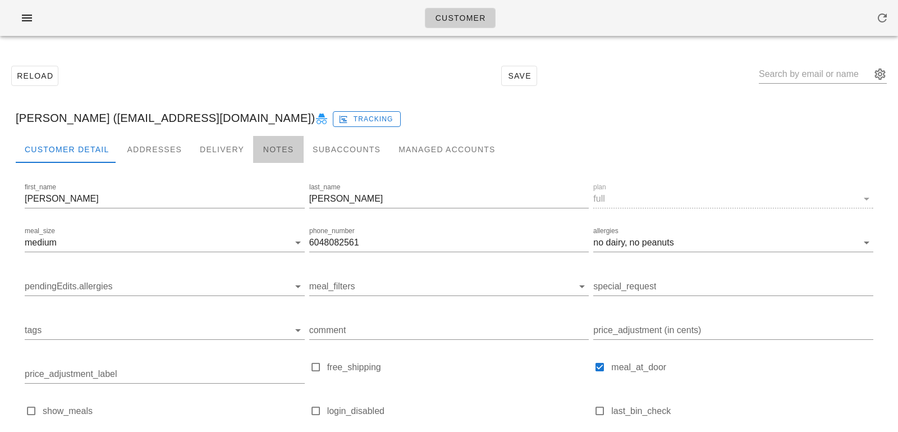
click at [255, 152] on div "Notes" at bounding box center [278, 149] width 51 height 27
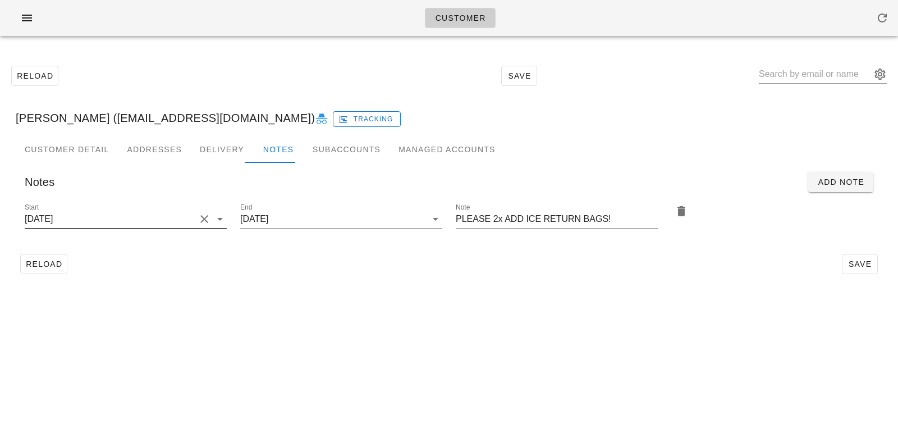
click at [207, 217] on button "Clear Start" at bounding box center [204, 218] width 13 height 13
click at [171, 222] on input "Start" at bounding box center [117, 219] width 184 height 18
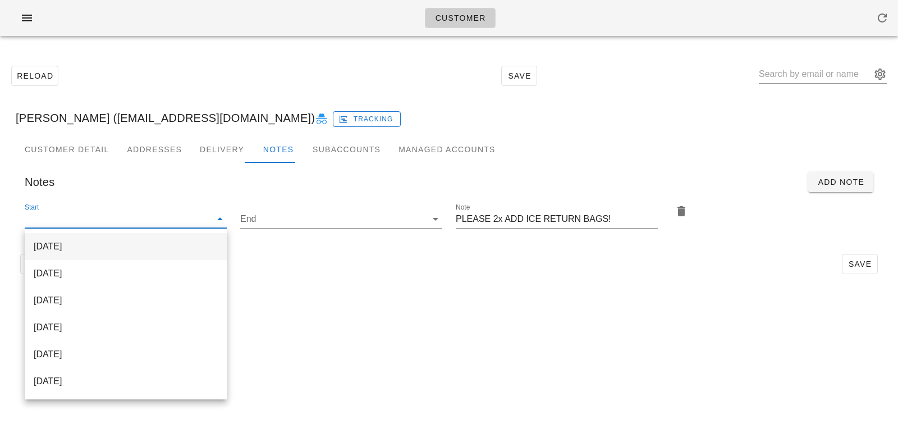
click at [165, 248] on div "2025-10-05" at bounding box center [126, 246] width 184 height 11
type input "2025-10-05"
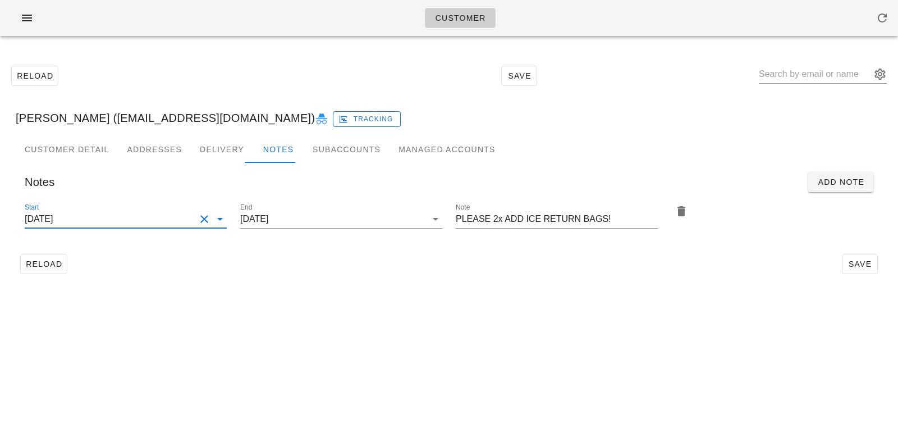
click at [408, 266] on div "Reload Save" at bounding box center [449, 263] width 867 height 29
click at [855, 274] on div "Reload Save" at bounding box center [449, 263] width 867 height 29
click at [855, 271] on button "Save" at bounding box center [860, 264] width 36 height 20
click at [187, 217] on input "2025-10-05" at bounding box center [110, 219] width 171 height 18
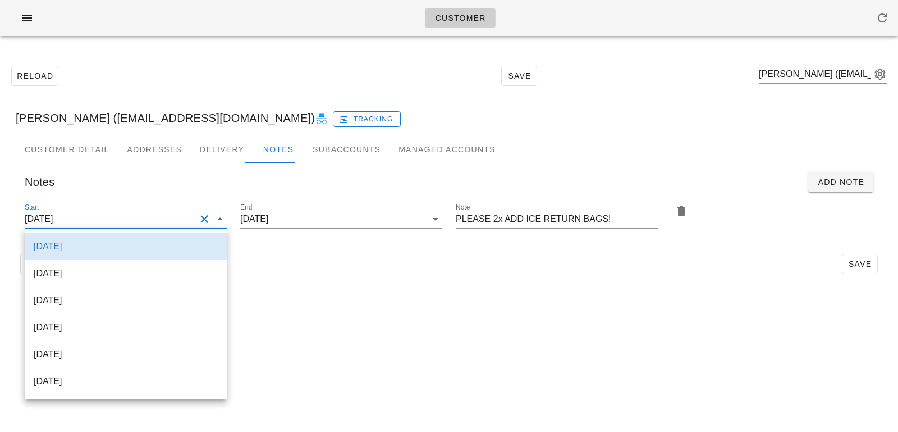
click at [351, 311] on div "Customer Reload Save Amanda Yee (meanders05@hotmail.com) Amanda Yee (meanders05…" at bounding box center [449, 216] width 898 height 432
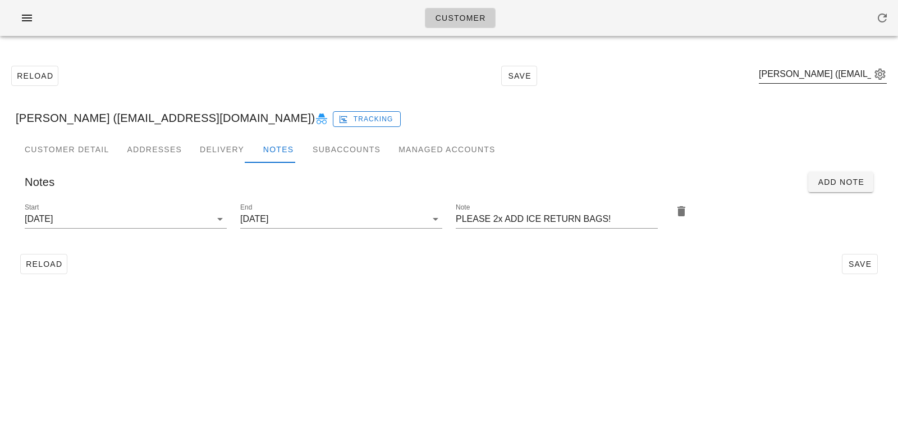
click at [785, 84] on div "Amanda Yee (meanders05@hotmail.com)" at bounding box center [823, 80] width 128 height 30
click at [785, 82] on input "text" at bounding box center [815, 74] width 112 height 18
paste input "Pedro Santos Faria"
type input "Pedro Santos Faria"
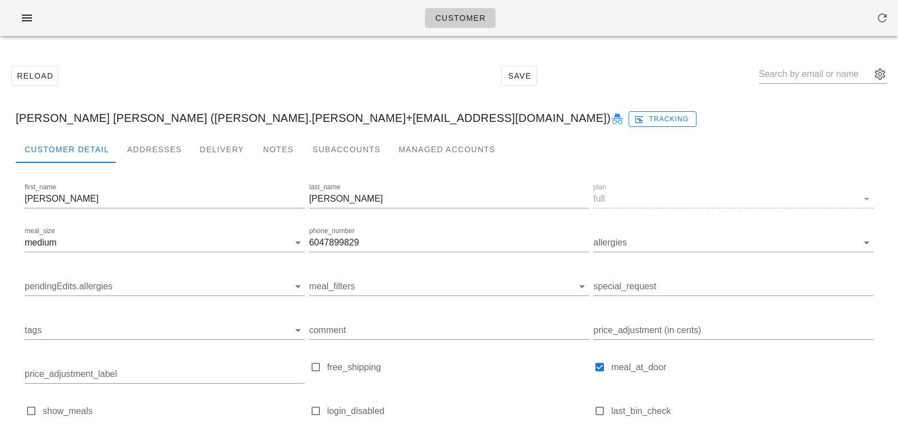
click at [273, 163] on div at bounding box center [449, 172] width 867 height 18
click at [273, 160] on div "Notes" at bounding box center [278, 149] width 51 height 27
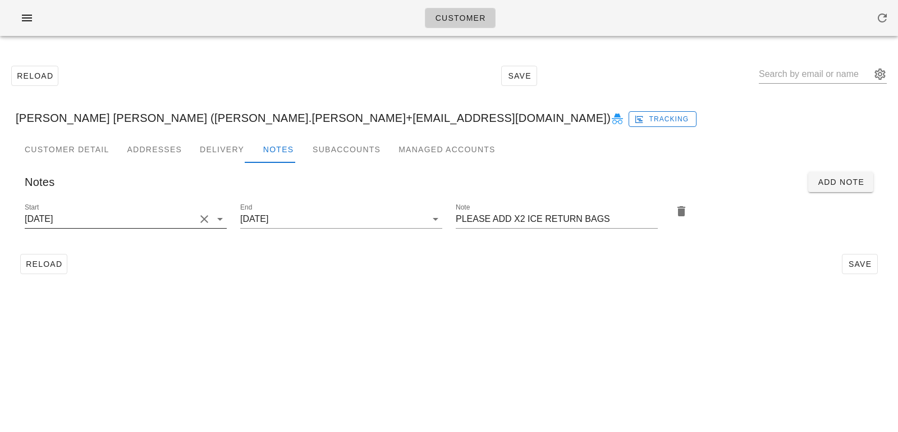
click at [139, 217] on input "2025-08-27" at bounding box center [110, 219] width 171 height 18
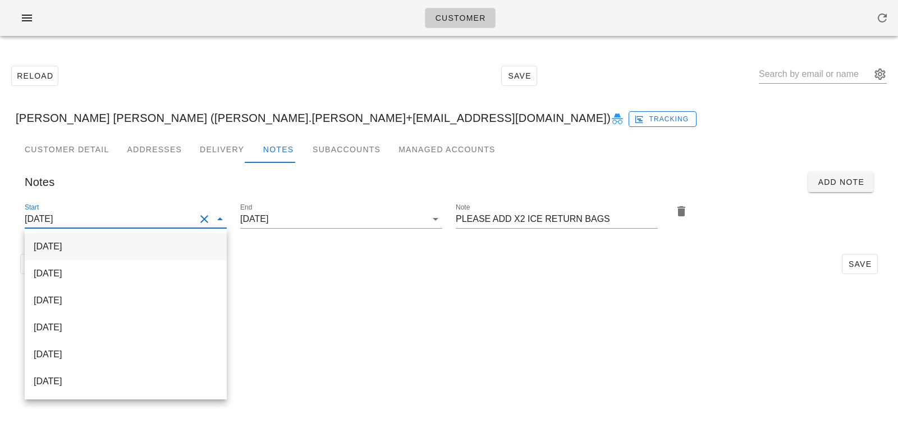
click at [131, 242] on div "2025-10-05" at bounding box center [126, 246] width 184 height 11
type input "2025-10-05"
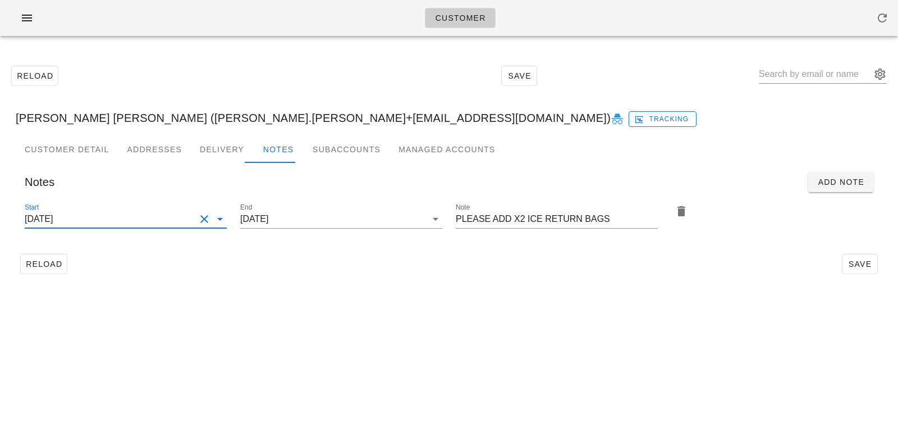
click at [296, 279] on div "Customer Detail Addresses Delivery Notes Subaccounts Managed Accounts first_nam…" at bounding box center [449, 212] width 884 height 152
click at [232, 286] on div "Customer Detail Addresses Delivery Notes Subaccounts Managed Accounts first_nam…" at bounding box center [449, 212] width 884 height 152
click at [448, 249] on div "Start 2025-10-05 End 2025-10-05 Note PLEASE ADD X2 ICE RETURN BAGS" at bounding box center [449, 221] width 867 height 55
click at [502, 280] on div "Customer Detail Addresses Delivery Notes Subaccounts Managed Accounts first_nam…" at bounding box center [449, 212] width 884 height 152
click at [870, 266] on span "Save" at bounding box center [860, 263] width 26 height 9
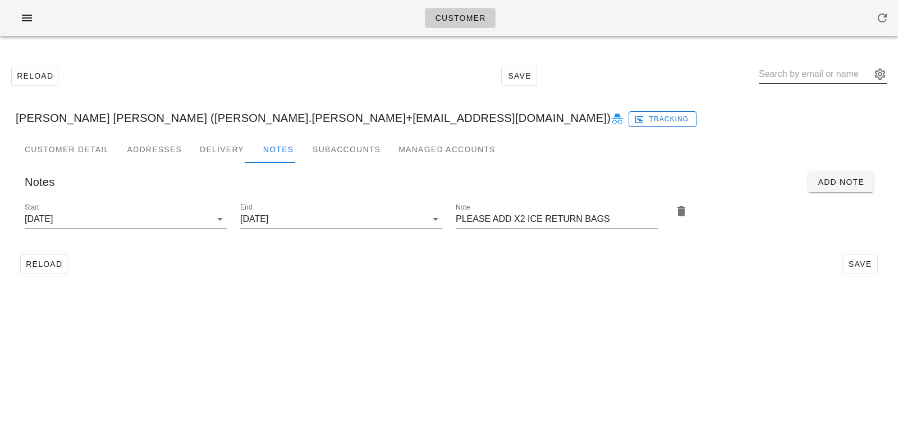
click at [785, 71] on input "text" at bounding box center [815, 74] width 112 height 18
paste input "Angela Wilson"
type input "Angela Wilson"
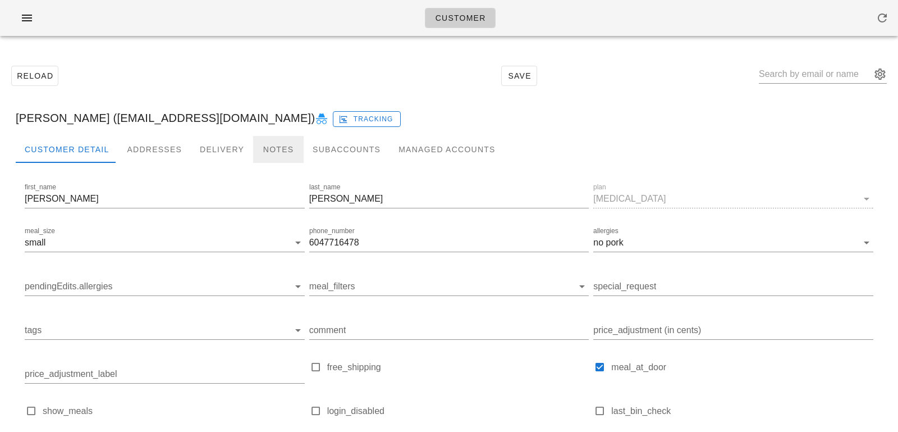
click at [257, 157] on div "Notes" at bounding box center [278, 149] width 51 height 27
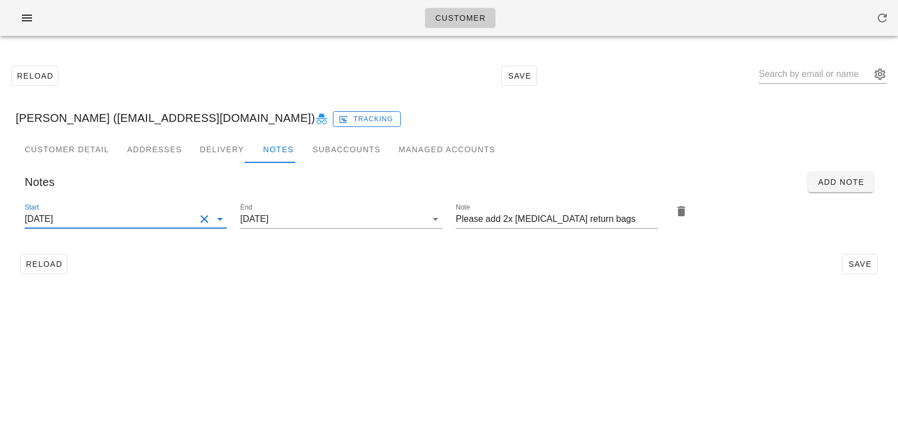
click at [192, 221] on input "2025-07-23" at bounding box center [110, 219] width 171 height 18
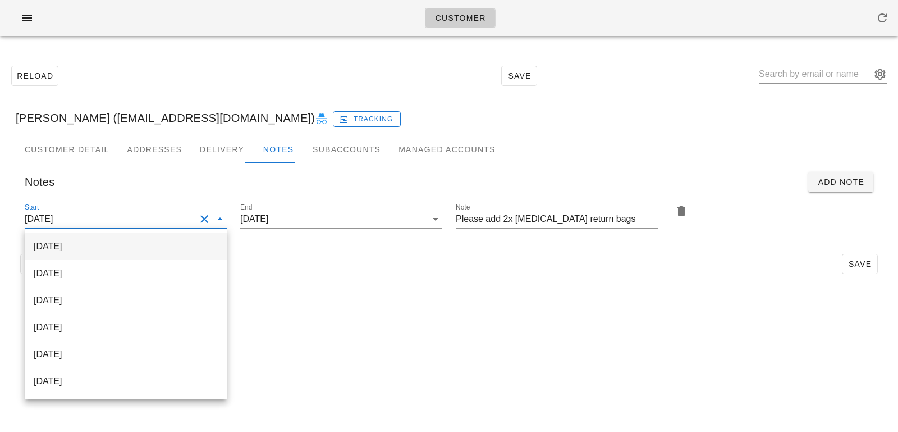
click at [155, 243] on div "[DATE]" at bounding box center [126, 246] width 184 height 11
type input "[DATE]"
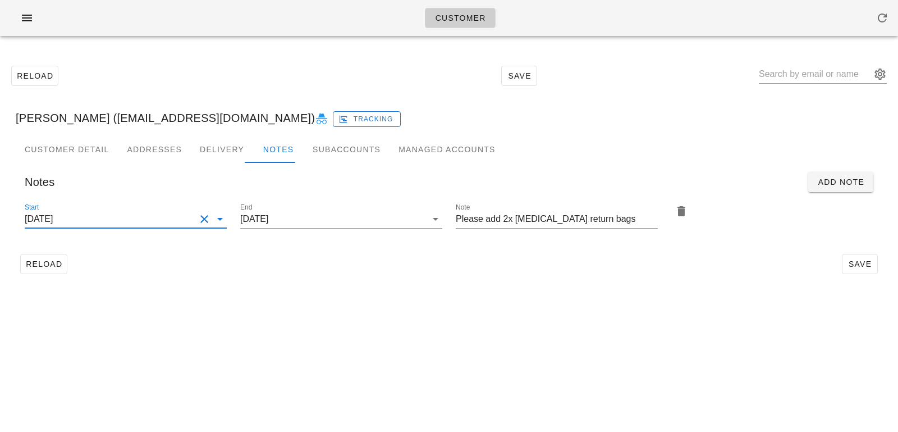
scroll to position [0, 0]
click at [375, 279] on div "Customer Detail Addresses Delivery Notes Subaccounts Managed Accounts first_nam…" at bounding box center [449, 212] width 884 height 152
click at [847, 259] on span "Save" at bounding box center [860, 263] width 26 height 9
click at [868, 262] on span "Save" at bounding box center [860, 263] width 26 height 9
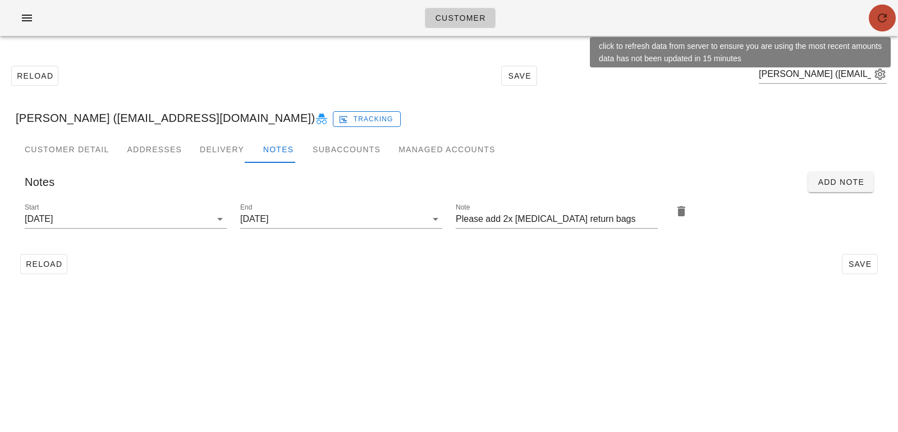
click at [880, 19] on icon "button" at bounding box center [882, 17] width 13 height 13
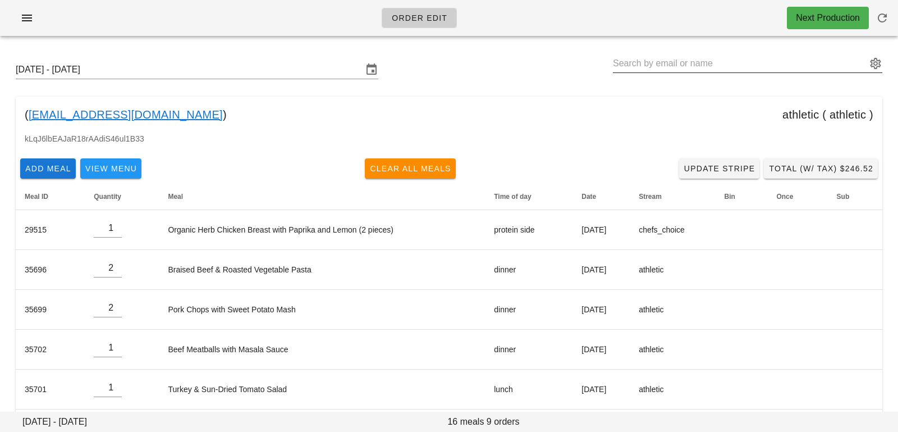
click at [647, 70] on input "text" at bounding box center [740, 63] width 254 height 18
paste input "[PERSON_NAME]"
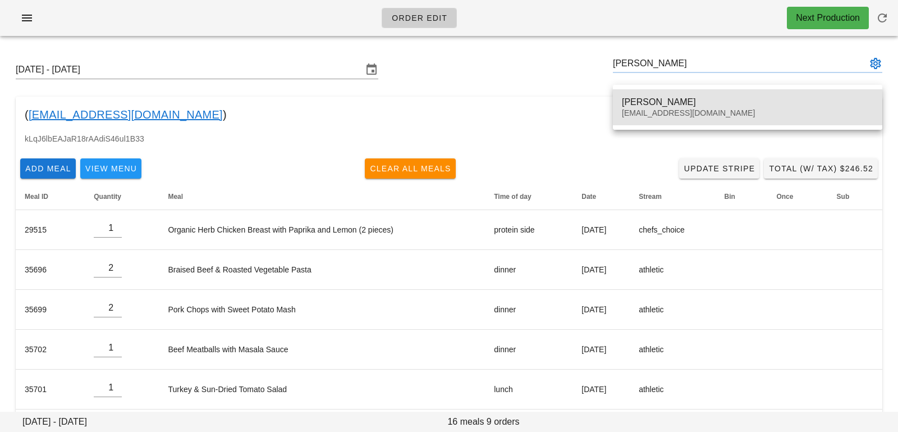
click at [647, 113] on div "[EMAIL_ADDRESS][DOMAIN_NAME]" at bounding box center [747, 113] width 251 height 10
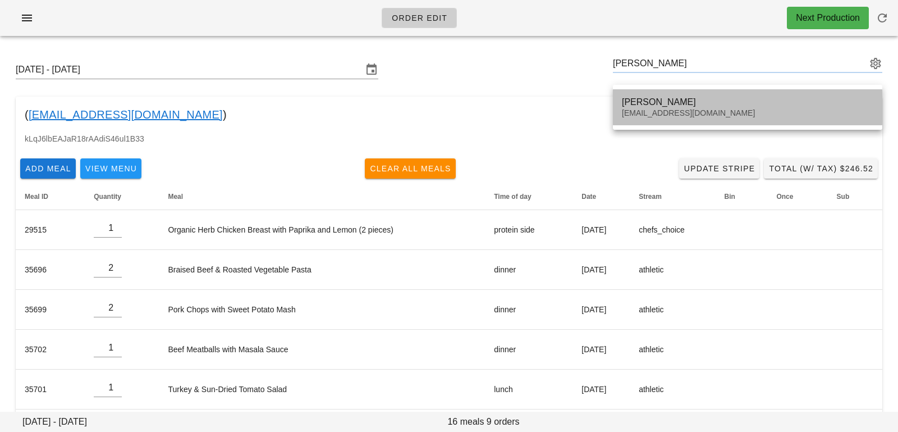
type input "[PERSON_NAME] ([PERSON_NAME][EMAIL_ADDRESS][DOMAIN_NAME])"
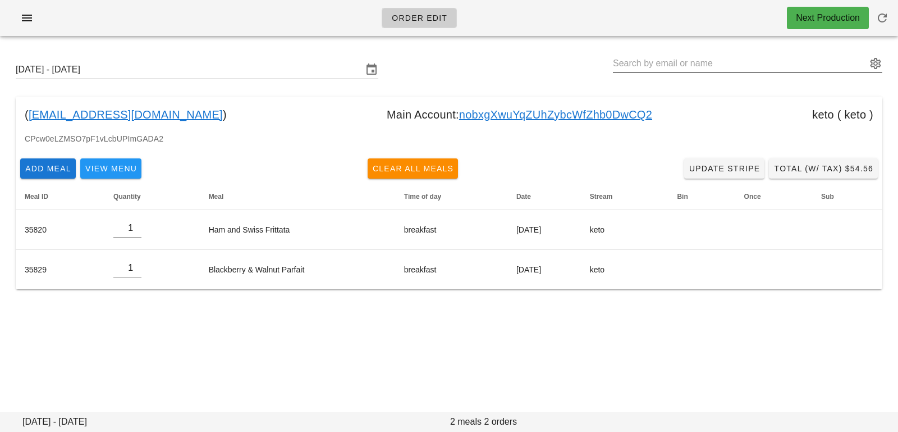
click at [681, 65] on input "text" at bounding box center [740, 63] width 254 height 18
paste input "[PERSON_NAME]"
click at [637, 65] on input "[PERSON_NAME]" at bounding box center [740, 63] width 254 height 18
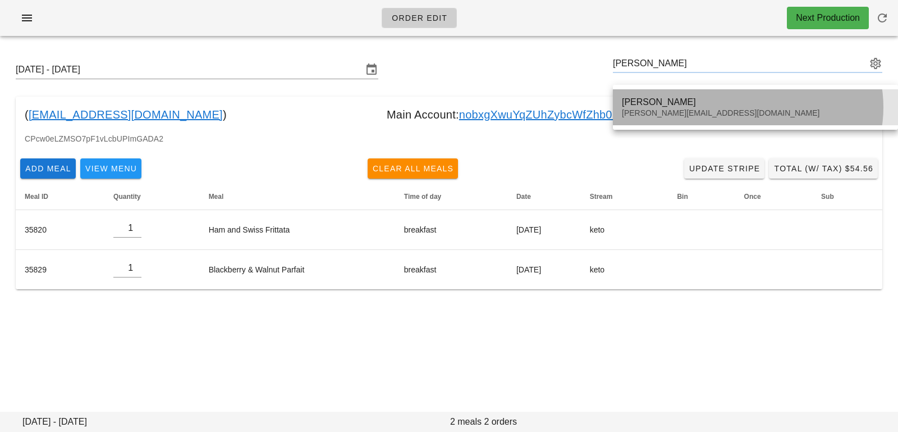
click at [667, 109] on div "[PERSON_NAME][EMAIL_ADDRESS][DOMAIN_NAME]" at bounding box center [755, 113] width 267 height 10
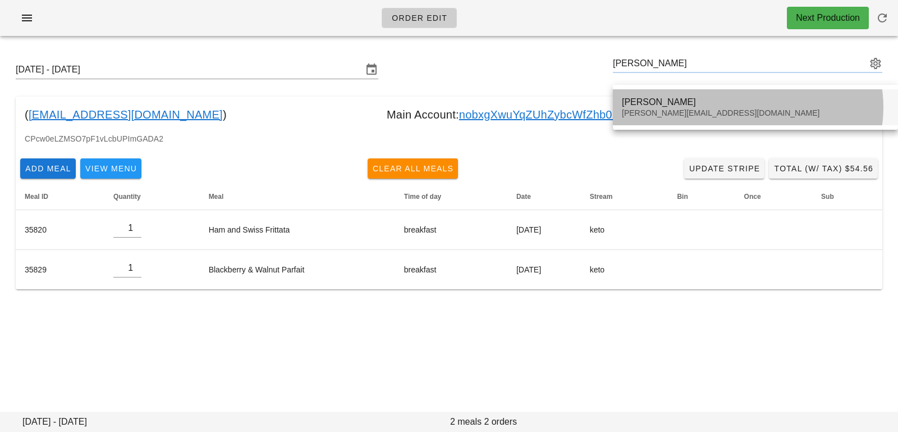
type input "[PERSON_NAME] ([PERSON_NAME][EMAIL_ADDRESS][DOMAIN_NAME])"
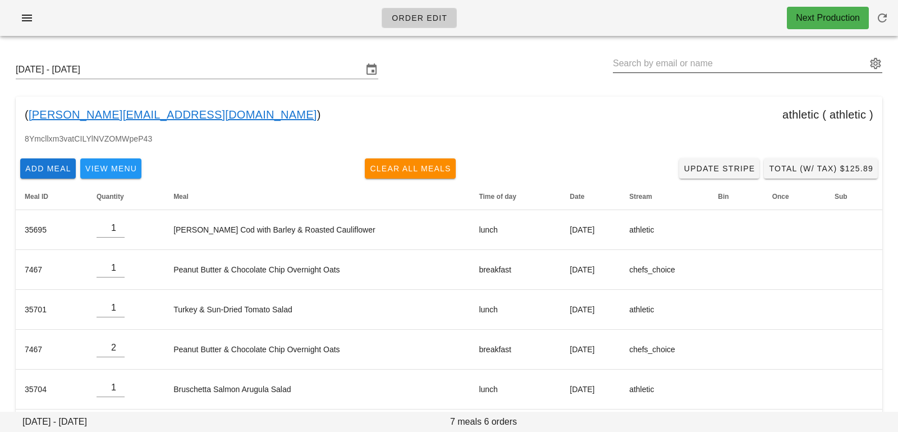
click at [693, 63] on input "text" at bounding box center [740, 63] width 254 height 18
paste input "[PERSON_NAME]"
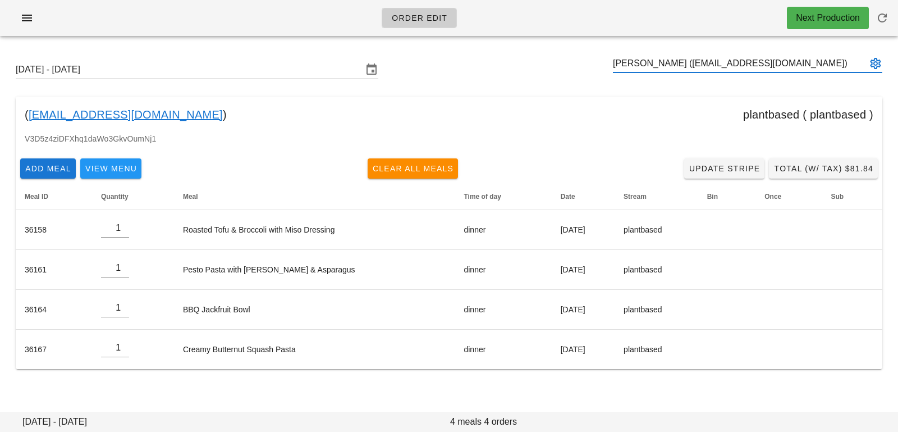
type input "[PERSON_NAME] ([EMAIL_ADDRESS][DOMAIN_NAME])"
paste input "[PERSON_NAME]"
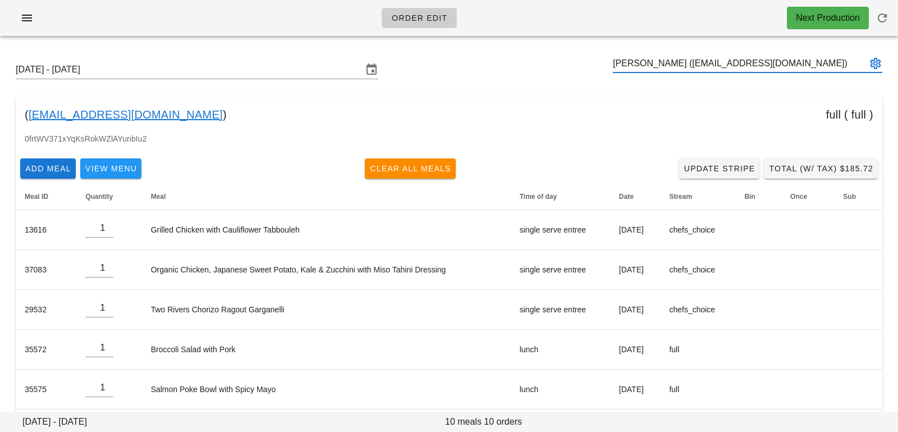
type input "[PERSON_NAME] ([EMAIL_ADDRESS][DOMAIN_NAME])"
paste input "[PERSON_NAME]"
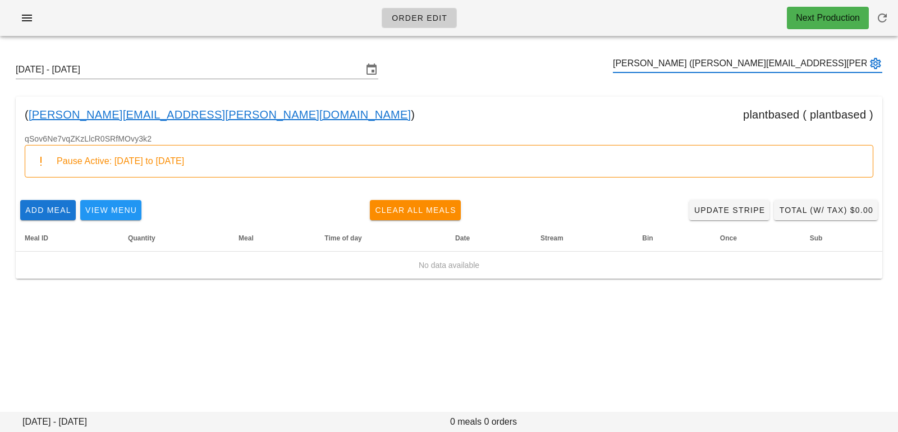
type input "[PERSON_NAME] ([PERSON_NAME][EMAIL_ADDRESS][PERSON_NAME][DOMAIN_NAME])"
paste input "[PERSON_NAME] [PERSON_NAME]"
type input "[PERSON_NAME] [PERSON_NAME] ([PERSON_NAME].[PERSON_NAME]+[EMAIL_ADDRESS][DOMAIN…"
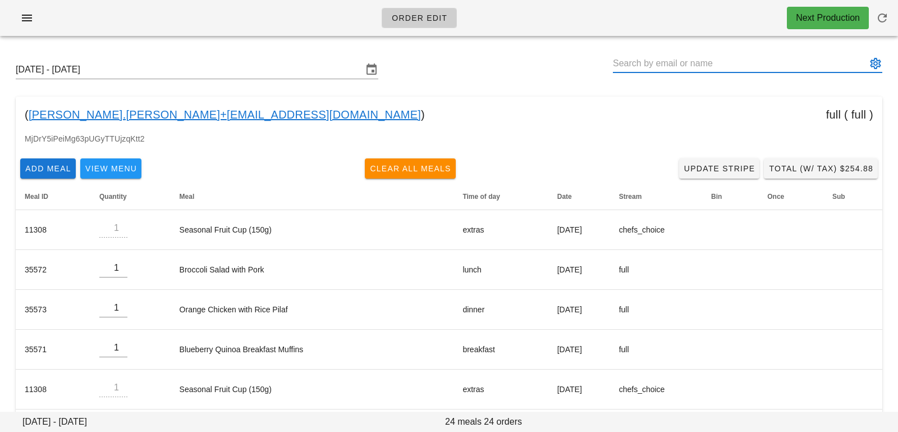
click at [876, 62] on button "appended action" at bounding box center [875, 63] width 13 height 13
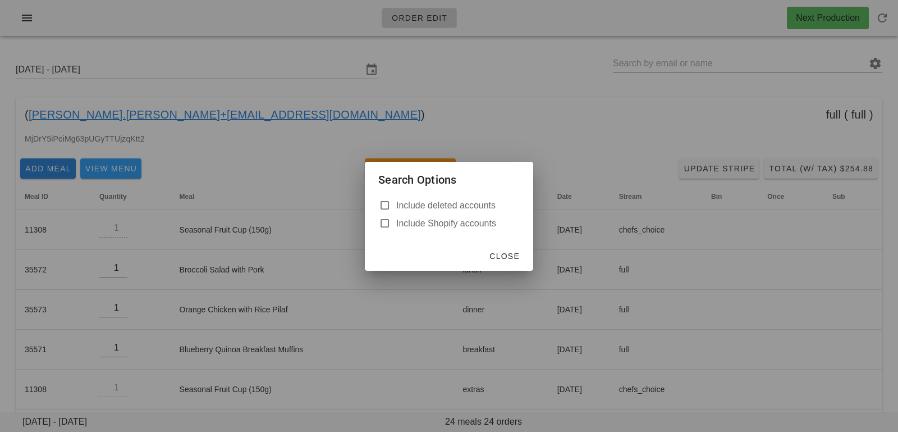
click at [484, 209] on label "Include deleted accounts" at bounding box center [457, 205] width 123 height 11
checkbox input "true"
click at [499, 246] on button "Close" at bounding box center [504, 256] width 40 height 20
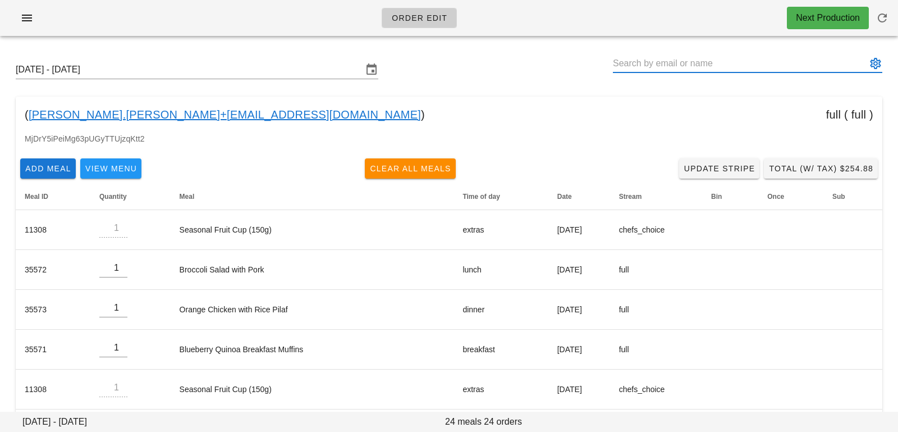
paste input "Bianca Peixoto de Azevedo Copello"
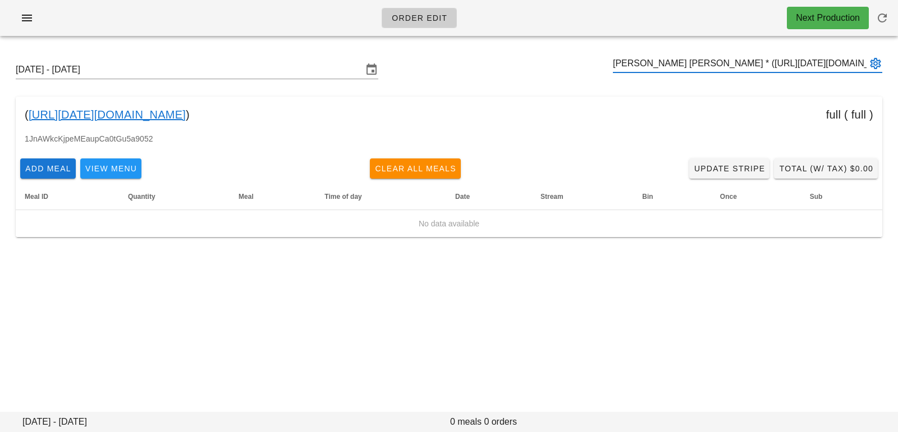
type input "Bianca Peixoto de Azevedo Copello * (00_DELETED_2025-09-27_pedro.s.faria___outl…"
paste input "Angela Wilson"
type input "Angela Wilson (akwilson5@hotmail.com)"
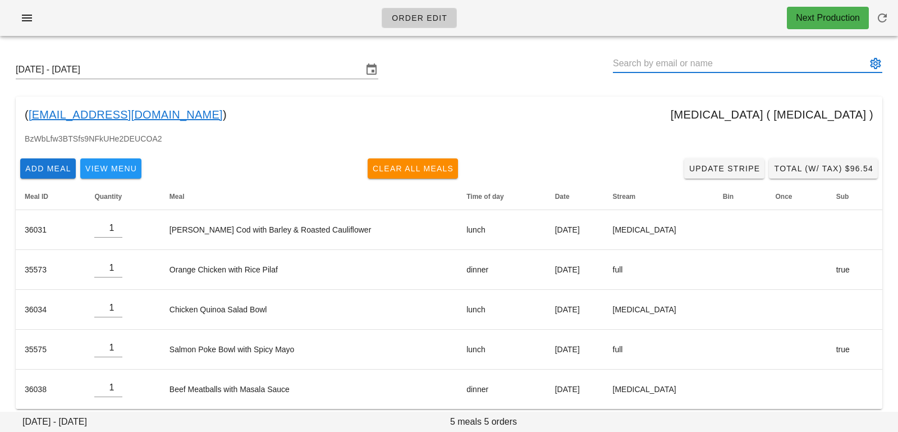
paste input "Penny Dixon"
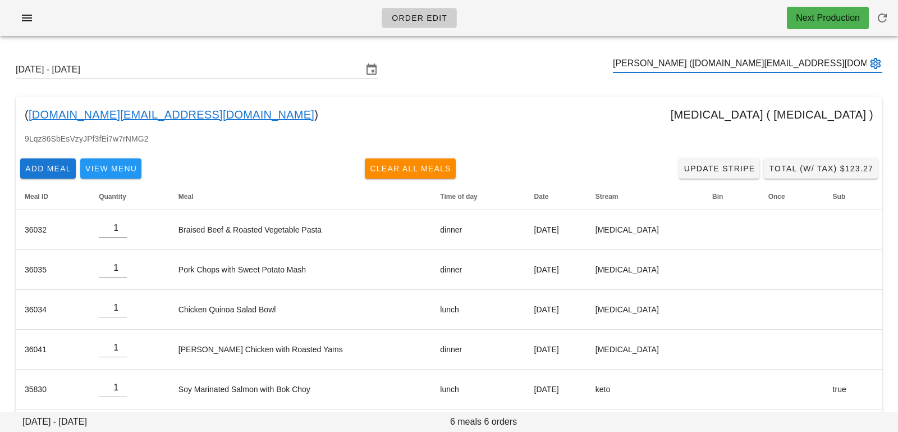
type input "[PERSON_NAME] ([DOMAIN_NAME][EMAIL_ADDRESS][DOMAIN_NAME])"
click at [878, 30] on button "button" at bounding box center [882, 17] width 27 height 27
click at [693, 52] on div "[DATE] - [DATE] [PERSON_NAME] ([DOMAIN_NAME][EMAIL_ADDRESS][DOMAIN_NAME])" at bounding box center [449, 70] width 884 height 36
click at [694, 56] on input "text" at bounding box center [740, 63] width 254 height 18
paste input "[PERSON_NAME]"
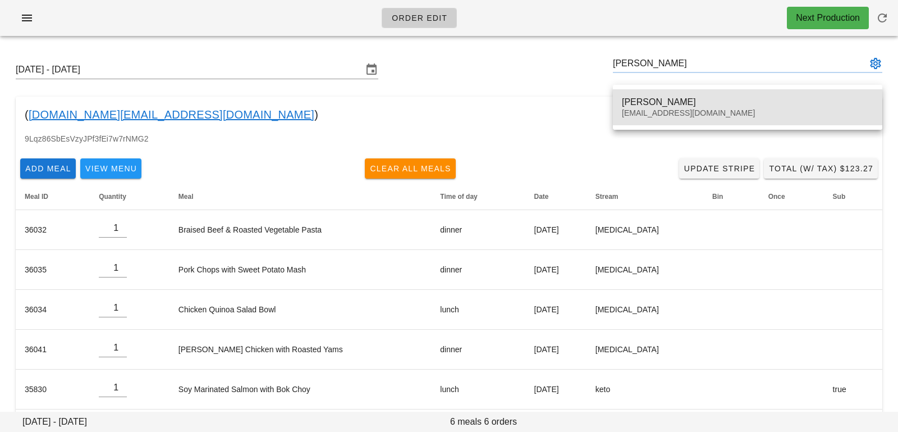
click at [653, 109] on div "[EMAIL_ADDRESS][DOMAIN_NAME]" at bounding box center [747, 113] width 251 height 10
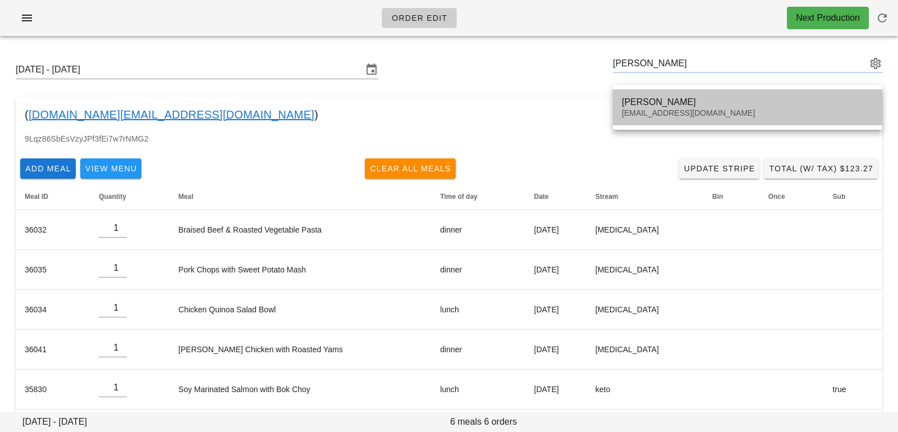
type input "[PERSON_NAME] ([EMAIL_ADDRESS][DOMAIN_NAME])"
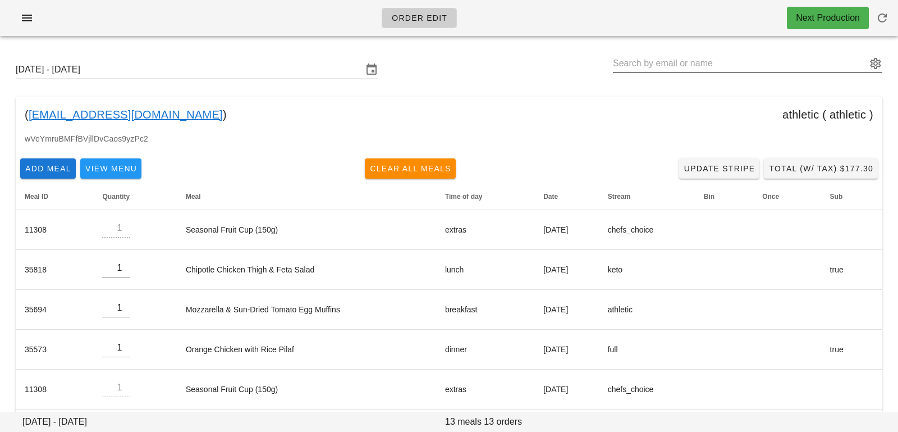
click at [622, 62] on input "text" at bounding box center [740, 63] width 254 height 18
paste input "[PERSON_NAME]"
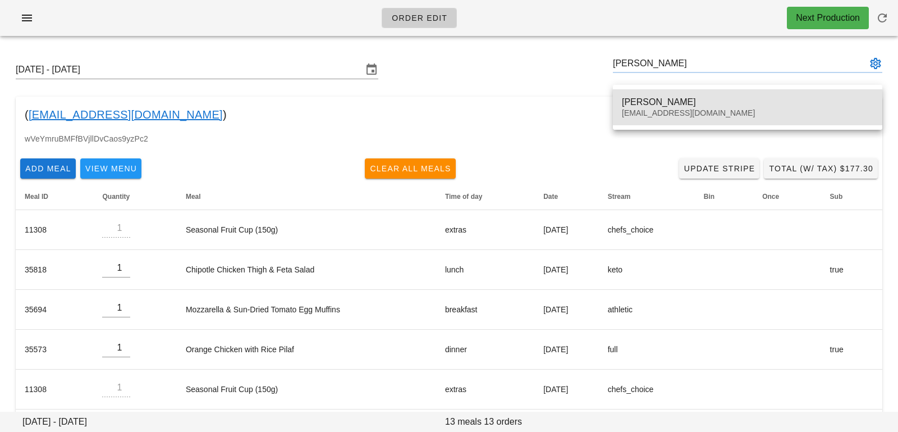
click at [635, 114] on div "[EMAIL_ADDRESS][DOMAIN_NAME]" at bounding box center [747, 113] width 251 height 10
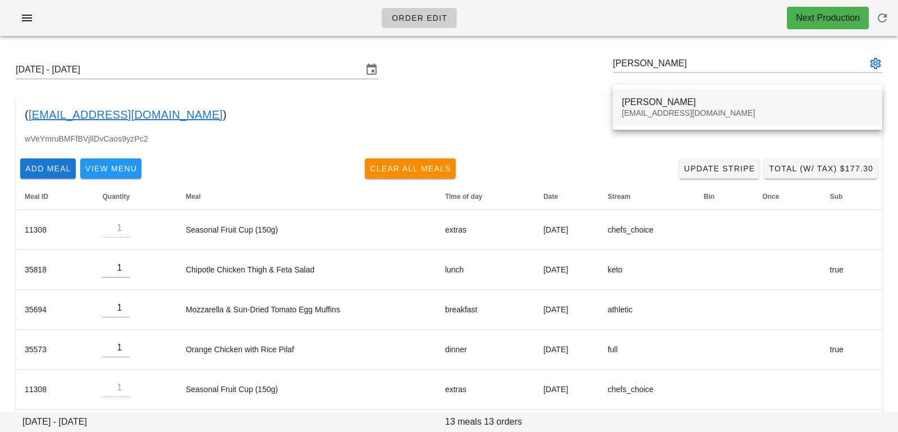
type input "[PERSON_NAME] ([EMAIL_ADDRESS][DOMAIN_NAME])"
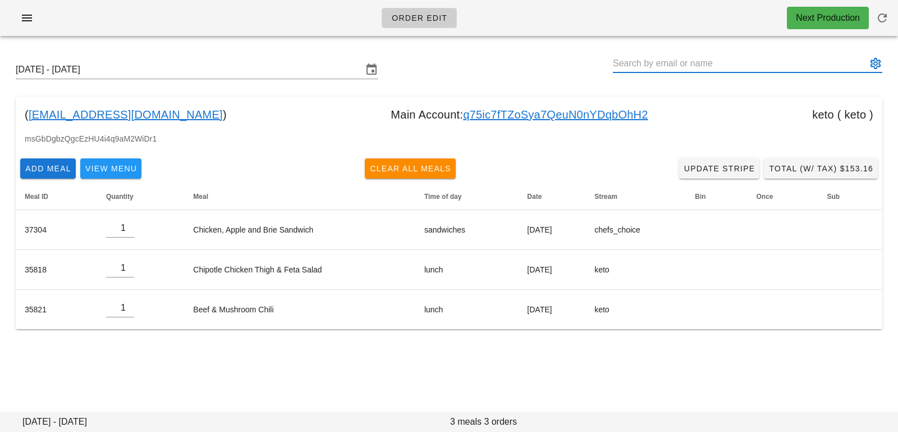
click at [634, 64] on input "text" at bounding box center [740, 63] width 254 height 18
paste input "[PERSON_NAME]"
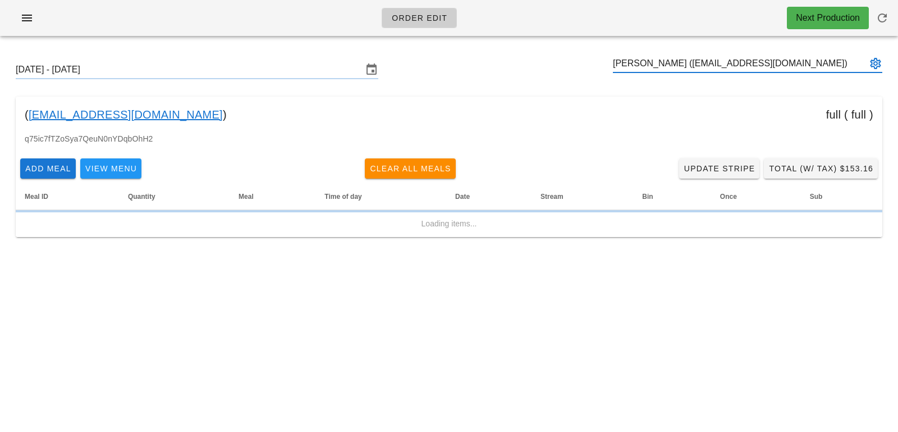
type input "[PERSON_NAME] ([EMAIL_ADDRESS][DOMAIN_NAME])"
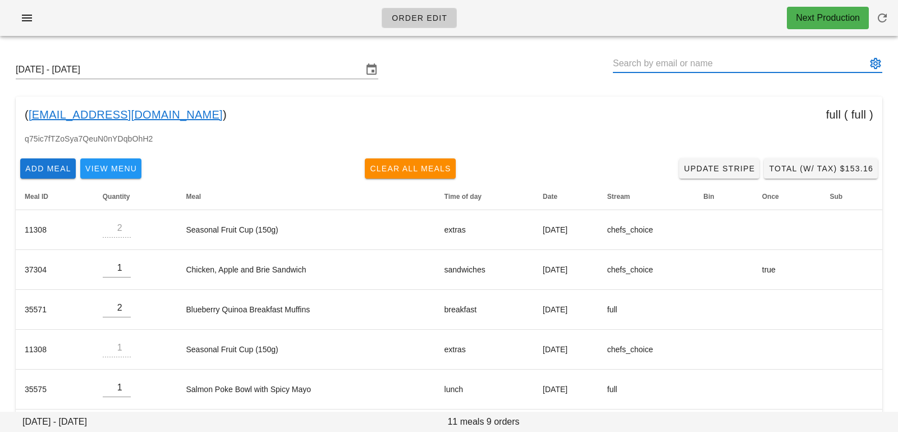
click at [664, 64] on input "text" at bounding box center [740, 63] width 254 height 18
paste input "[PERSON_NAME]"
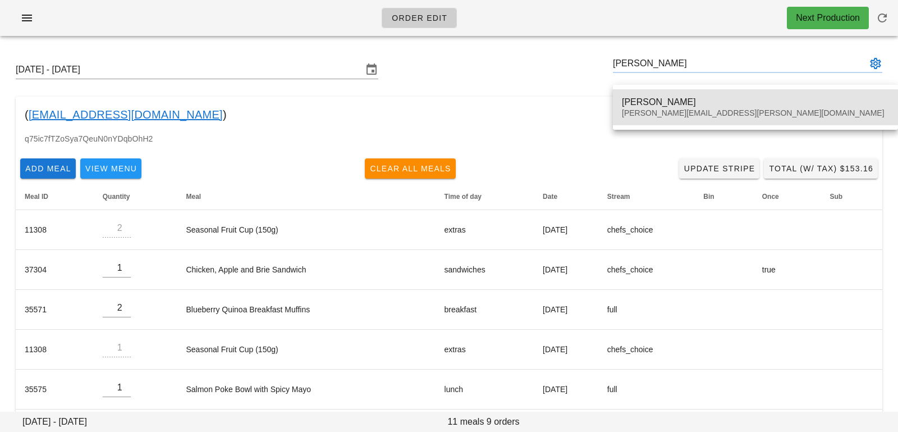
click at [656, 111] on div "[PERSON_NAME][EMAIL_ADDRESS][PERSON_NAME][DOMAIN_NAME]" at bounding box center [755, 113] width 267 height 10
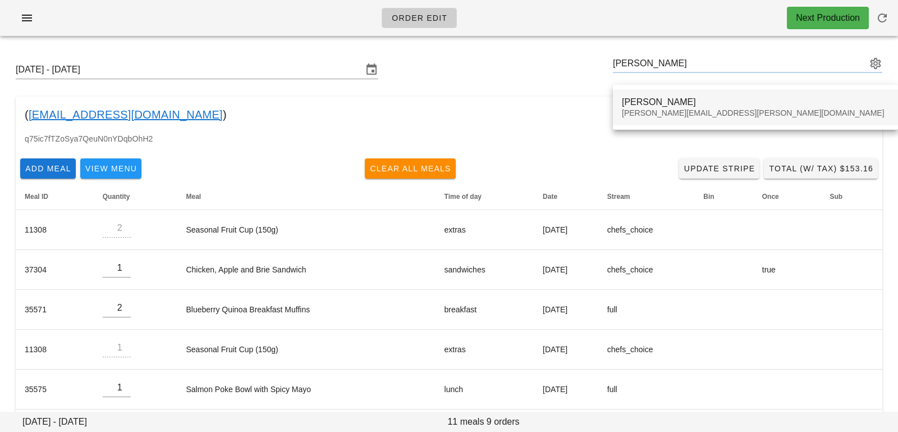
type input "[PERSON_NAME] ([PERSON_NAME][EMAIL_ADDRESS][PERSON_NAME][DOMAIN_NAME])"
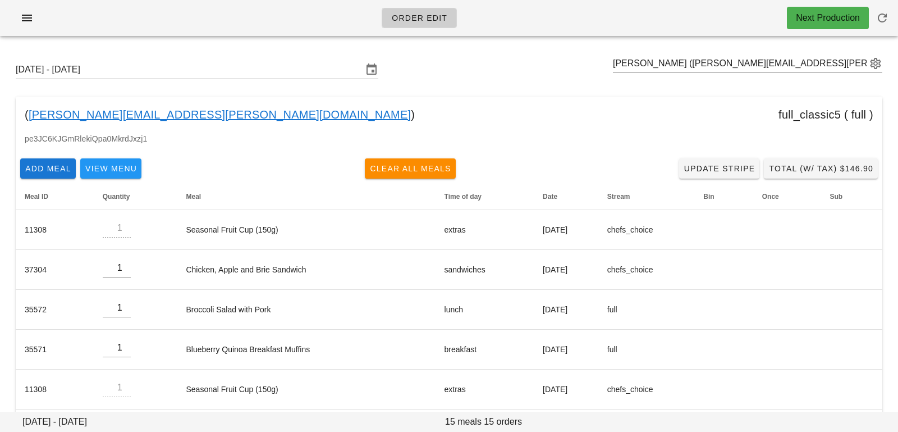
click at [740, 54] on div "[DATE] - [DATE] [PERSON_NAME] ([PERSON_NAME][EMAIL_ADDRESS][PERSON_NAME][DOMAIN…" at bounding box center [449, 70] width 884 height 36
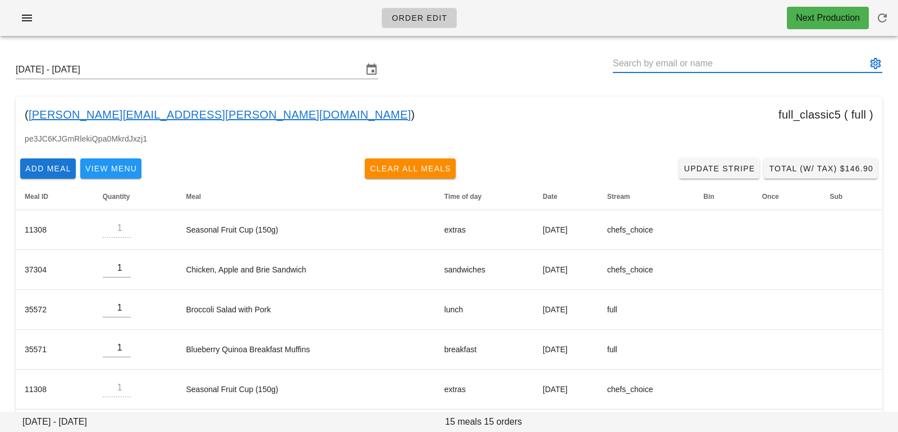
paste input "[PERSON_NAME]"
type input "[PERSON_NAME] ([EMAIL_ADDRESS][MEDICAL_DATA][DOMAIN_NAME])"
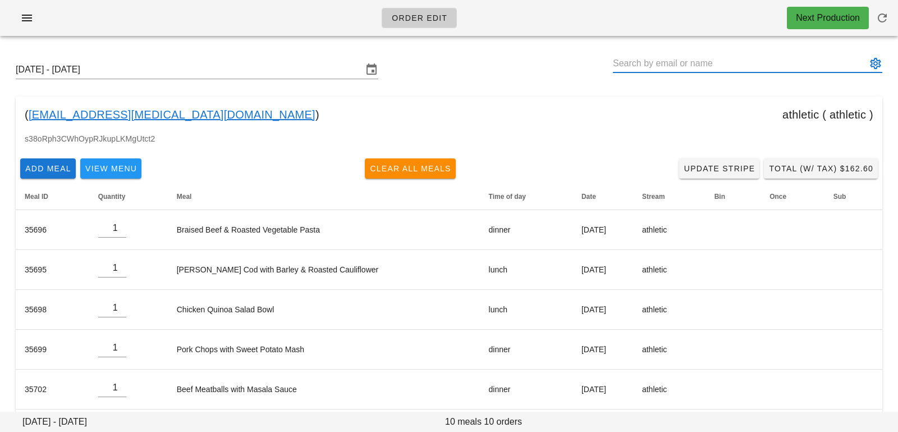
click at [664, 63] on input "text" at bounding box center [740, 63] width 254 height 18
paste input "[PERSON_NAME]"
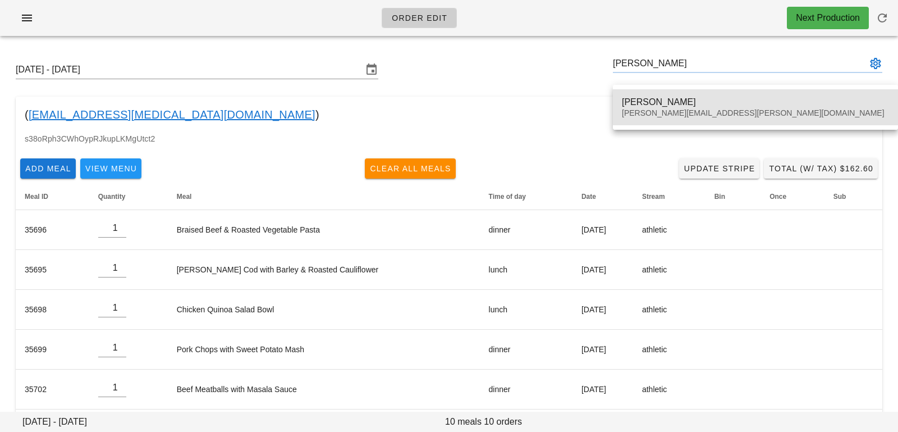
click at [656, 102] on div "[PERSON_NAME]" at bounding box center [755, 102] width 267 height 11
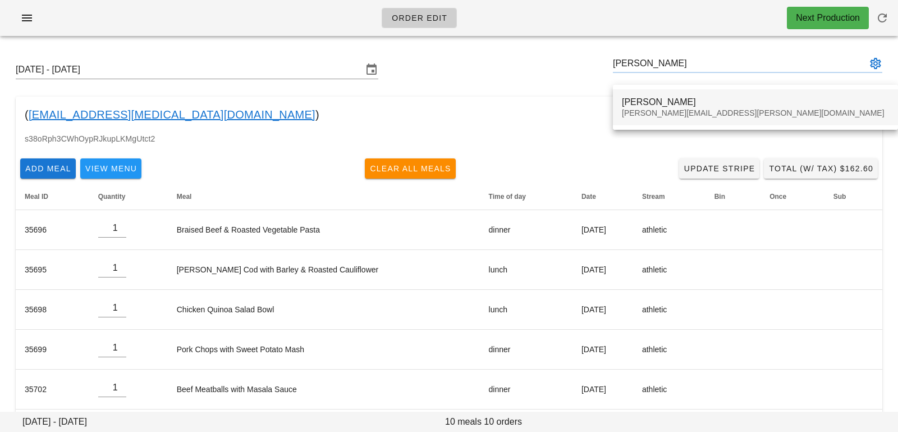
type input "[PERSON_NAME] ([PERSON_NAME][EMAIL_ADDRESS][PERSON_NAME][DOMAIN_NAME])"
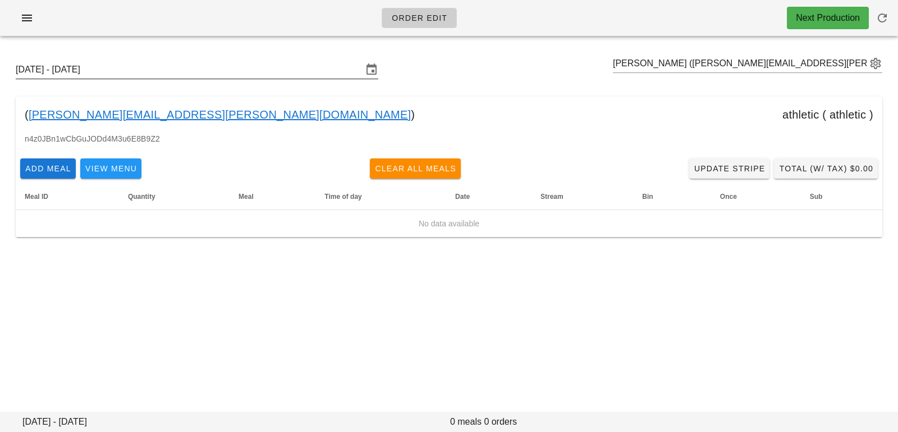
click at [239, 74] on input "[DATE] - [DATE]" at bounding box center [189, 70] width 347 height 18
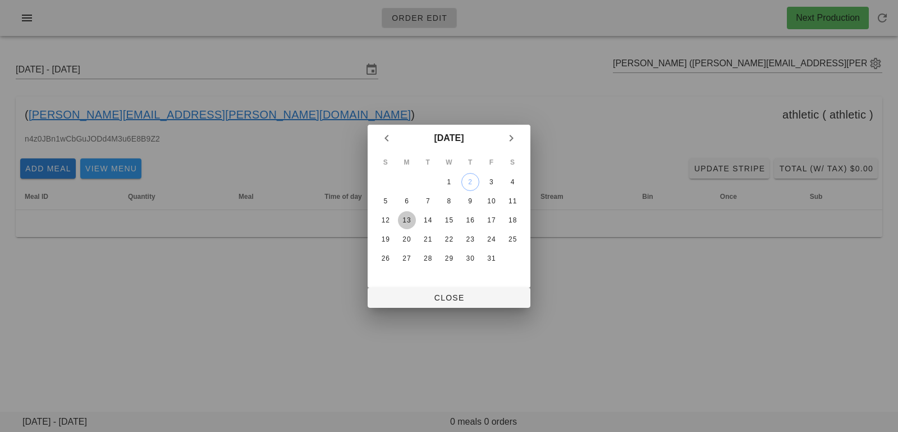
click at [405, 227] on button "13" at bounding box center [407, 220] width 18 height 18
click at [414, 303] on button "Close" at bounding box center [449, 297] width 163 height 20
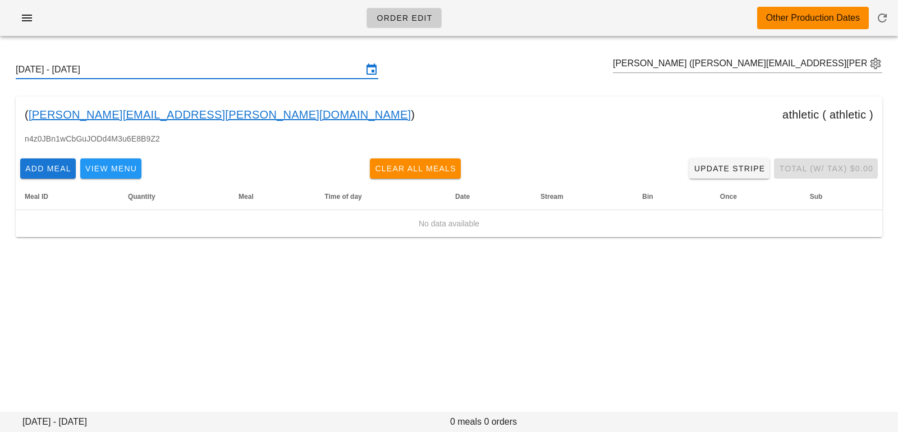
click at [234, 75] on input "[DATE] - [DATE]" at bounding box center [189, 70] width 347 height 18
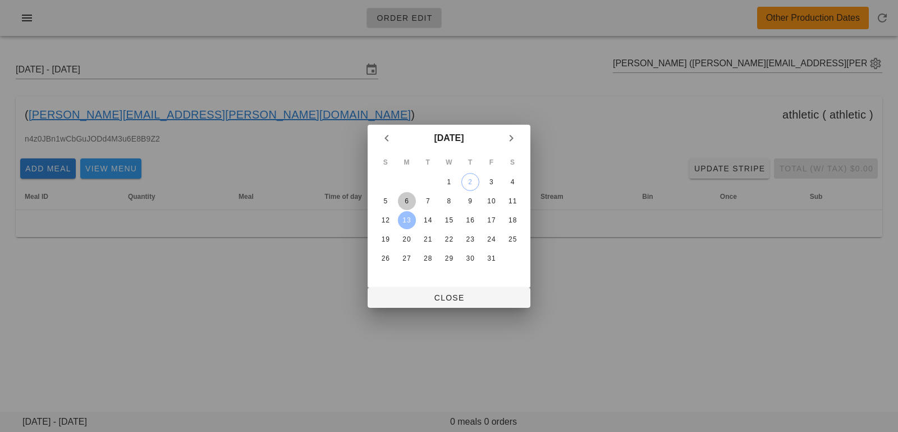
click at [406, 204] on div "6" at bounding box center [407, 201] width 18 height 8
click at [400, 301] on span "Close" at bounding box center [449, 297] width 145 height 9
type input "[DATE] - [DATE]"
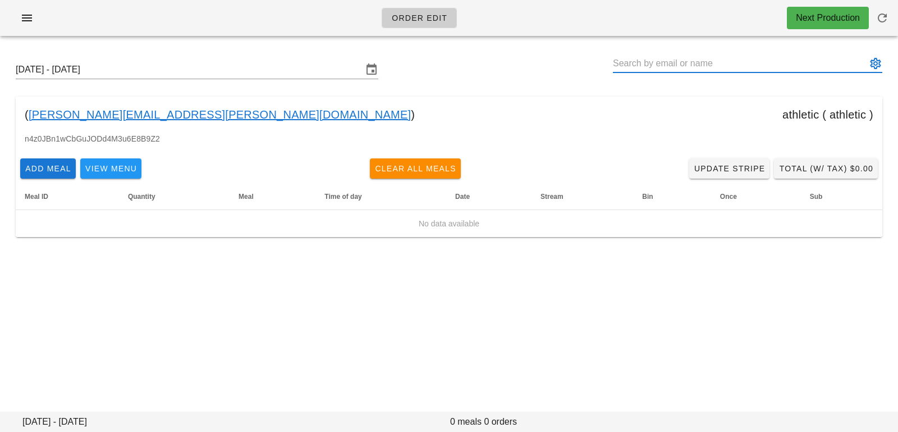
click at [676, 63] on input "text" at bounding box center [740, 63] width 254 height 18
paste input "[PERSON_NAME]"
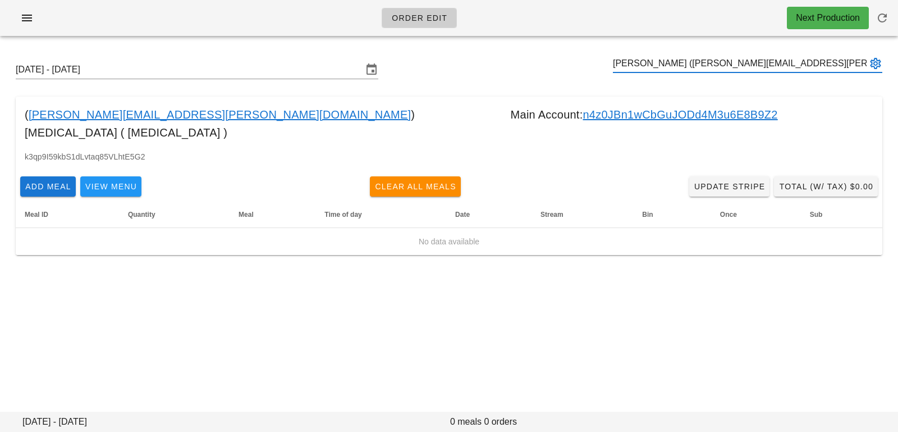
type input "[PERSON_NAME] ([PERSON_NAME][EMAIL_ADDRESS][PERSON_NAME][DOMAIN_NAME])"
click at [271, 69] on input "[DATE] - [DATE]" at bounding box center [189, 70] width 347 height 18
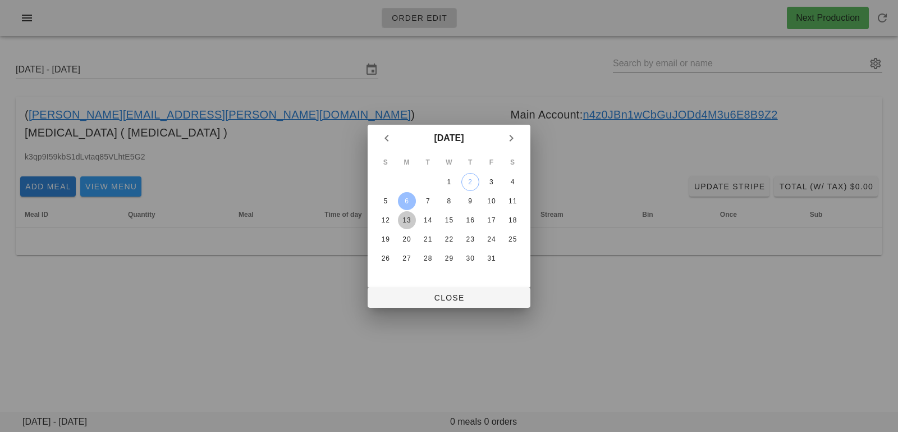
click at [406, 216] on div "13" at bounding box center [407, 220] width 18 height 8
click at [403, 297] on span "Close" at bounding box center [449, 297] width 145 height 9
type input "[DATE] - [DATE]"
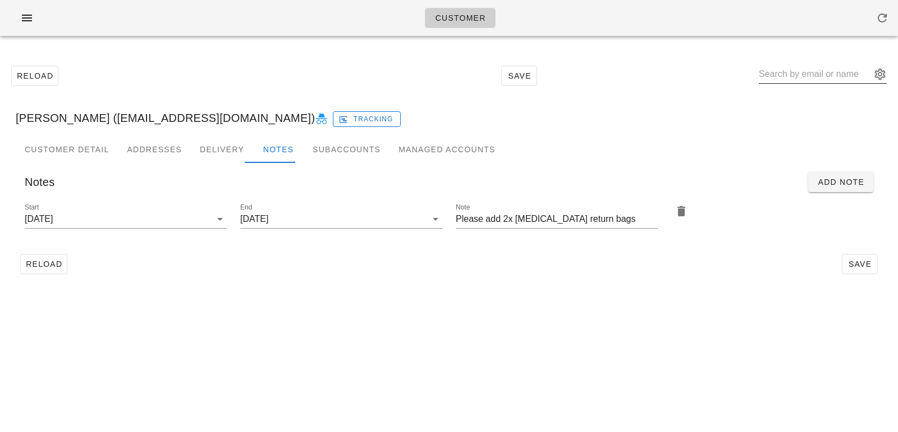
click at [808, 70] on input "text" at bounding box center [815, 74] width 112 height 18
paste input "Penny Dixon"
type input "Penny Dixon"
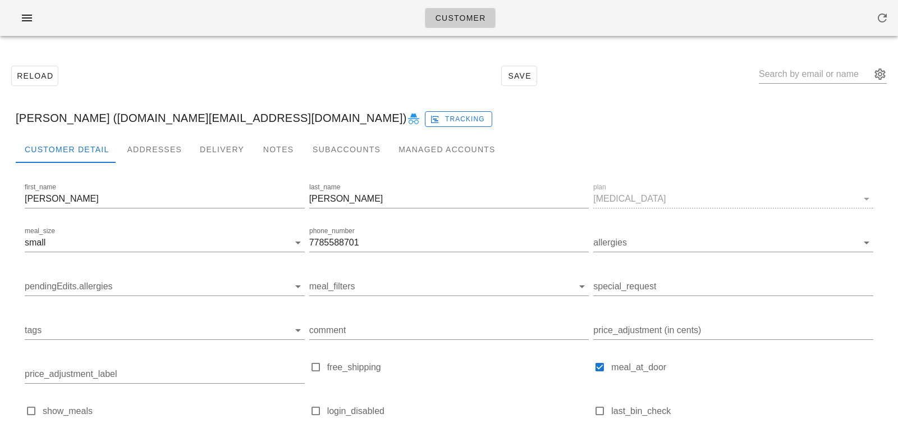
click at [268, 131] on div "Penny Dixon (allmusic.fan@hotmail.com) Tracking" at bounding box center [449, 118] width 884 height 36
click at [268, 155] on div "Notes" at bounding box center [278, 149] width 51 height 27
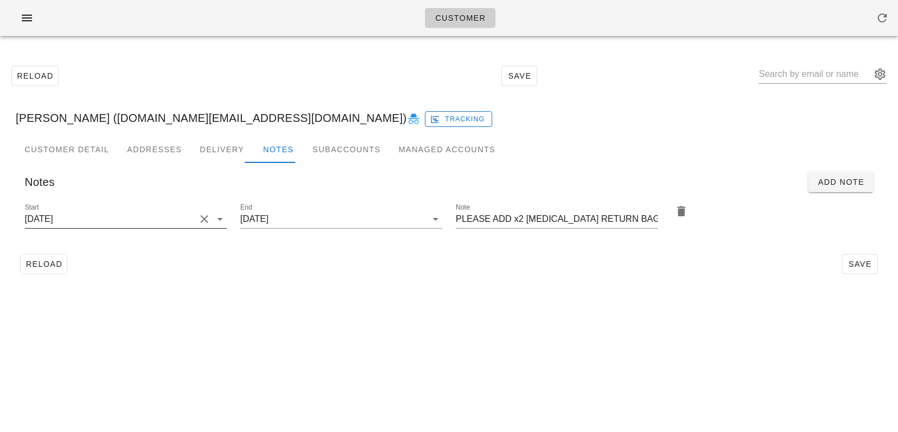
click at [174, 213] on input "2025-08-31" at bounding box center [110, 219] width 171 height 18
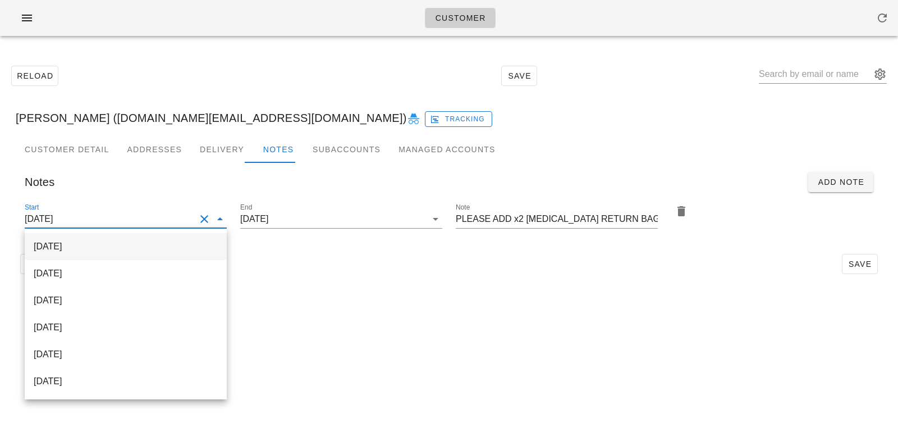
click at [169, 245] on div "[DATE]" at bounding box center [126, 246] width 184 height 11
type input "[DATE]"
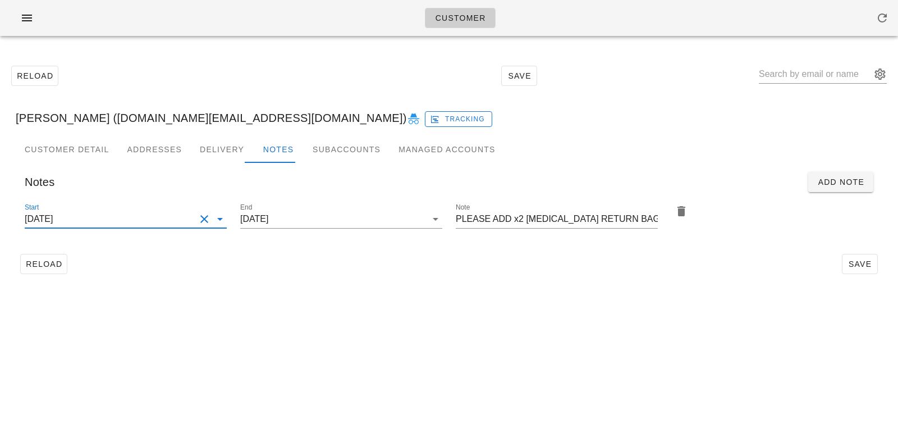
click at [485, 300] on div "Customer Reload Save Penny Dixon (allmusic.fan@hotmail.com) Tracking Customer D…" at bounding box center [449, 216] width 898 height 432
click at [872, 264] on span "Save" at bounding box center [860, 263] width 26 height 9
click at [787, 61] on div "Penny Dixon (allmusic.fan@hotmail.com)" at bounding box center [823, 76] width 128 height 37
click at [791, 74] on input "text" at bounding box center [815, 74] width 112 height 18
paste input "Jay Chhina"
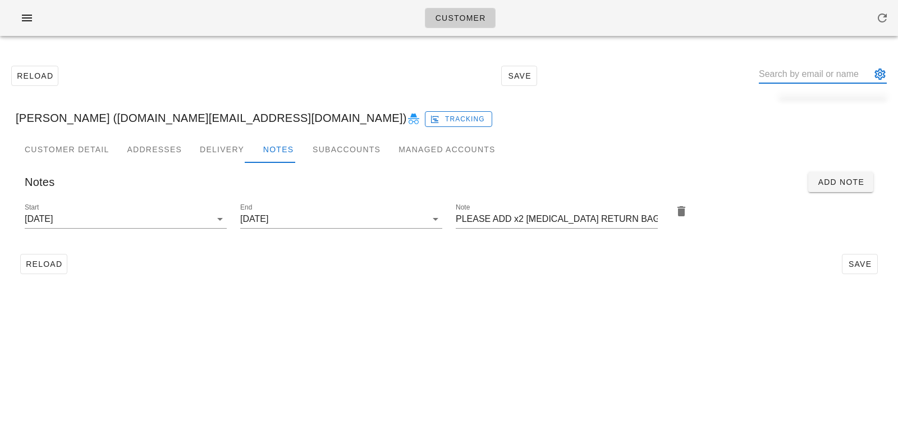
type input "Jay Chhina"
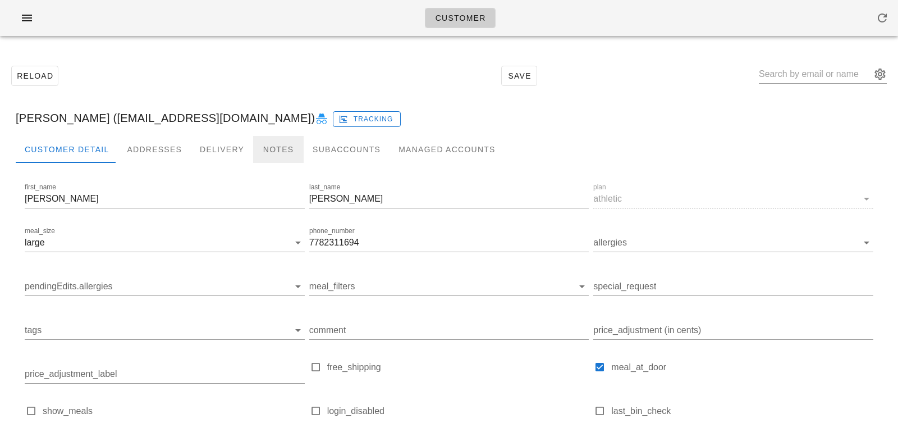
click at [282, 148] on div "Notes" at bounding box center [278, 149] width 51 height 27
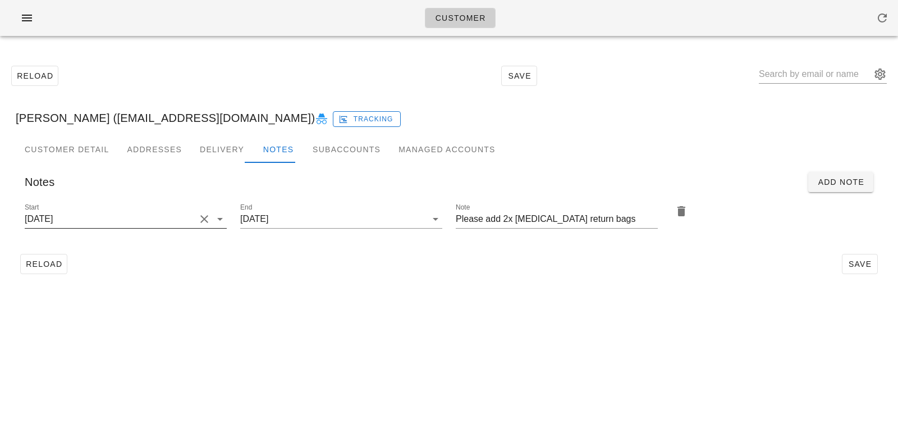
click at [193, 221] on input "2025-07-02" at bounding box center [110, 219] width 171 height 18
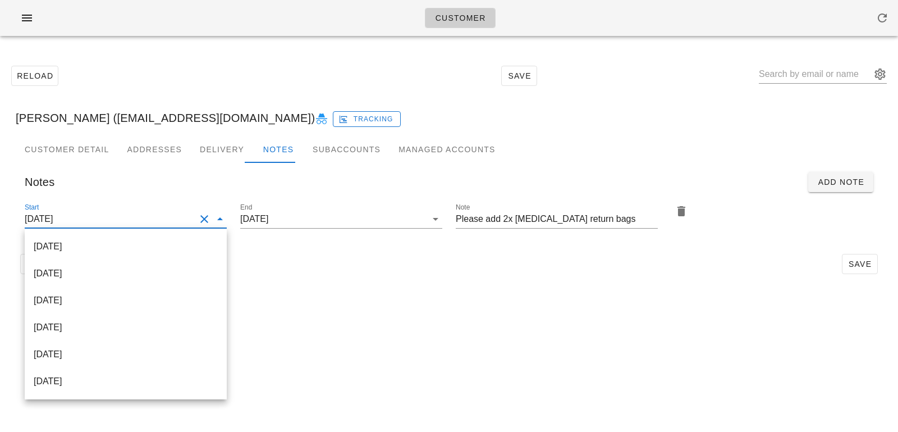
click at [169, 238] on div "[DATE]" at bounding box center [126, 246] width 184 height 24
type input "[DATE]"
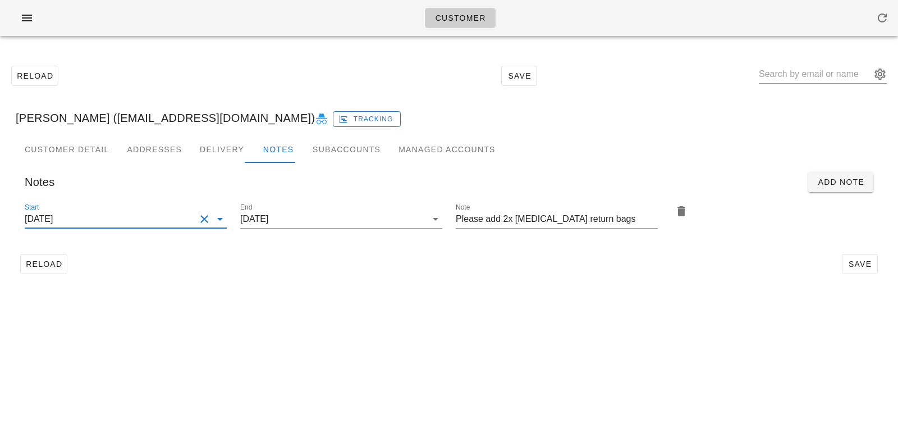
click at [384, 263] on div "Reload Save" at bounding box center [449, 263] width 867 height 29
click at [858, 266] on span "Save" at bounding box center [860, 263] width 26 height 9
click at [815, 77] on input "text" at bounding box center [815, 74] width 112 height 18
paste input "Jennifer Barnard"
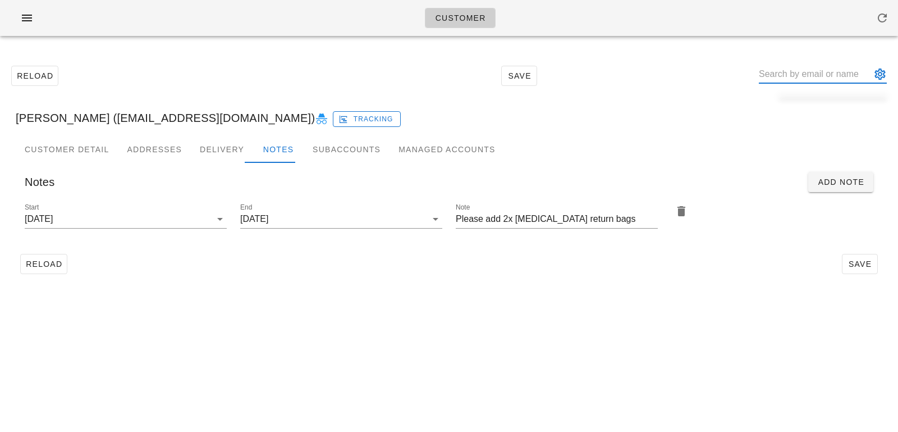
type input "Jennifer Barnard"
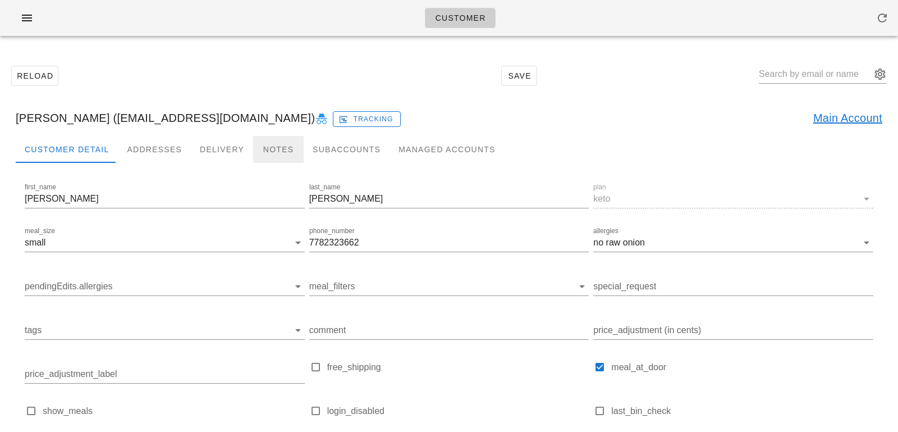
click at [272, 146] on div "Notes" at bounding box center [278, 149] width 51 height 27
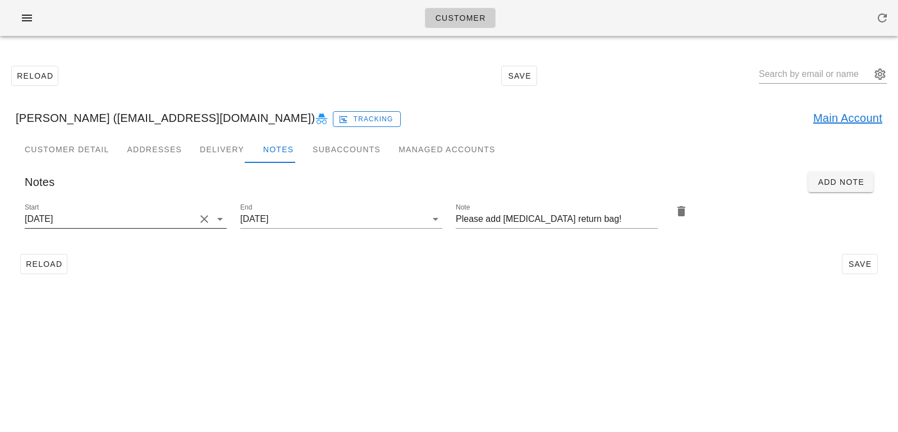
click at [174, 231] on div "Start 2025-09-07" at bounding box center [126, 225] width 202 height 30
click at [180, 227] on div "Start 2025-09-07" at bounding box center [126, 219] width 202 height 18
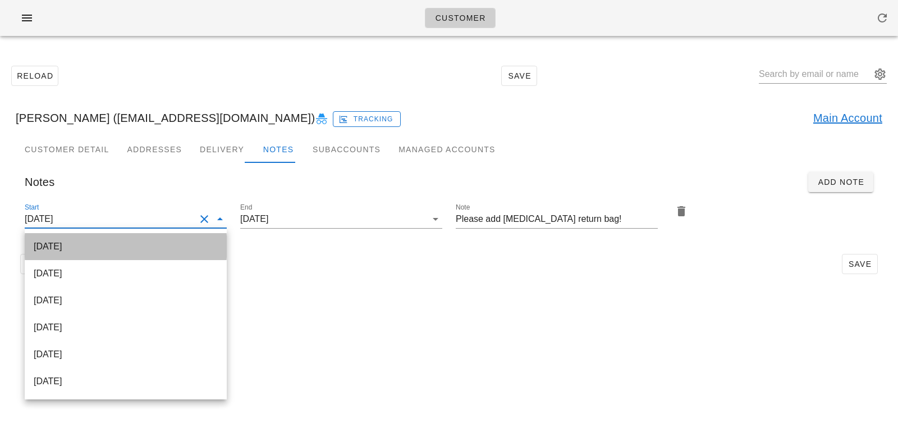
click at [171, 244] on div "[DATE]" at bounding box center [126, 246] width 184 height 11
type input "[DATE]"
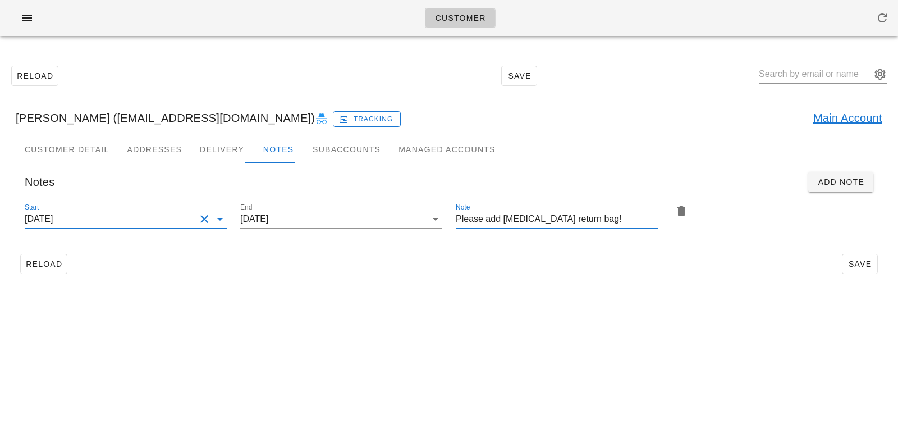
scroll to position [0, 0]
drag, startPoint x: 499, startPoint y: 219, endPoint x: 499, endPoint y: 212, distance: 7.9
click at [499, 218] on input "Please add ice pack return bag!" at bounding box center [557, 219] width 202 height 18
type input "Please add 2x [MEDICAL_DATA] return bag!"
click at [653, 303] on div "Customer Reload Save Jennifer Barnard (jbarnardcga@gmail.com) Tracking Main Acc…" at bounding box center [449, 216] width 898 height 432
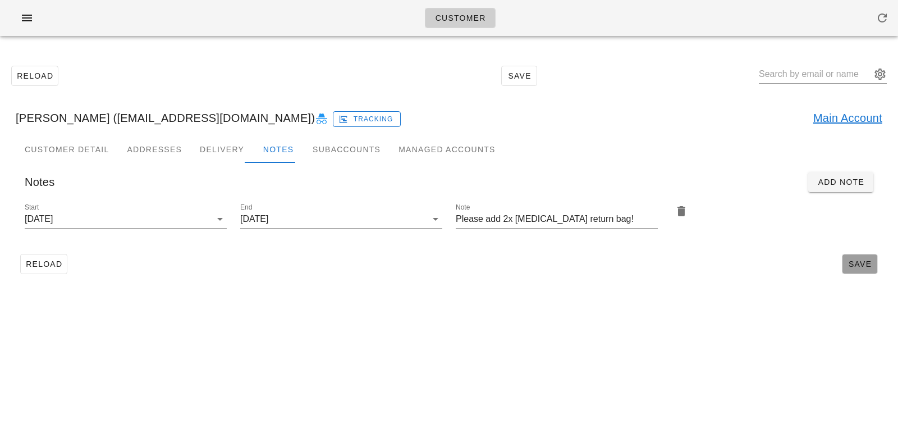
click at [844, 263] on button "Save" at bounding box center [860, 264] width 36 height 20
click at [859, 258] on button "Save" at bounding box center [860, 264] width 36 height 20
click at [282, 282] on div "Customer Detail Addresses Delivery Notes Subaccounts Managed Accounts Notes Add…" at bounding box center [449, 212] width 884 height 152
click at [858, 261] on span "Save" at bounding box center [860, 263] width 26 height 9
click at [817, 79] on input "text" at bounding box center [815, 74] width 112 height 18
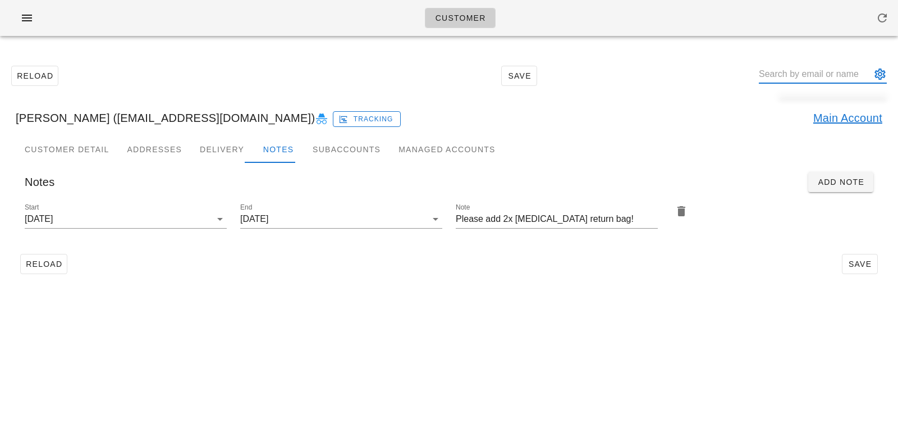
paste input "Nathaniel Barnard"
type input "Nathaniel Barnard"
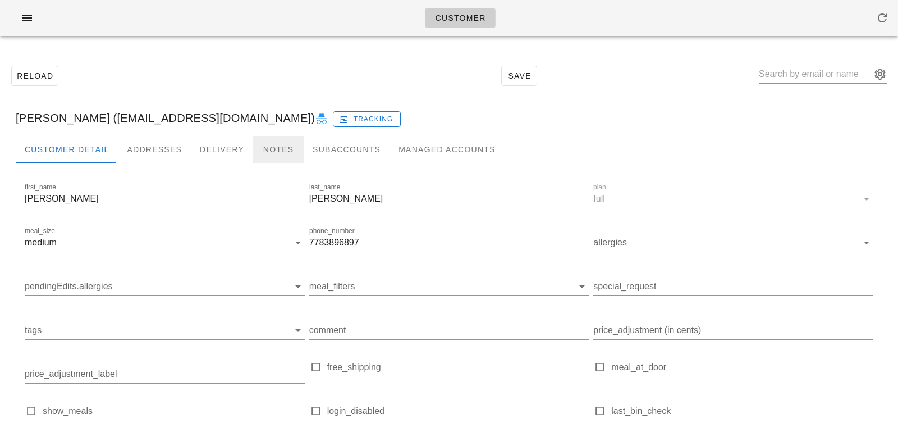
click at [286, 146] on div "Notes" at bounding box center [278, 149] width 51 height 27
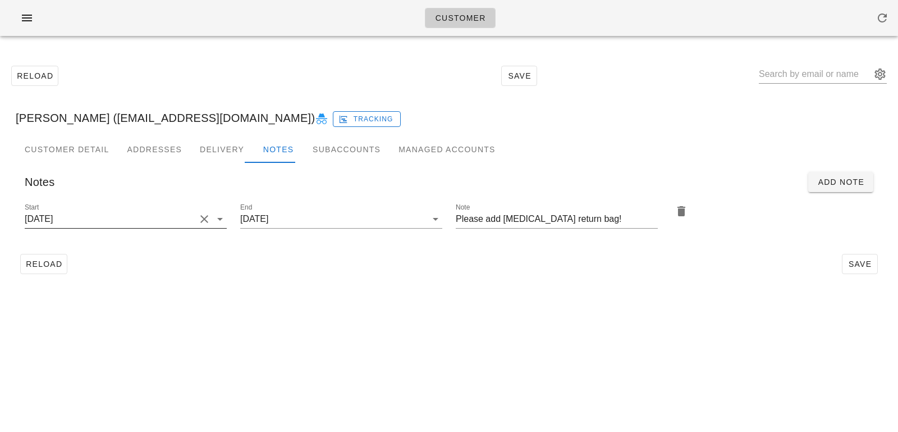
click at [157, 213] on input "2025-09-07" at bounding box center [110, 219] width 171 height 18
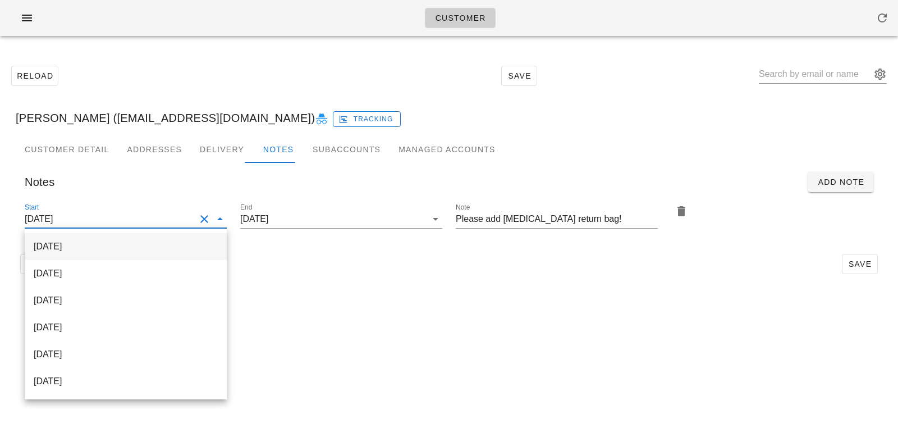
click at [155, 247] on div "[DATE]" at bounding box center [126, 246] width 184 height 11
type input "[DATE]"
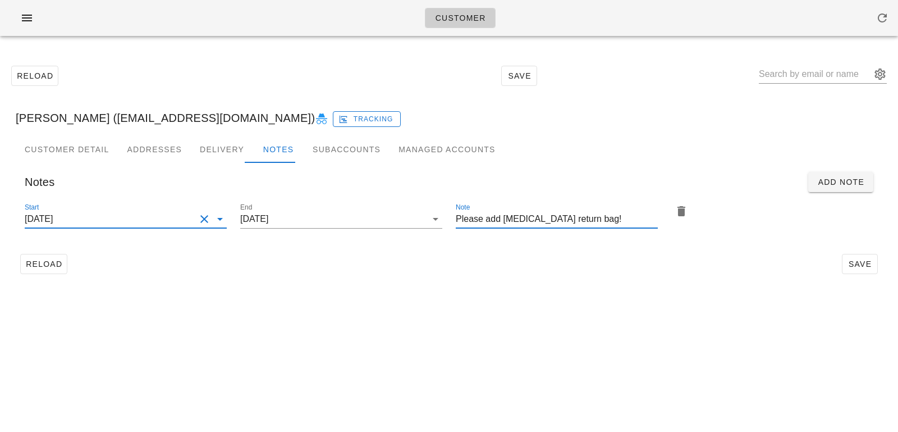
click at [485, 219] on input "Please add ice pack return bag!" at bounding box center [557, 219] width 202 height 18
type input "Please add 2x [MEDICAL_DATA] return bag!"
click at [863, 265] on span "Save" at bounding box center [860, 263] width 26 height 9
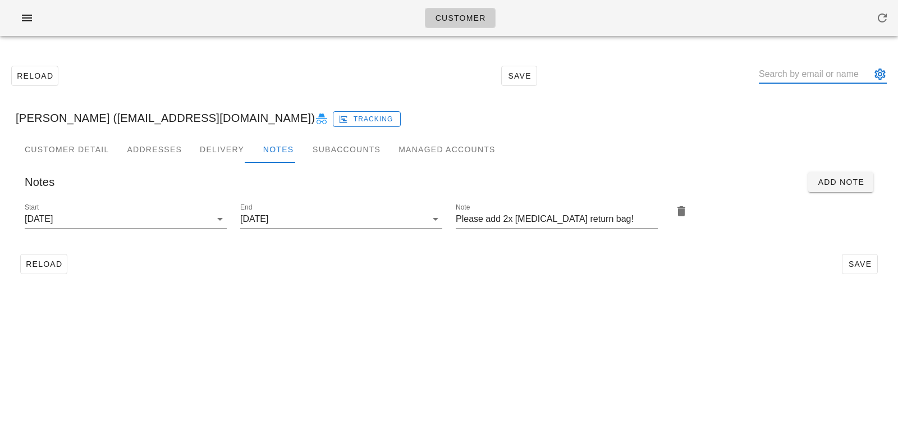
click at [791, 71] on input "text" at bounding box center [815, 74] width 112 height 18
paste input "Stephan Weis"
type input "Stephan Weis"
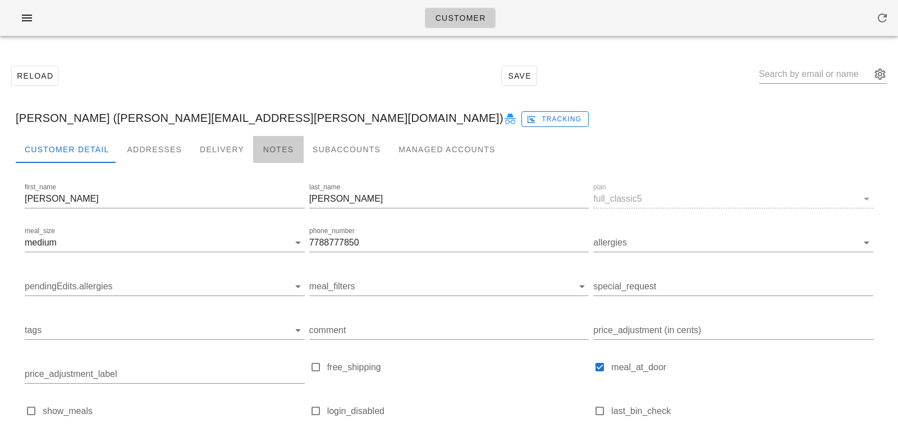
click at [268, 159] on div "Notes" at bounding box center [278, 149] width 51 height 27
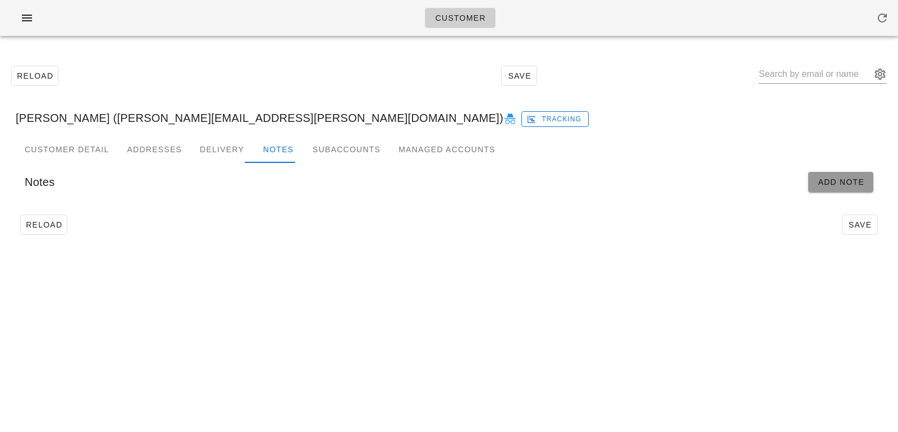
click at [842, 186] on span "Add Note" at bounding box center [840, 181] width 47 height 9
type input "Stephan Weis (stephan.weis@gmail.com)"
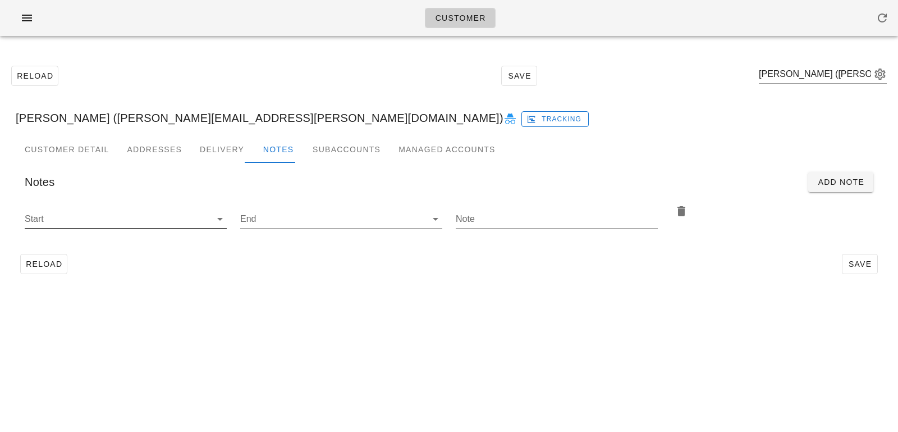
click at [184, 221] on input "Start" at bounding box center [117, 219] width 184 height 18
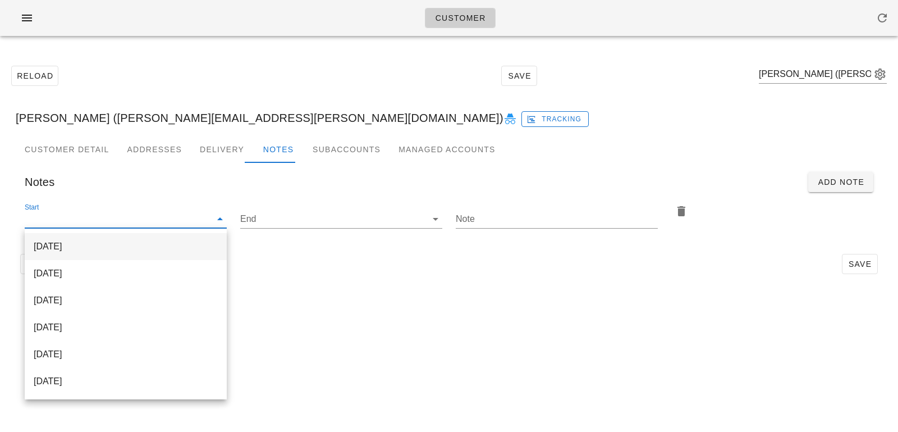
click at [166, 240] on div "[DATE]" at bounding box center [126, 246] width 184 height 24
type input "[DATE]"
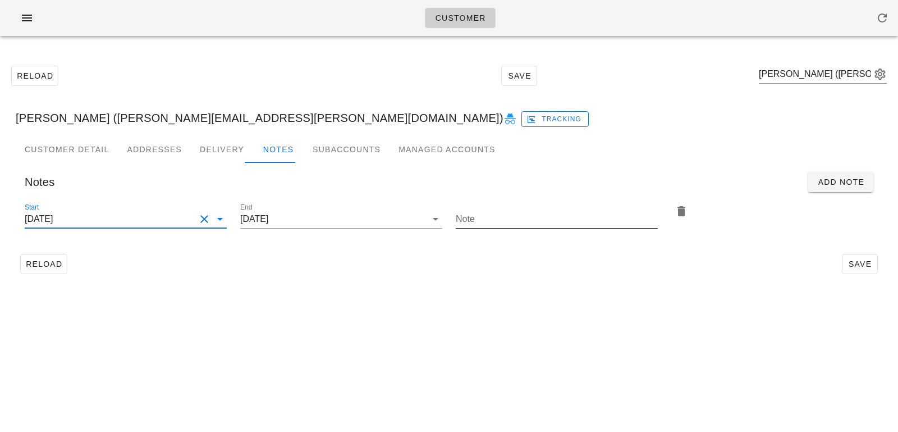
click at [480, 218] on input "Note" at bounding box center [557, 219] width 202 height 18
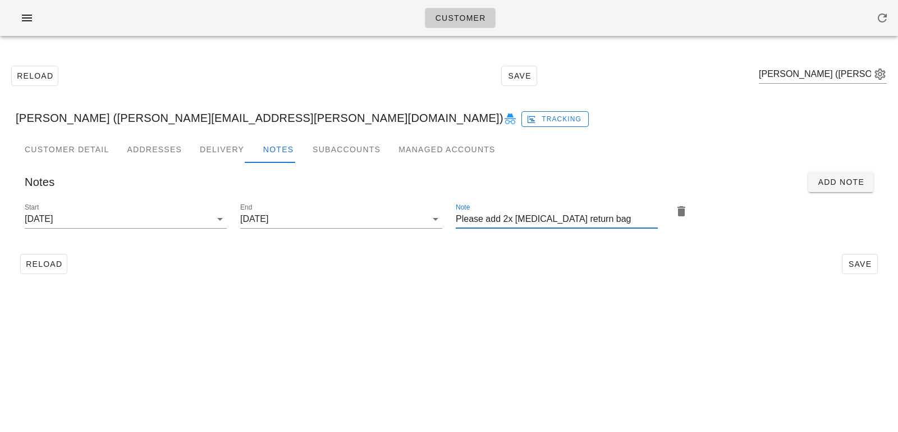
type input "Please add 2x [MEDICAL_DATA] return bag"
click at [879, 259] on div "Reload Save" at bounding box center [449, 263] width 867 height 29
click at [859, 269] on button "Save" at bounding box center [860, 264] width 36 height 20
click at [831, 73] on input "text" at bounding box center [815, 74] width 112 height 18
paste input "Jake Kim"
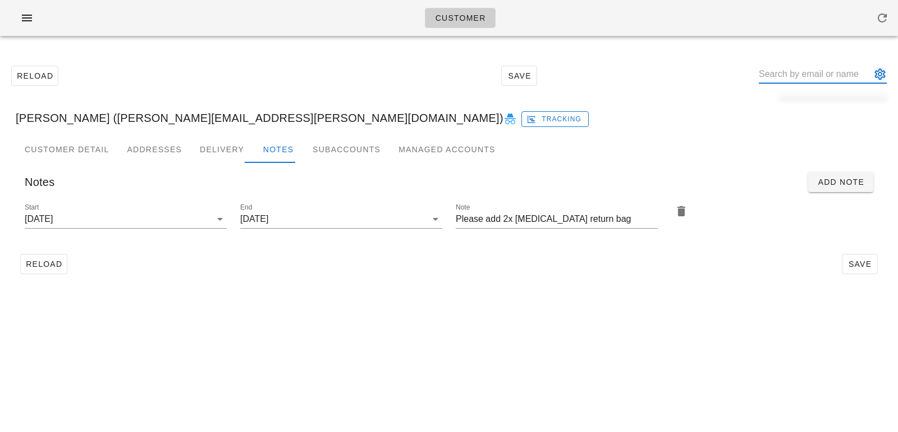
type input "Jake Kim"
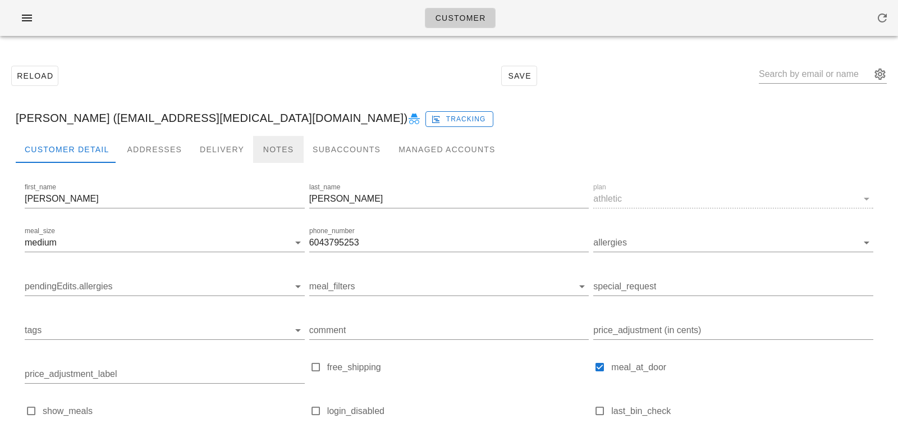
click at [273, 161] on div "Notes" at bounding box center [278, 149] width 51 height 27
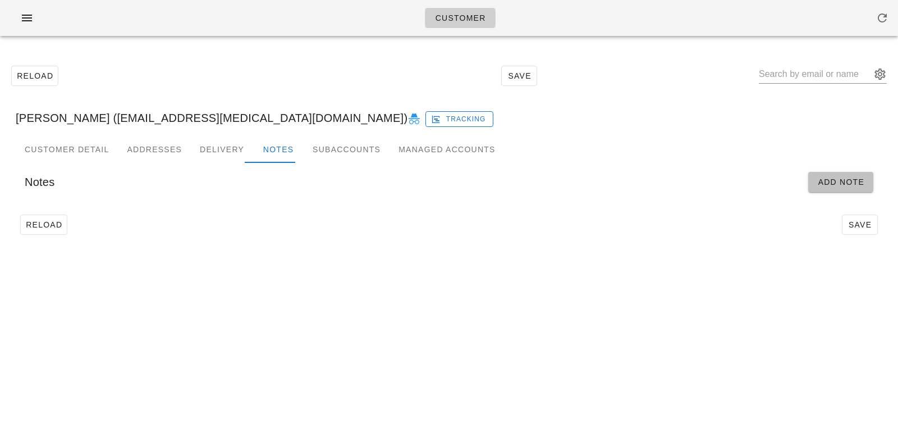
click at [847, 181] on span "Add Note" at bounding box center [840, 181] width 47 height 9
type input "[PERSON_NAME] ([EMAIL_ADDRESS][MEDICAL_DATA][DOMAIN_NAME])"
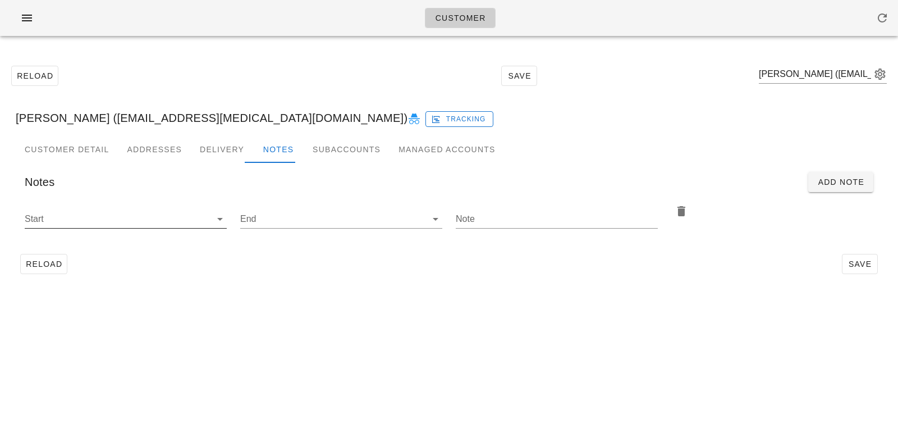
click at [200, 220] on input "Start" at bounding box center [117, 219] width 184 height 18
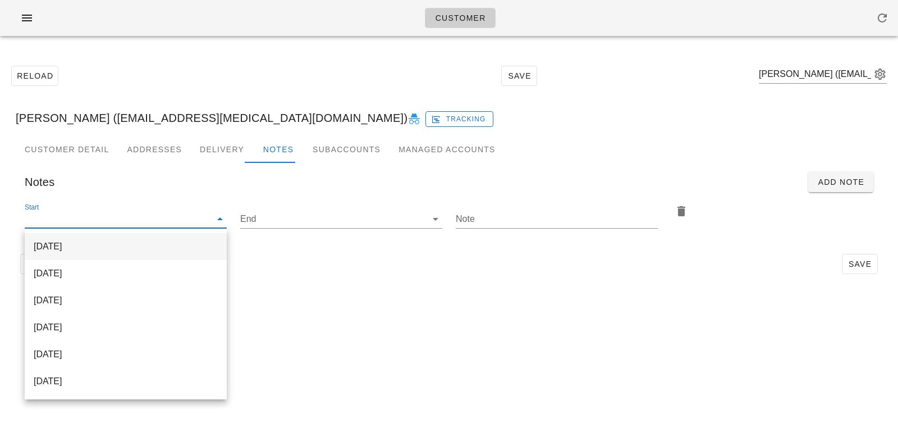
click at [190, 239] on div "[DATE]" at bounding box center [126, 246] width 184 height 24
type input "[DATE]"
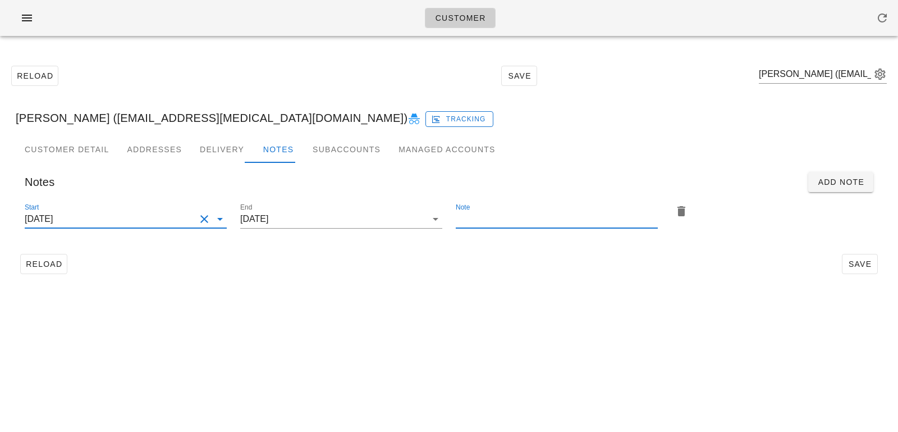
click at [468, 219] on input "Note" at bounding box center [557, 219] width 202 height 18
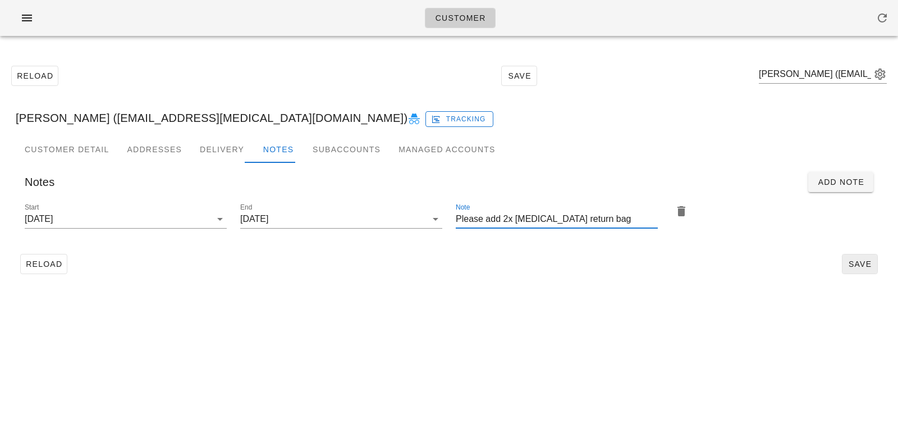
type input "Please add 2x [MEDICAL_DATA] return bag"
click at [861, 263] on span "Save" at bounding box center [860, 263] width 26 height 9
click at [791, 68] on input "text" at bounding box center [815, 74] width 112 height 18
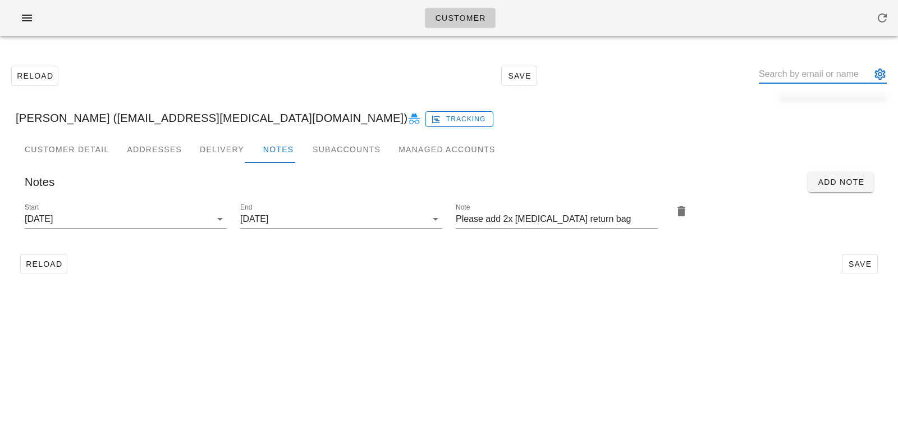
paste input "[PERSON_NAME]"
type input "[PERSON_NAME]"
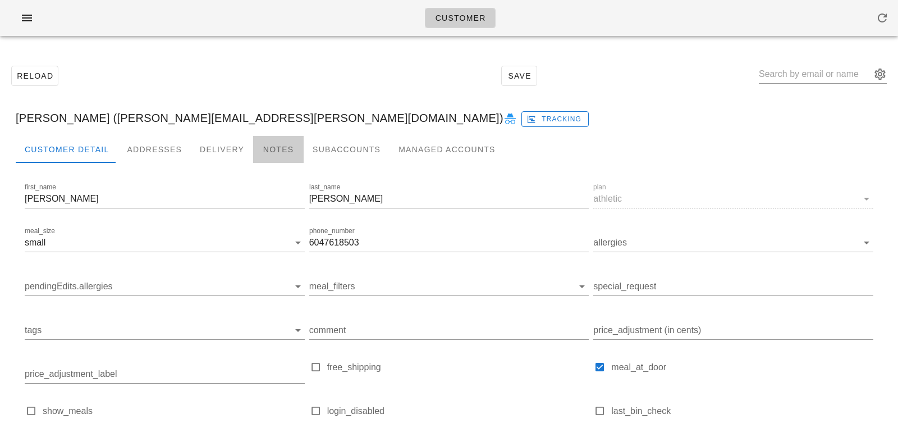
click at [271, 155] on div "Notes" at bounding box center [278, 149] width 51 height 27
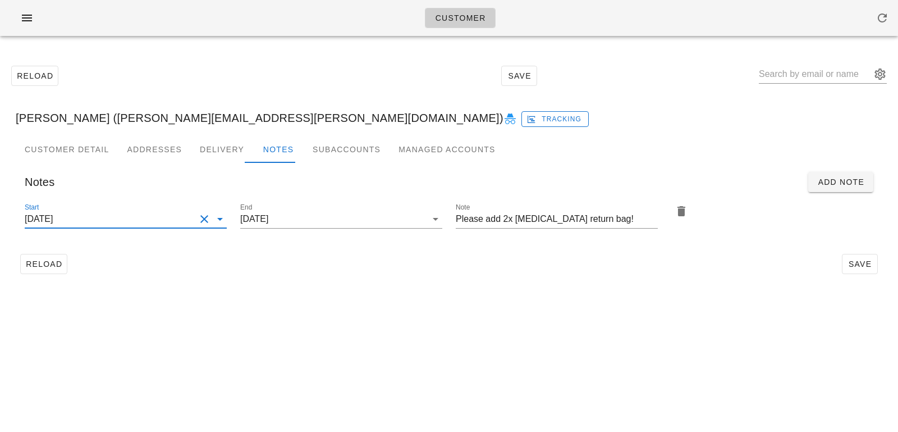
click at [175, 210] on input "[DATE]" at bounding box center [110, 219] width 171 height 18
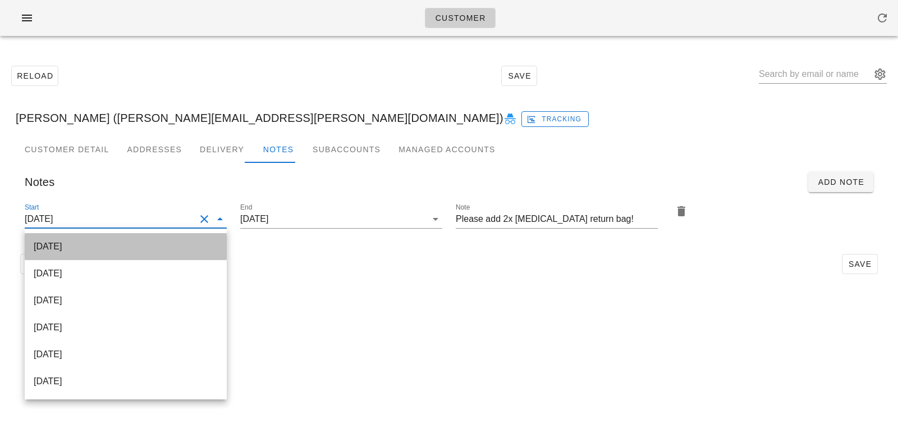
click at [151, 248] on div "[DATE]" at bounding box center [126, 246] width 184 height 11
type input "[DATE]"
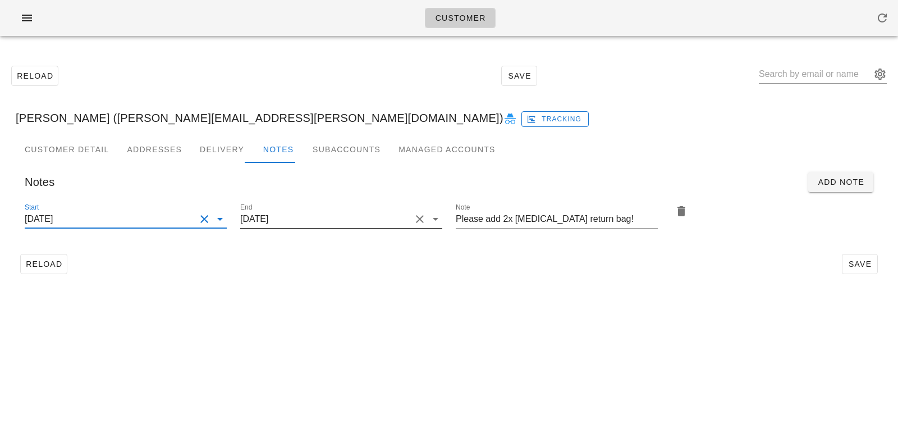
click at [320, 219] on input "[DATE]" at bounding box center [325, 219] width 171 height 18
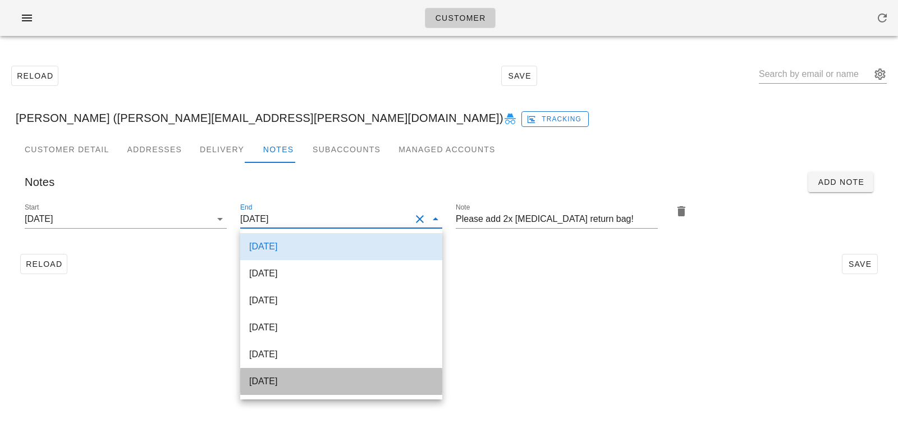
click at [301, 385] on div "[DATE]" at bounding box center [341, 380] width 184 height 11
type input "[DATE]"
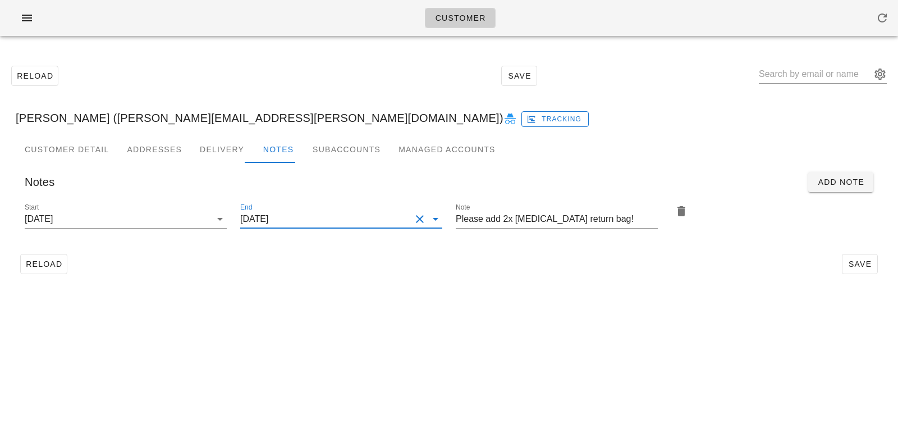
click at [536, 376] on div "Customer Reload Save [PERSON_NAME] ([PERSON_NAME][EMAIL_ADDRESS][PERSON_NAME][D…" at bounding box center [449, 216] width 898 height 432
click at [856, 258] on button "Save" at bounding box center [860, 264] width 36 height 20
click at [801, 81] on input "text" at bounding box center [815, 74] width 112 height 18
paste input "[PERSON_NAME]"
type input "[PERSON_NAME]"
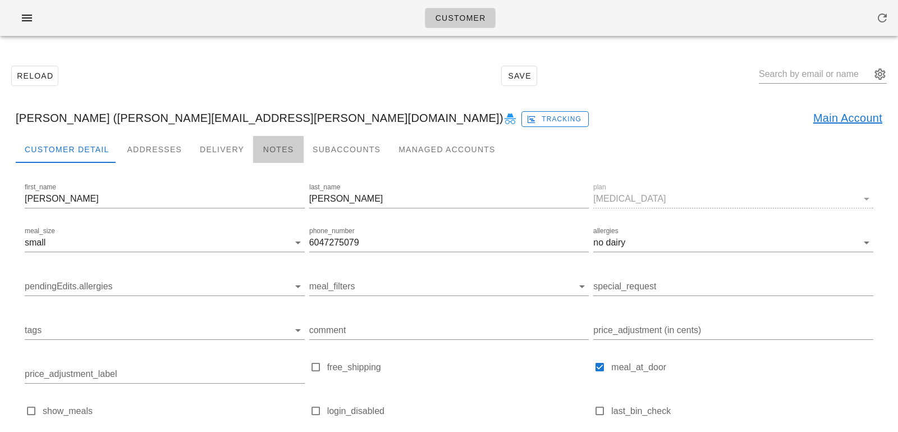
click at [262, 153] on div "Notes" at bounding box center [278, 149] width 51 height 27
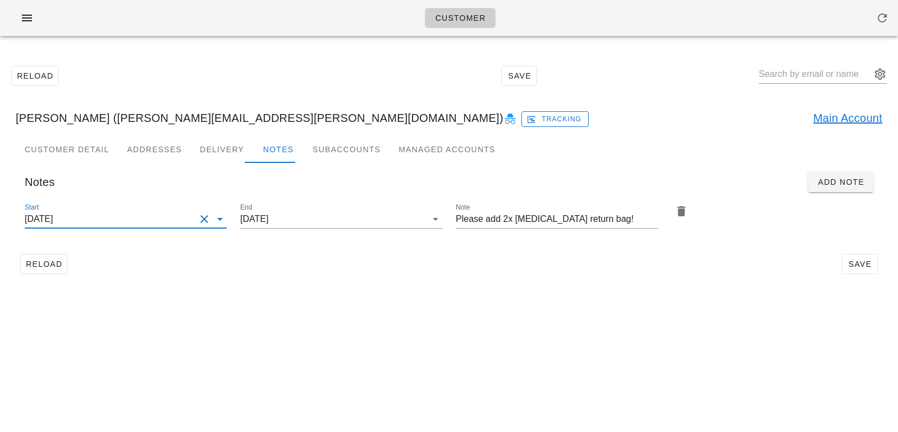
click at [178, 216] on input "[DATE]" at bounding box center [110, 219] width 171 height 18
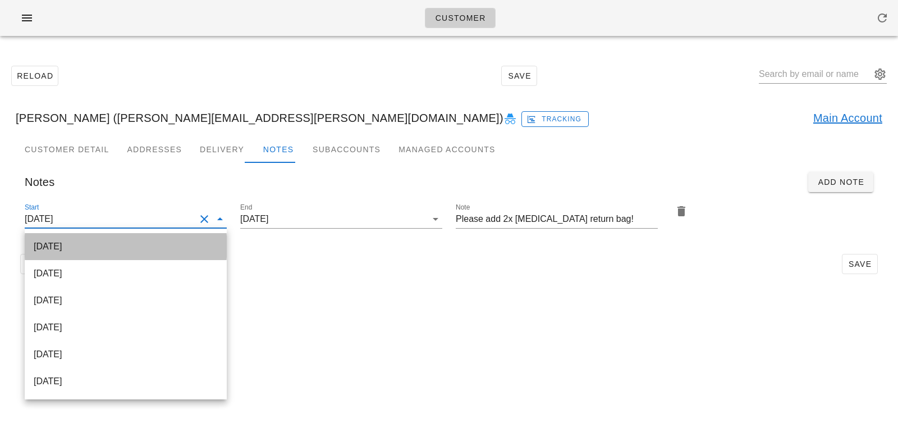
click at [182, 237] on div "[DATE]" at bounding box center [126, 246] width 184 height 24
type input "[DATE]"
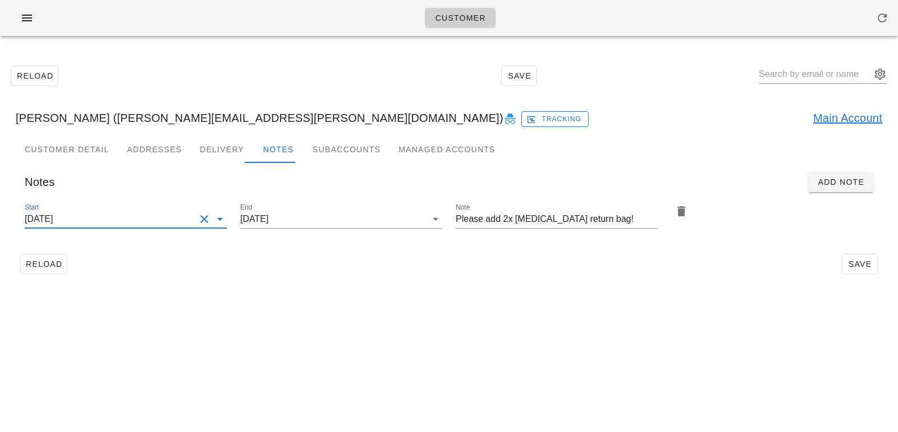
click at [303, 259] on div "Reload Save" at bounding box center [449, 263] width 867 height 29
click at [183, 219] on input "[DATE]" at bounding box center [110, 219] width 171 height 18
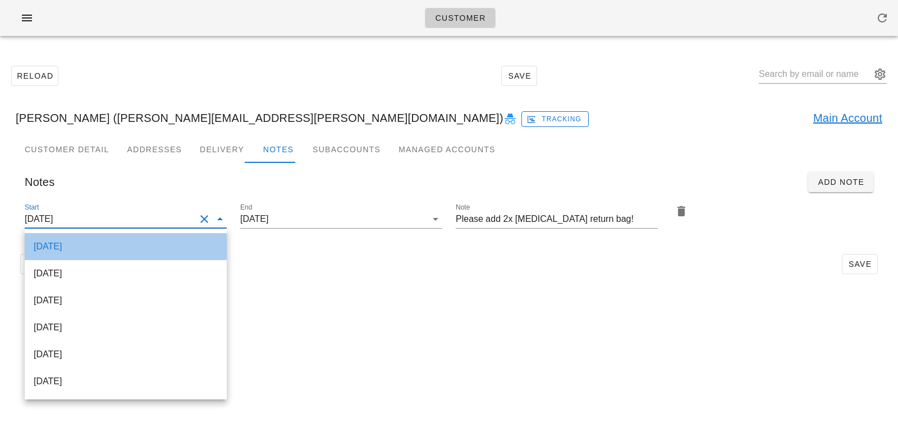
click at [166, 252] on div "[DATE]" at bounding box center [126, 246] width 184 height 24
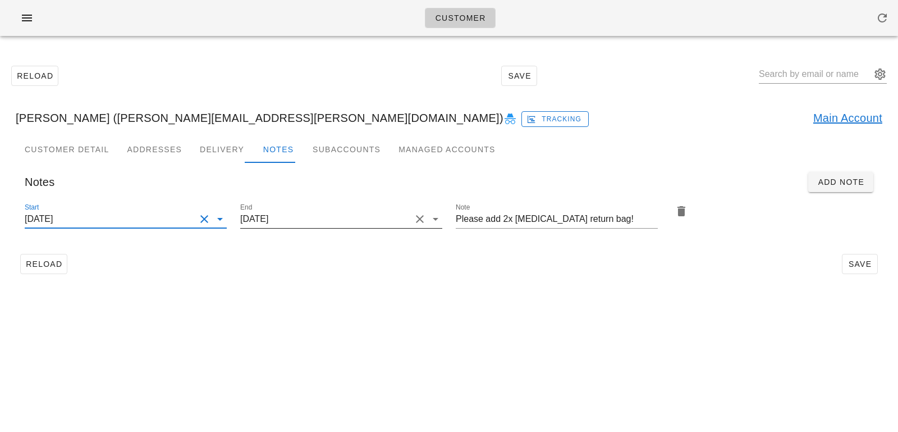
click at [260, 228] on div "End [DATE]" at bounding box center [341, 225] width 202 height 30
click at [261, 224] on input "[DATE]" at bounding box center [325, 219] width 171 height 18
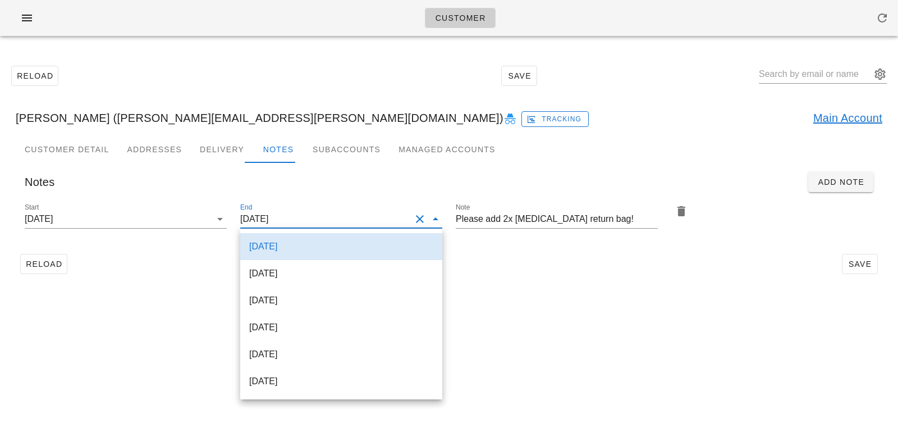
click at [282, 374] on div "[DATE]" at bounding box center [341, 381] width 184 height 24
type input "[DATE]"
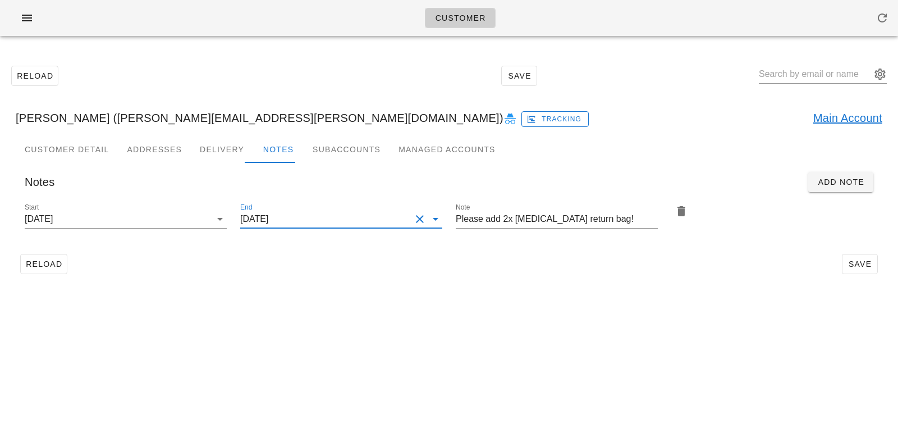
click at [625, 294] on div "Customer Reload Save [PERSON_NAME] ([PERSON_NAME][EMAIL_ADDRESS][PERSON_NAME][D…" at bounding box center [449, 216] width 898 height 432
click at [860, 260] on span "Save" at bounding box center [860, 263] width 26 height 9
